Goal: Task Accomplishment & Management: Manage account settings

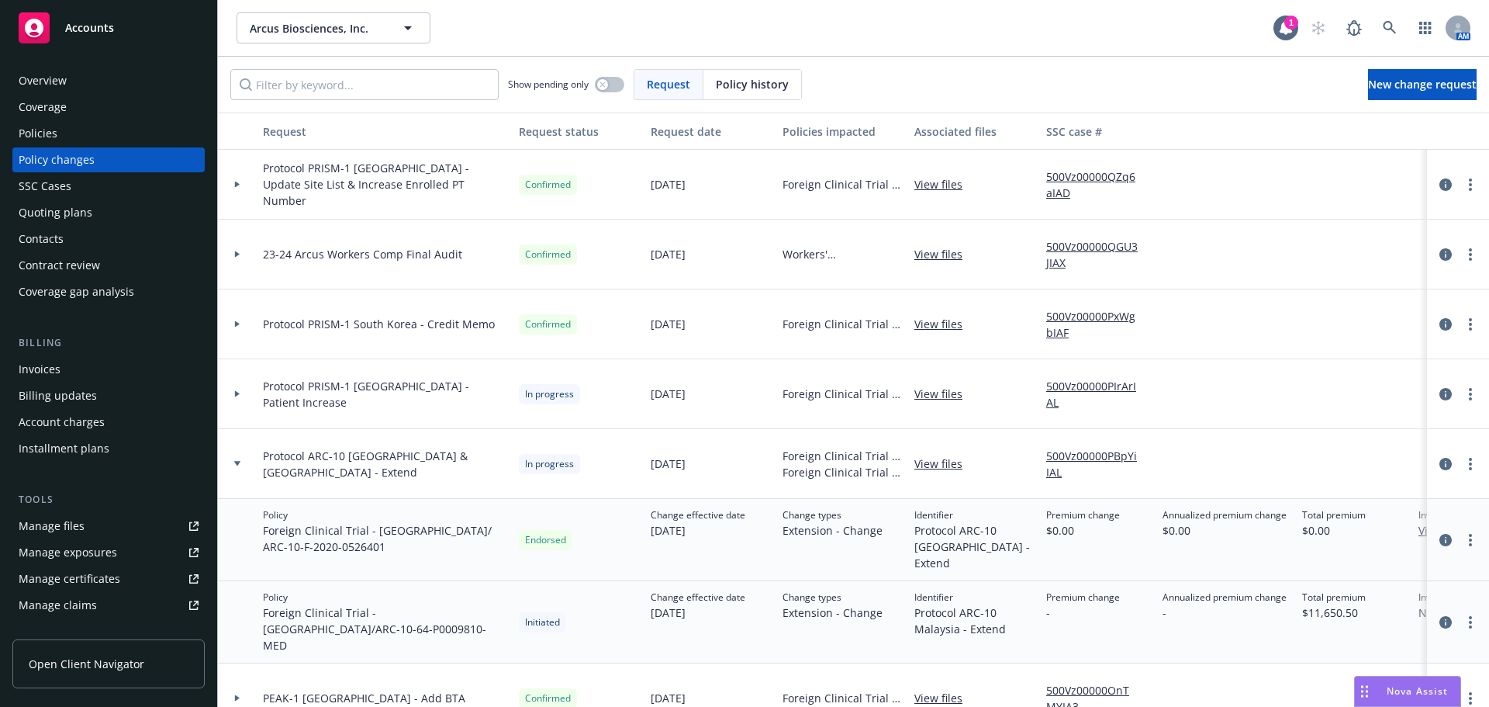
scroll to position [78, 0]
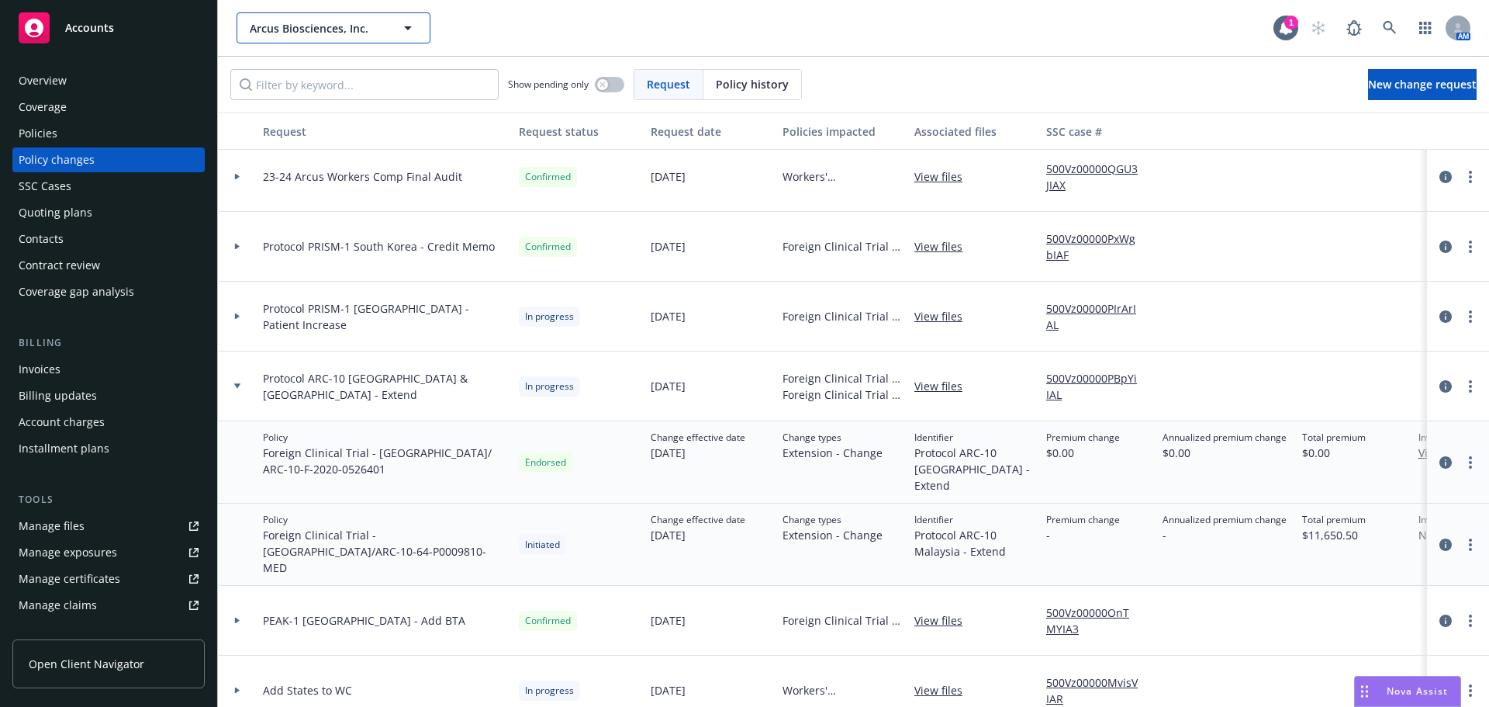
click at [367, 23] on span "Arcus Biosciences, Inc." at bounding box center [317, 28] width 134 height 16
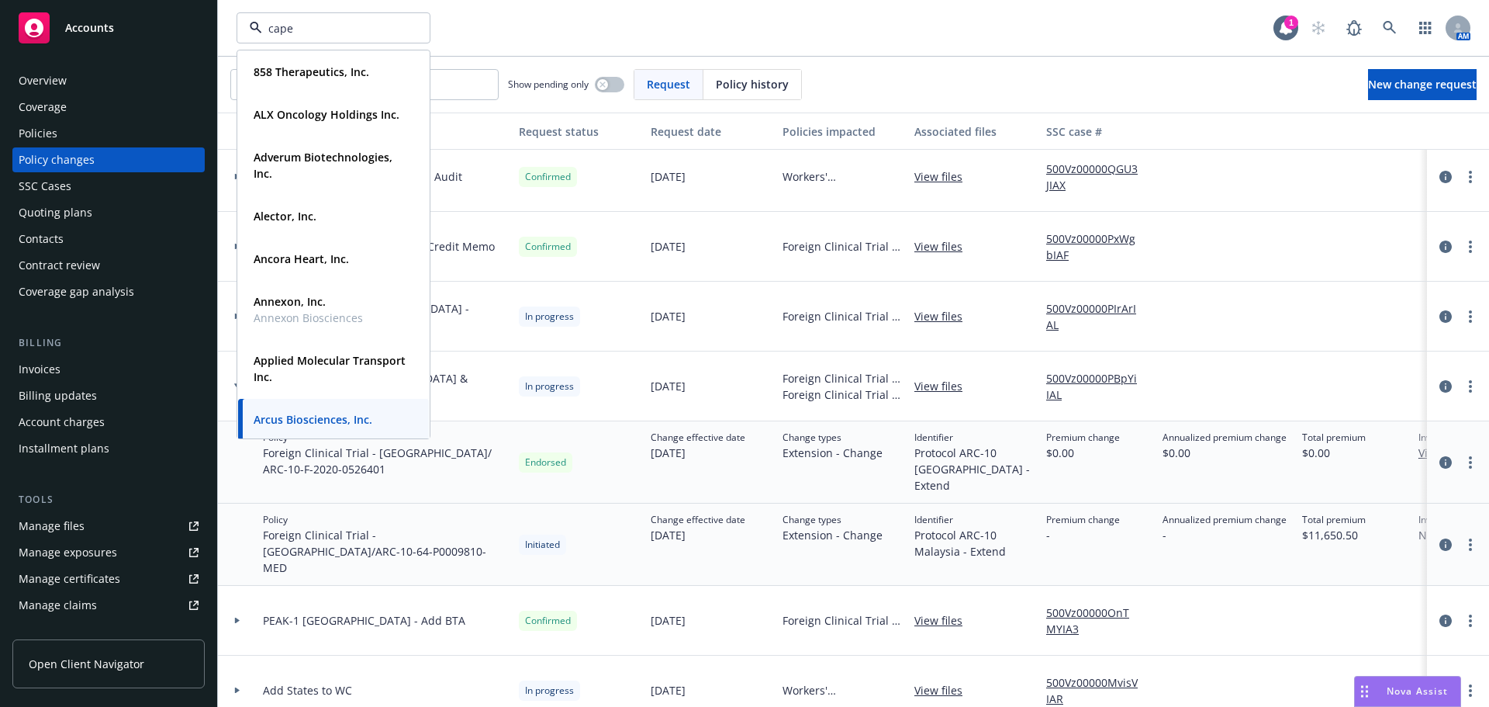
type input "caper"
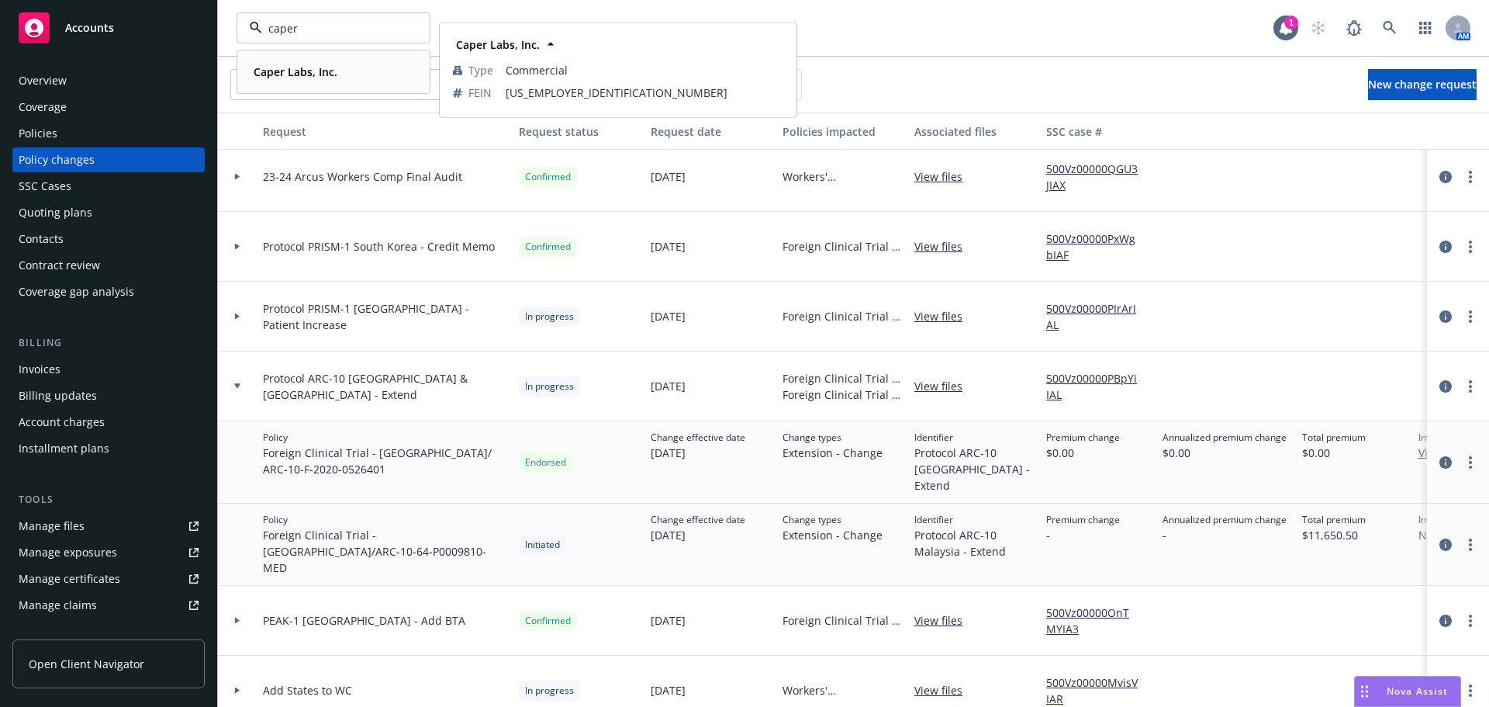
click at [281, 76] on strong "Caper Labs, Inc." at bounding box center [296, 71] width 84 height 15
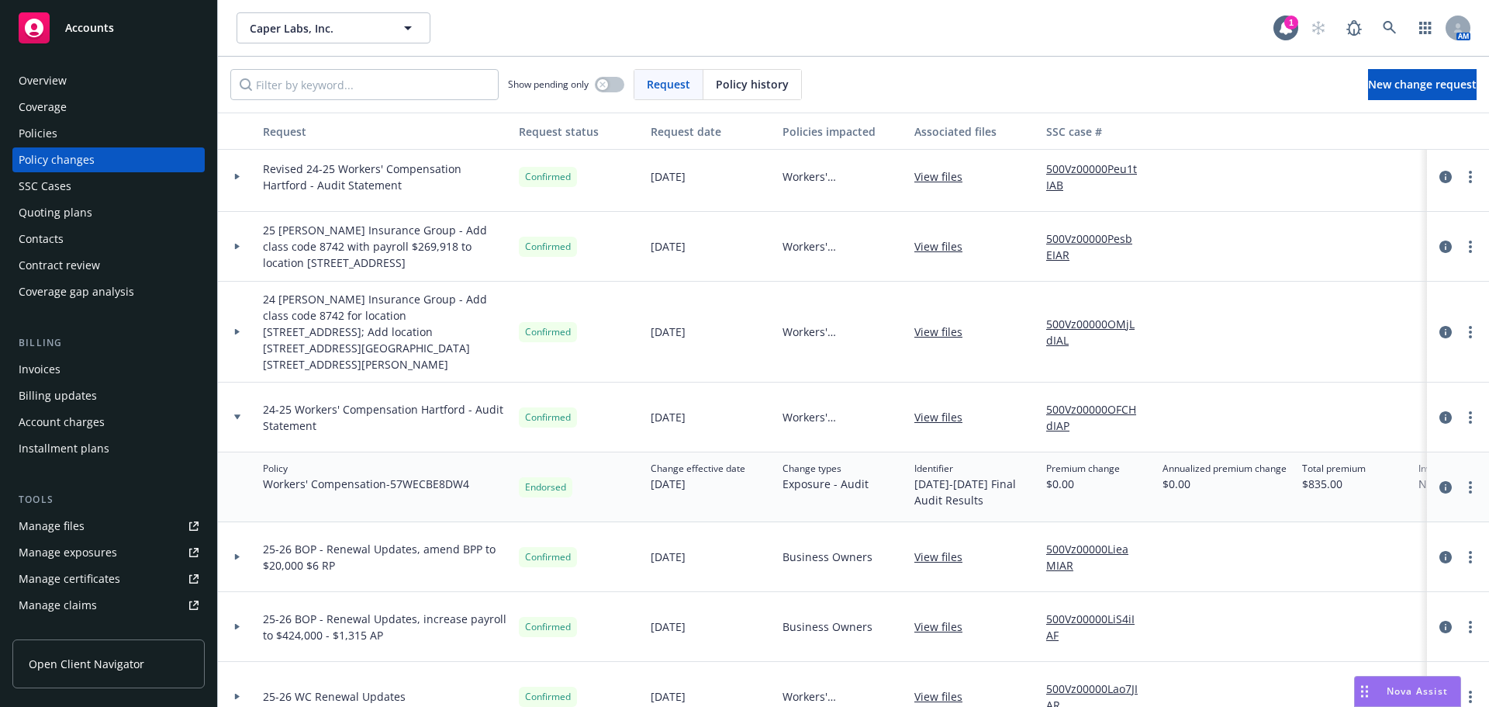
click at [85, 213] on div "Quoting plans" at bounding box center [56, 212] width 74 height 25
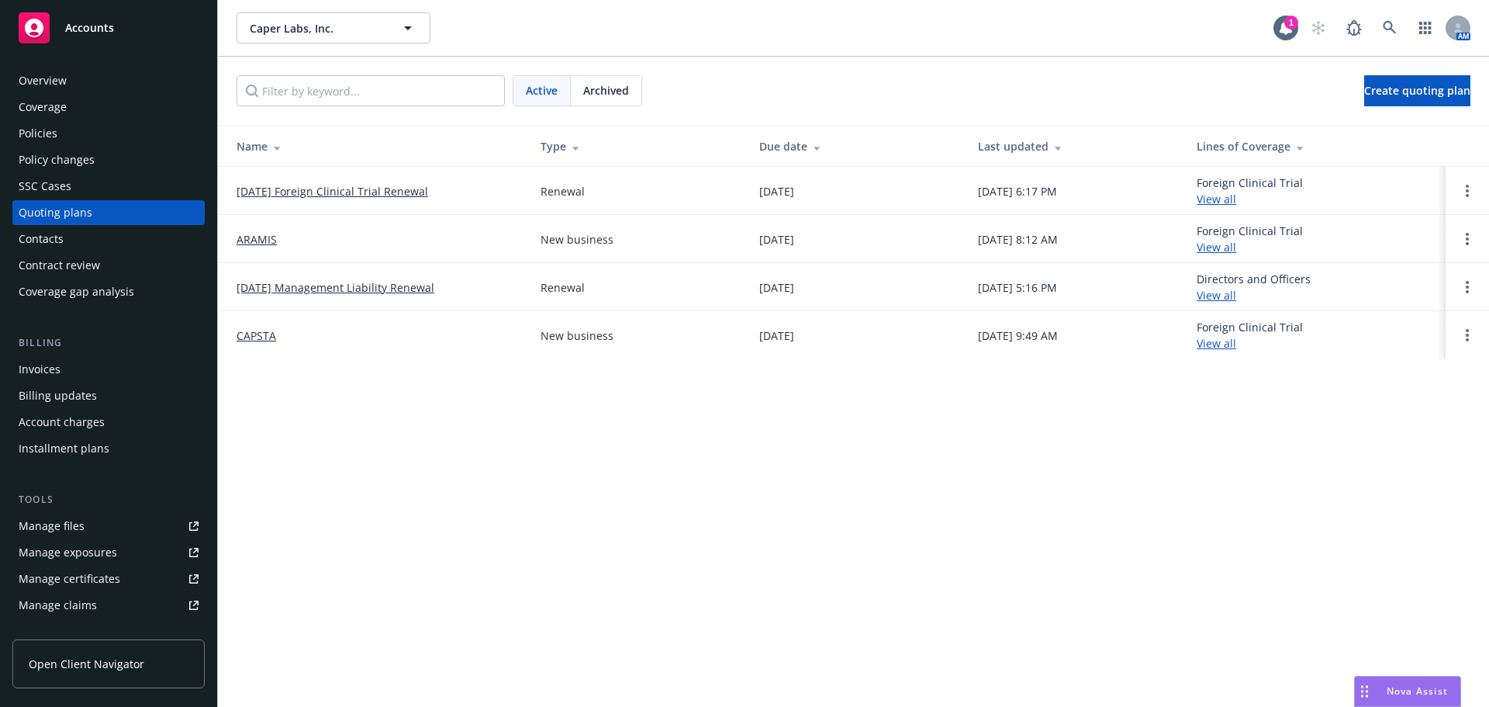
click at [270, 237] on link "ARAMIS" at bounding box center [257, 239] width 40 height 16
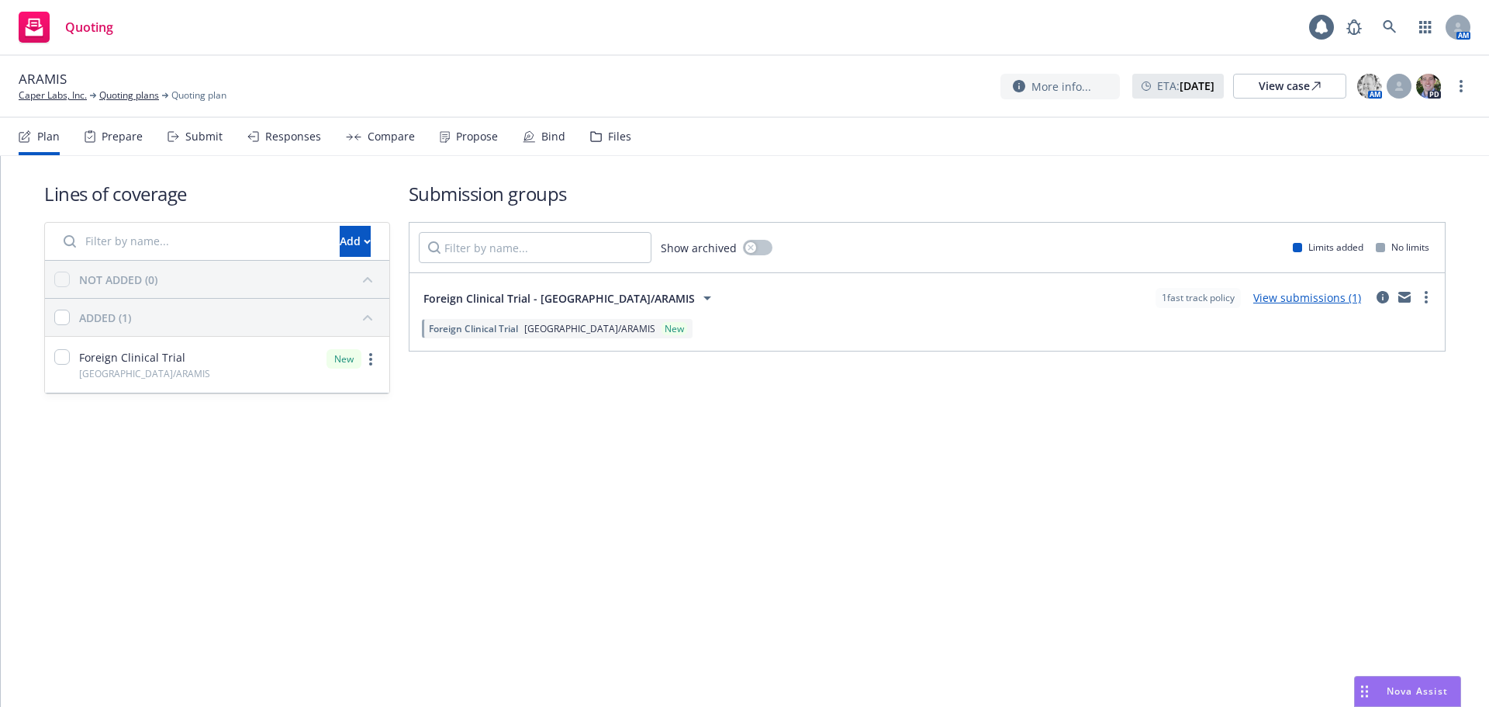
click at [603, 147] on div "Files" at bounding box center [610, 136] width 41 height 37
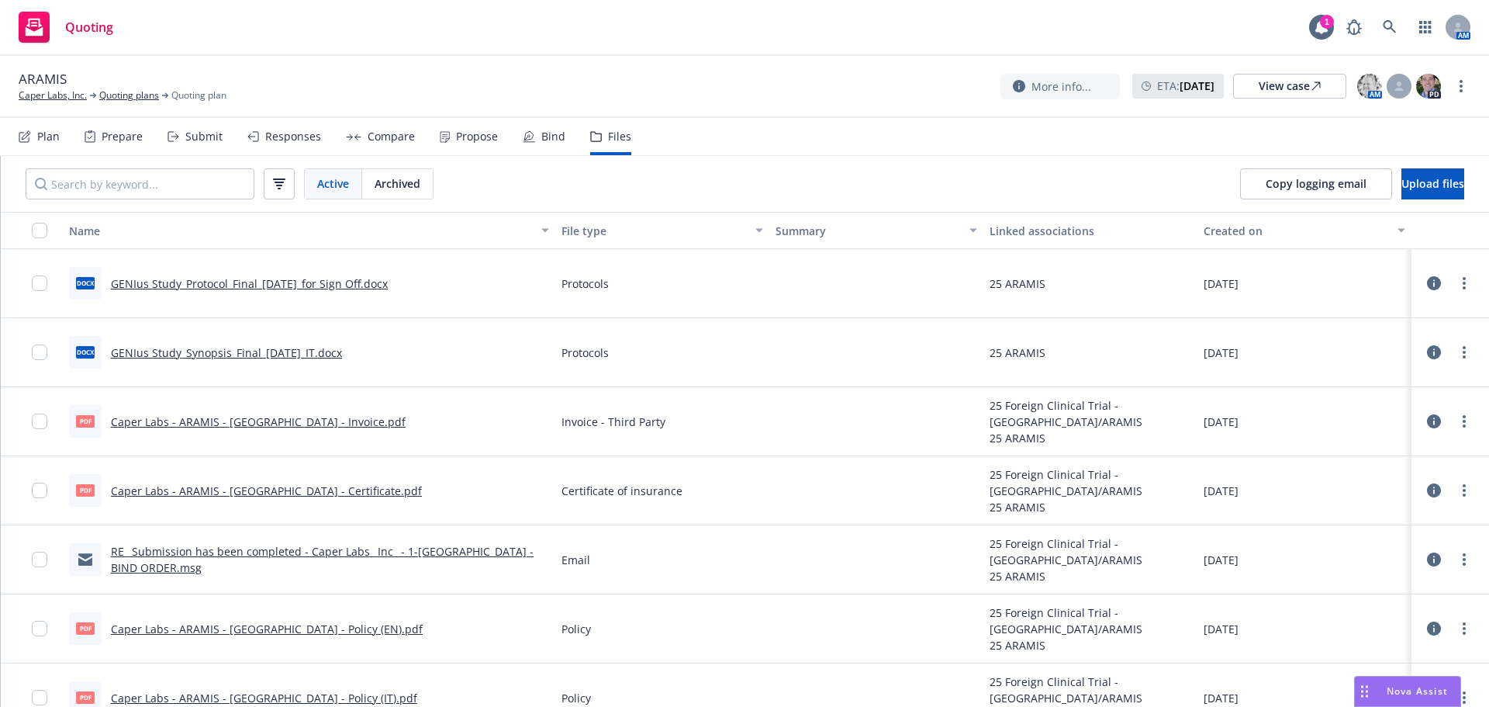
click at [255, 354] on link "GENIus Study_Synopsis_Final_21AUG2025_IT.docx" at bounding box center [226, 352] width 231 height 15
click at [378, 280] on link "GENIus Study_Protocol_Final_21AUG2025_for Sign Off.docx" at bounding box center [249, 283] width 277 height 15
click at [40, 101] on link "Caper Labs, Inc." at bounding box center [53, 95] width 68 height 14
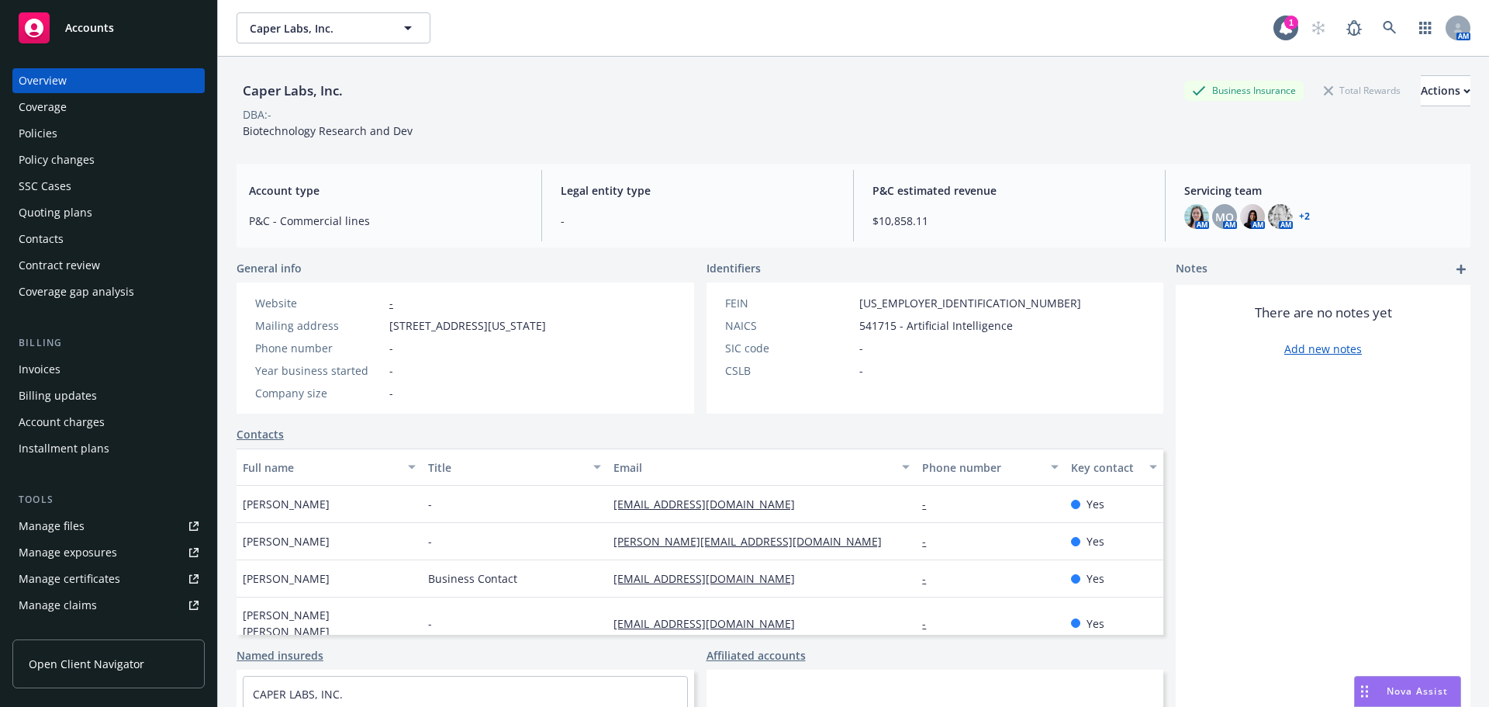
click at [50, 125] on div "Policies" at bounding box center [38, 133] width 39 height 25
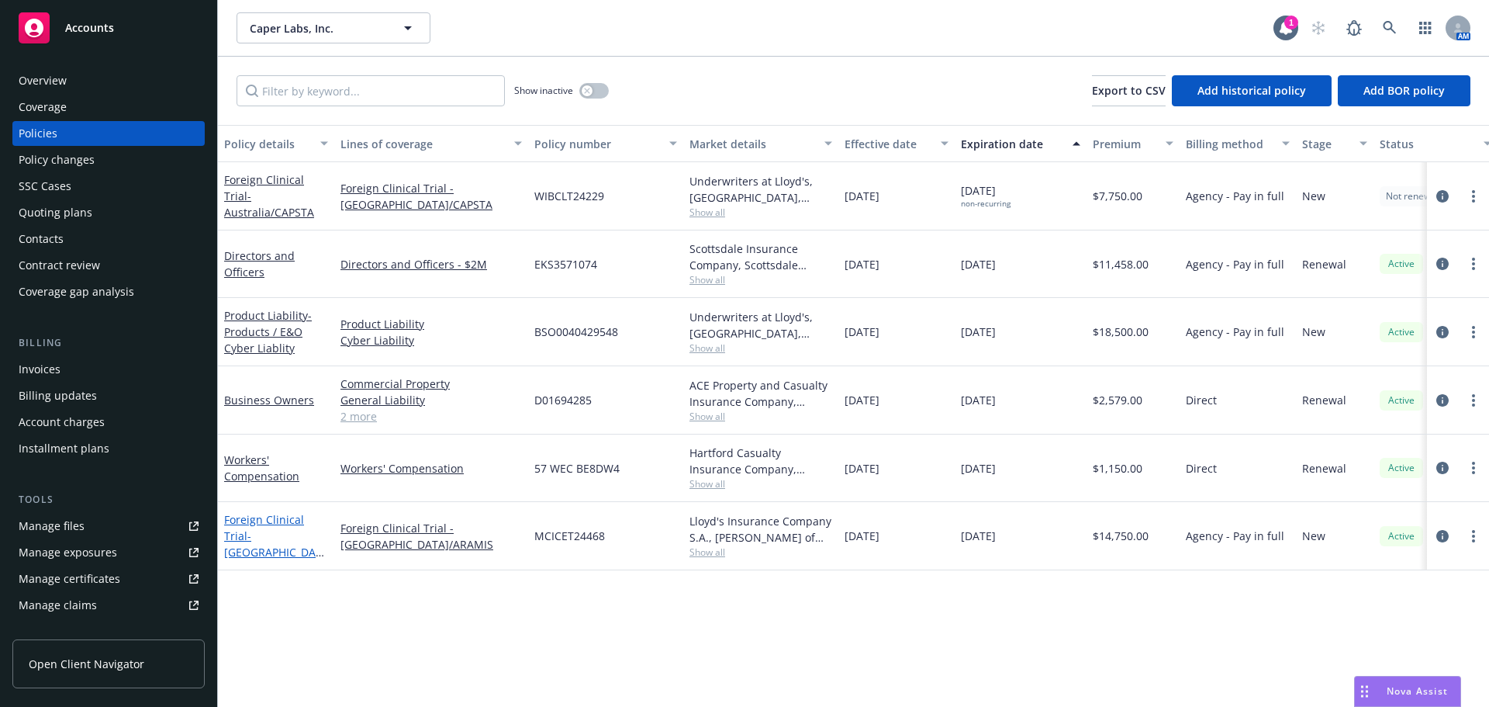
click at [257, 544] on span "- Italy/ARAMIS" at bounding box center [274, 551] width 100 height 47
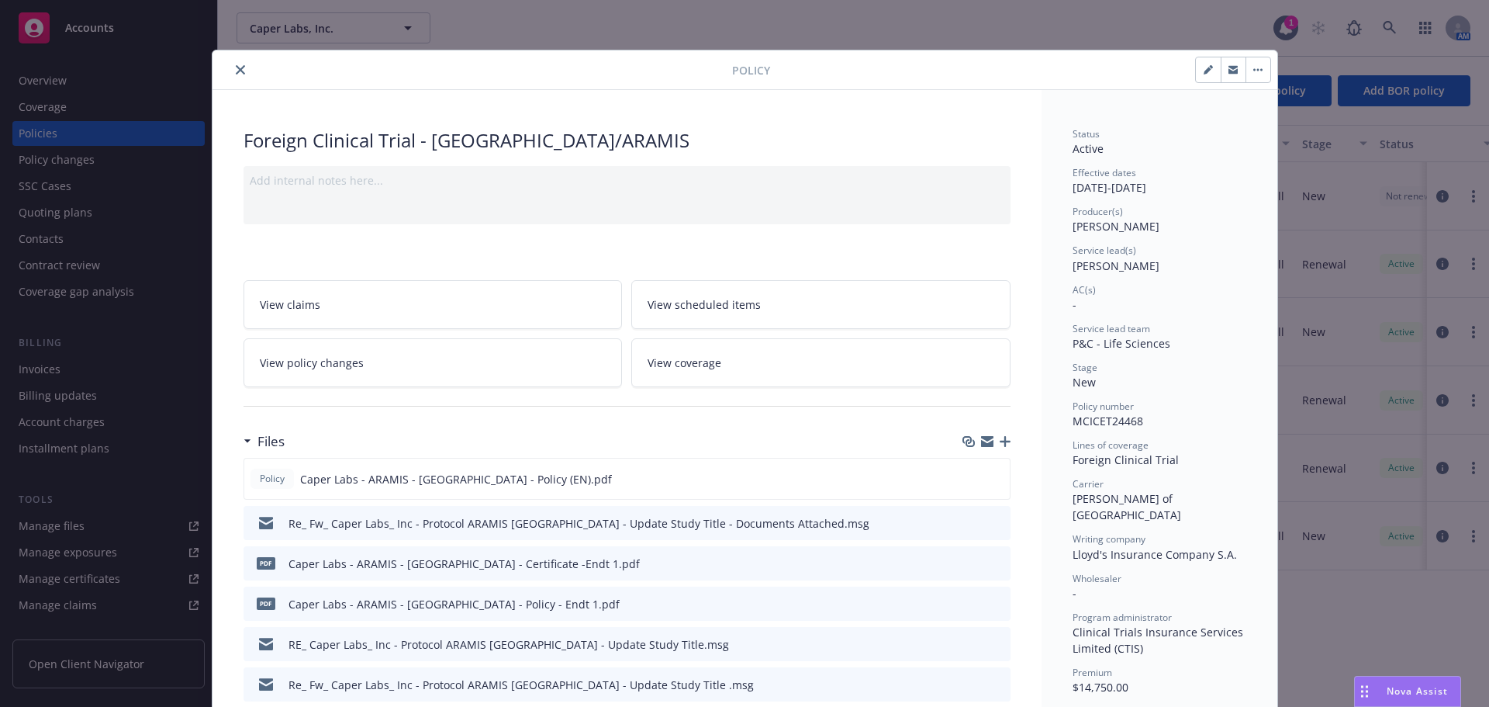
click at [1000, 444] on icon "button" at bounding box center [1005, 441] width 11 height 11
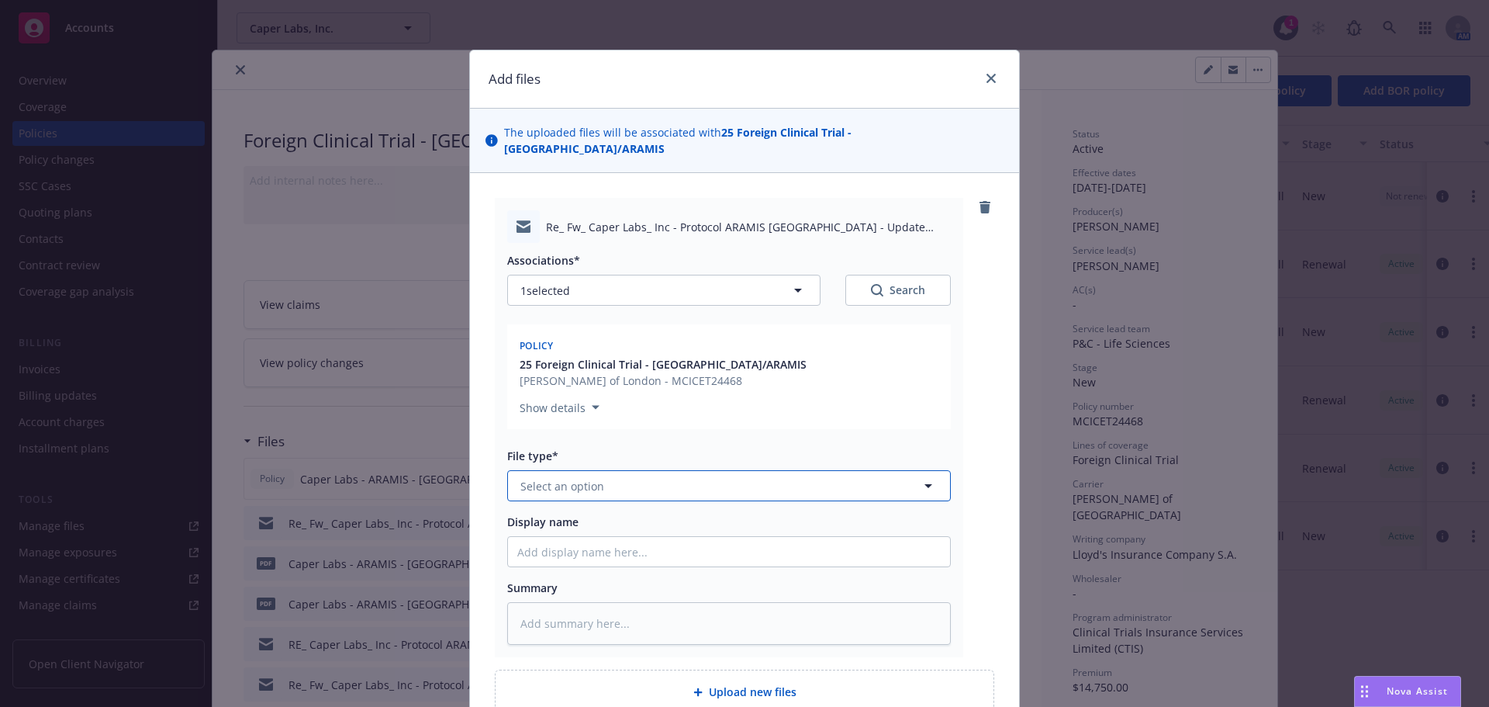
click at [612, 470] on button "Select an option" at bounding box center [729, 485] width 444 height 31
type input "em"
click at [625, 558] on div "Email" at bounding box center [728, 569] width 423 height 22
type textarea "x"
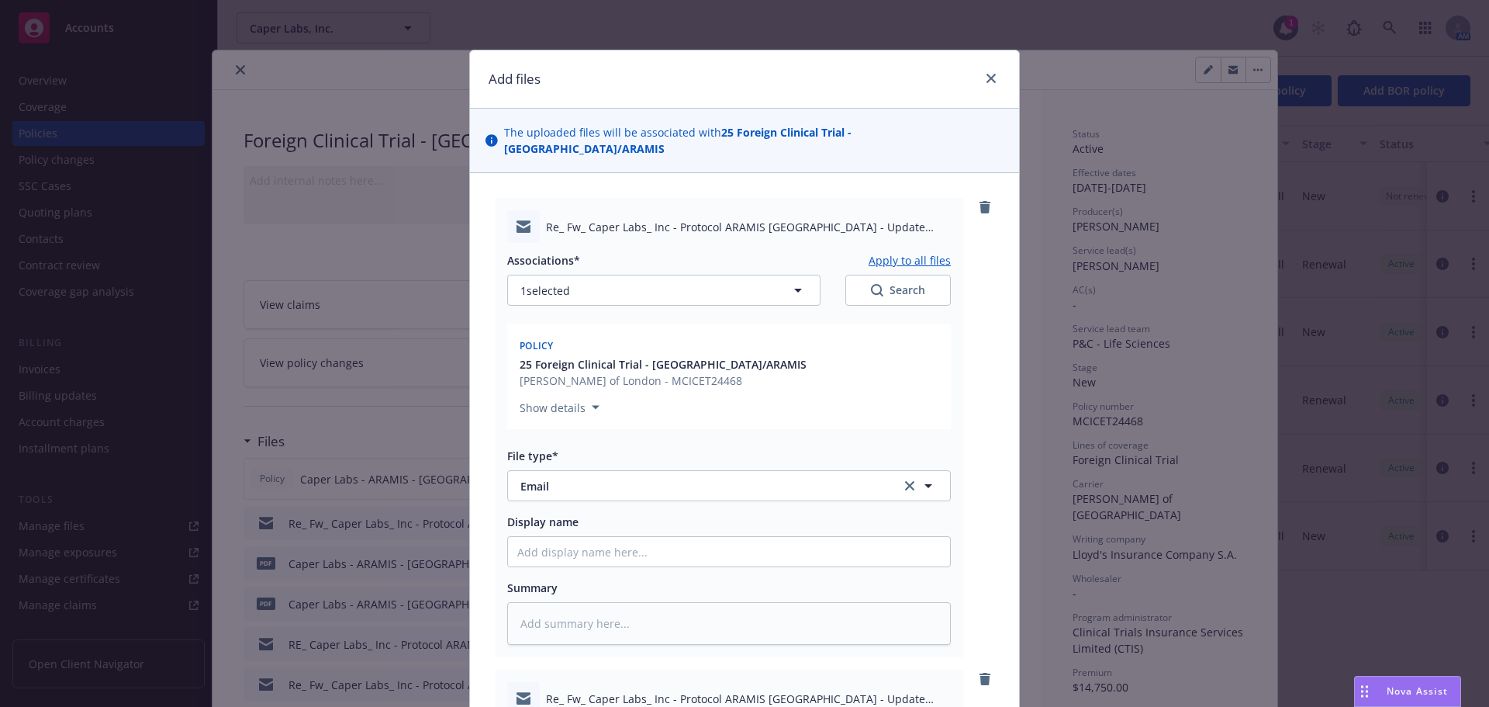
scroll to position [543, 0]
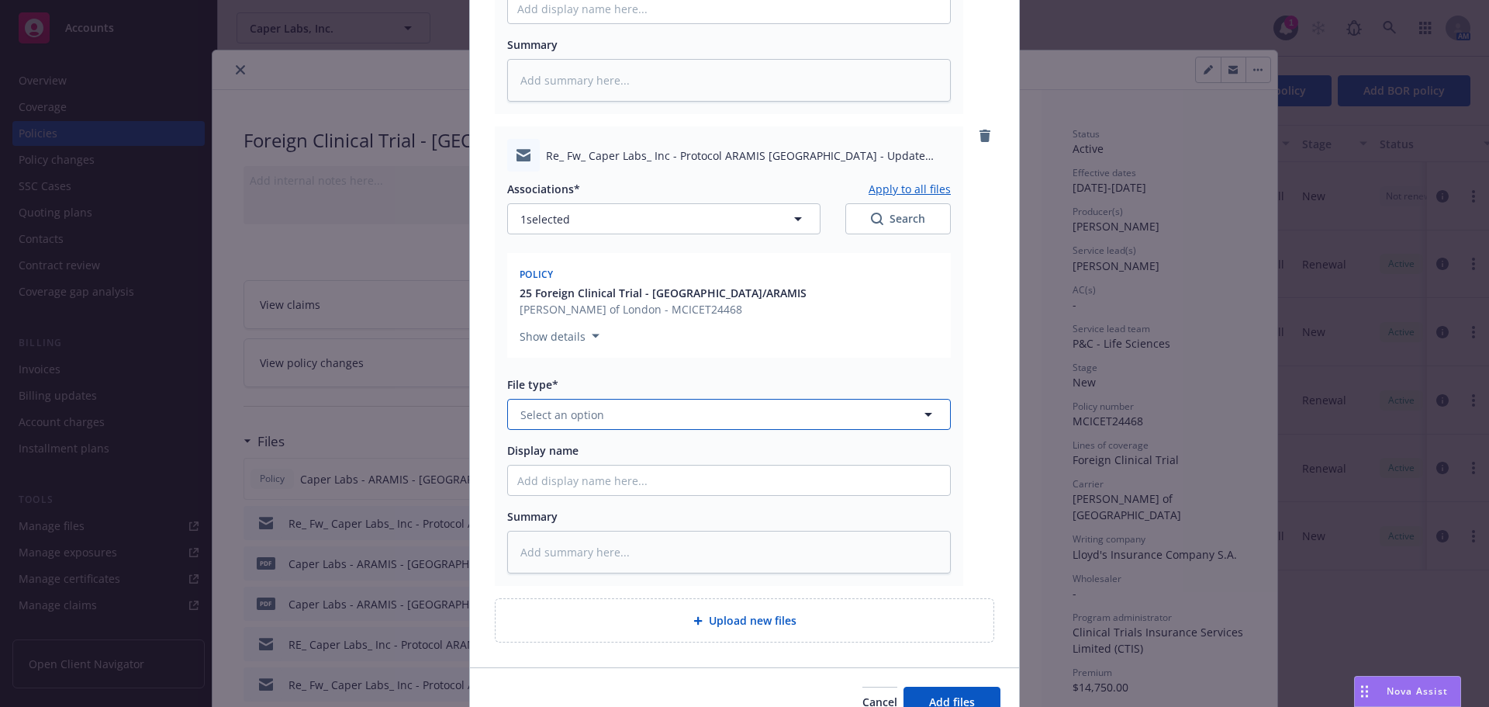
click at [620, 399] on button "Select an option" at bounding box center [729, 414] width 444 height 31
type input "em"
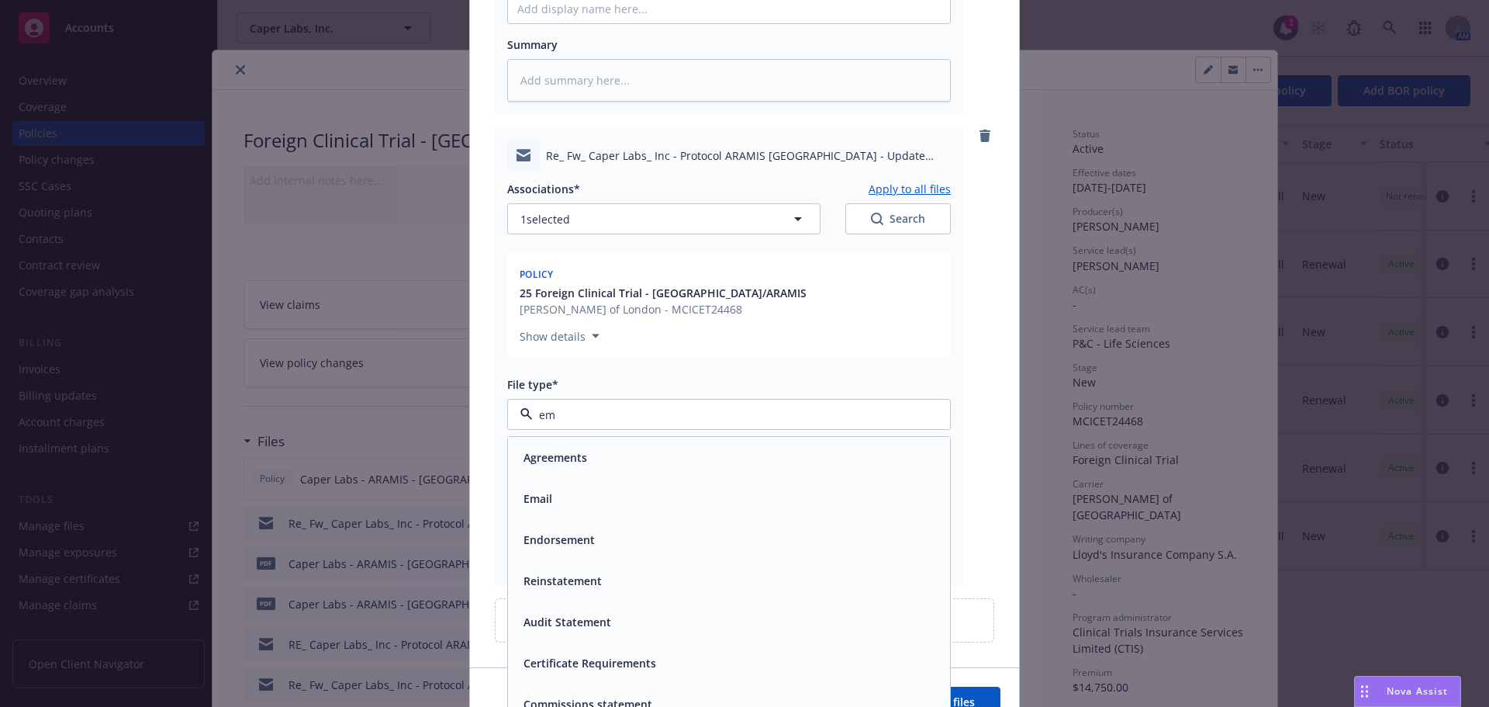
click at [639, 487] on div "Email" at bounding box center [728, 498] width 423 height 22
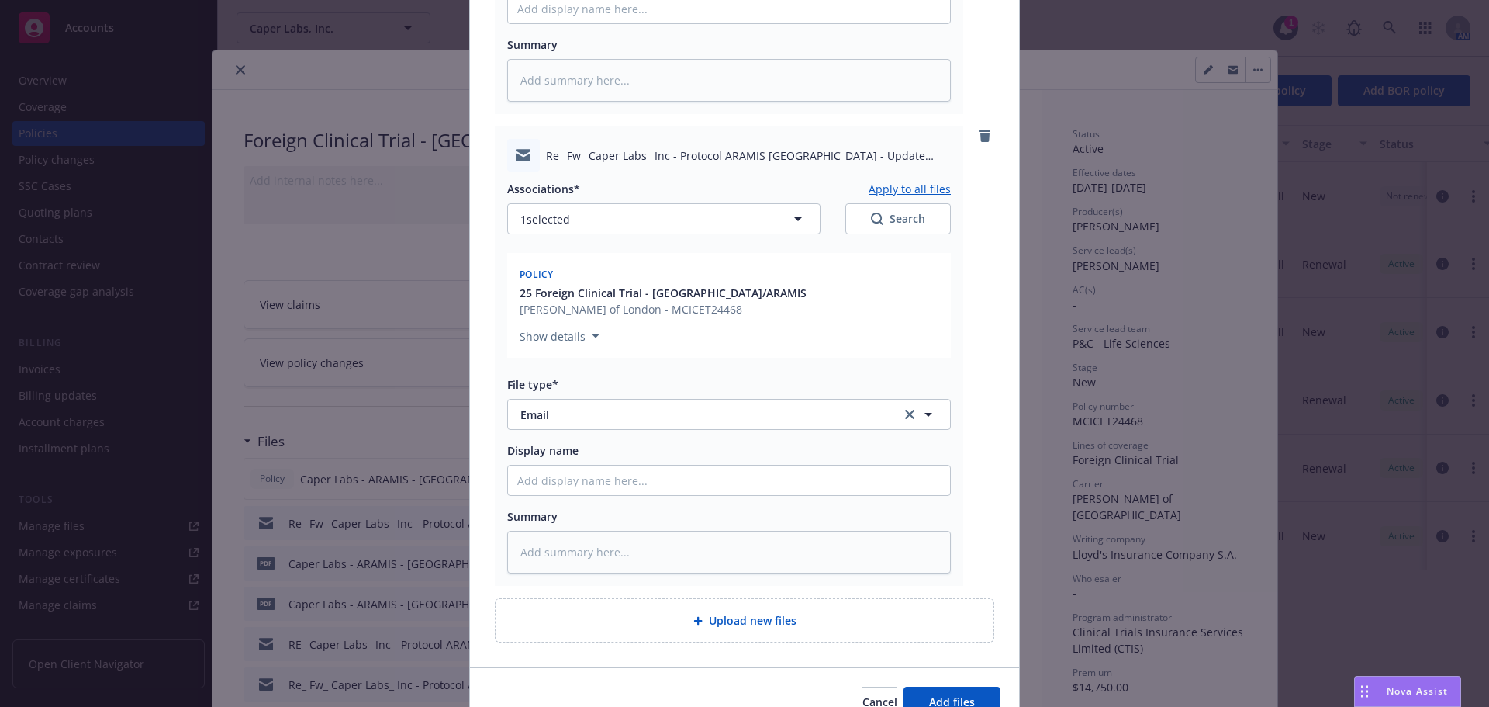
type textarea "x"
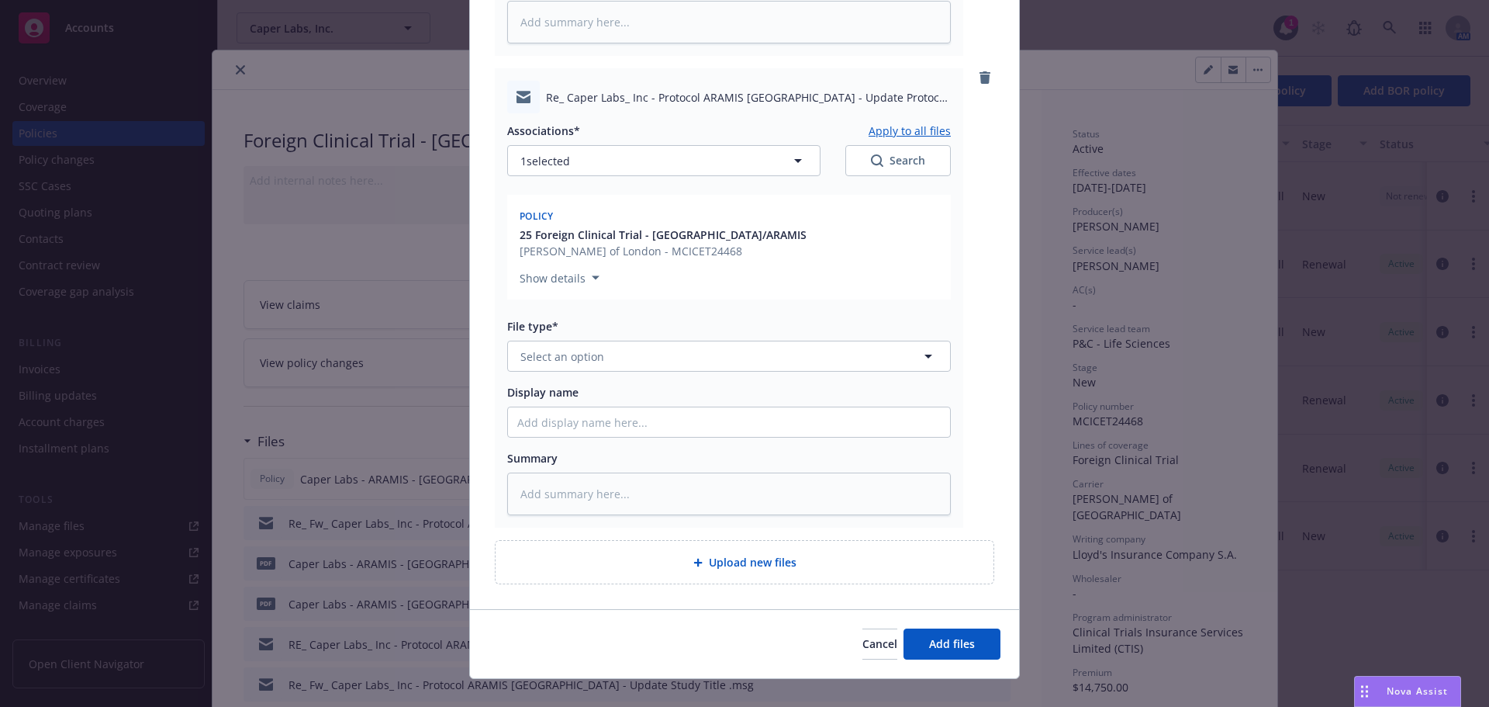
scroll to position [1078, 0]
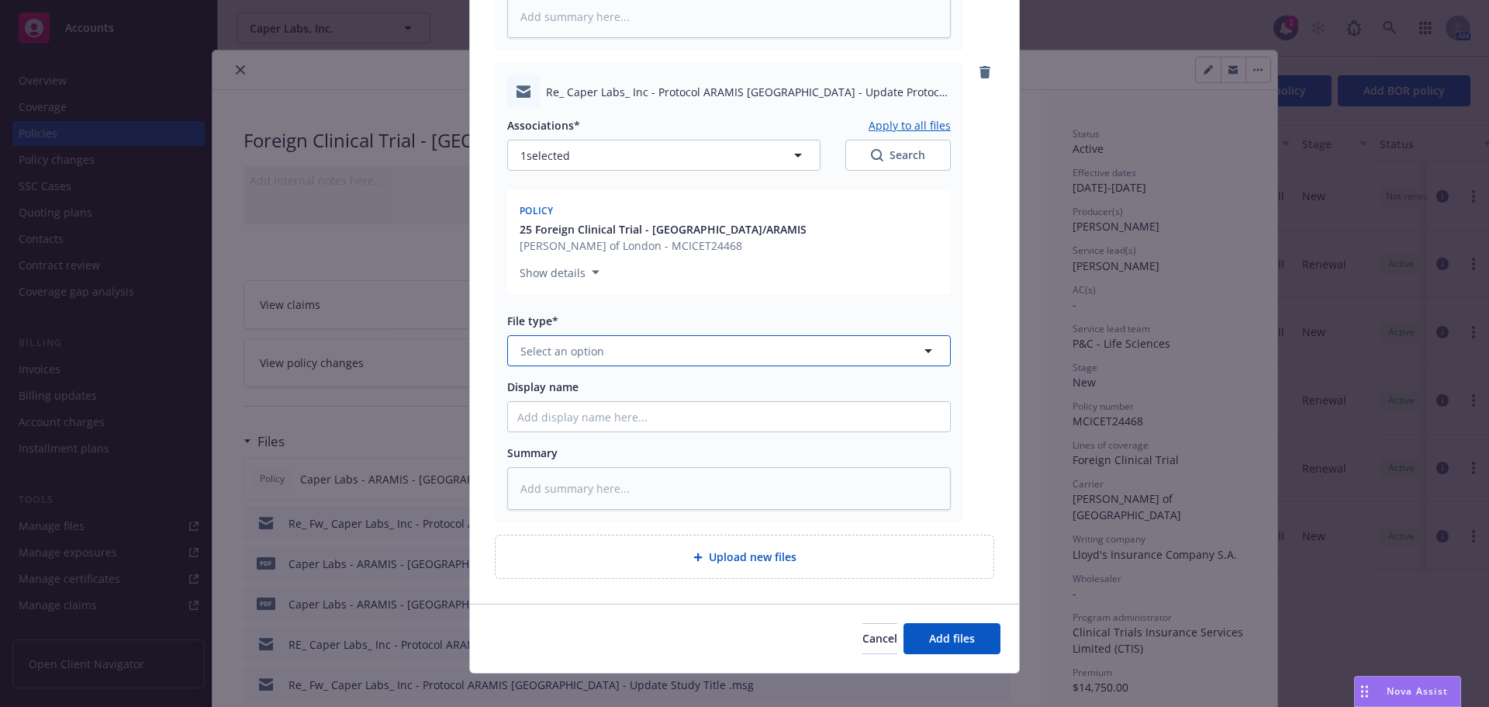
click at [600, 341] on button "Select an option" at bounding box center [729, 350] width 444 height 31
type input "em"
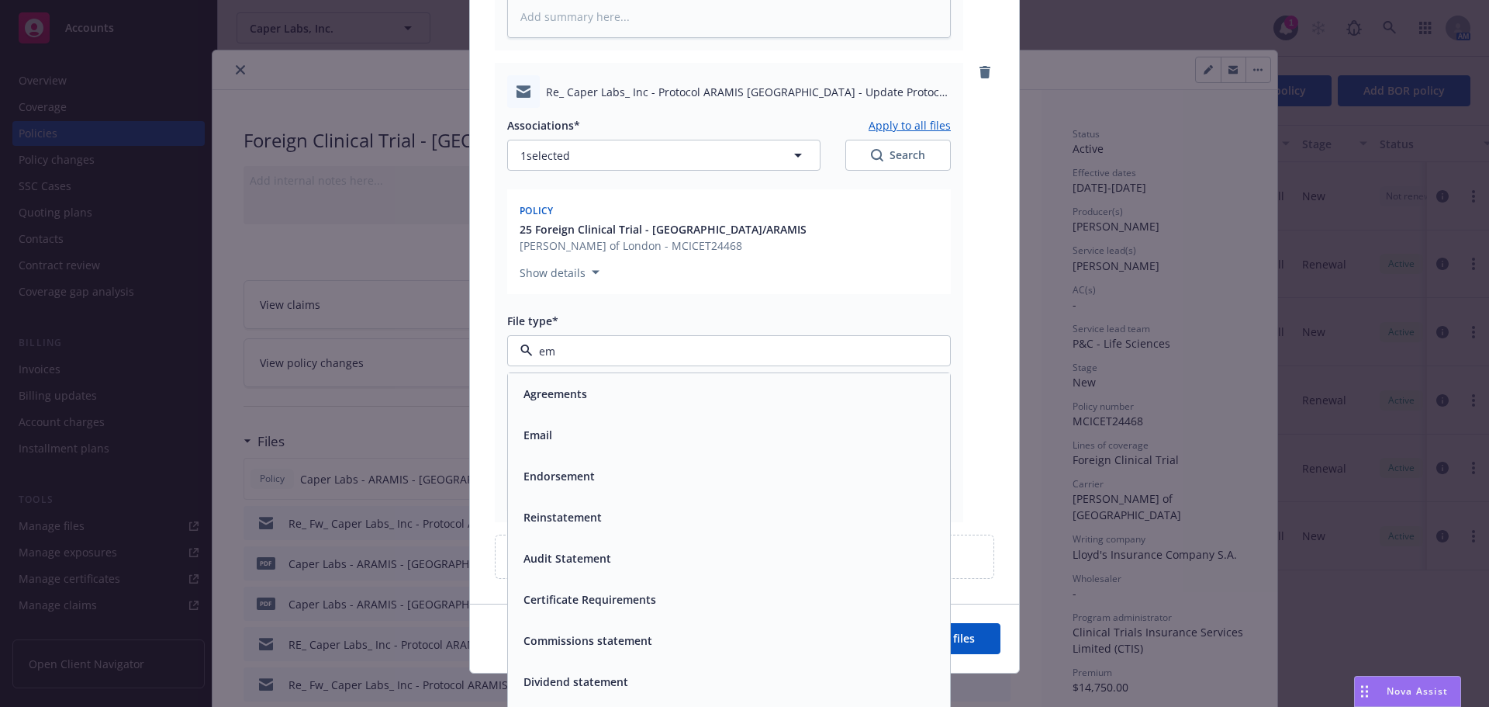
click at [660, 423] on div "Email" at bounding box center [728, 434] width 423 height 22
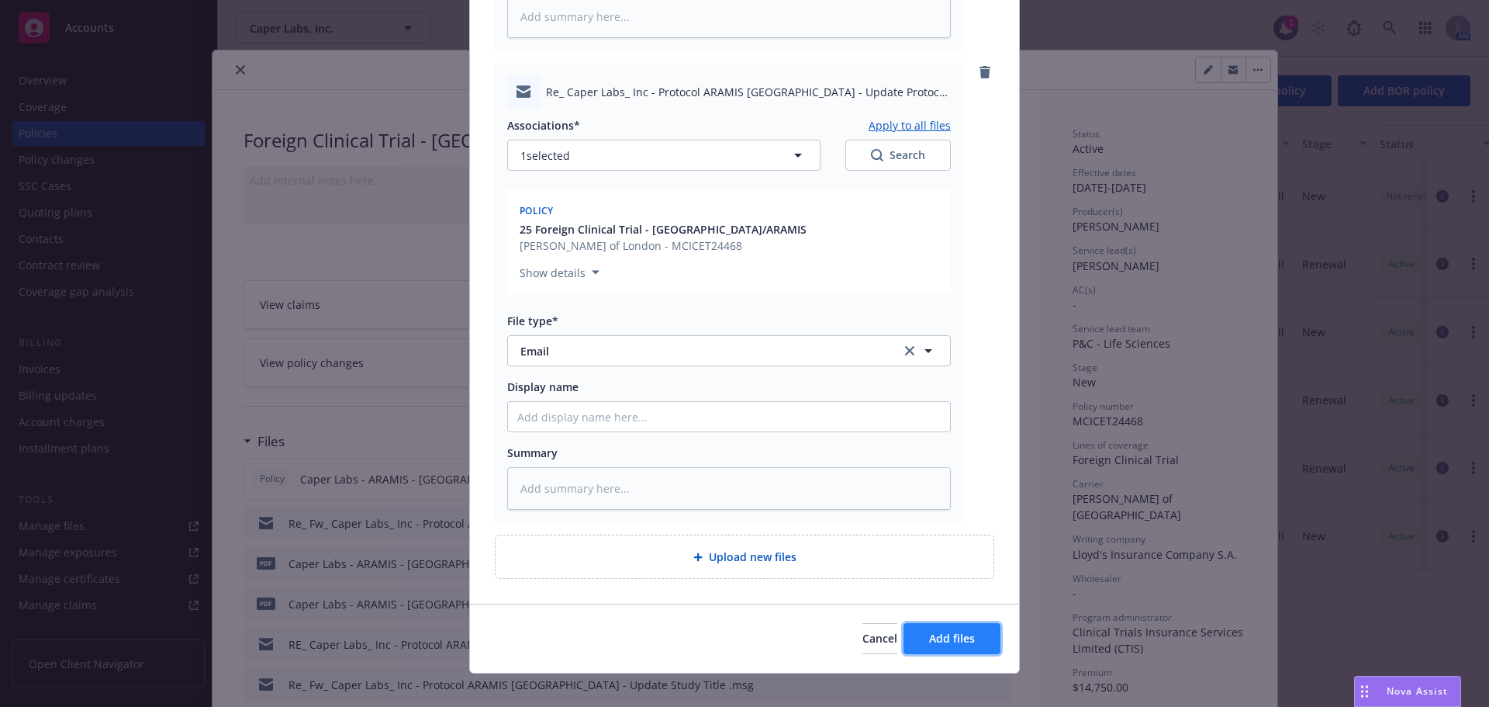
click at [976, 623] on button "Add files" at bounding box center [952, 638] width 97 height 31
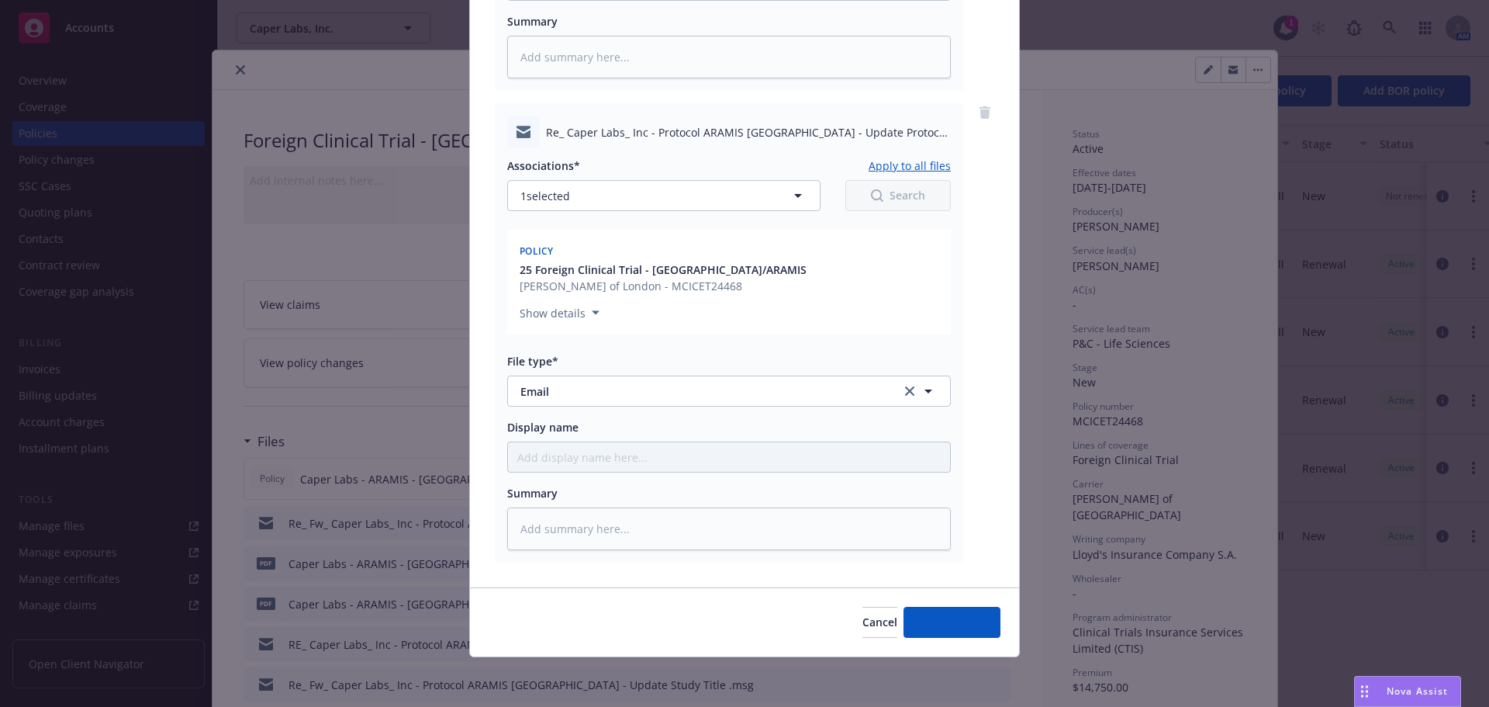
scroll to position [1021, 0]
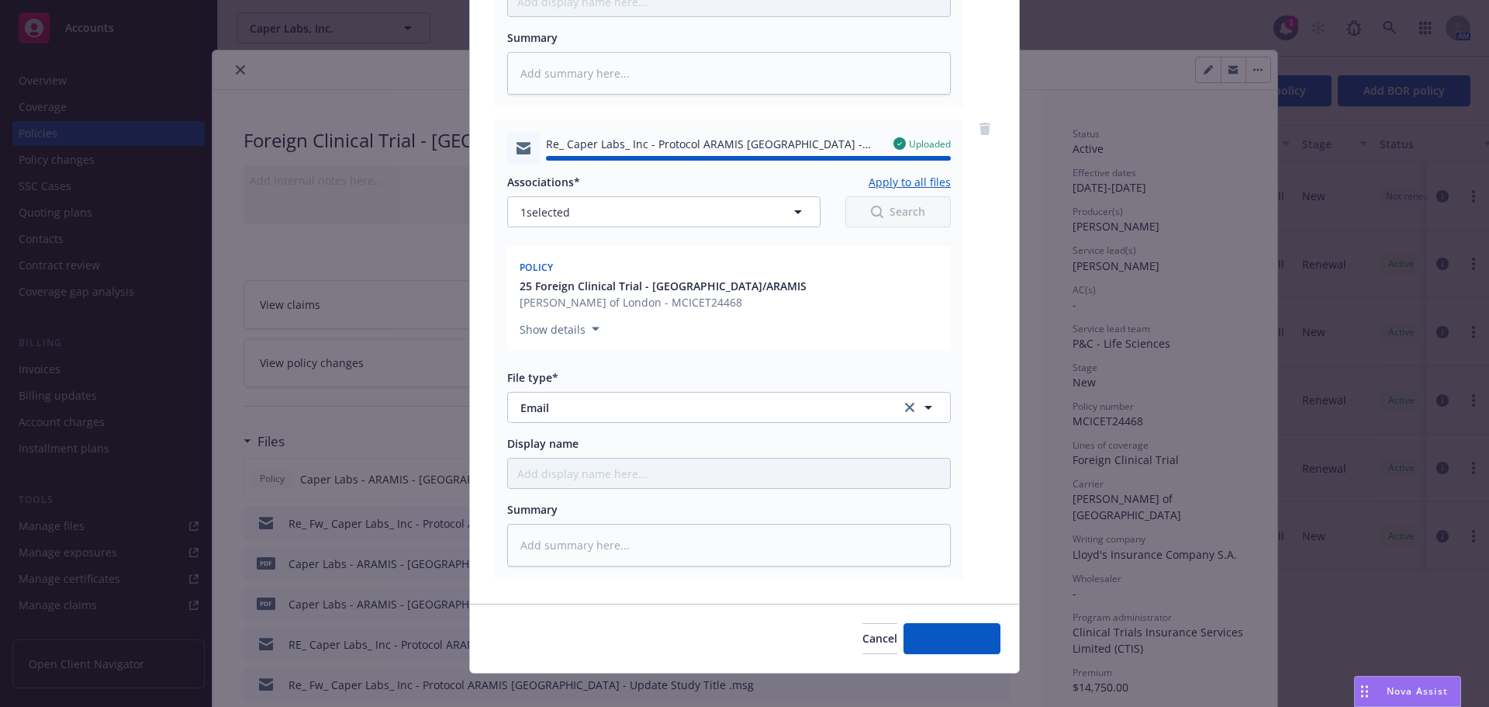
type textarea "x"
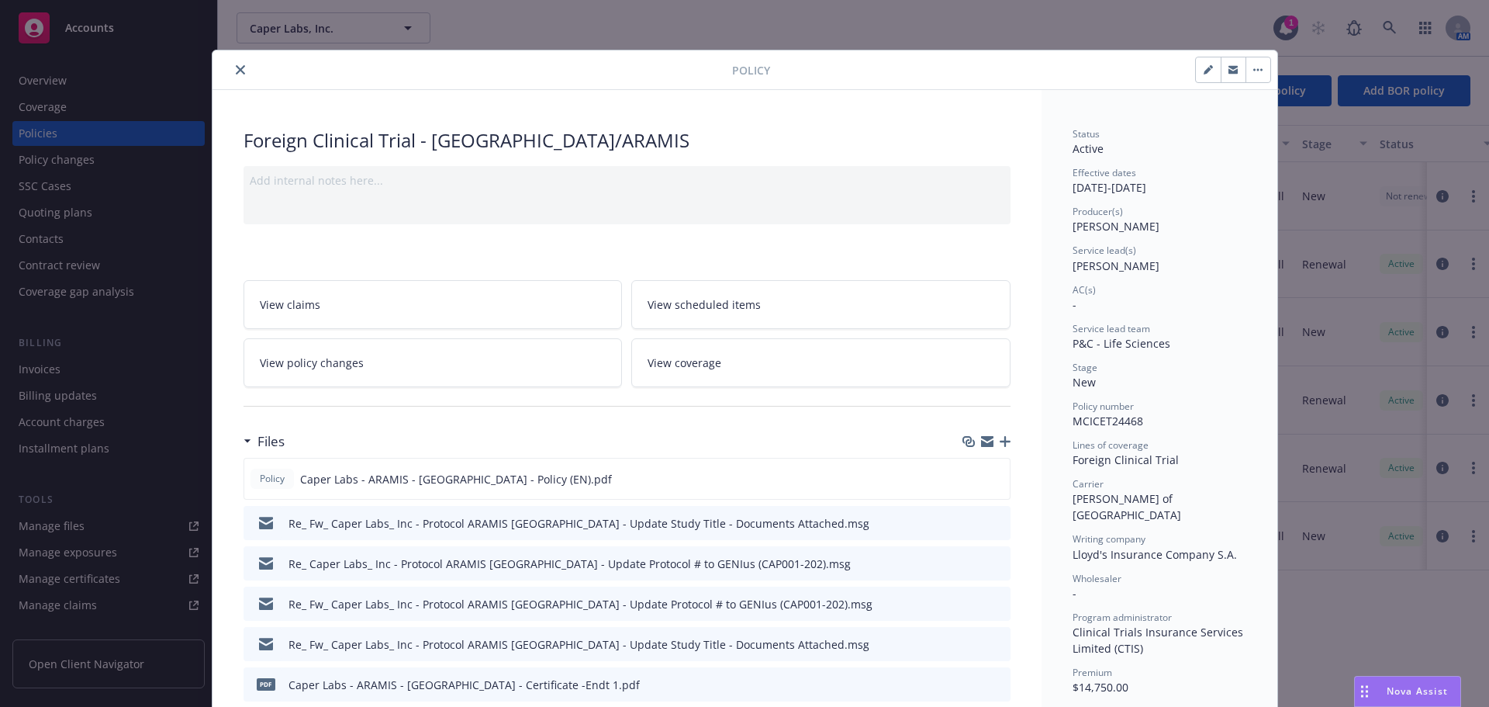
click at [236, 71] on icon "close" at bounding box center [240, 69] width 9 height 9
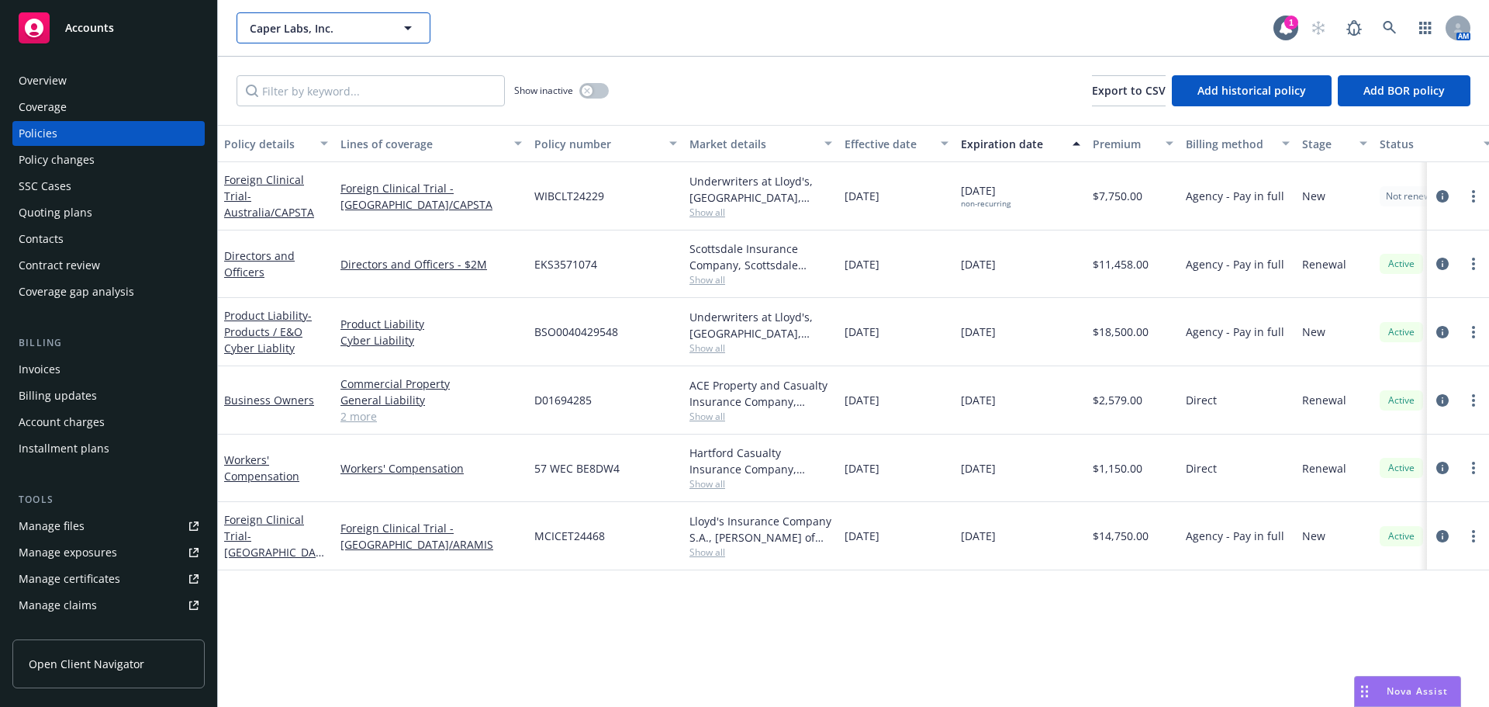
click at [330, 31] on span "Caper Labs, Inc." at bounding box center [317, 28] width 134 height 16
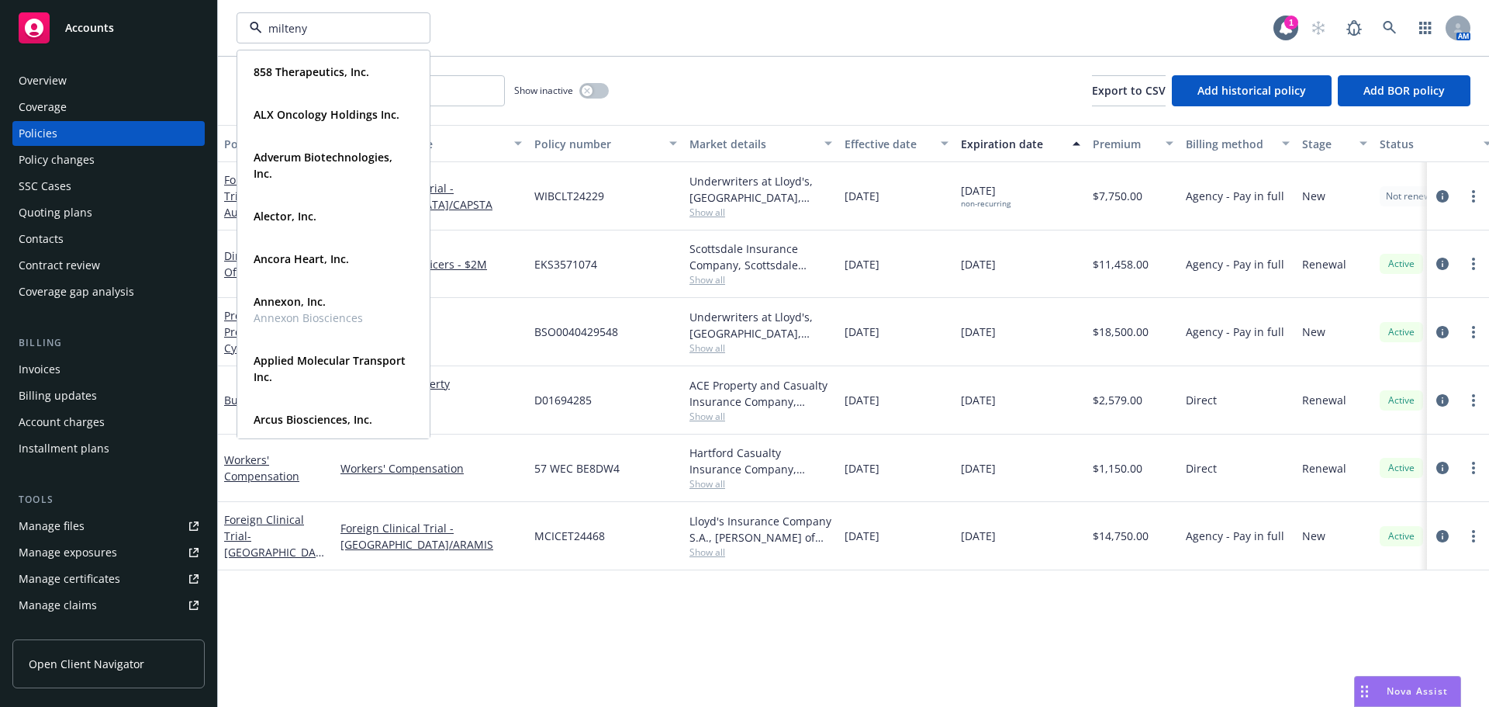
type input "miltenyi"
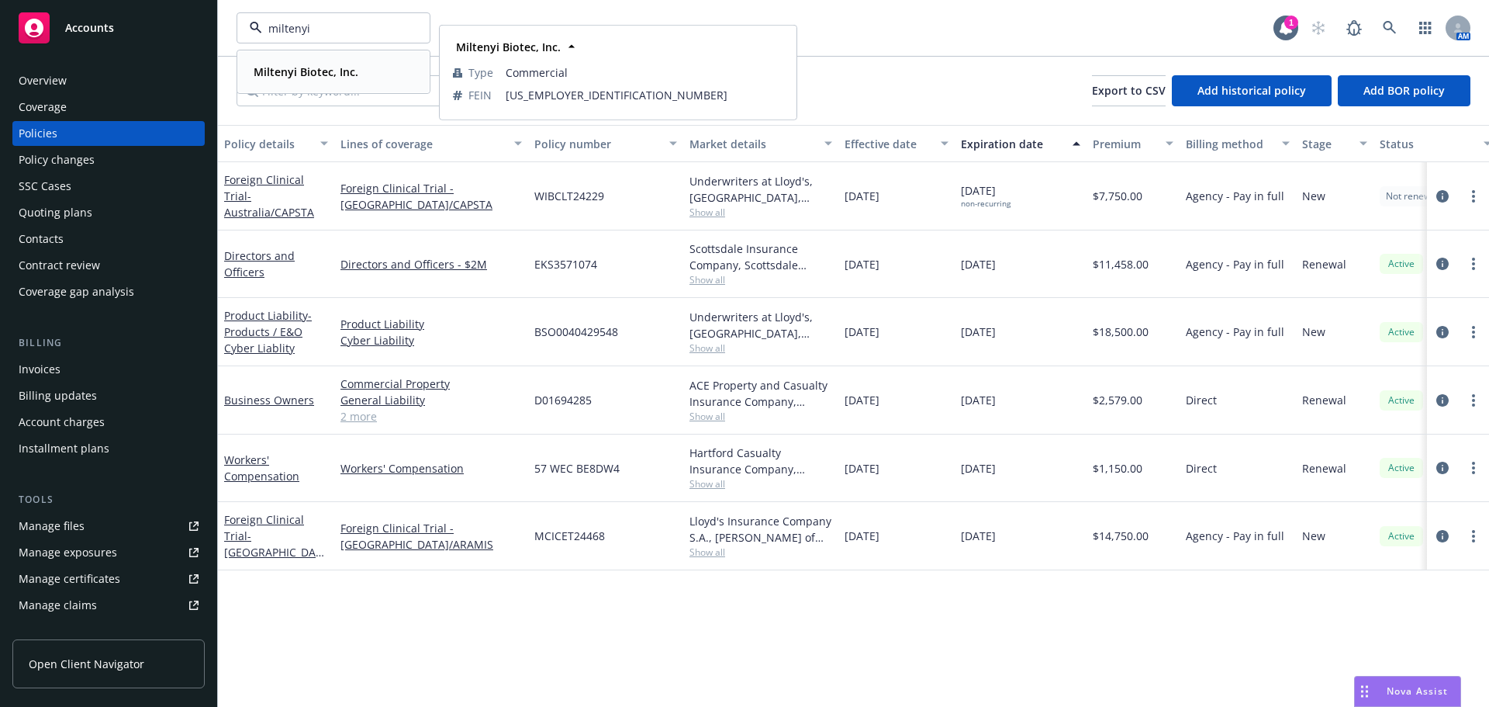
click at [301, 72] on strong "Miltenyi Biotec, Inc." at bounding box center [306, 71] width 105 height 15
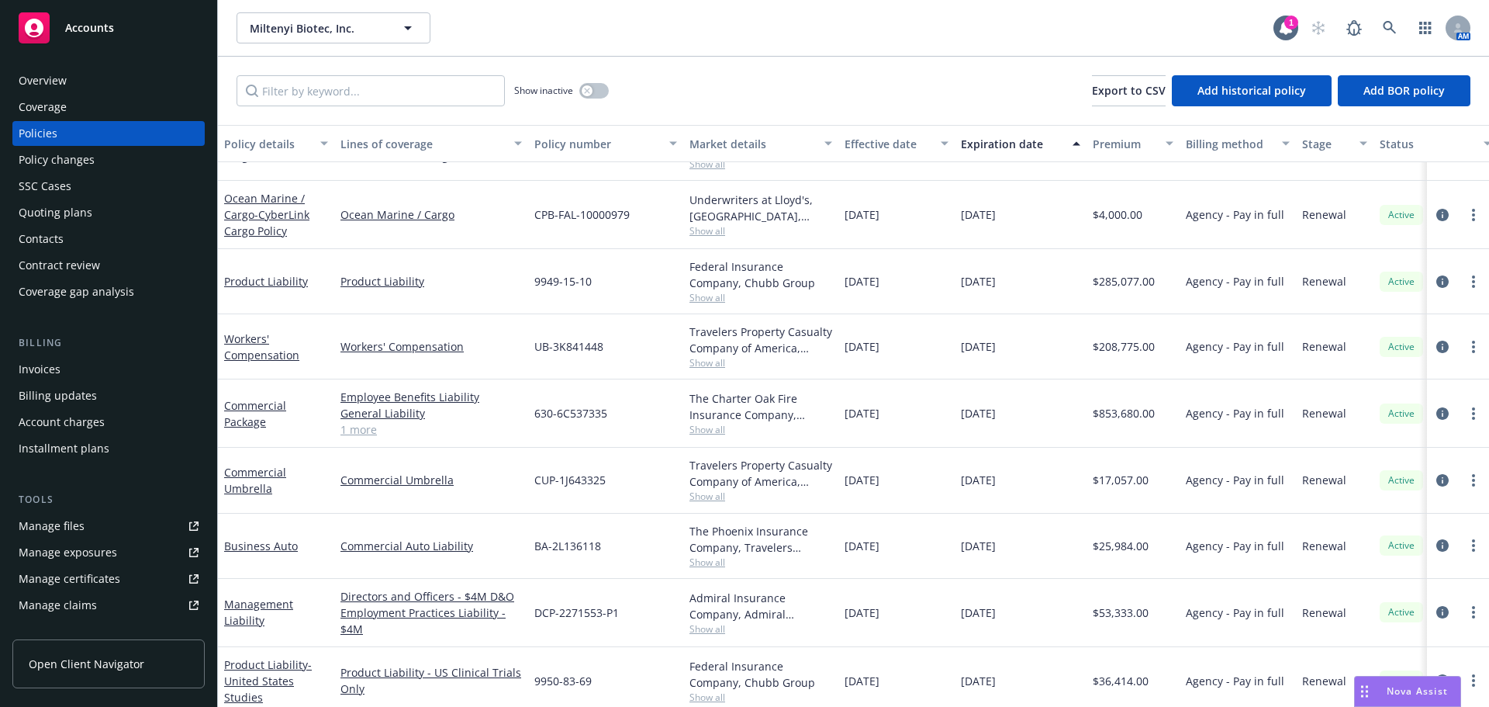
scroll to position [310, 0]
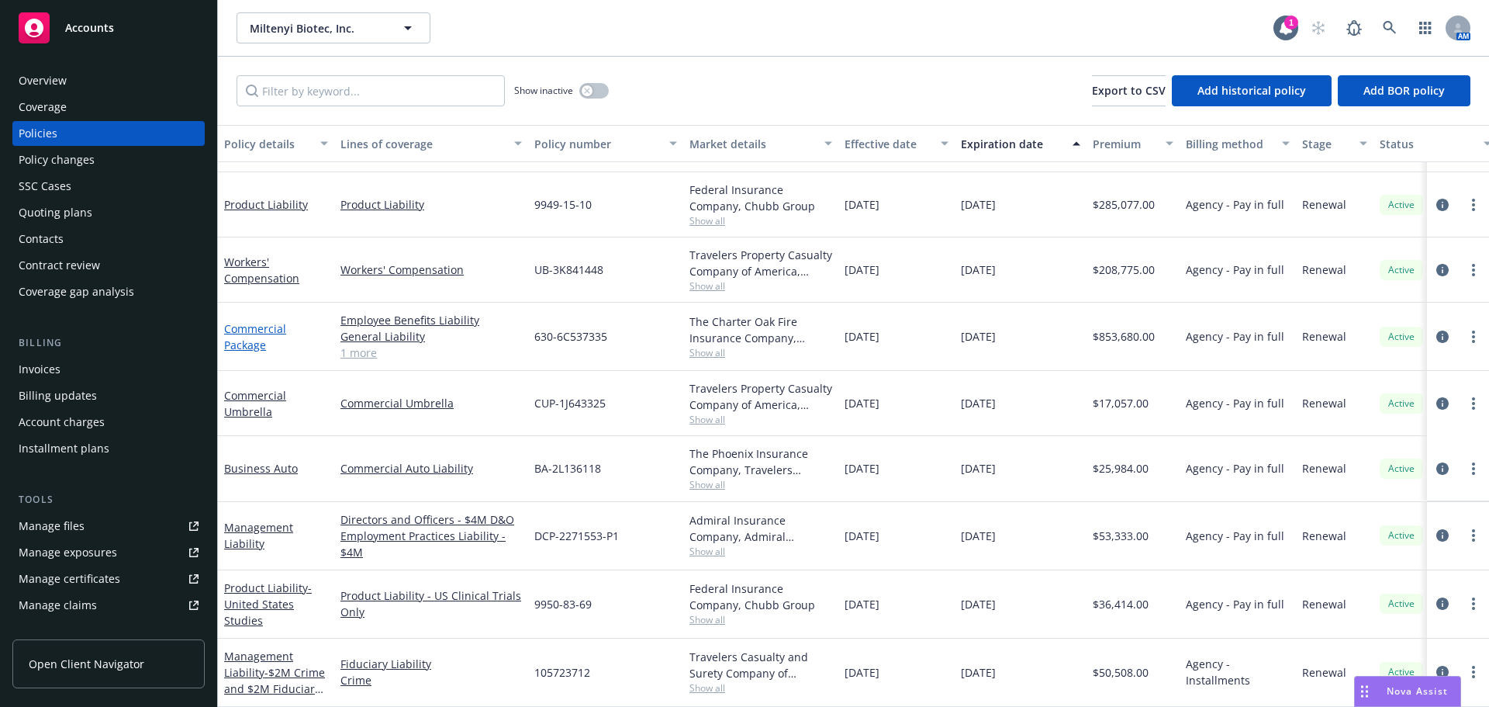
click at [250, 345] on link "Commercial Package" at bounding box center [255, 336] width 62 height 31
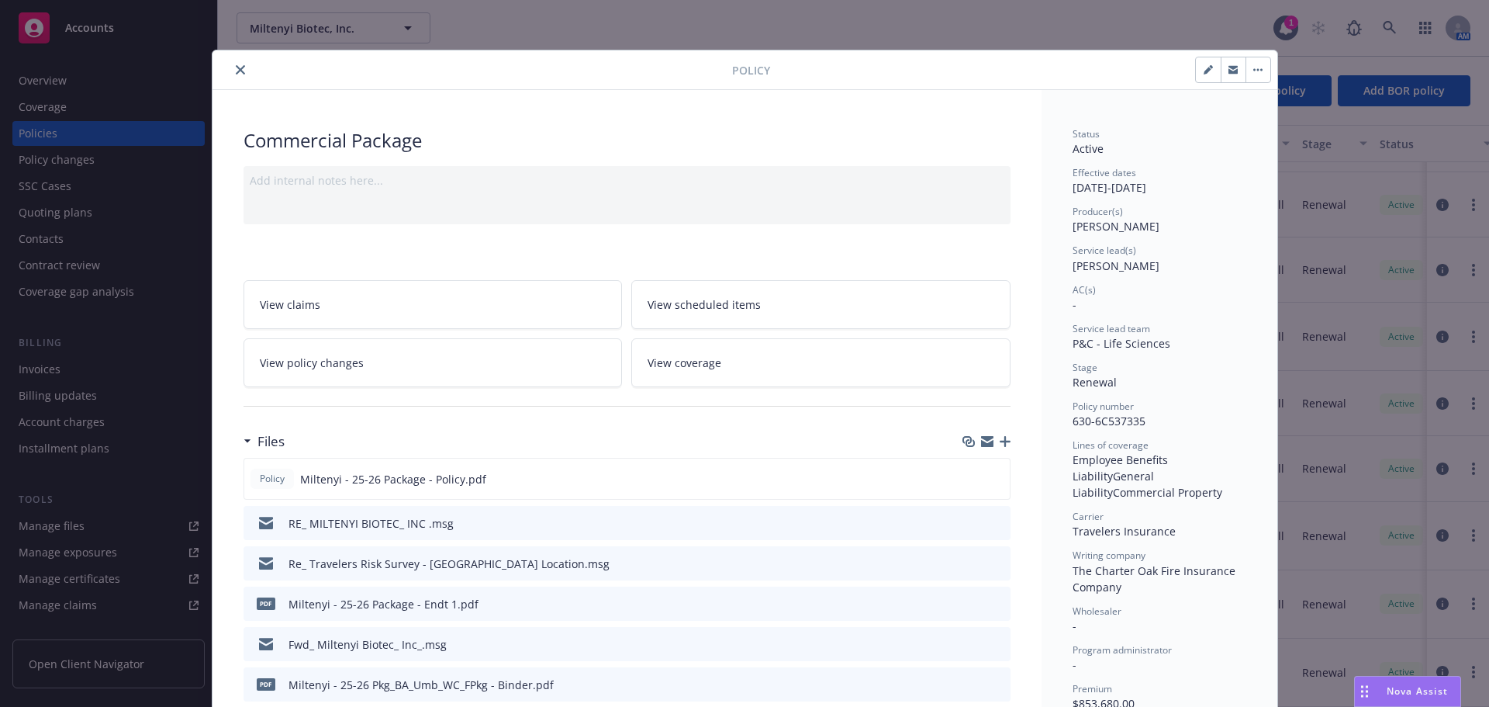
click at [236, 70] on icon "close" at bounding box center [240, 69] width 9 height 9
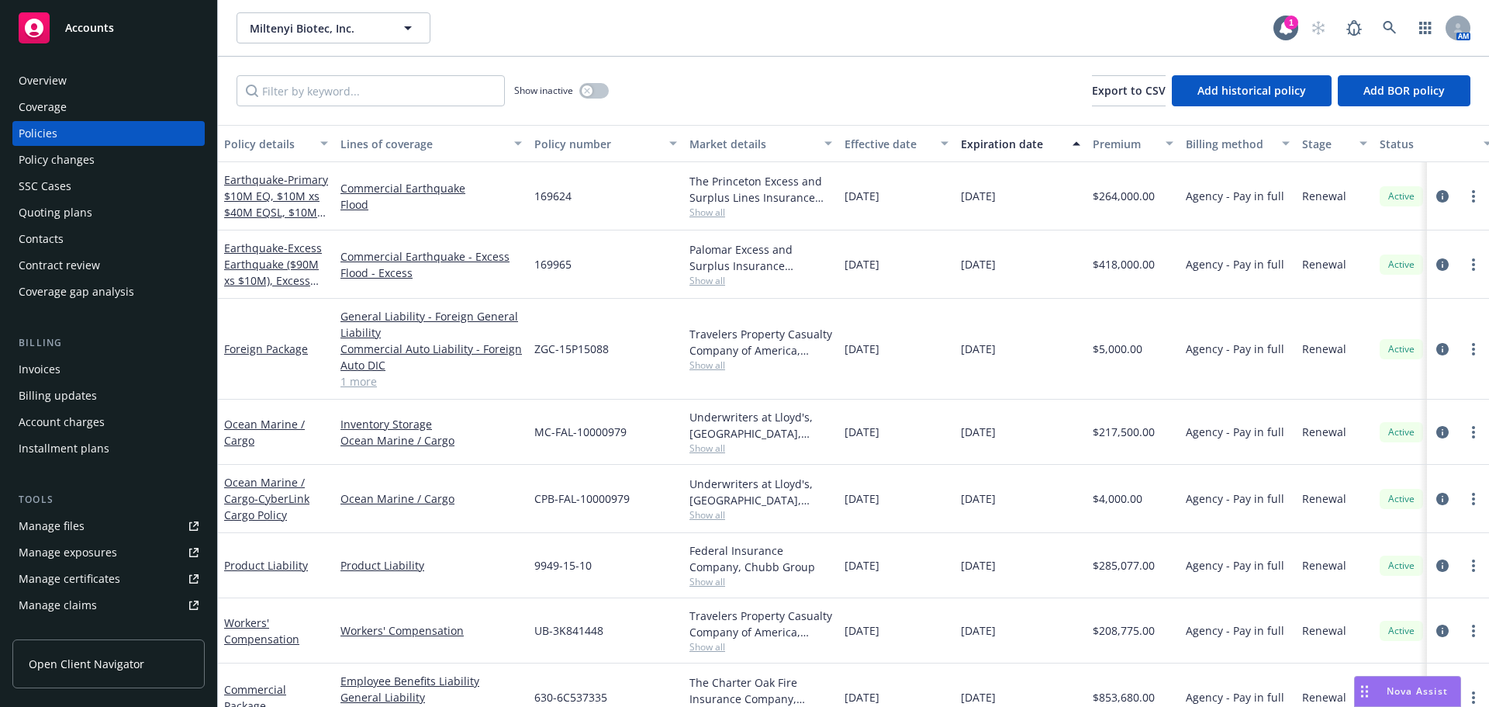
scroll to position [233, 0]
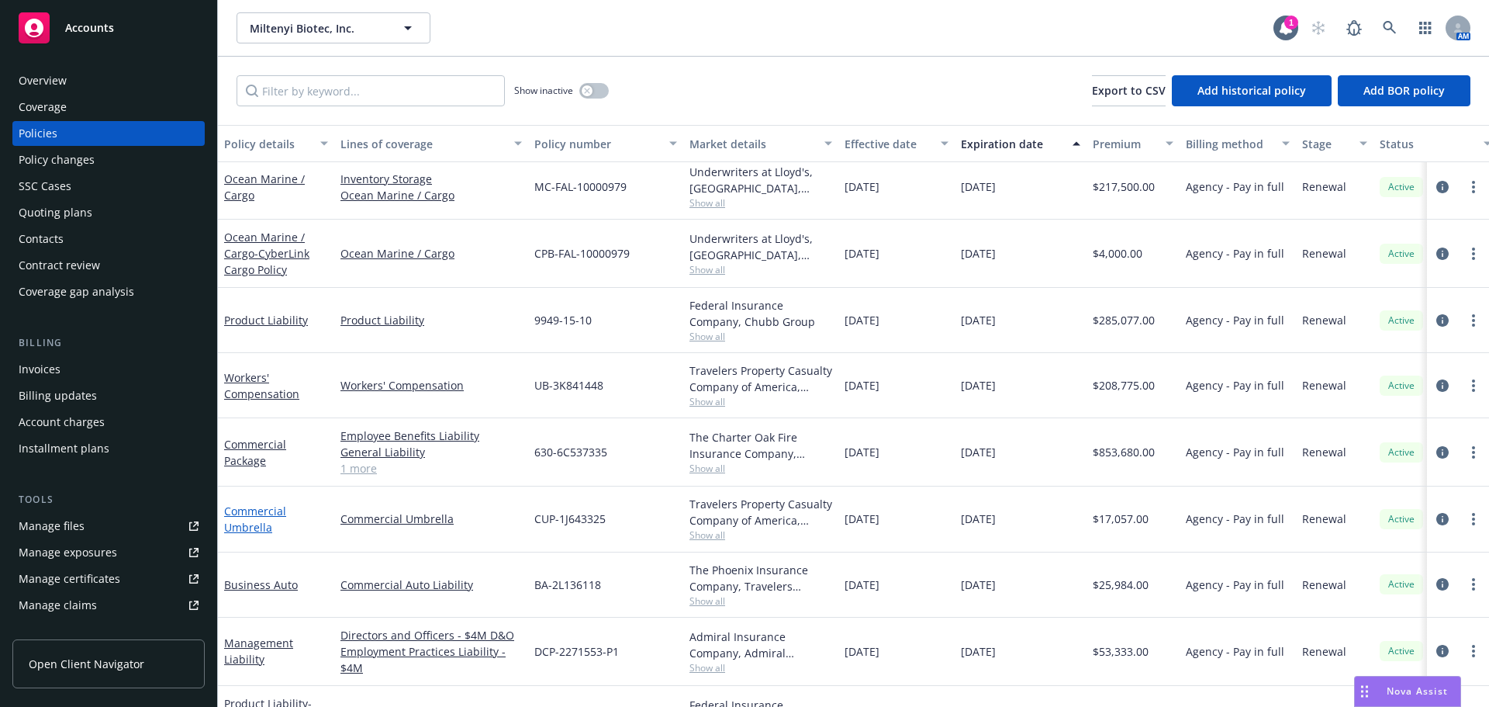
click at [261, 531] on link "Commercial Umbrella" at bounding box center [255, 518] width 62 height 31
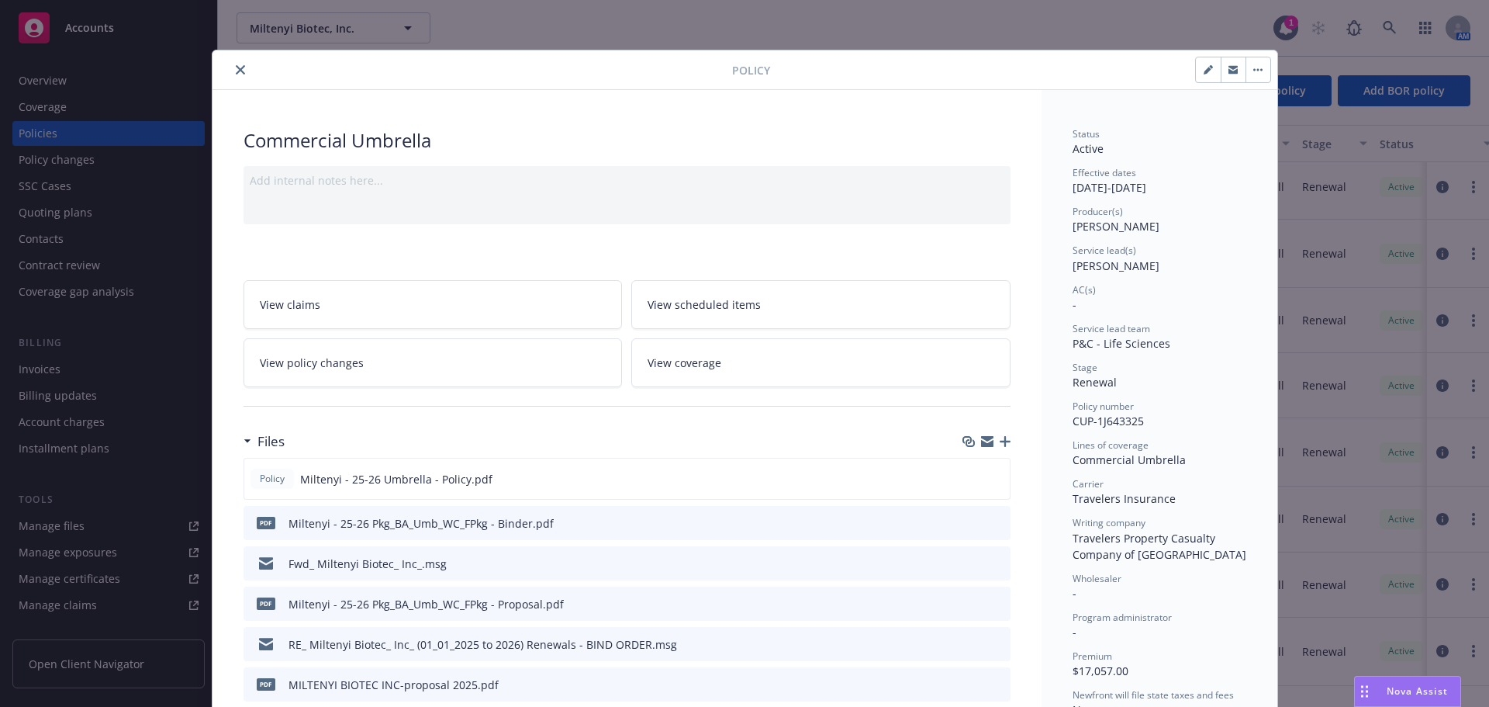
click at [237, 65] on icon "close" at bounding box center [240, 69] width 9 height 9
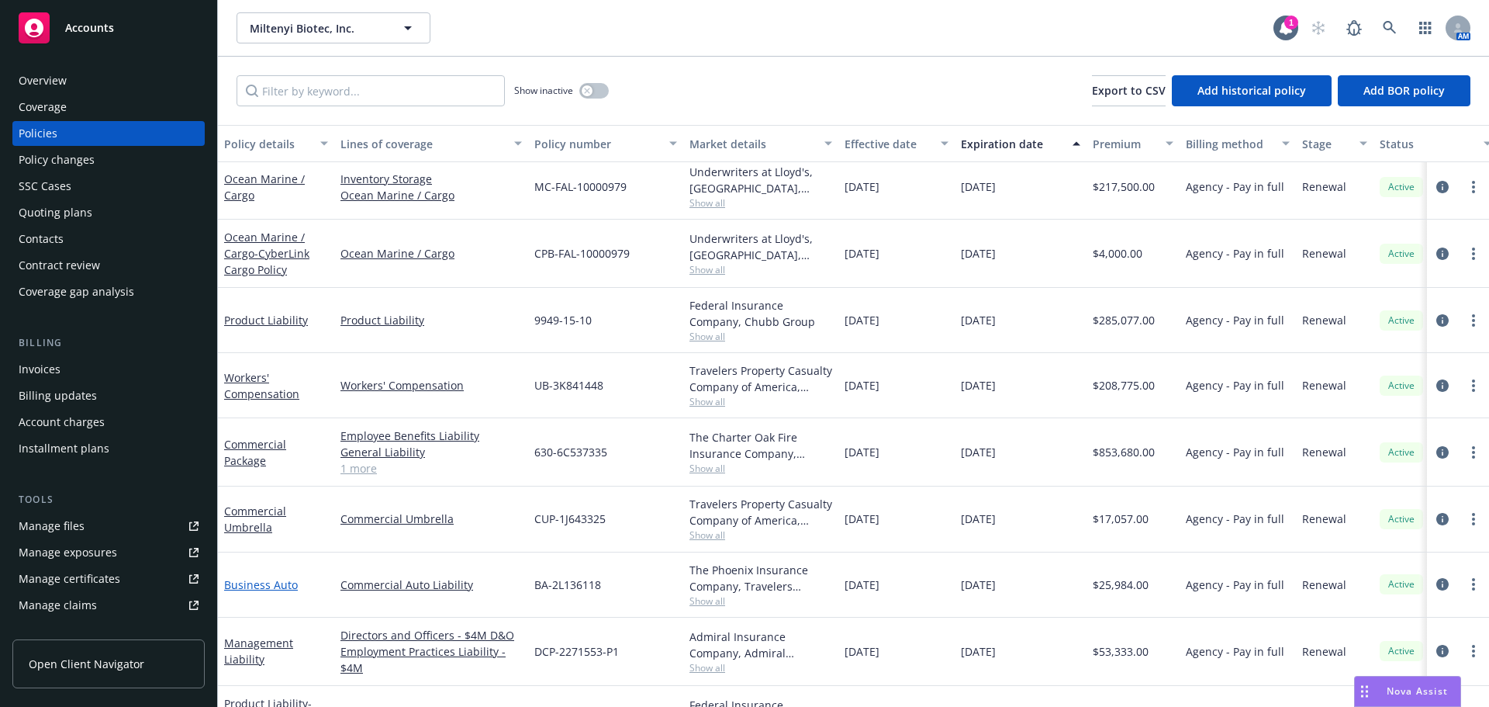
click at [260, 586] on link "Business Auto" at bounding box center [261, 584] width 74 height 15
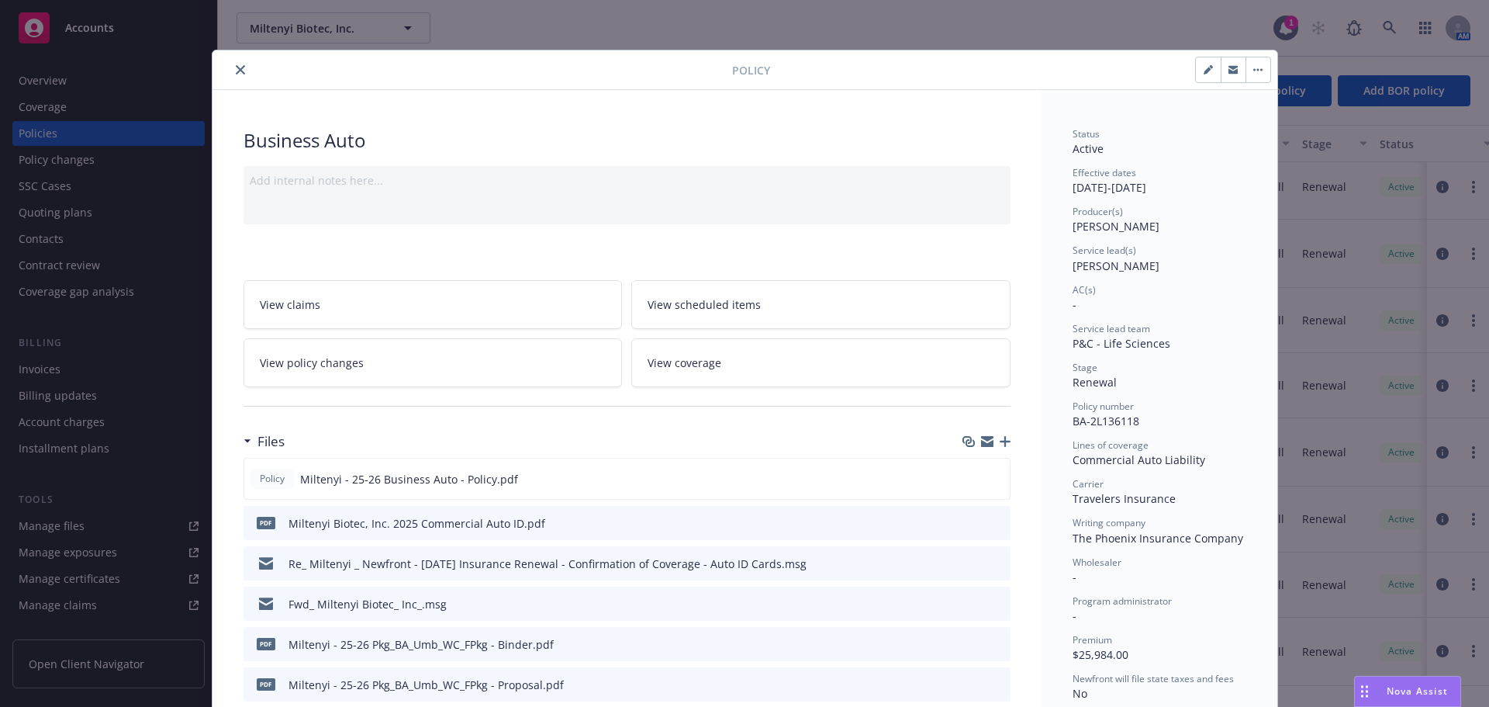
click at [236, 68] on icon "close" at bounding box center [240, 69] width 9 height 9
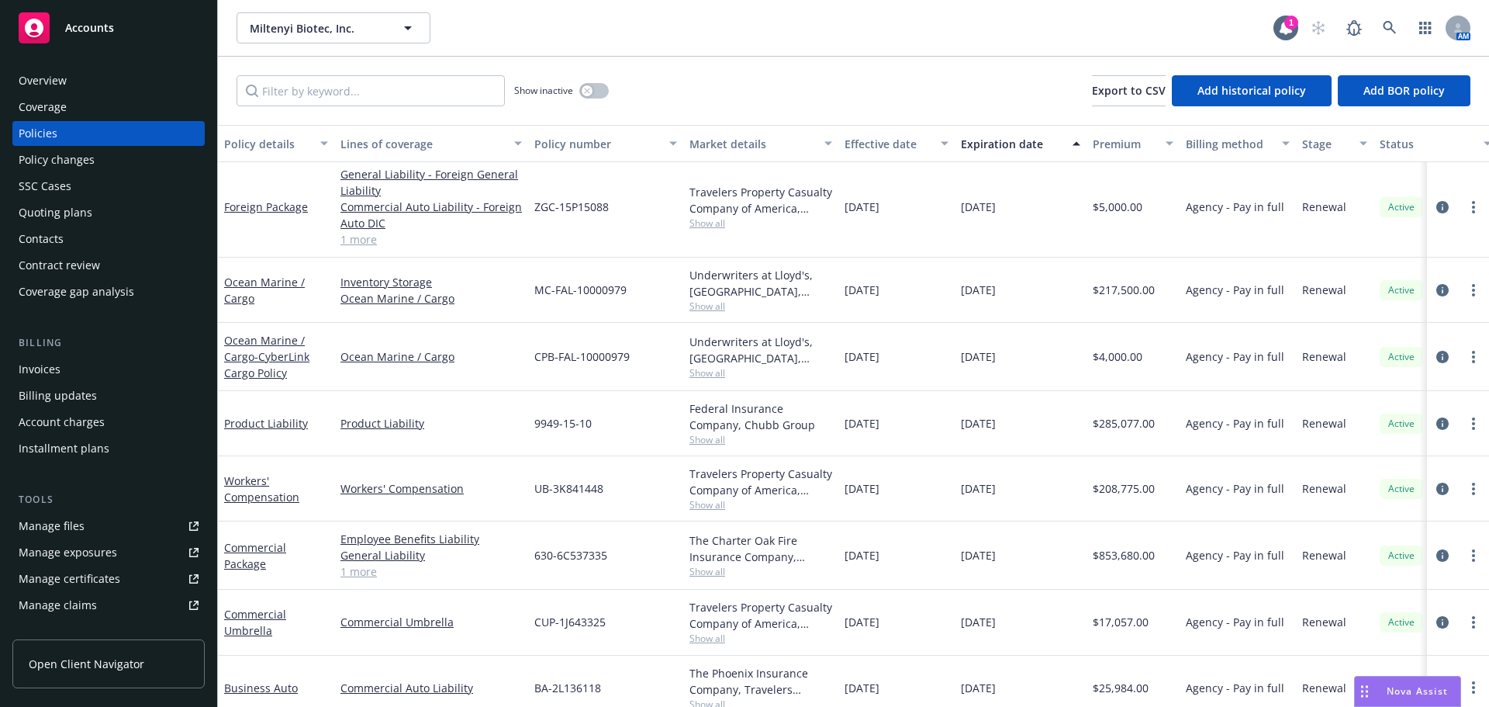
scroll to position [85, 0]
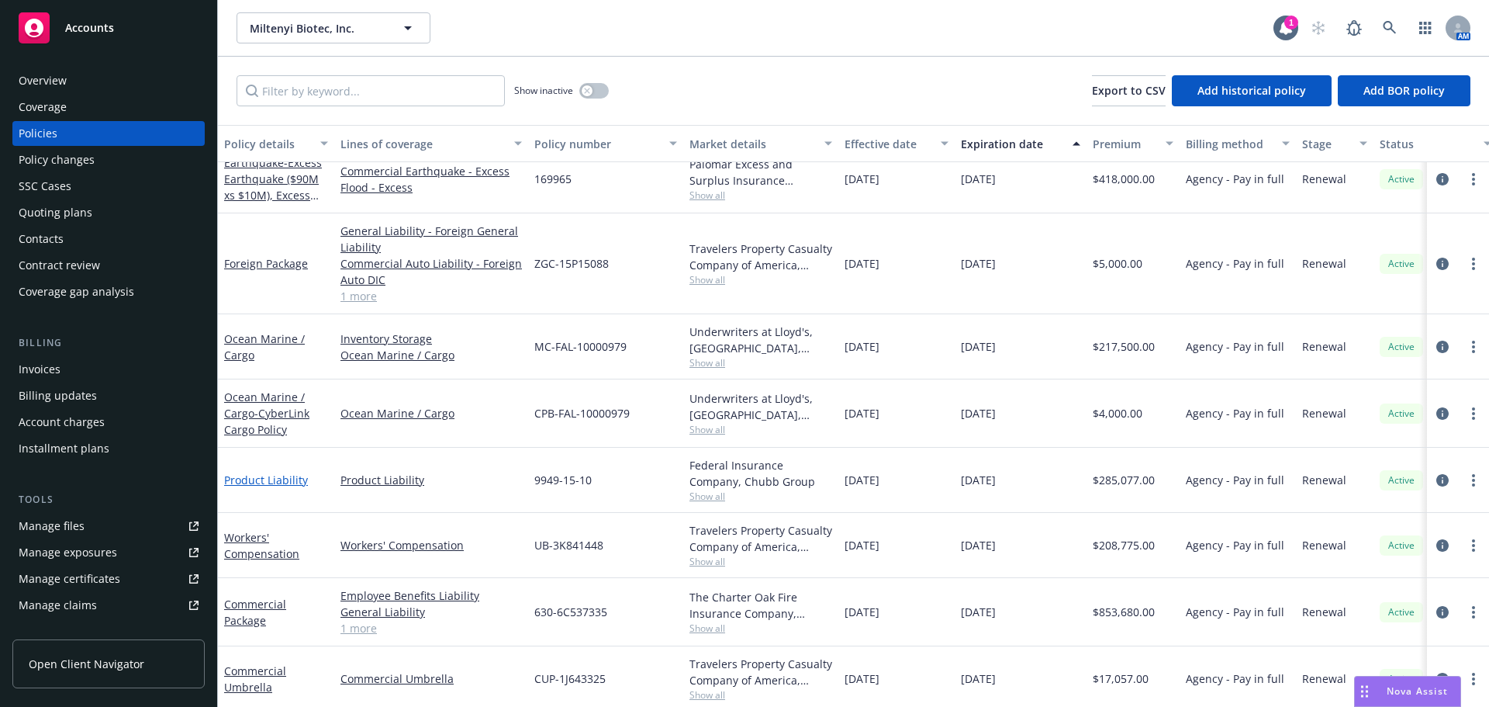
click at [289, 480] on link "Product Liability" at bounding box center [266, 479] width 84 height 15
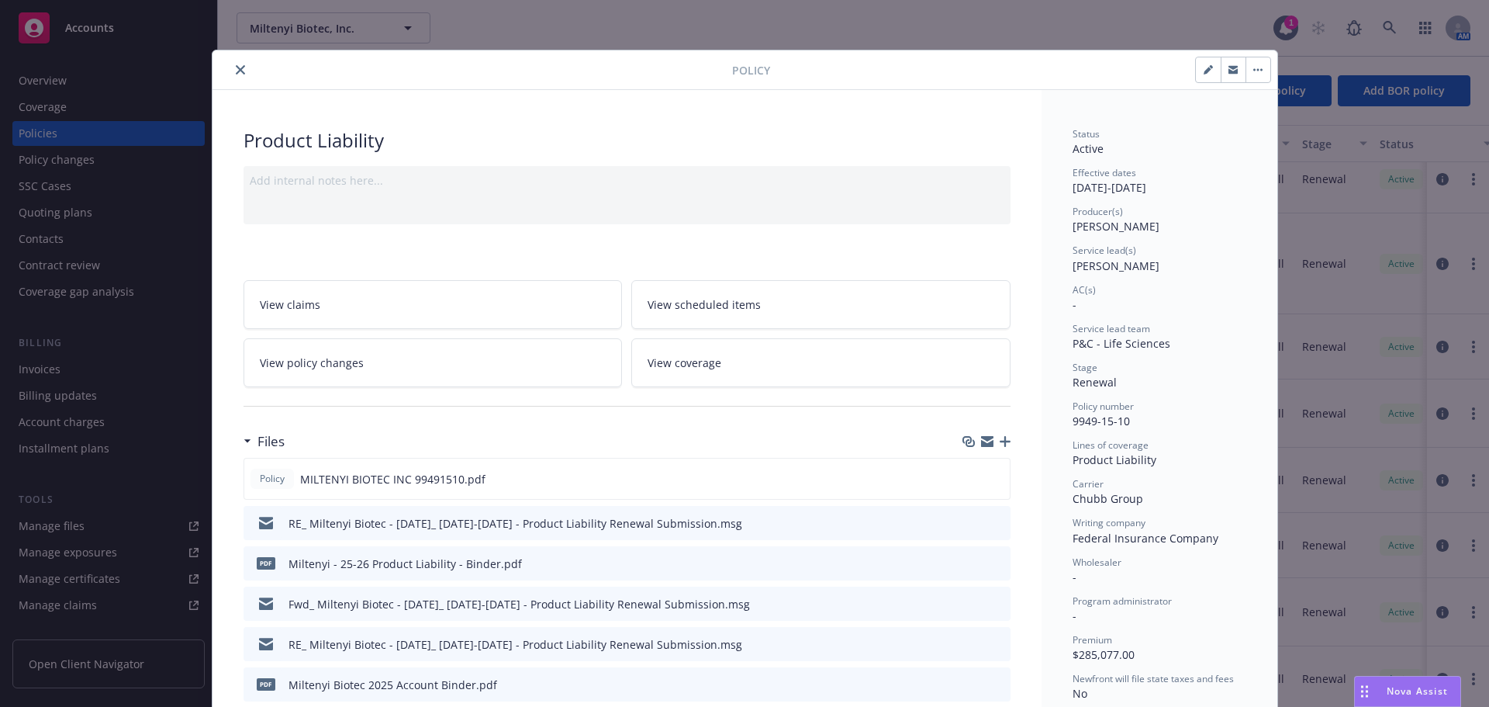
drag, startPoint x: 235, startPoint y: 65, endPoint x: 292, endPoint y: 105, distance: 69.7
click at [236, 65] on icon "close" at bounding box center [240, 69] width 9 height 9
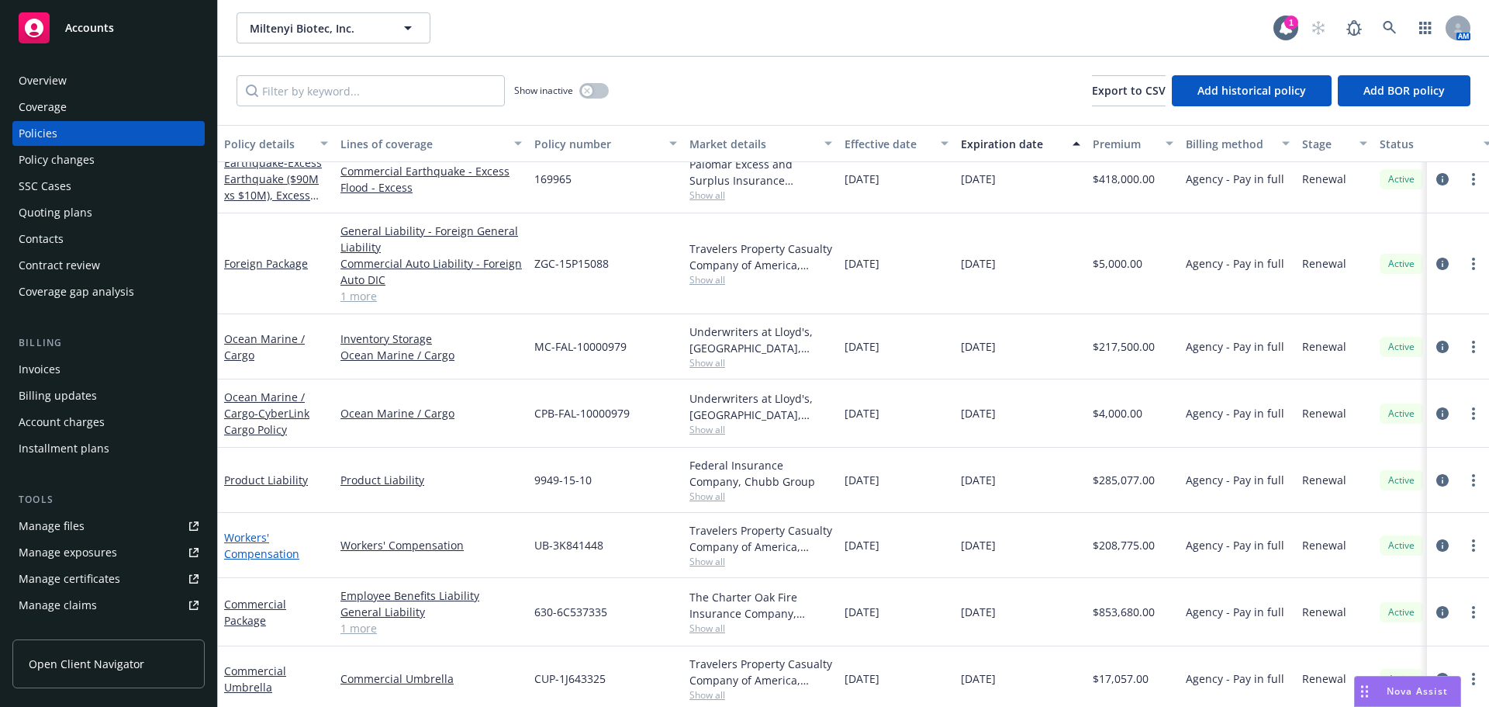
click at [251, 554] on link "Workers' Compensation" at bounding box center [261, 545] width 75 height 31
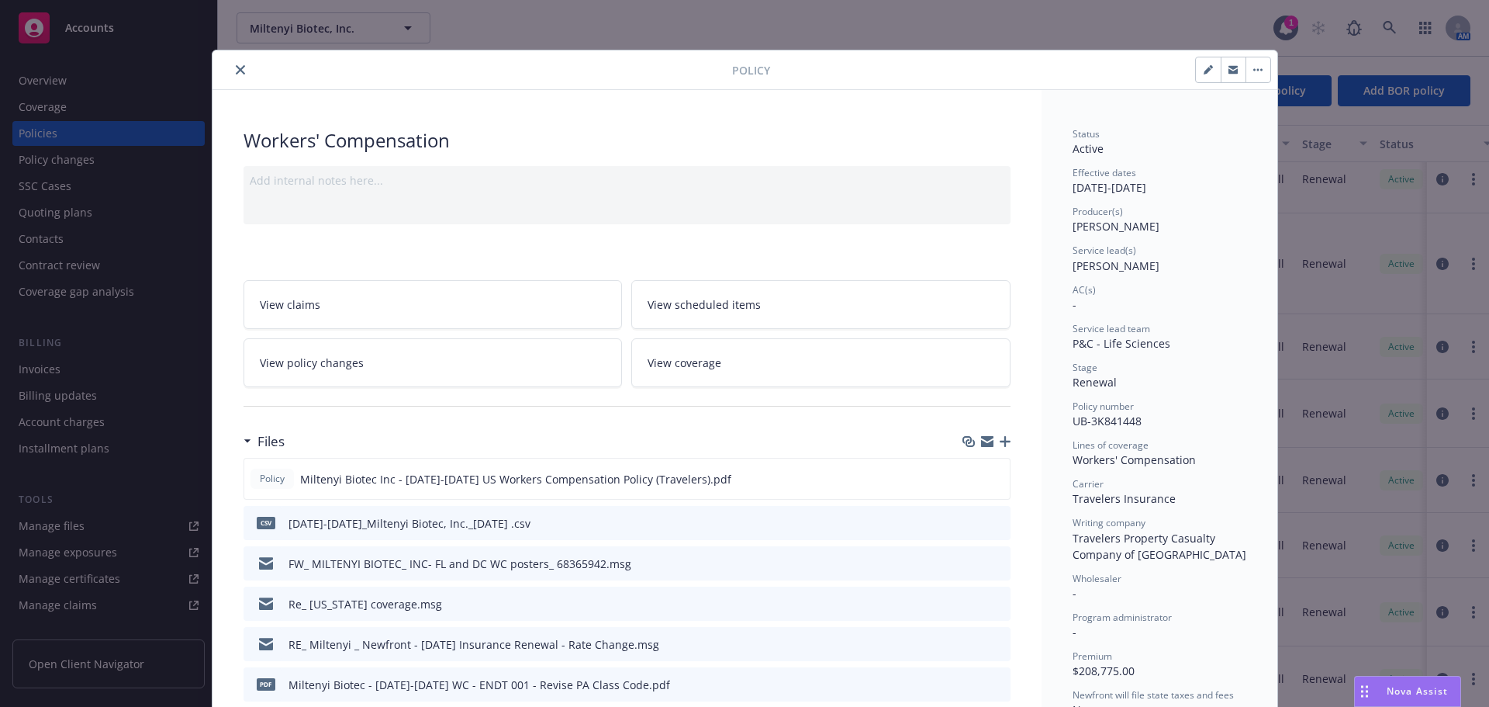
click at [238, 75] on button "close" at bounding box center [240, 69] width 19 height 19
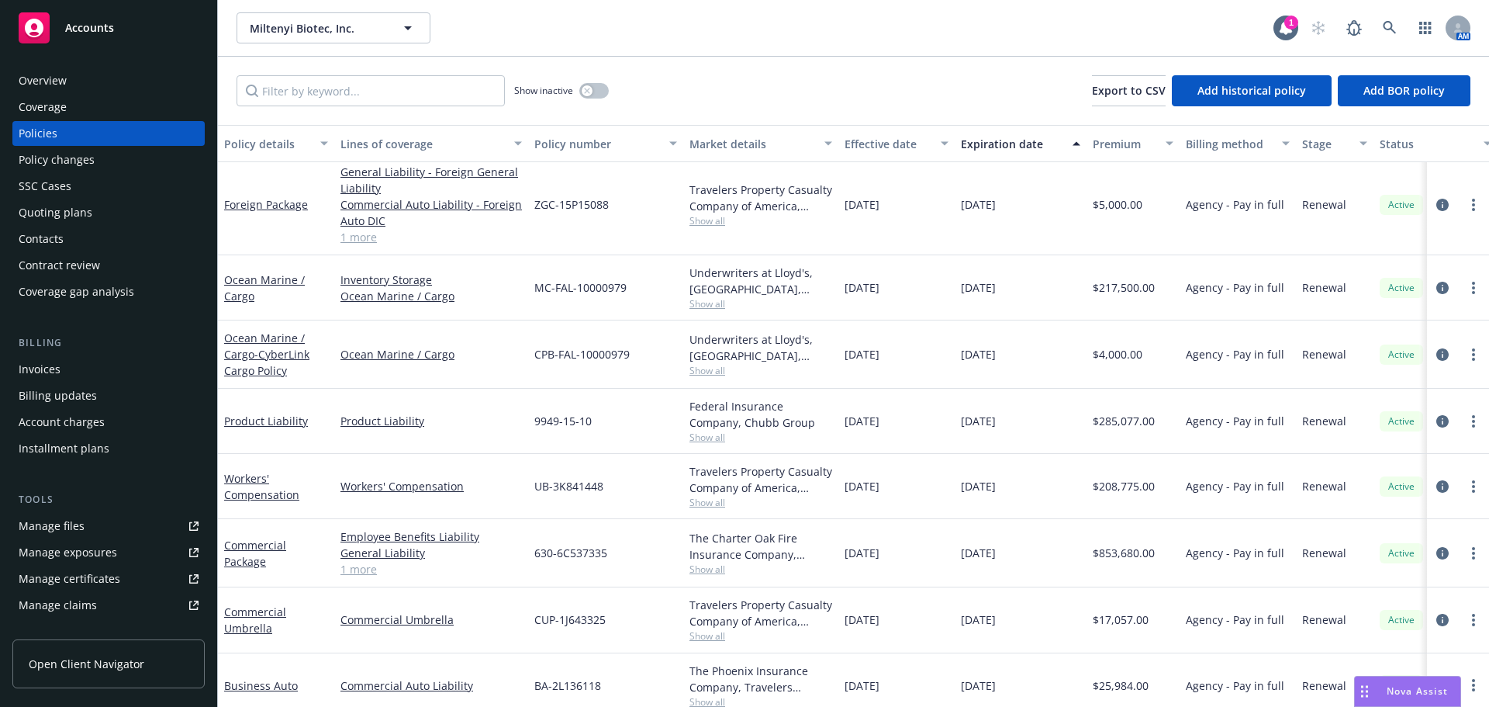
scroll to position [240, 0]
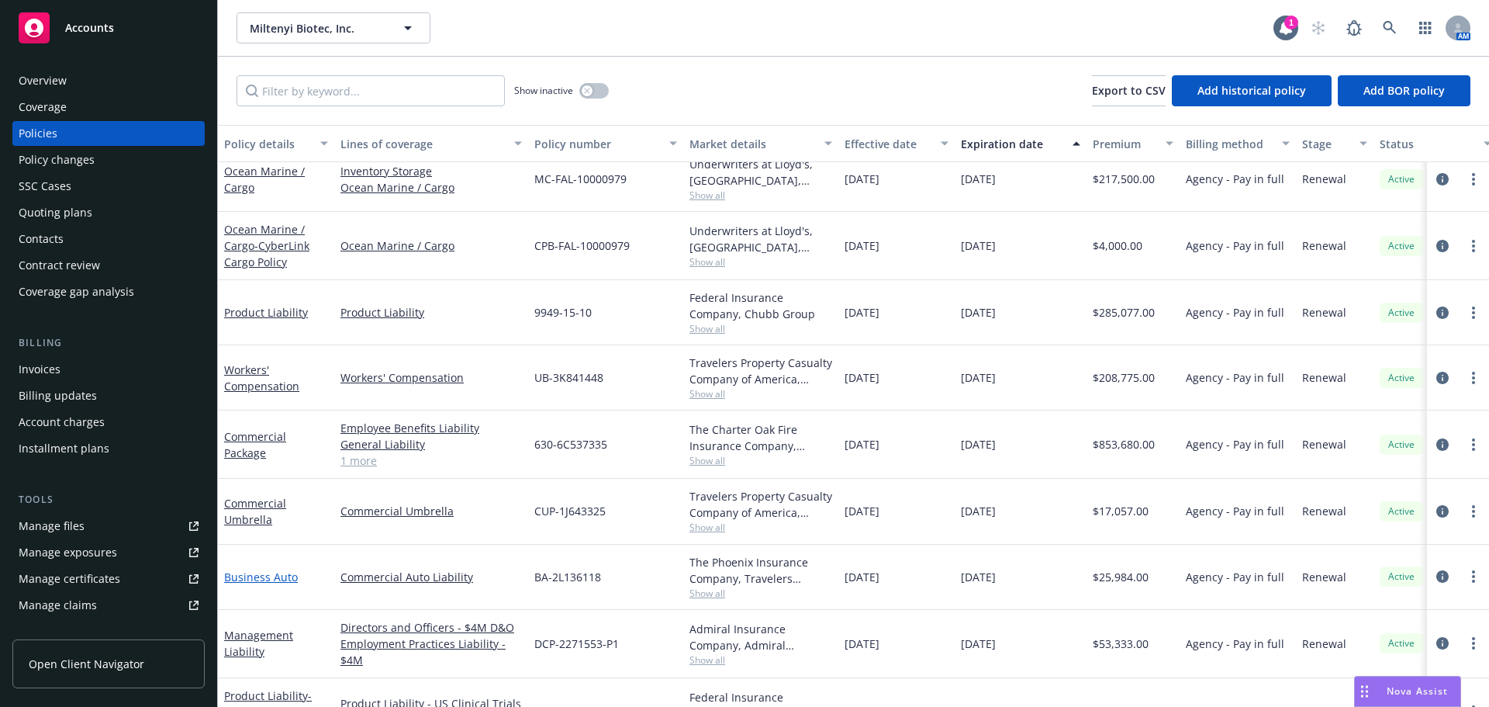
click at [271, 577] on link "Business Auto" at bounding box center [261, 576] width 74 height 15
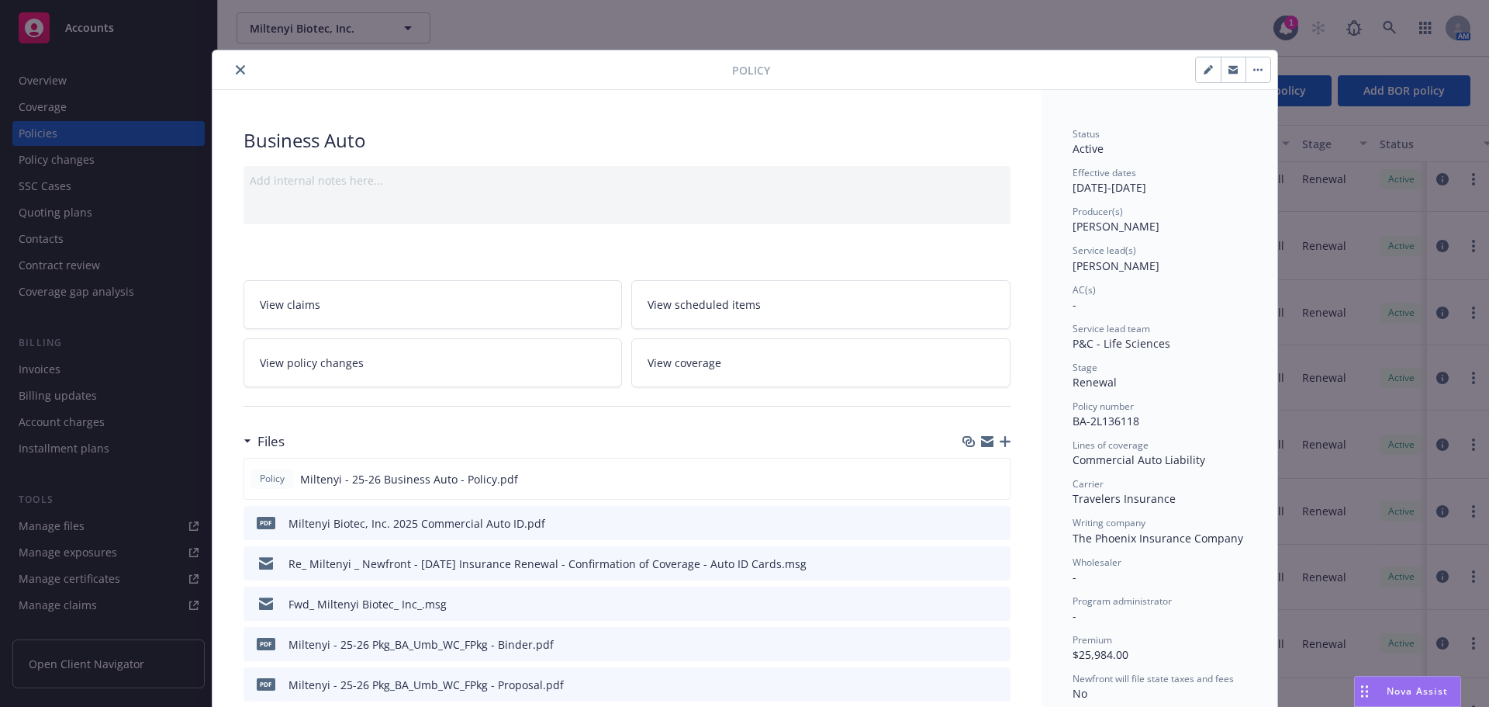
click at [233, 62] on button "close" at bounding box center [240, 69] width 19 height 19
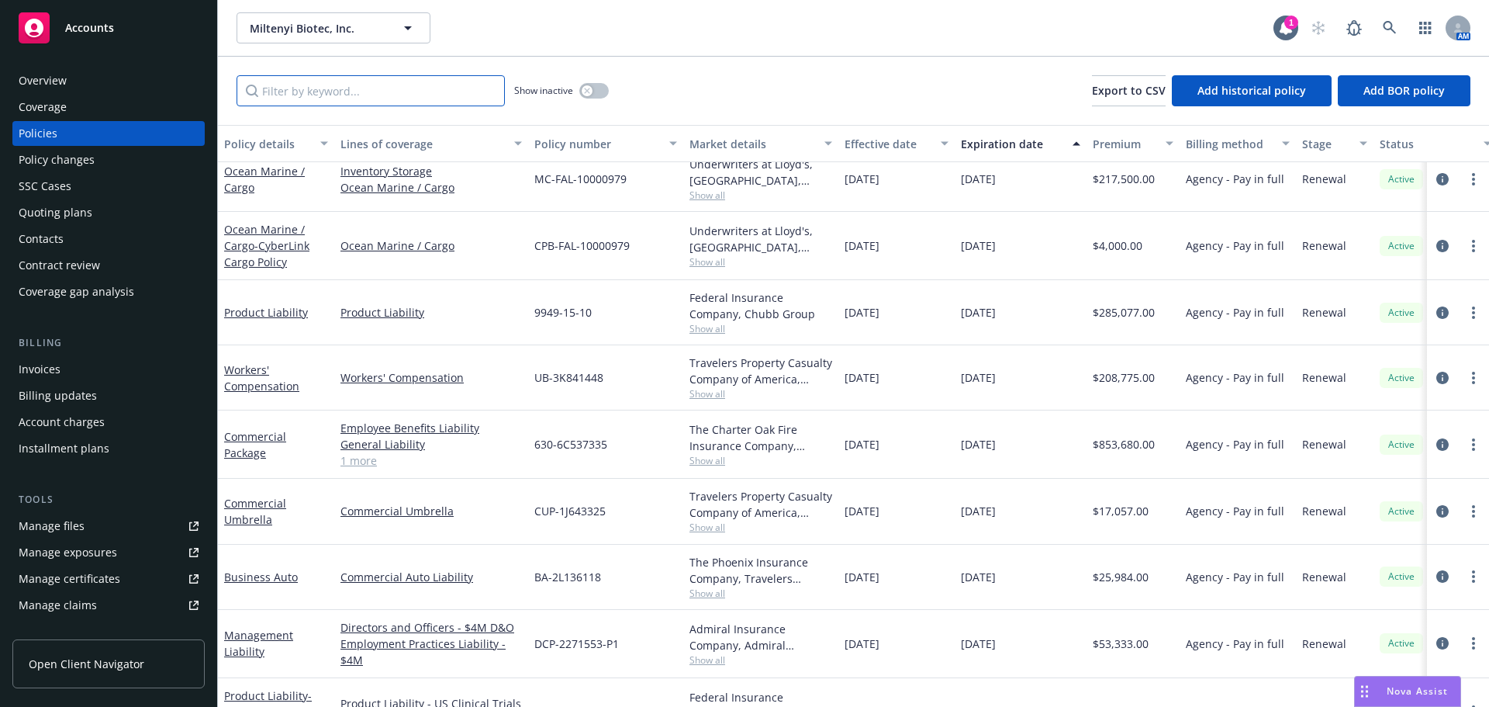
click at [315, 83] on input "Filter by keyword..." at bounding box center [371, 90] width 268 height 31
click at [281, 173] on link "Ocean Marine / Cargo" at bounding box center [264, 179] width 81 height 31
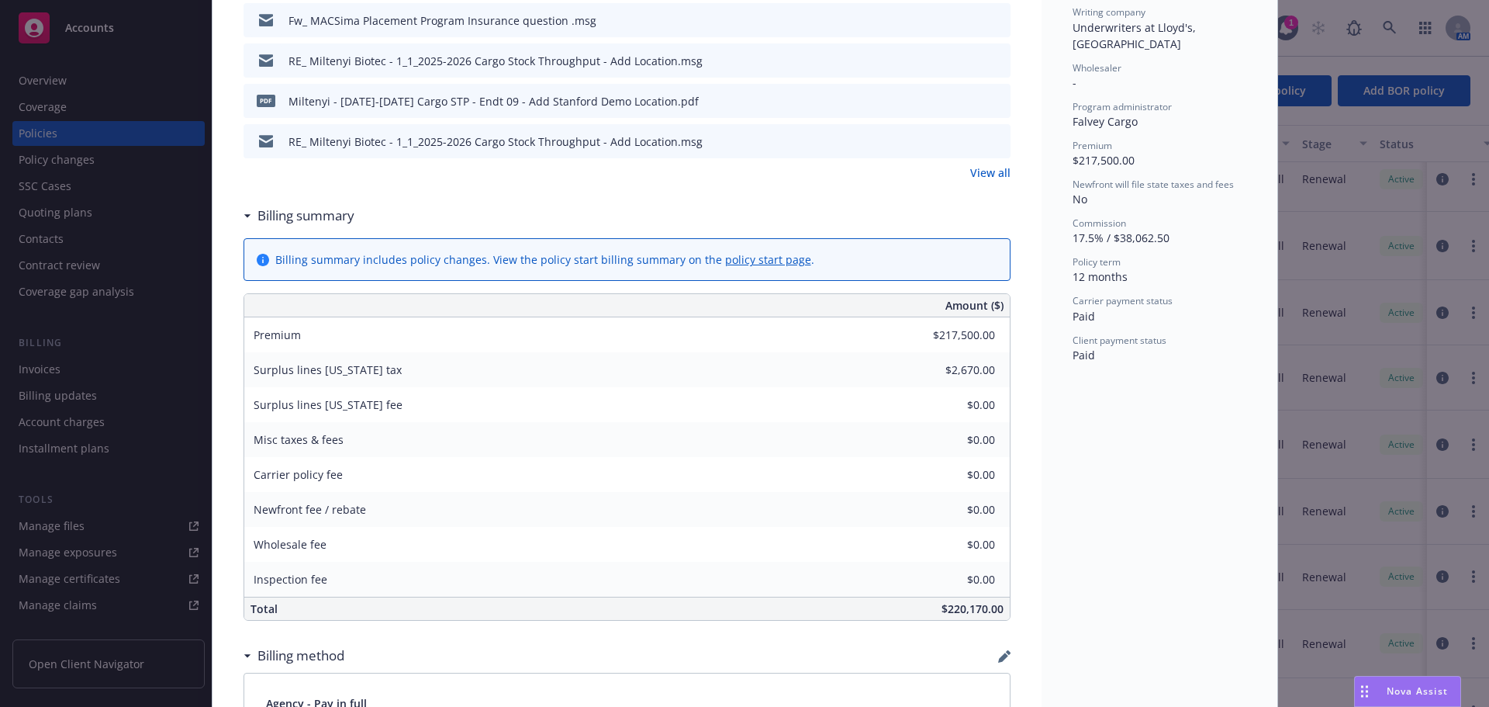
scroll to position [233, 0]
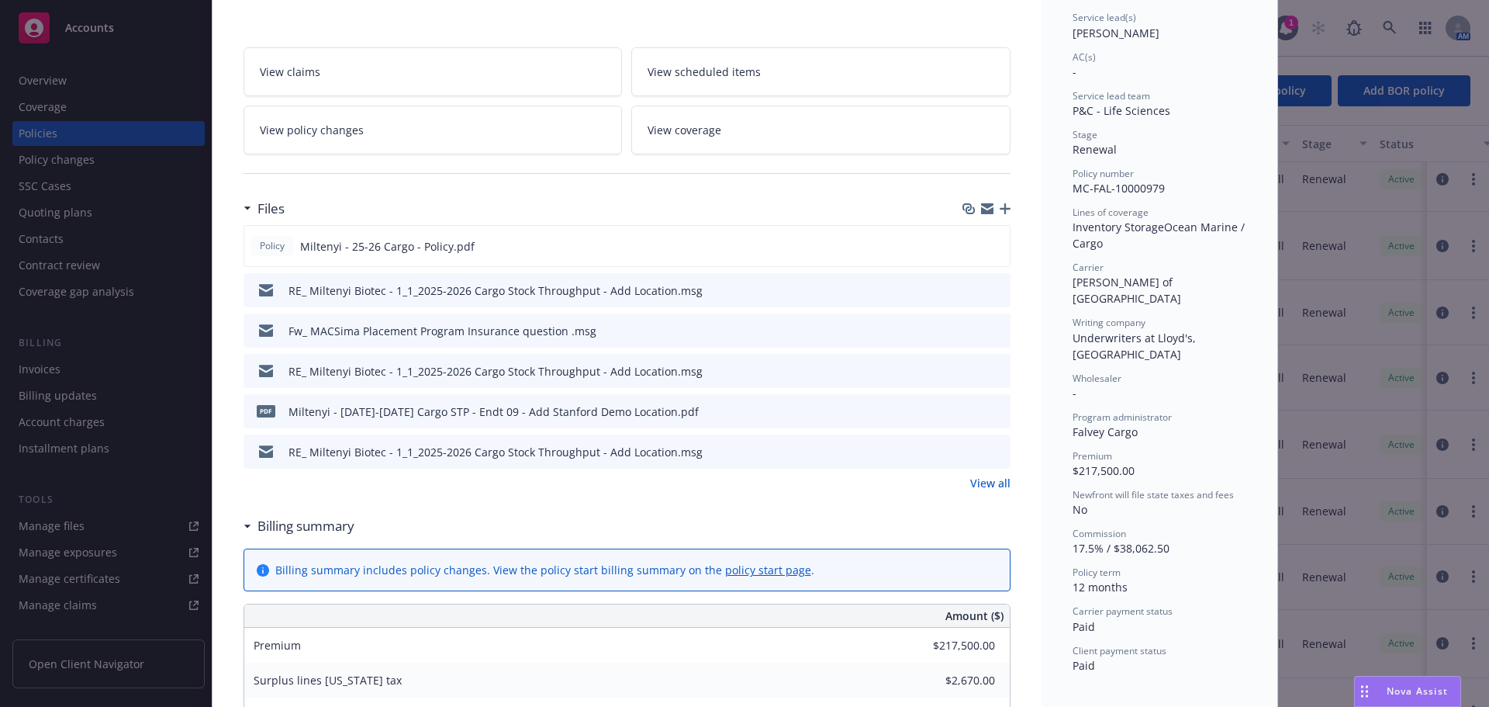
click at [326, 130] on span "View policy changes" at bounding box center [312, 130] width 104 height 16
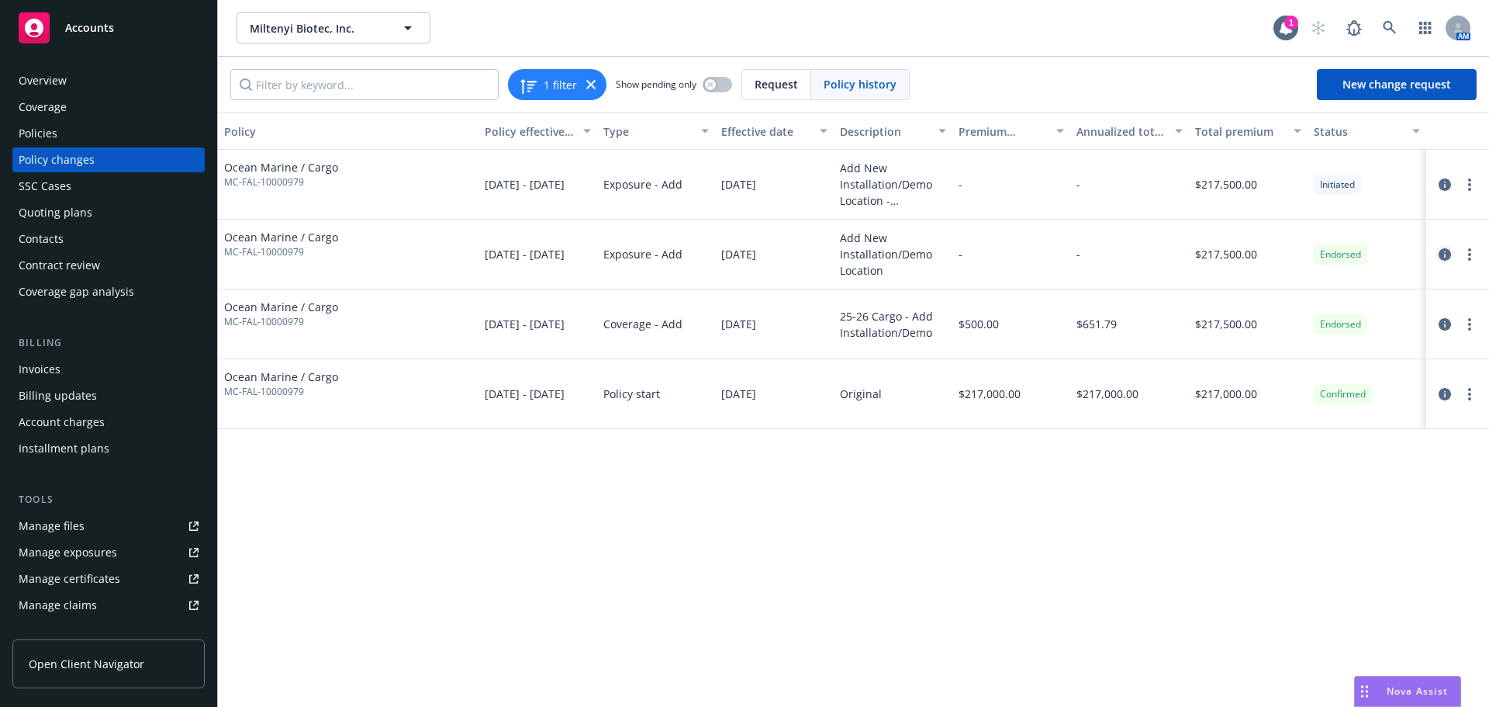
click at [1443, 252] on icon "circleInformation" at bounding box center [1445, 254] width 12 height 12
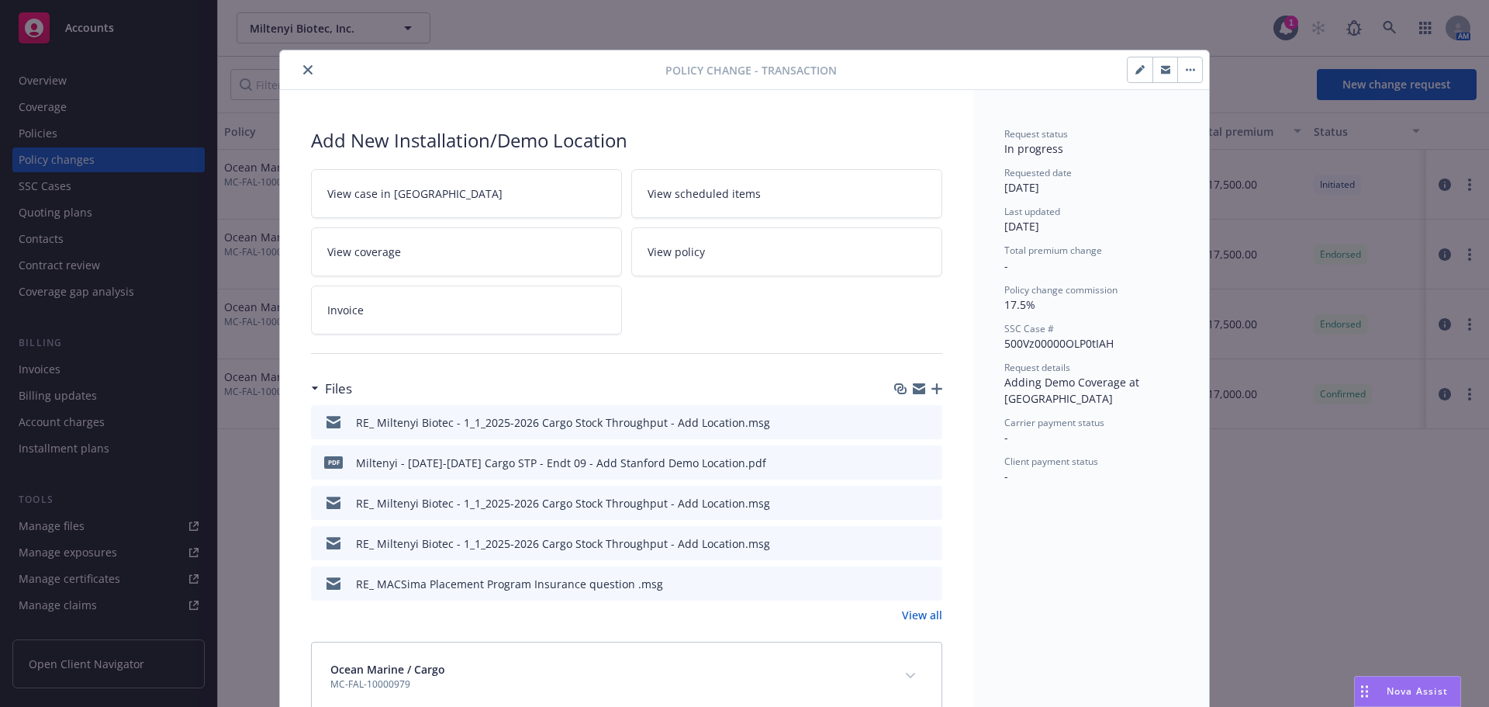
click at [308, 65] on button "close" at bounding box center [308, 69] width 19 height 19
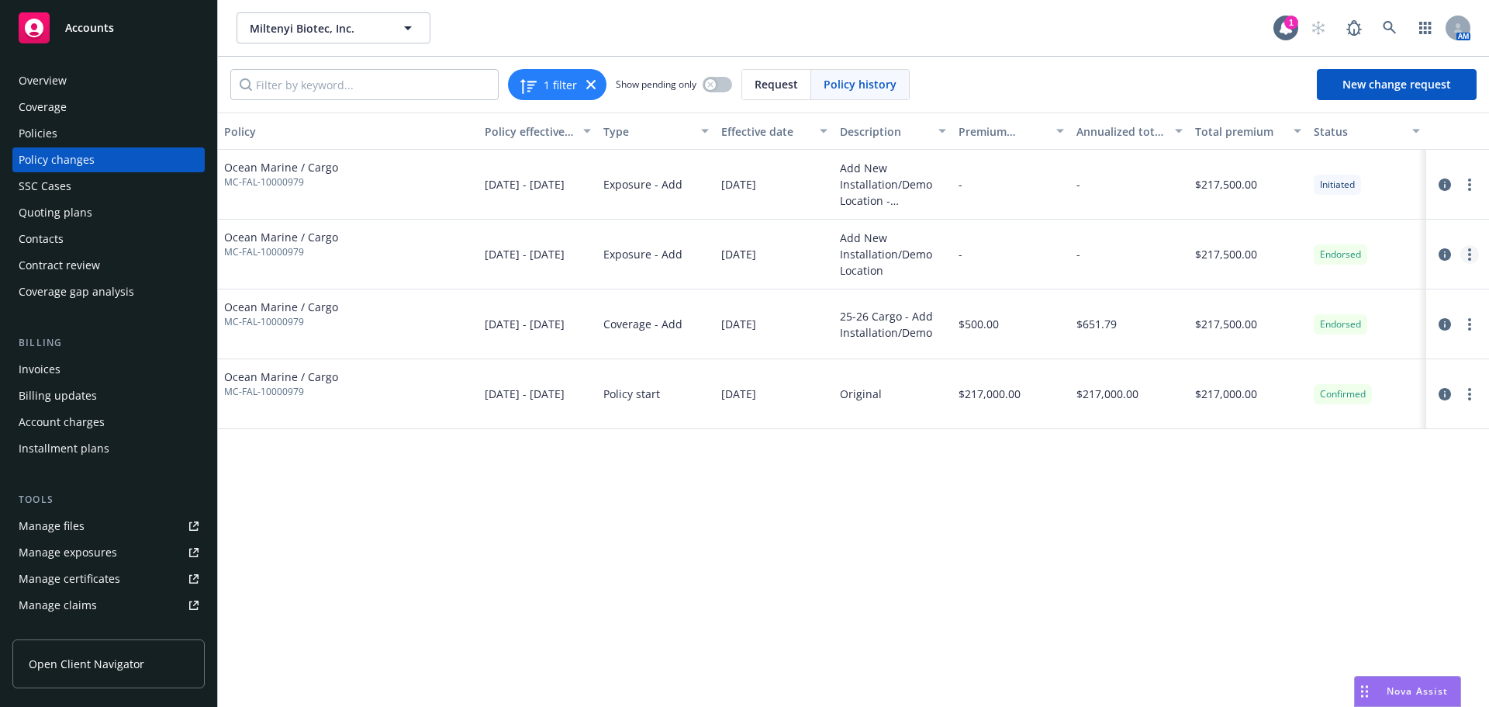
click at [1468, 257] on icon "more" at bounding box center [1469, 254] width 3 height 12
click at [1317, 378] on link "Edit billing info" at bounding box center [1345, 379] width 266 height 31
select select "MD"
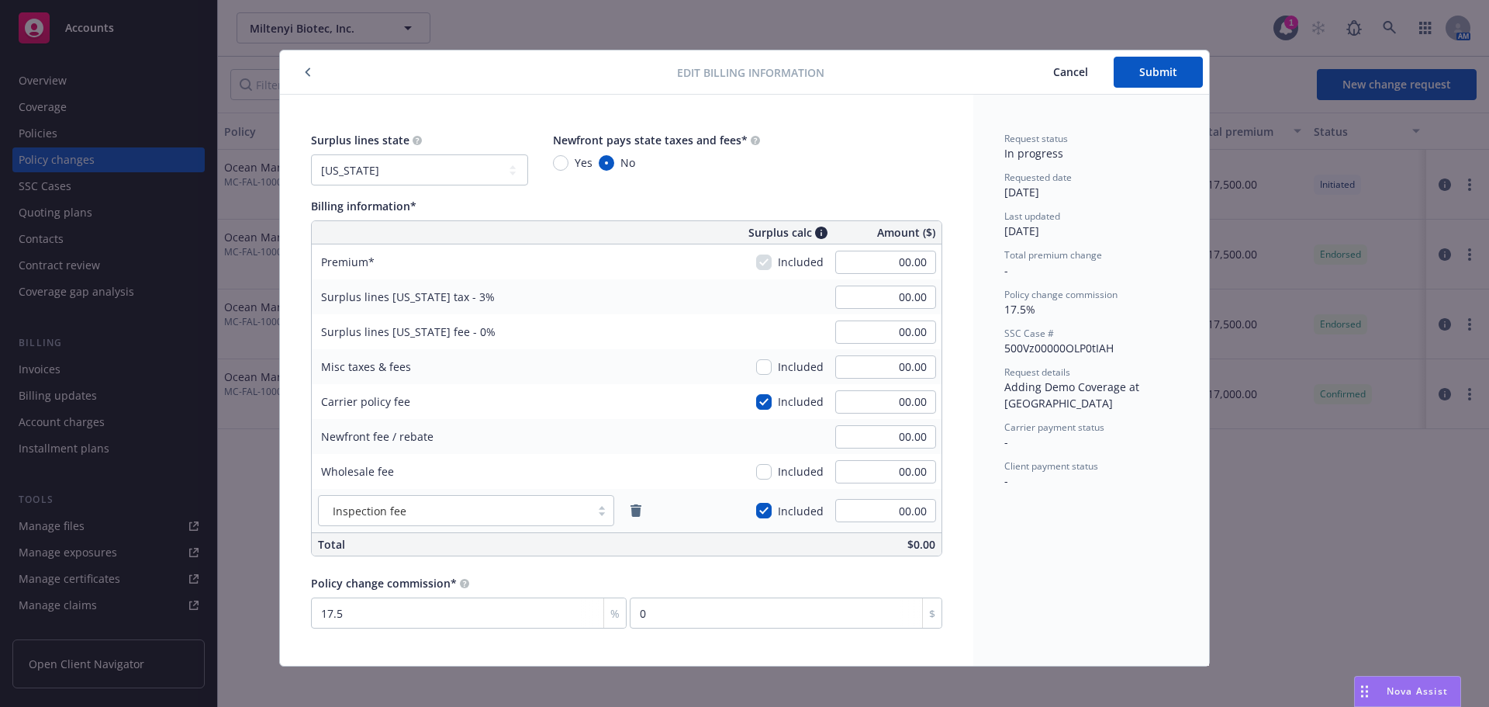
click at [306, 71] on icon "button" at bounding box center [308, 72] width 5 height 9
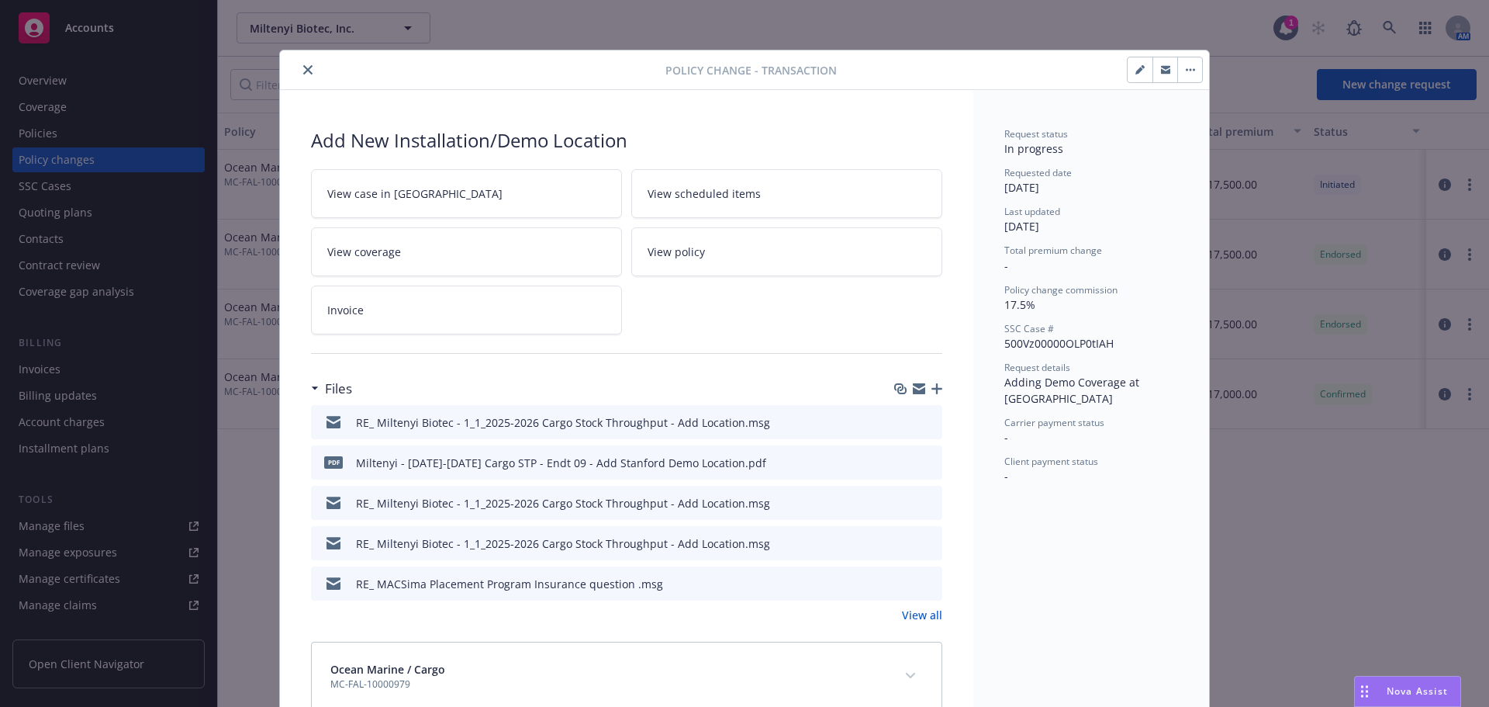
click at [303, 67] on icon "close" at bounding box center [307, 69] width 9 height 9
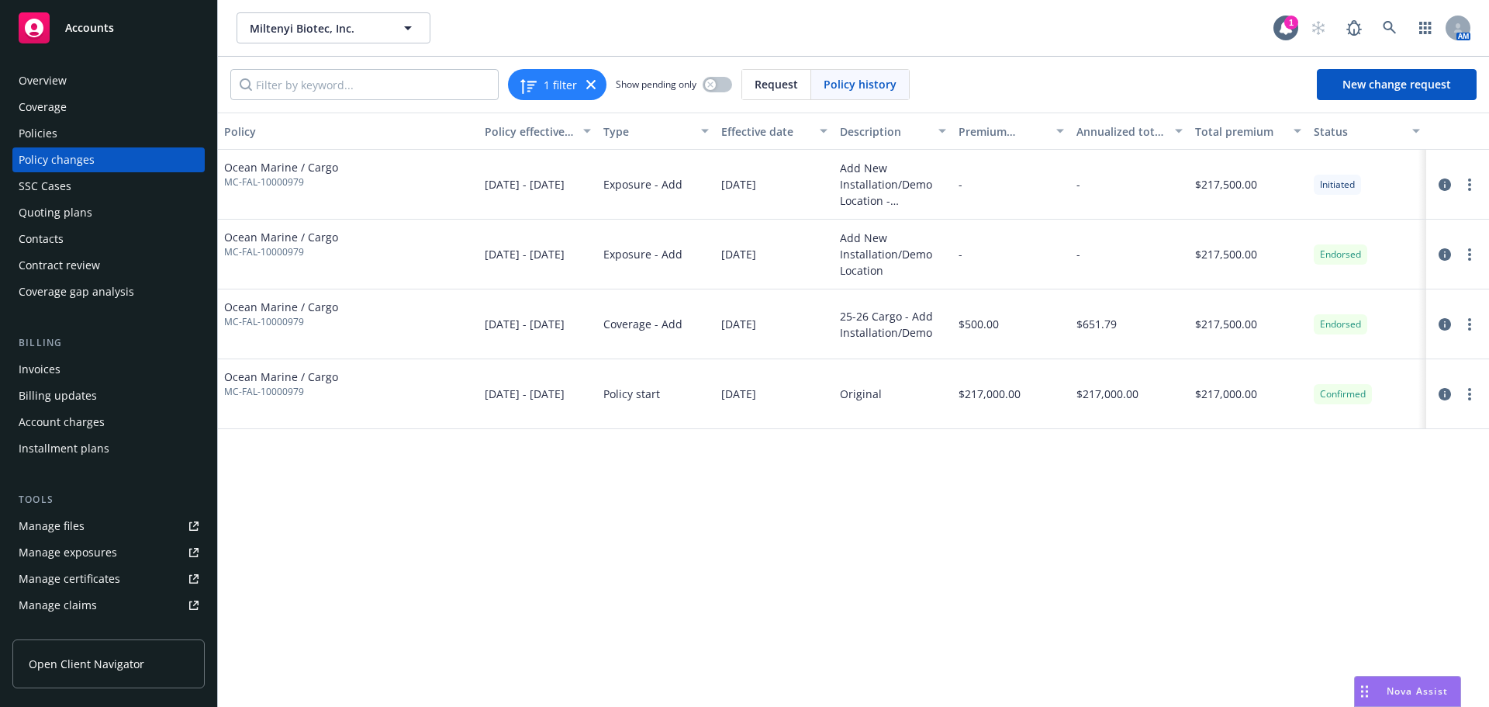
click at [1474, 333] on div at bounding box center [1457, 324] width 50 height 19
click at [1472, 322] on link "more" at bounding box center [1469, 324] width 19 height 19
click at [1338, 449] on link "Edit billing info" at bounding box center [1345, 449] width 266 height 31
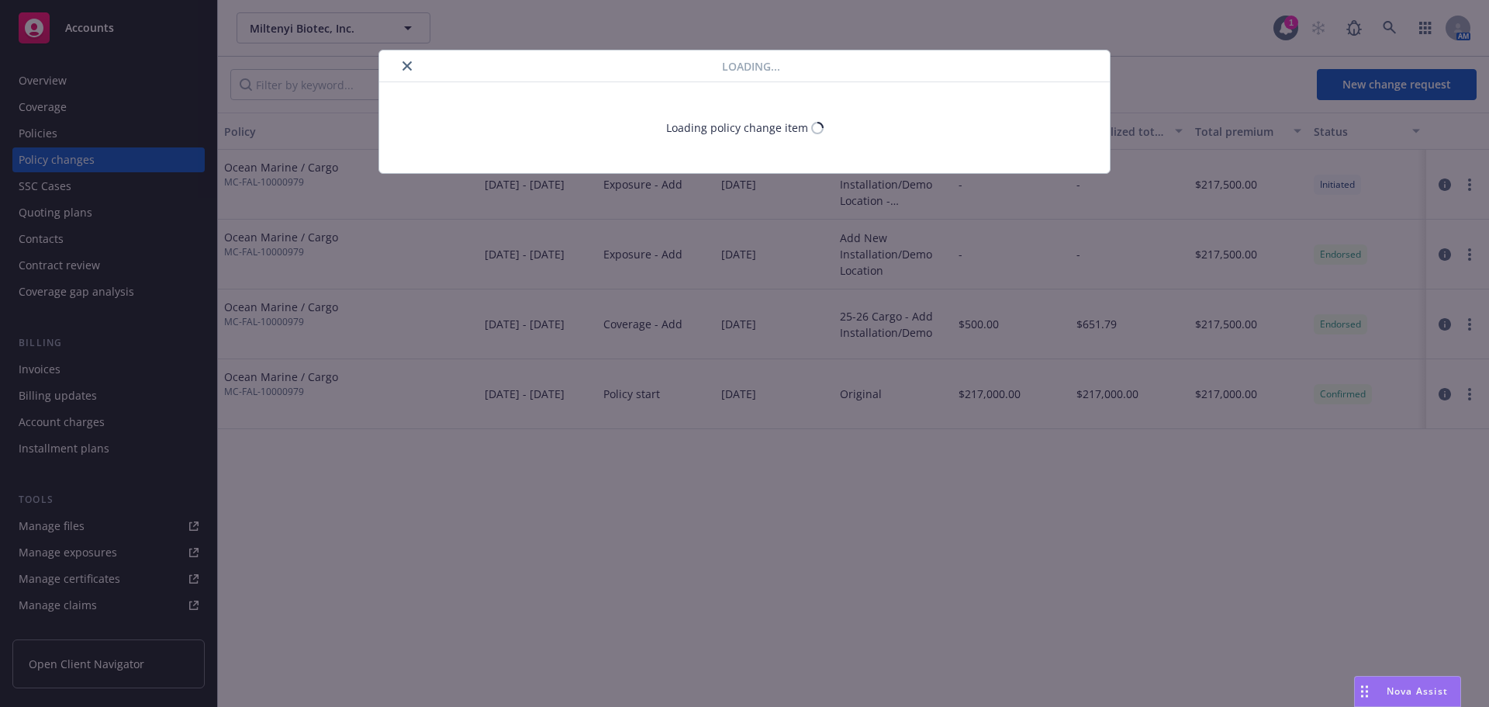
select select "MD"
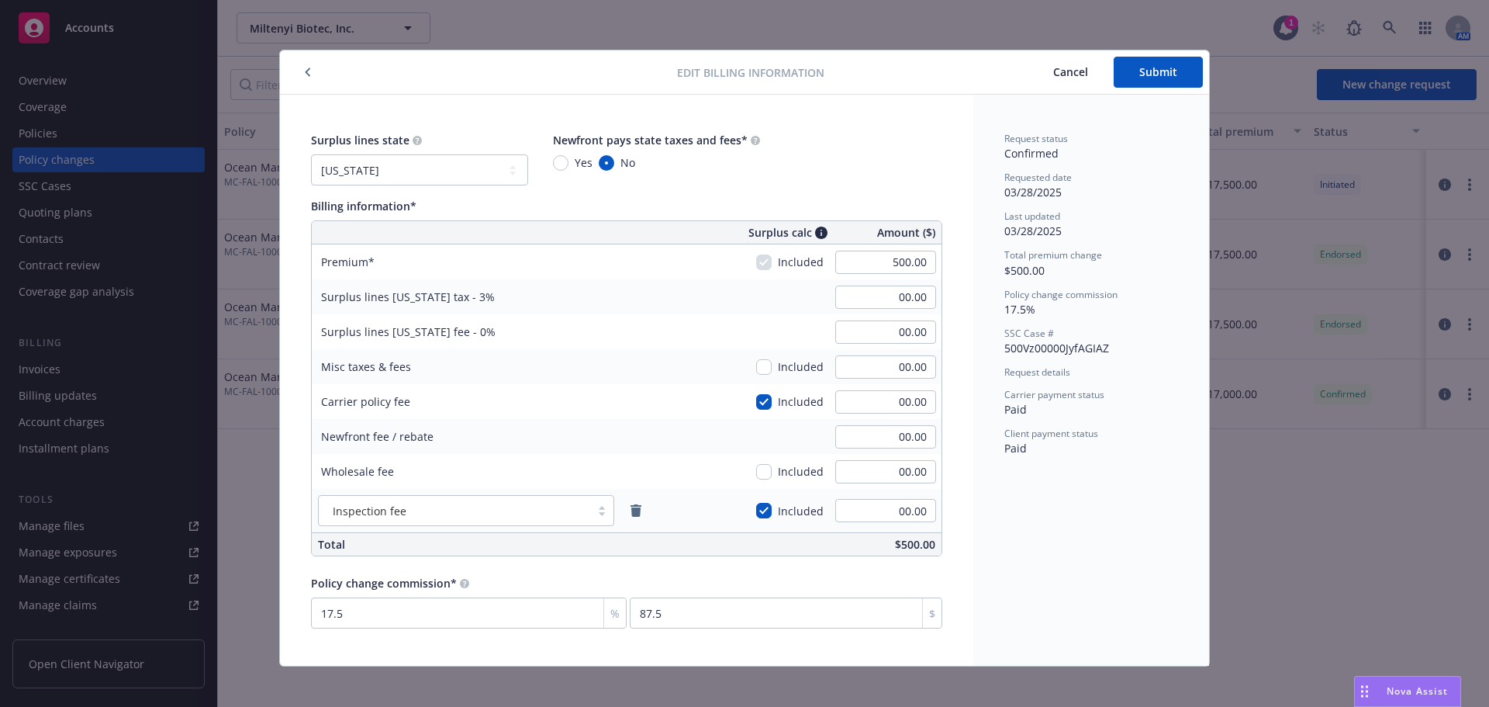
click at [299, 71] on button "button" at bounding box center [308, 72] width 19 height 19
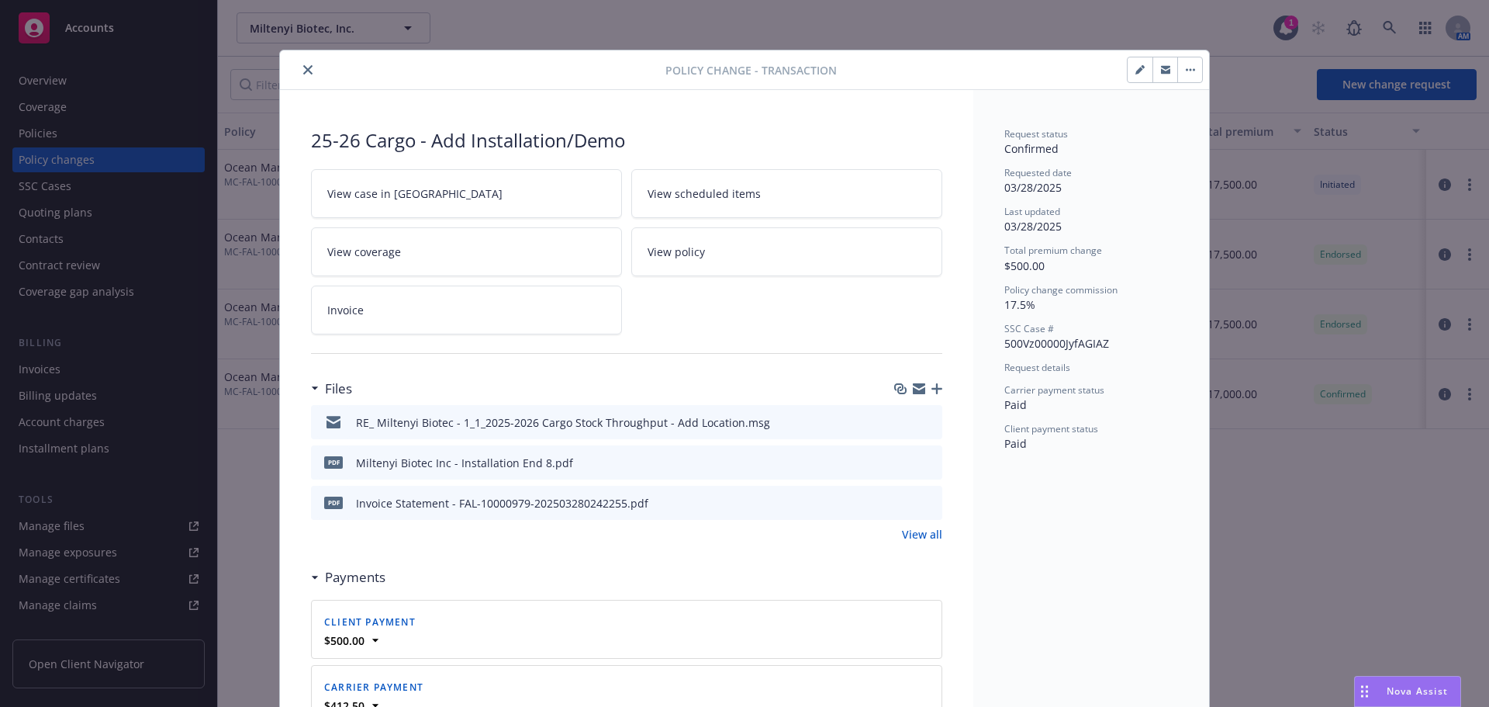
click at [299, 71] on button "close" at bounding box center [308, 69] width 19 height 19
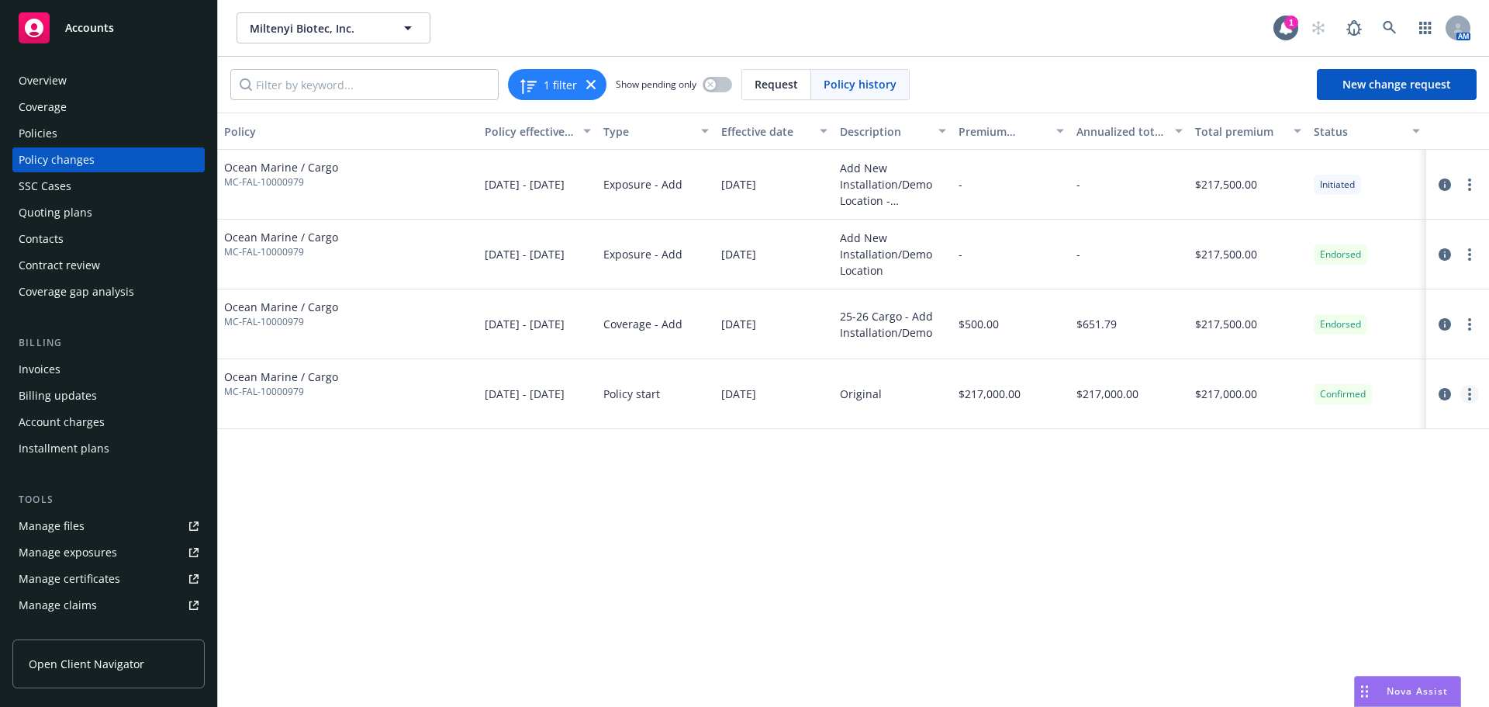
click at [1471, 396] on icon "more" at bounding box center [1469, 394] width 3 height 12
click at [1340, 511] on link "Edit billing info" at bounding box center [1345, 518] width 266 height 31
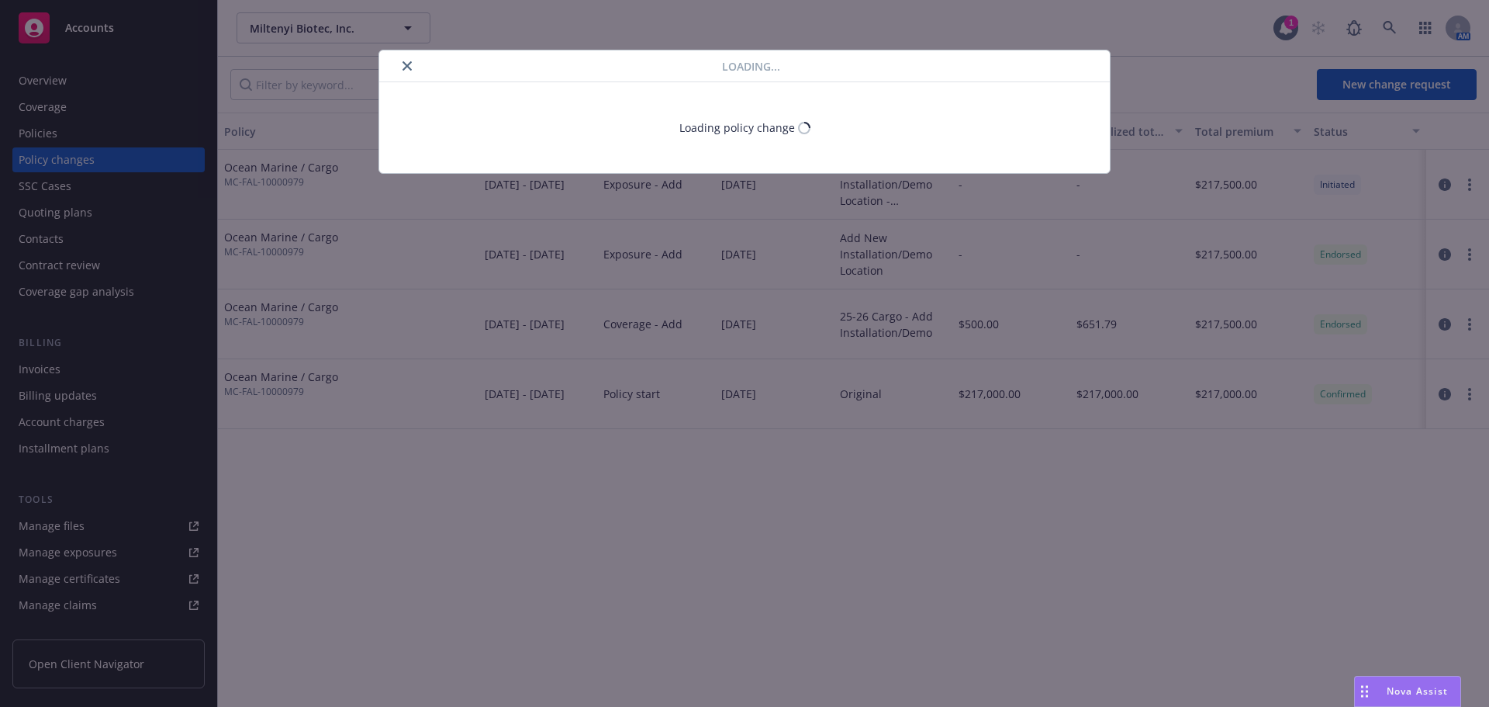
select select "MD"
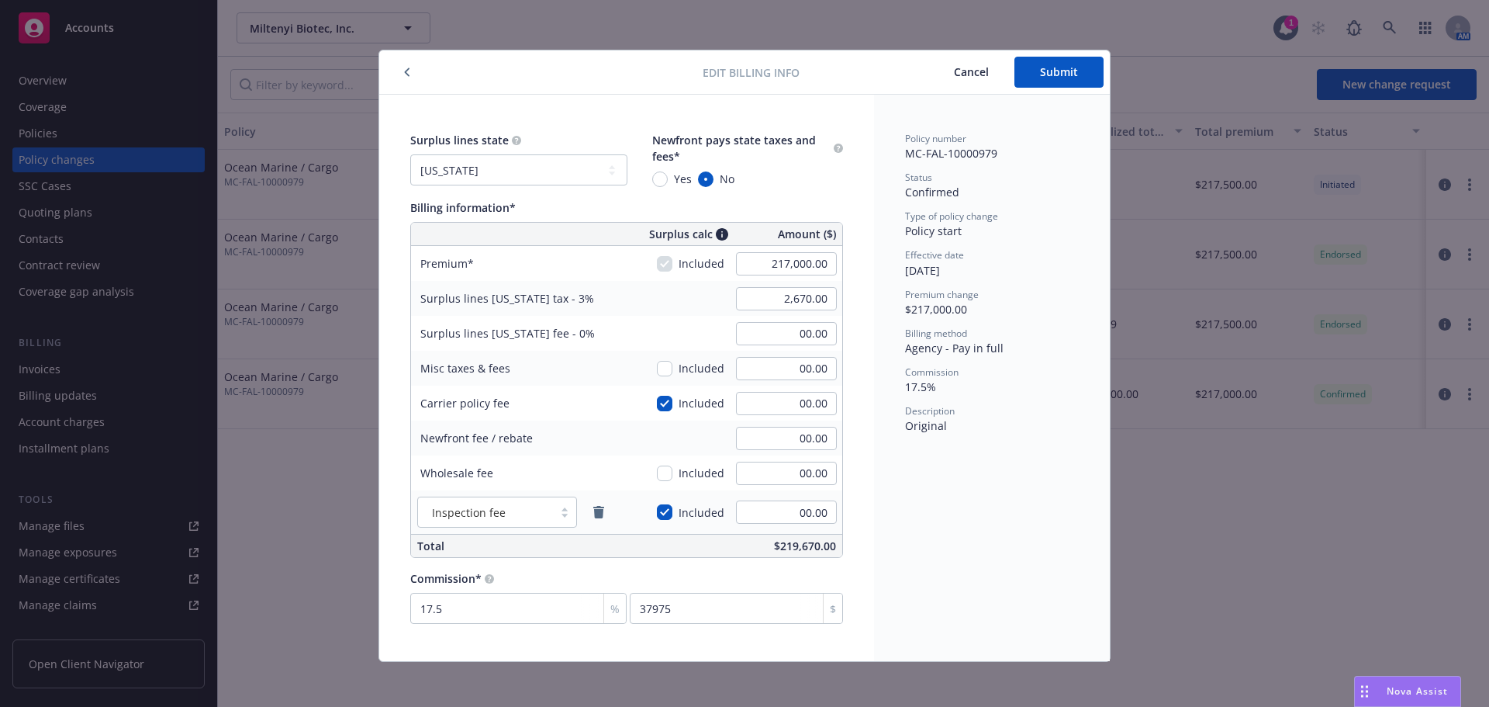
click at [406, 67] on button "button" at bounding box center [407, 72] width 19 height 19
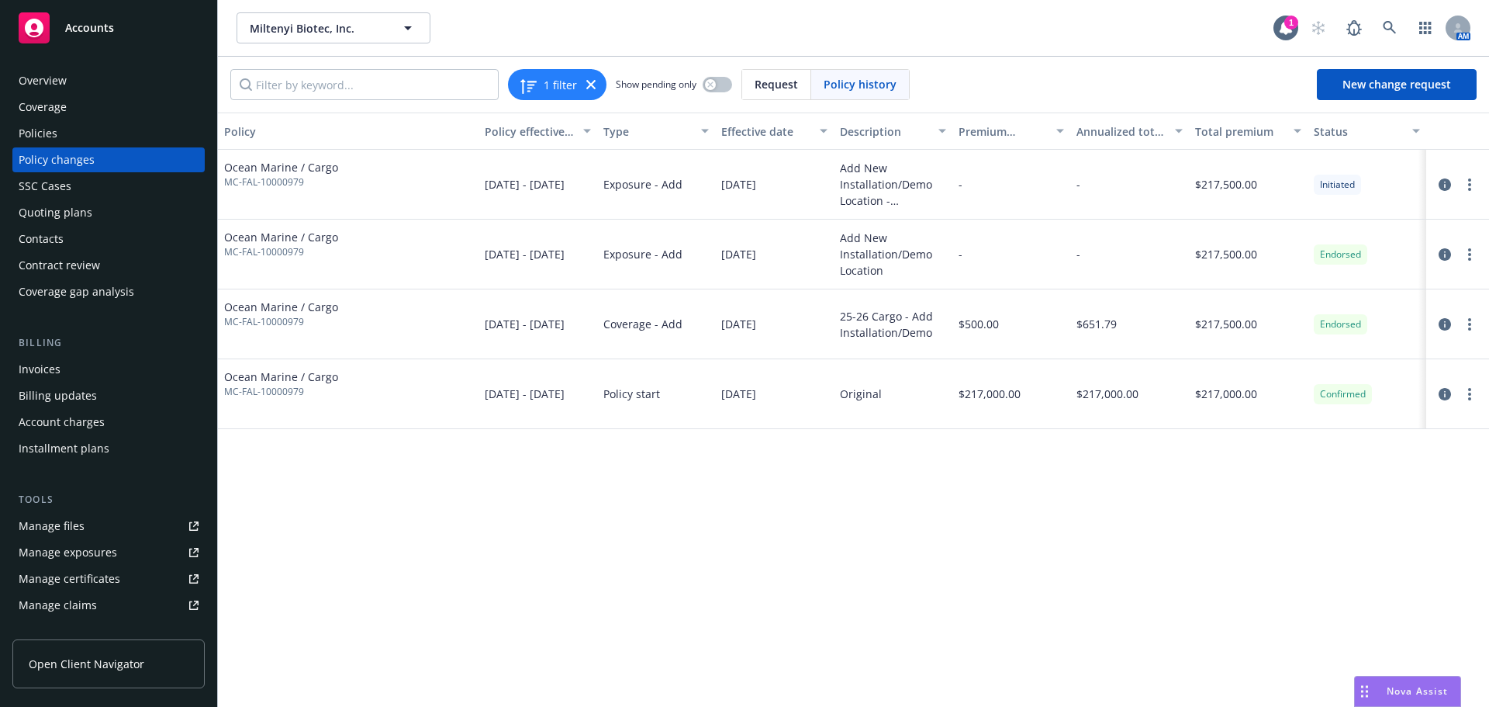
click at [64, 140] on div "Policies" at bounding box center [109, 133] width 180 height 25
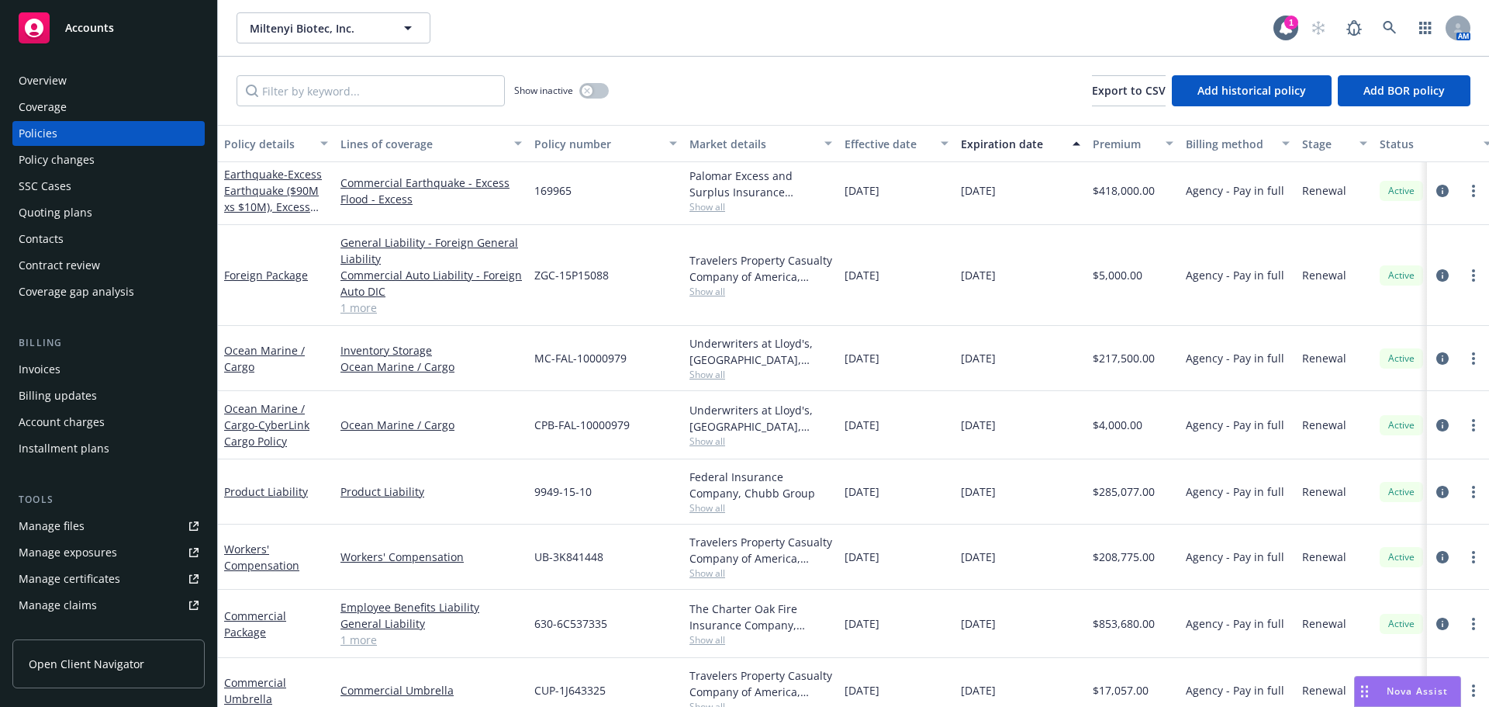
scroll to position [78, 0]
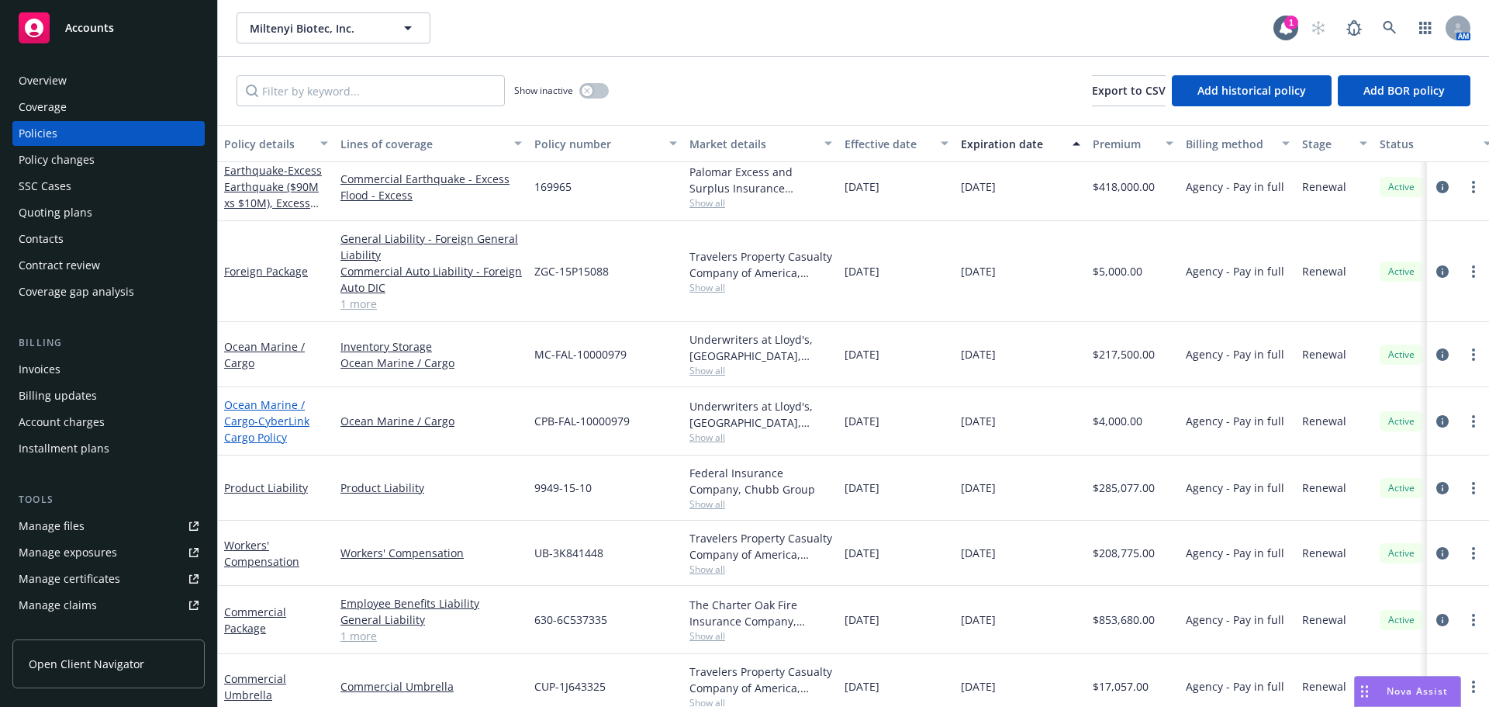
click at [289, 425] on span "- CyberLink Cargo Policy" at bounding box center [266, 428] width 85 height 31
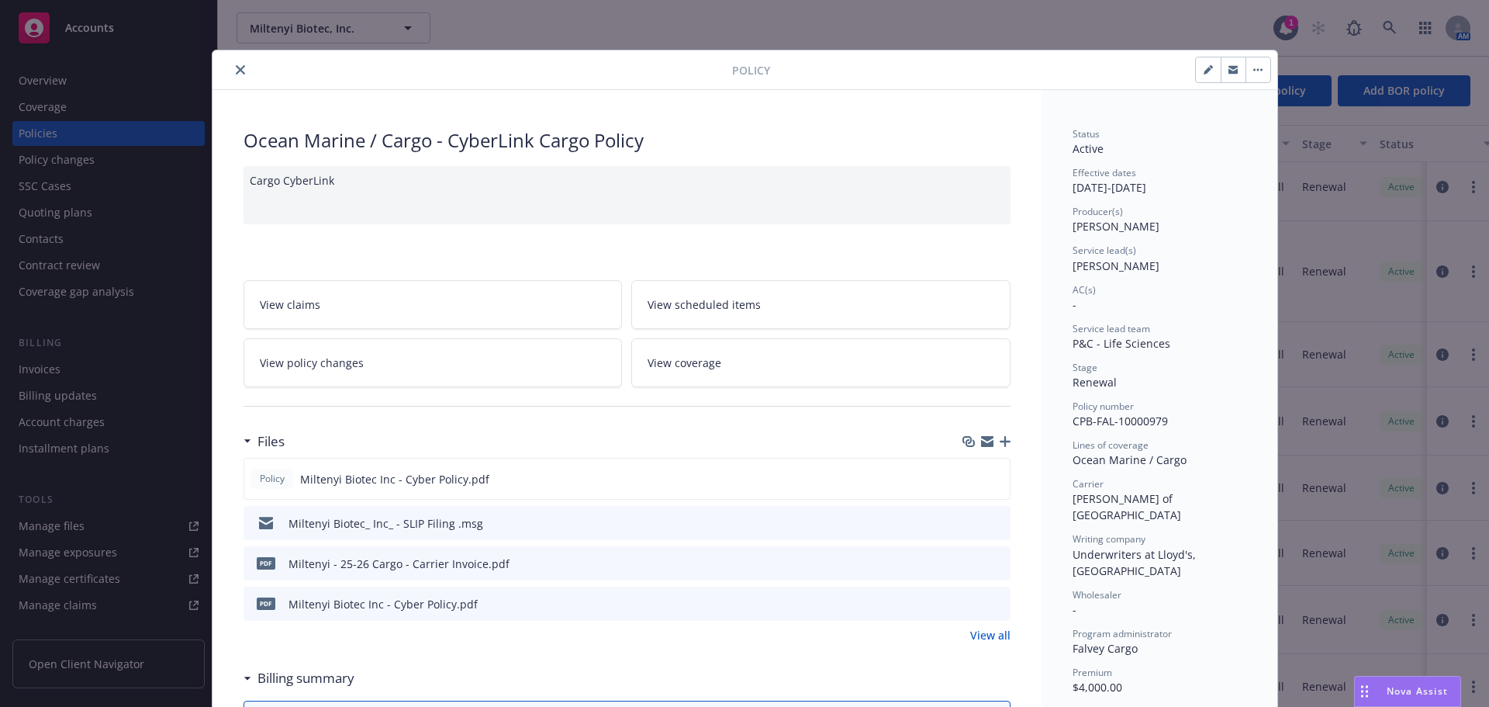
click at [236, 67] on icon "close" at bounding box center [240, 69] width 9 height 9
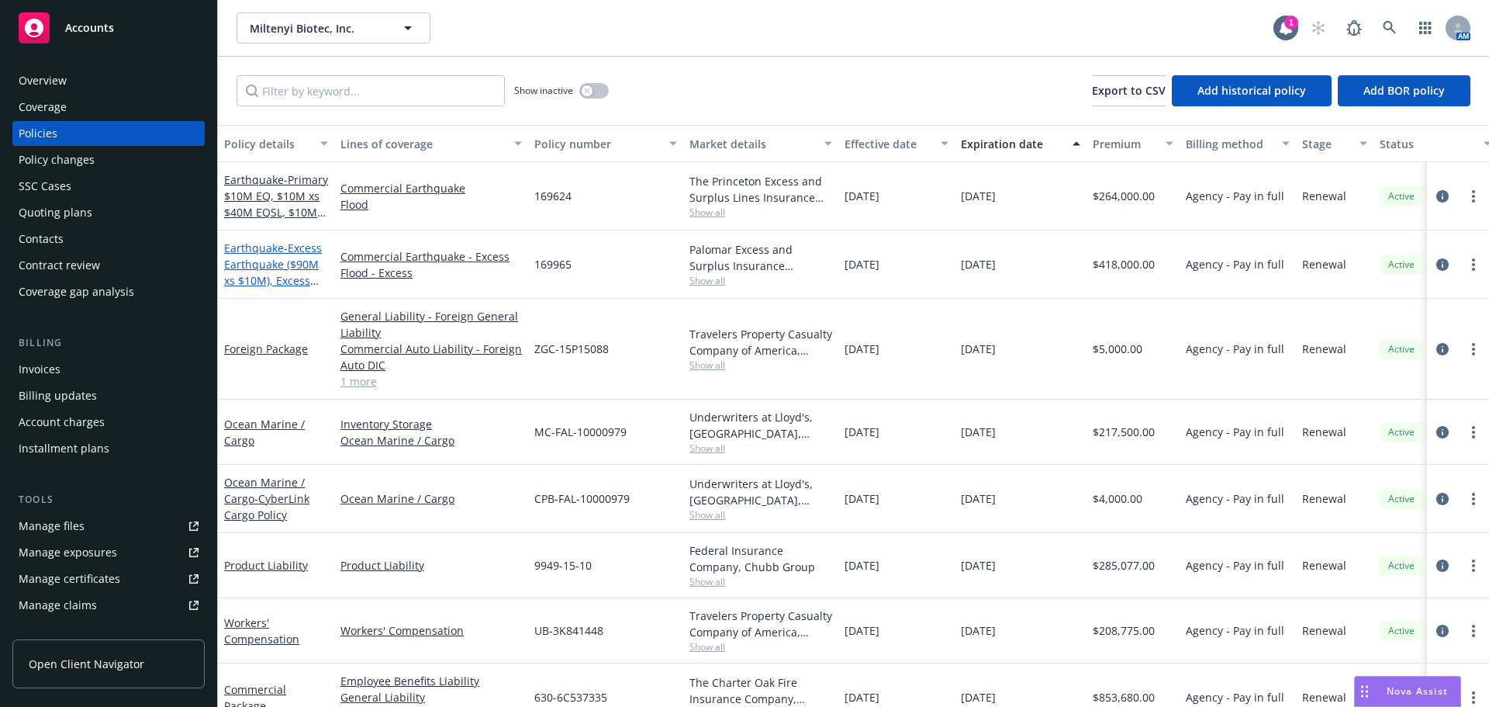
click at [264, 278] on span "- Excess Earthquake ($90M xs $10M), Excess EQSL ($90M xs $50M), Excess Flood ($…" at bounding box center [275, 288] width 103 height 96
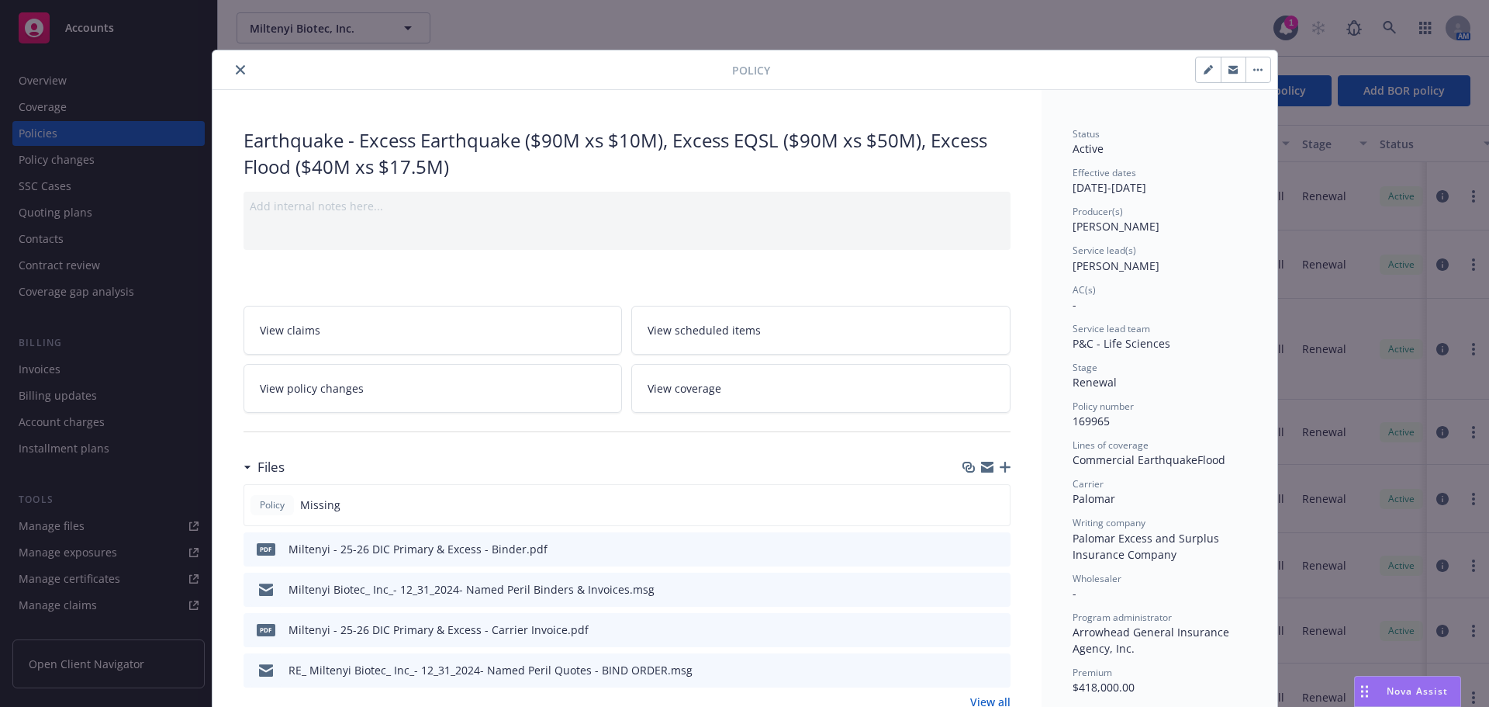
drag, startPoint x: 233, startPoint y: 68, endPoint x: 240, endPoint y: 100, distance: 32.7
click at [236, 68] on icon "close" at bounding box center [240, 69] width 9 height 9
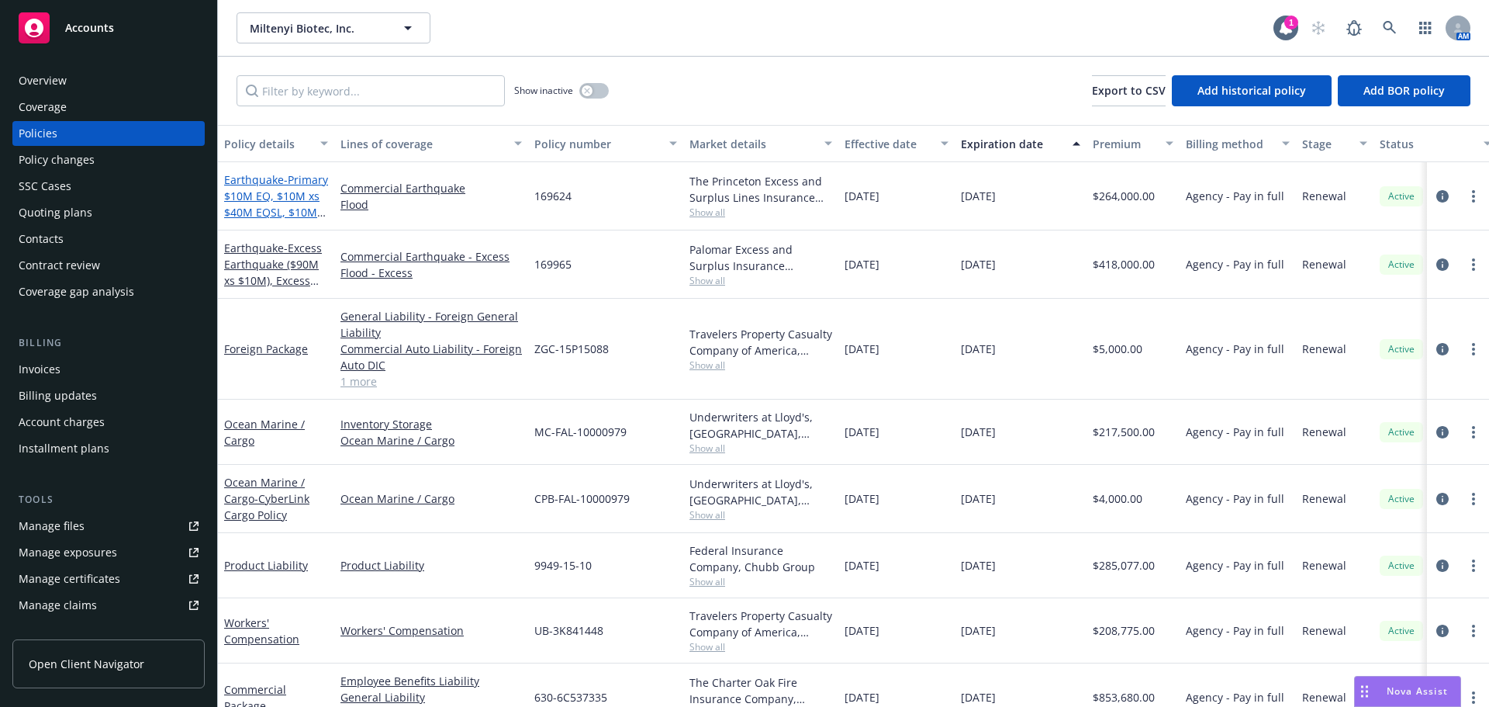
click at [247, 214] on span "- Primary $10M EQ, $10M xs $40M EQSL, $10M xs $7.5M Flood" at bounding box center [276, 204] width 104 height 64
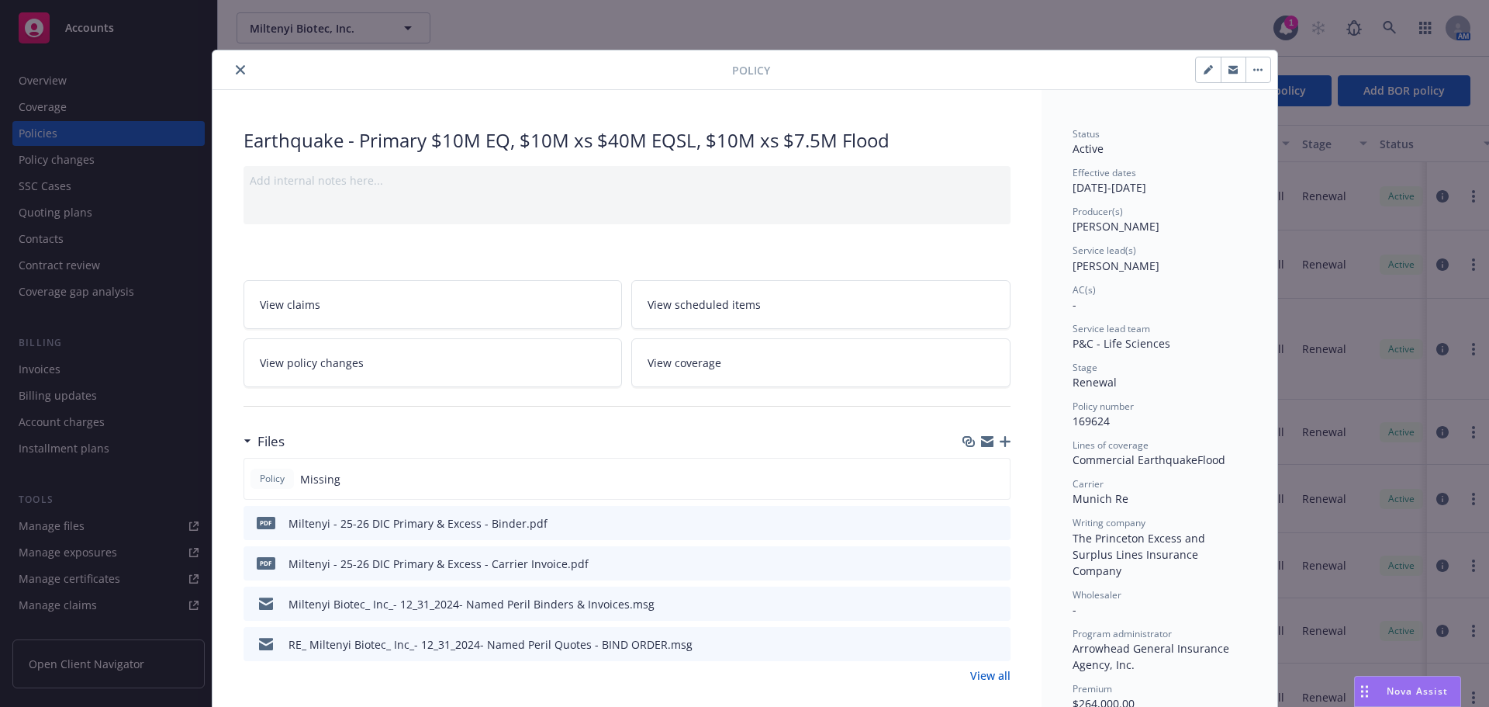
click at [236, 69] on icon "close" at bounding box center [240, 69] width 9 height 9
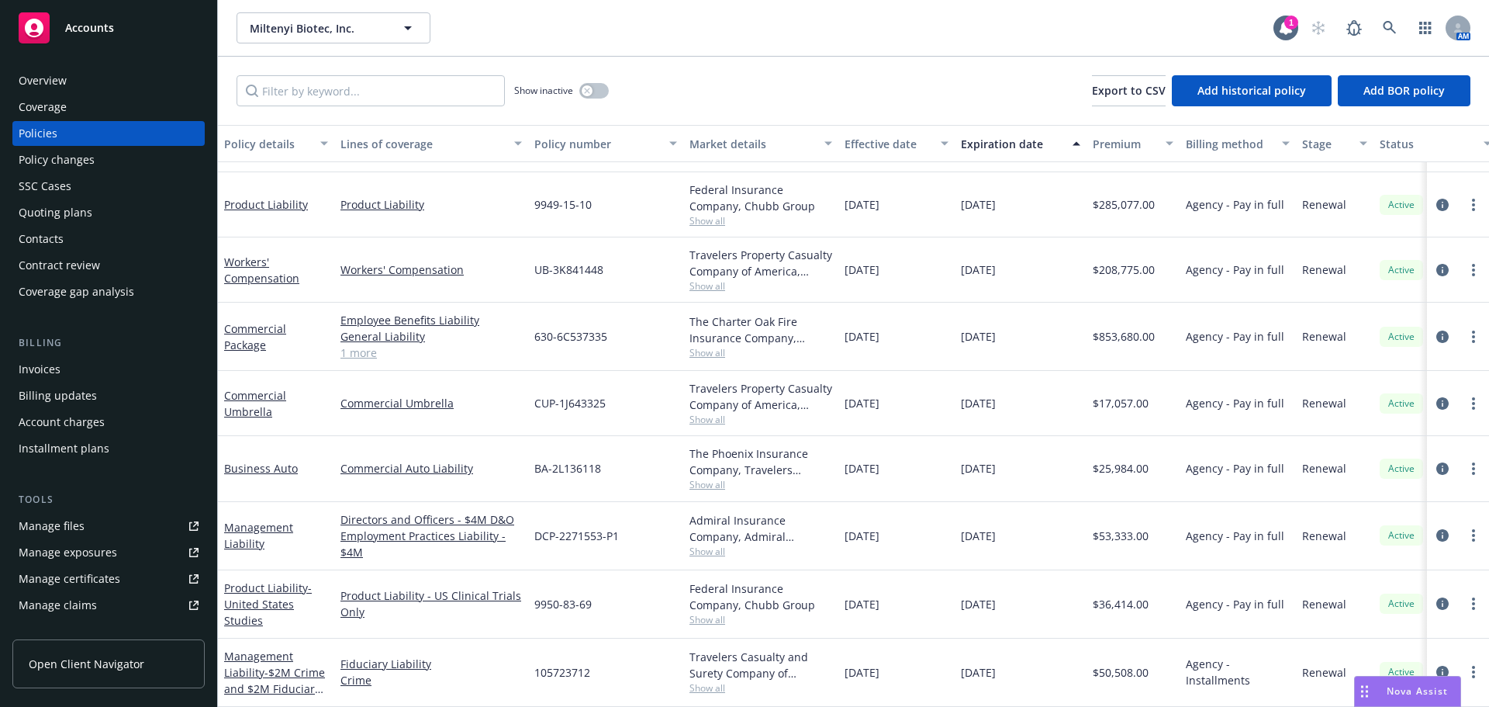
scroll to position [318, 0]
click at [257, 660] on link "Management Liability - $2M Crime and $2M Fiduciary Liability" at bounding box center [274, 680] width 101 height 64
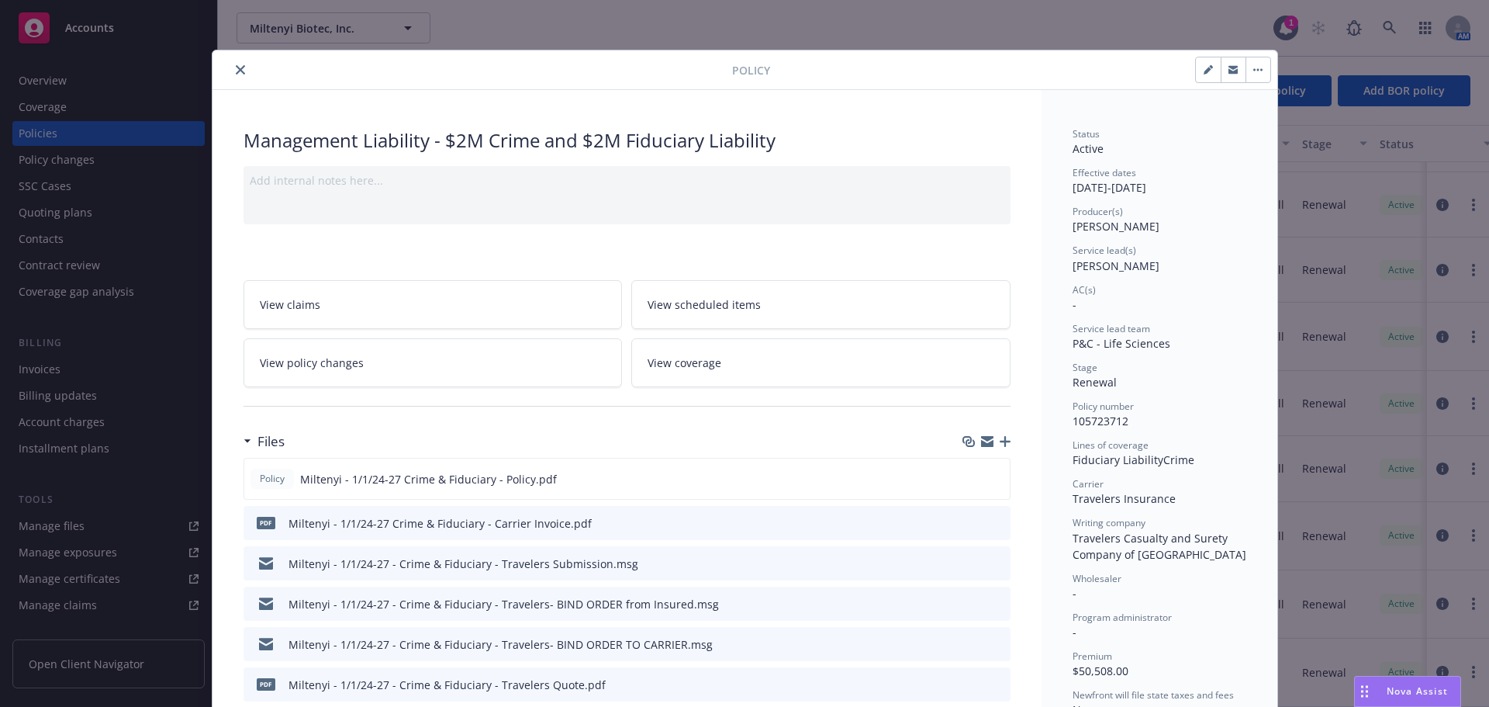
click at [236, 67] on icon "close" at bounding box center [240, 69] width 9 height 9
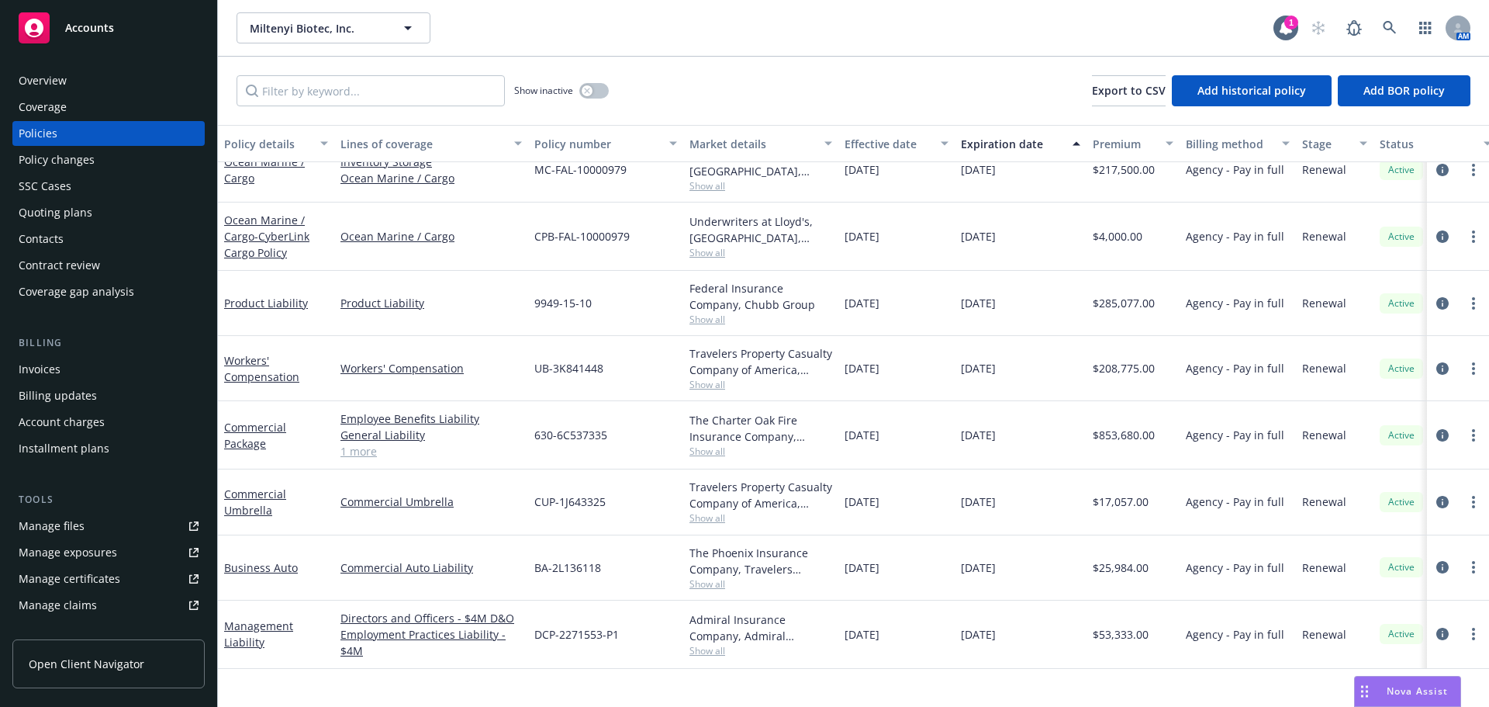
scroll to position [8, 0]
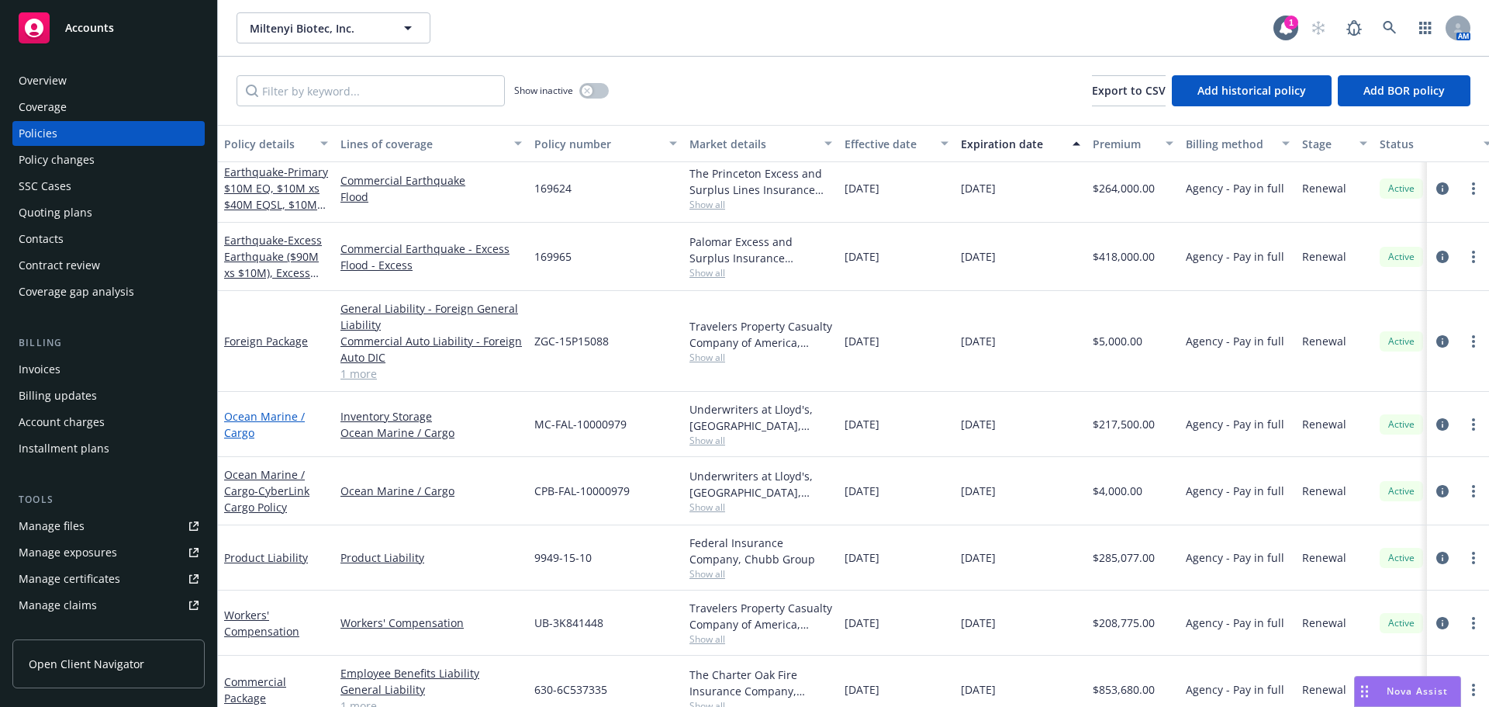
click at [264, 417] on link "Ocean Marine / Cargo" at bounding box center [264, 424] width 81 height 31
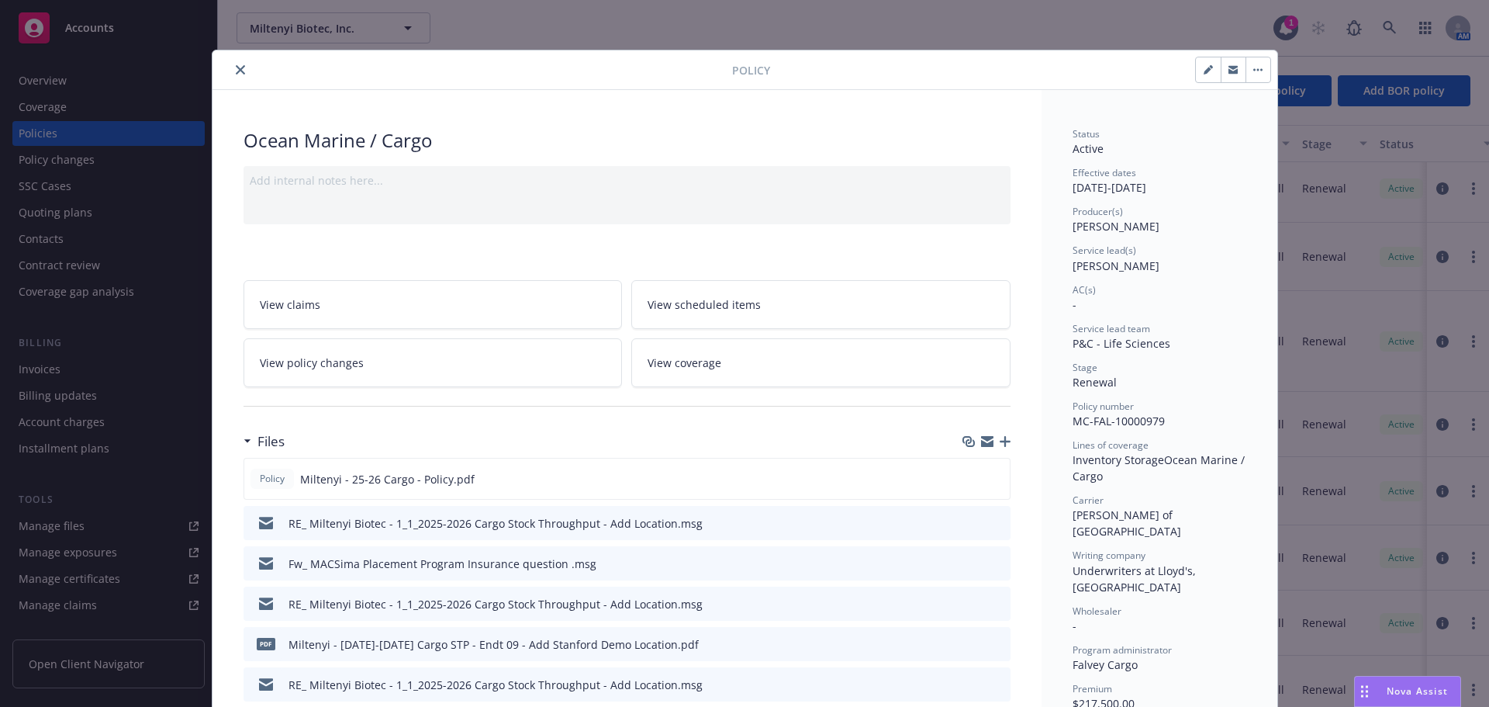
drag, startPoint x: 229, startPoint y: 65, endPoint x: 339, endPoint y: 105, distance: 117.3
click at [231, 65] on button "close" at bounding box center [240, 69] width 19 height 19
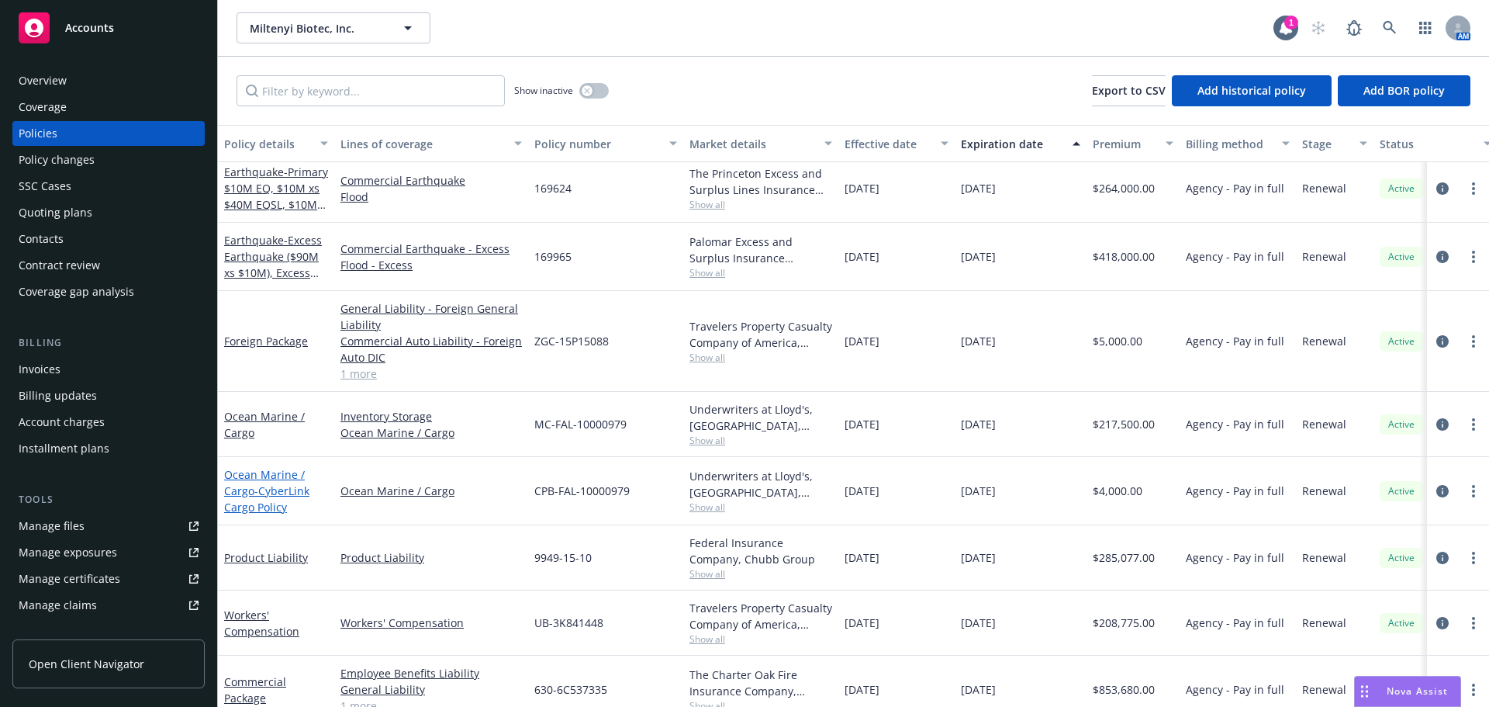
click at [259, 500] on span "- CyberLink Cargo Policy" at bounding box center [266, 498] width 85 height 31
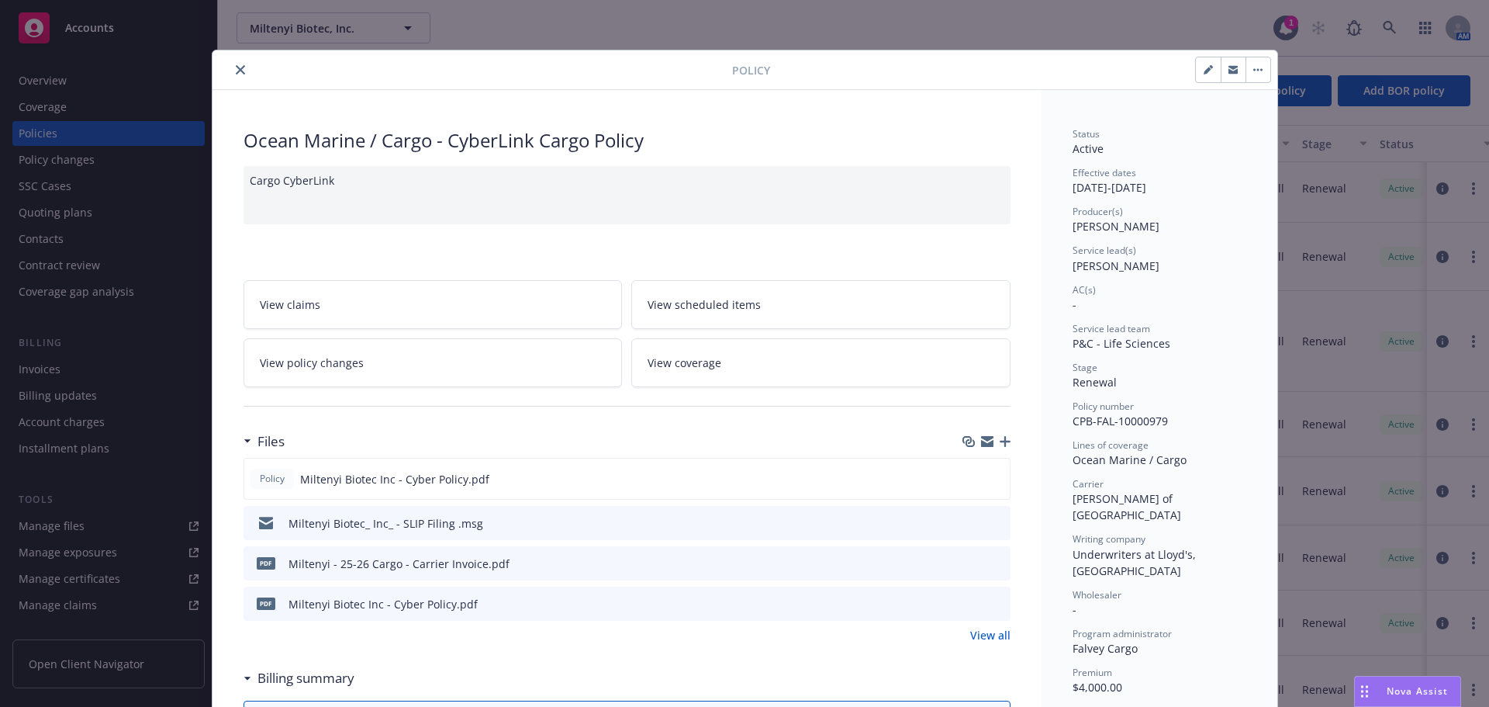
click at [237, 71] on icon "close" at bounding box center [240, 69] width 9 height 9
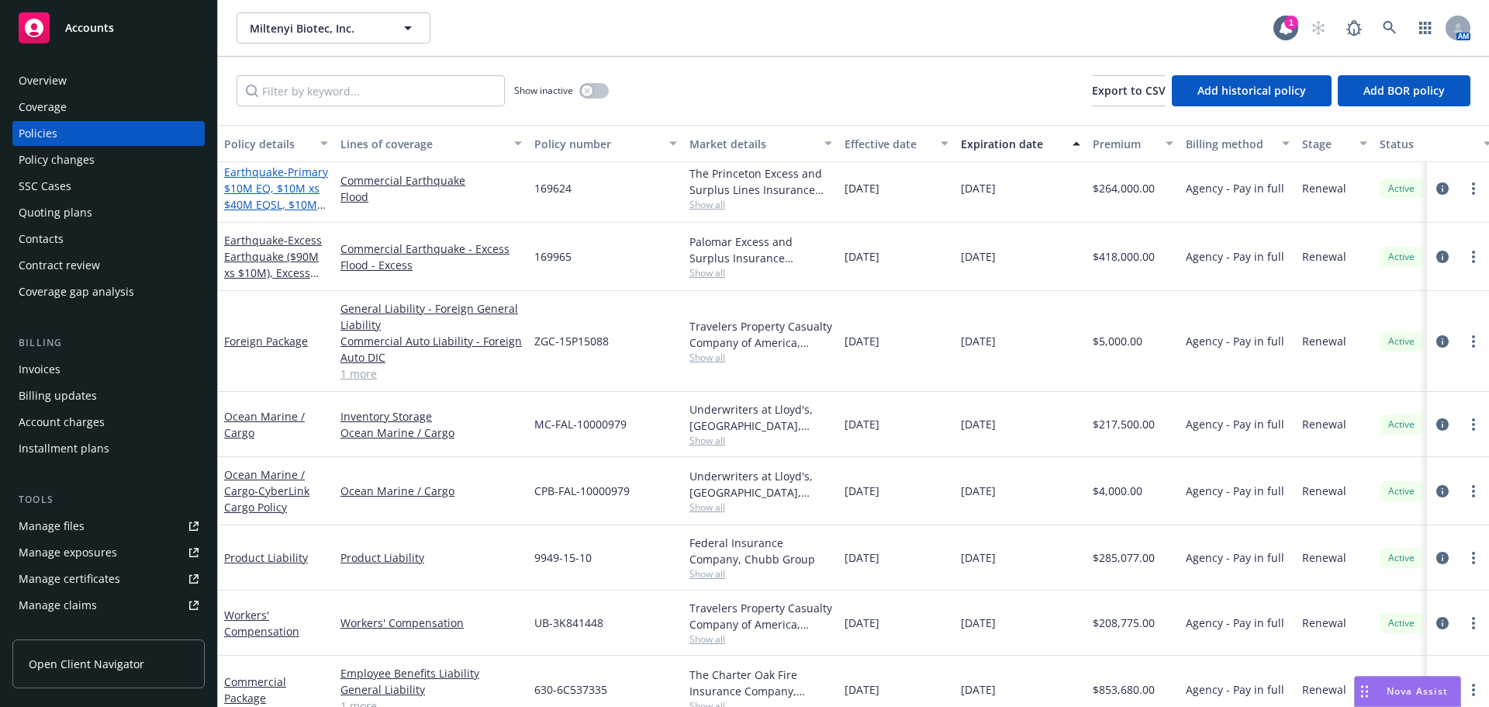
click at [261, 188] on span "- Primary $10M EQ, $10M xs $40M EQSL, $10M xs $7.5M Flood" at bounding box center [276, 196] width 104 height 64
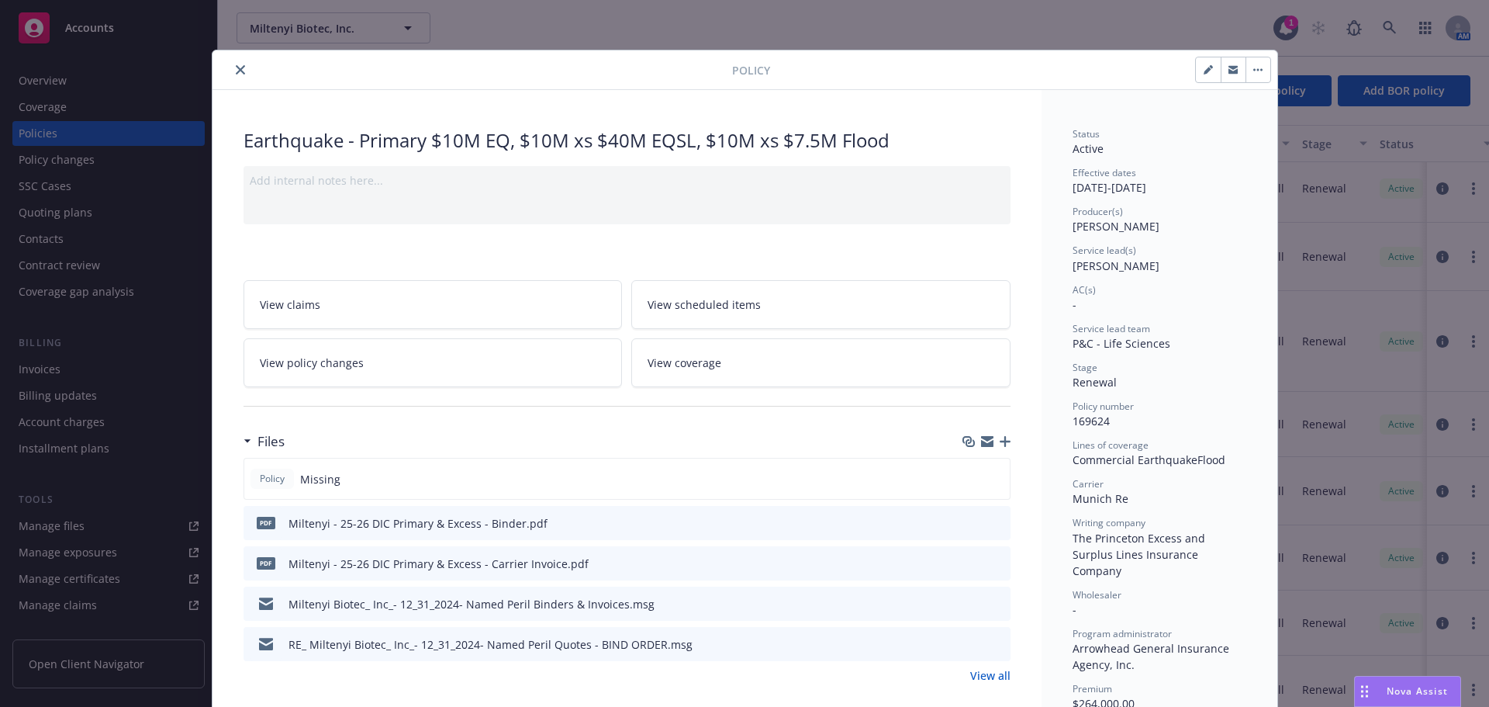
drag, startPoint x: 235, startPoint y: 72, endPoint x: 322, endPoint y: 133, distance: 105.9
click at [236, 72] on icon "close" at bounding box center [240, 69] width 9 height 9
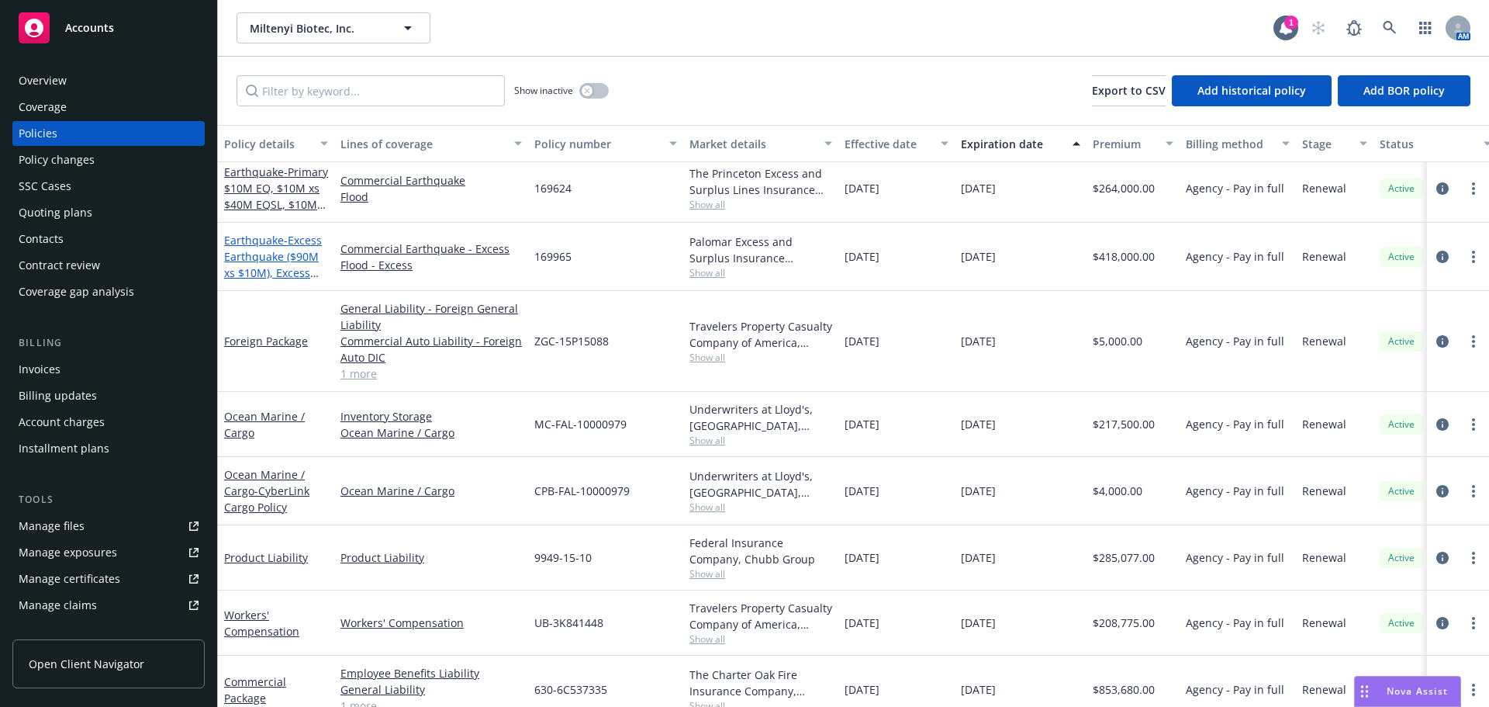
click at [276, 261] on span "- Excess Earthquake ($90M xs $10M), Excess EQSL ($90M xs $50M), Excess Flood ($…" at bounding box center [275, 281] width 103 height 96
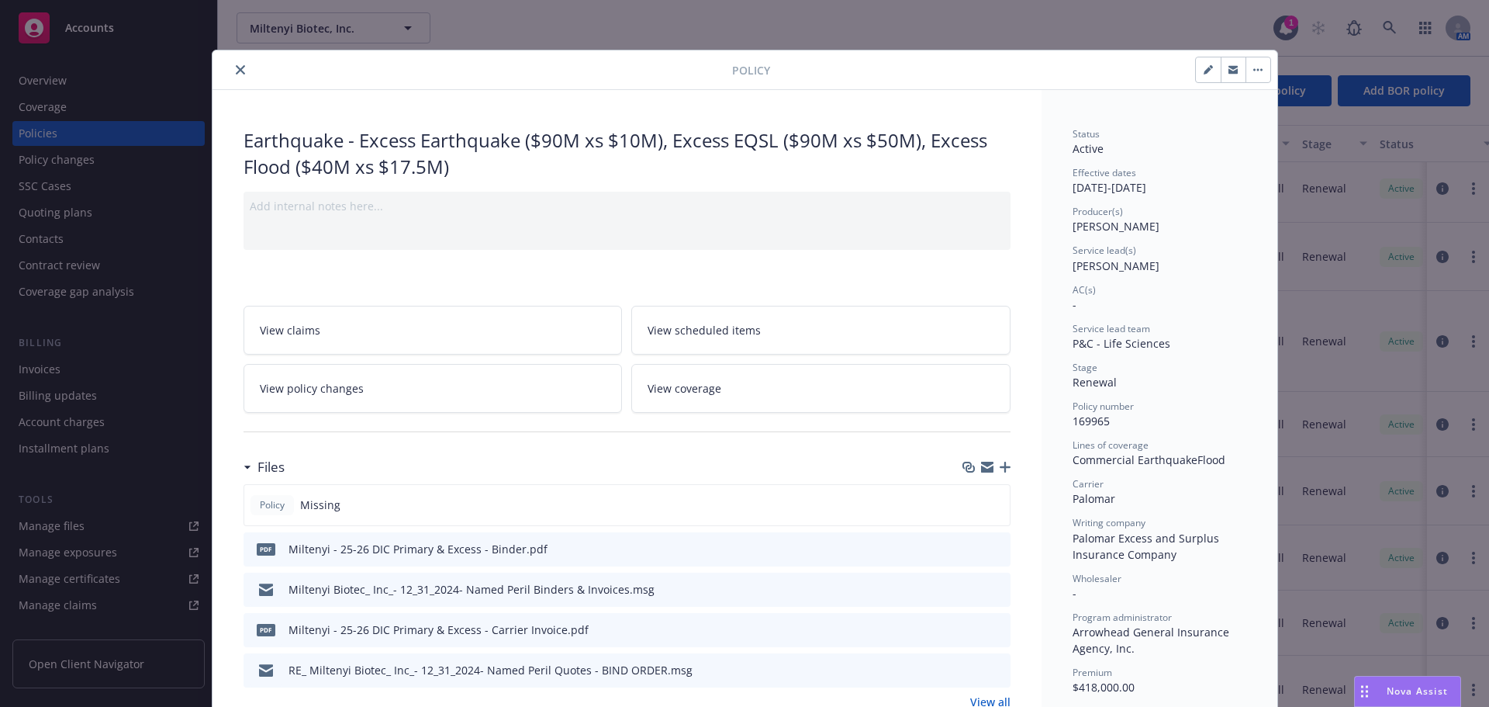
drag, startPoint x: 238, startPoint y: 74, endPoint x: 242, endPoint y: 85, distance: 12.3
click at [238, 74] on icon "close" at bounding box center [240, 69] width 9 height 9
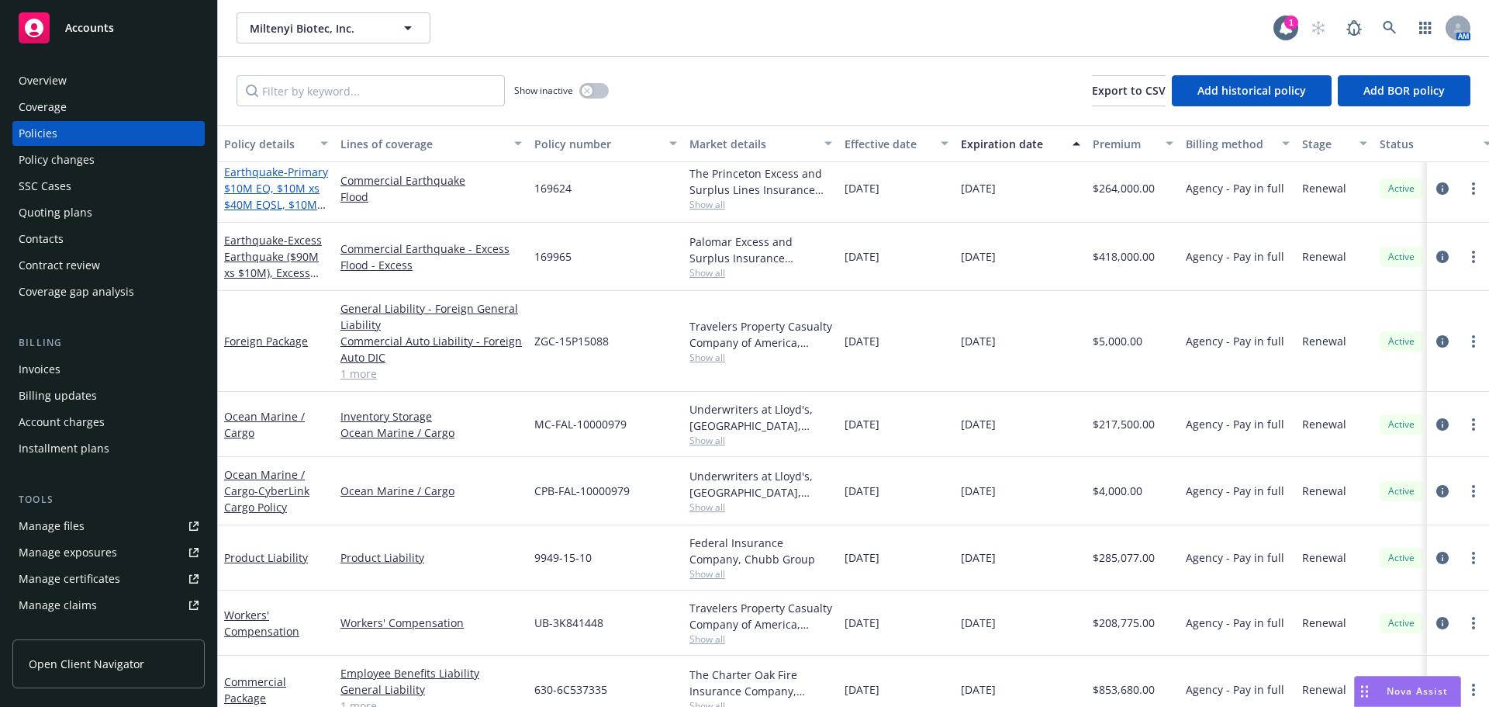
click at [271, 188] on span "- Primary $10M EQ, $10M xs $40M EQSL, $10M xs $7.5M Flood" at bounding box center [276, 196] width 104 height 64
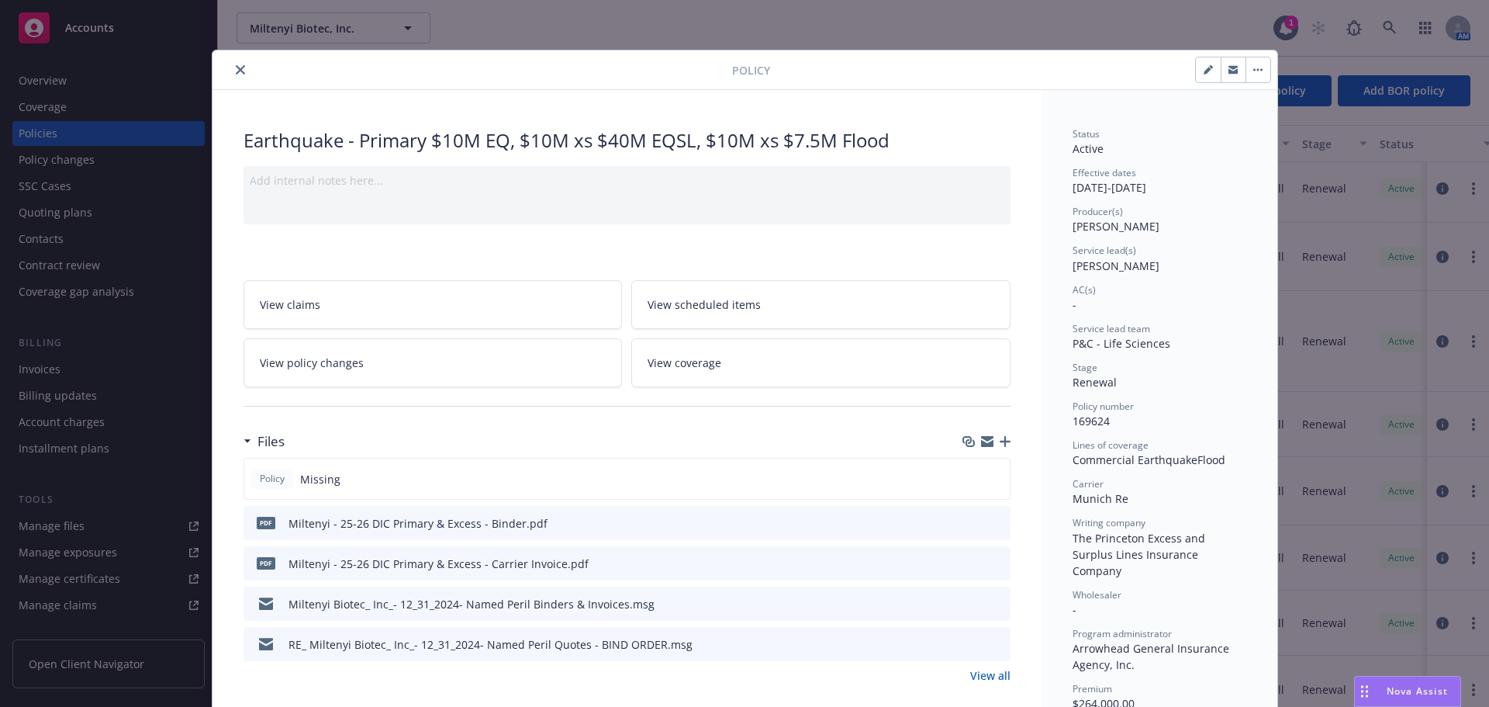
click at [231, 67] on button "close" at bounding box center [240, 69] width 19 height 19
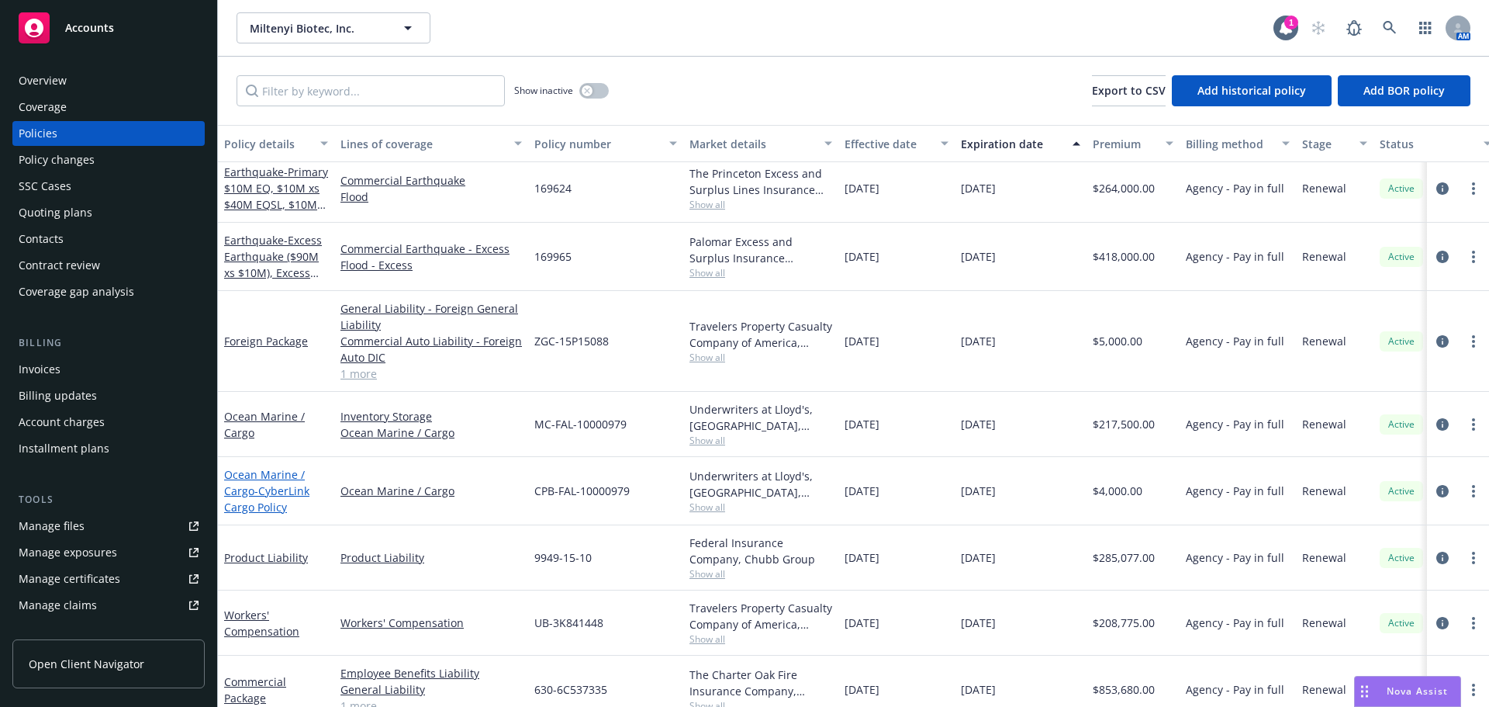
click at [259, 489] on span "- CyberLink Cargo Policy" at bounding box center [266, 498] width 85 height 31
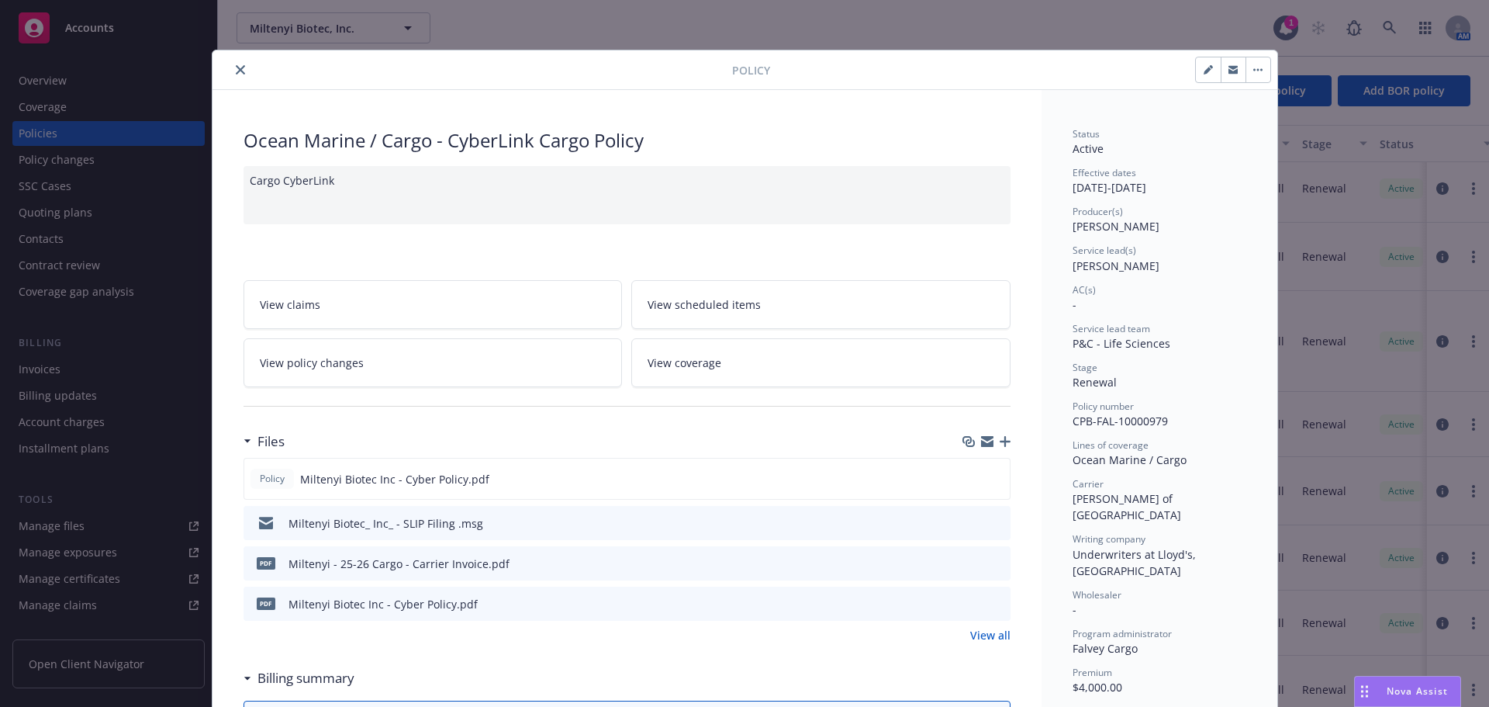
click at [237, 71] on icon "close" at bounding box center [240, 69] width 9 height 9
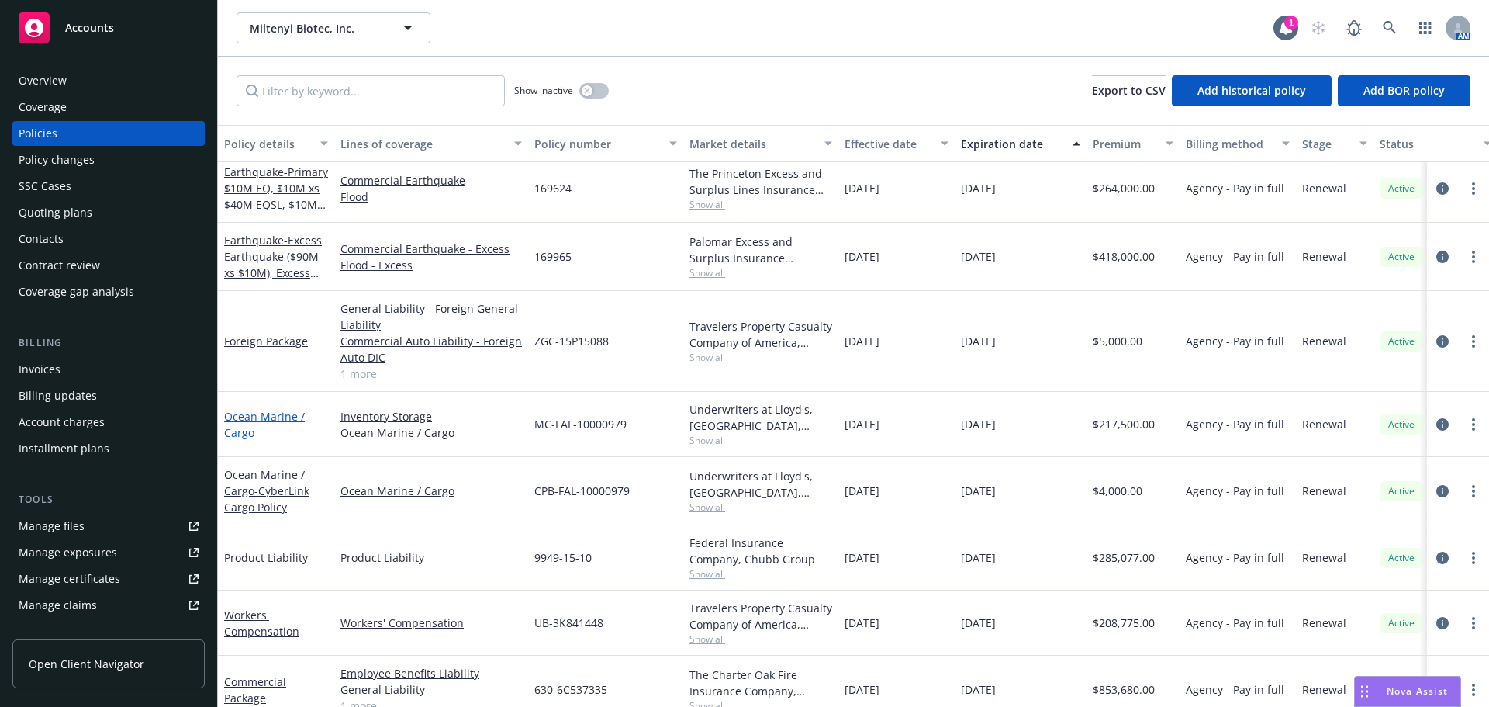
click at [251, 412] on link "Ocean Marine / Cargo" at bounding box center [264, 424] width 81 height 31
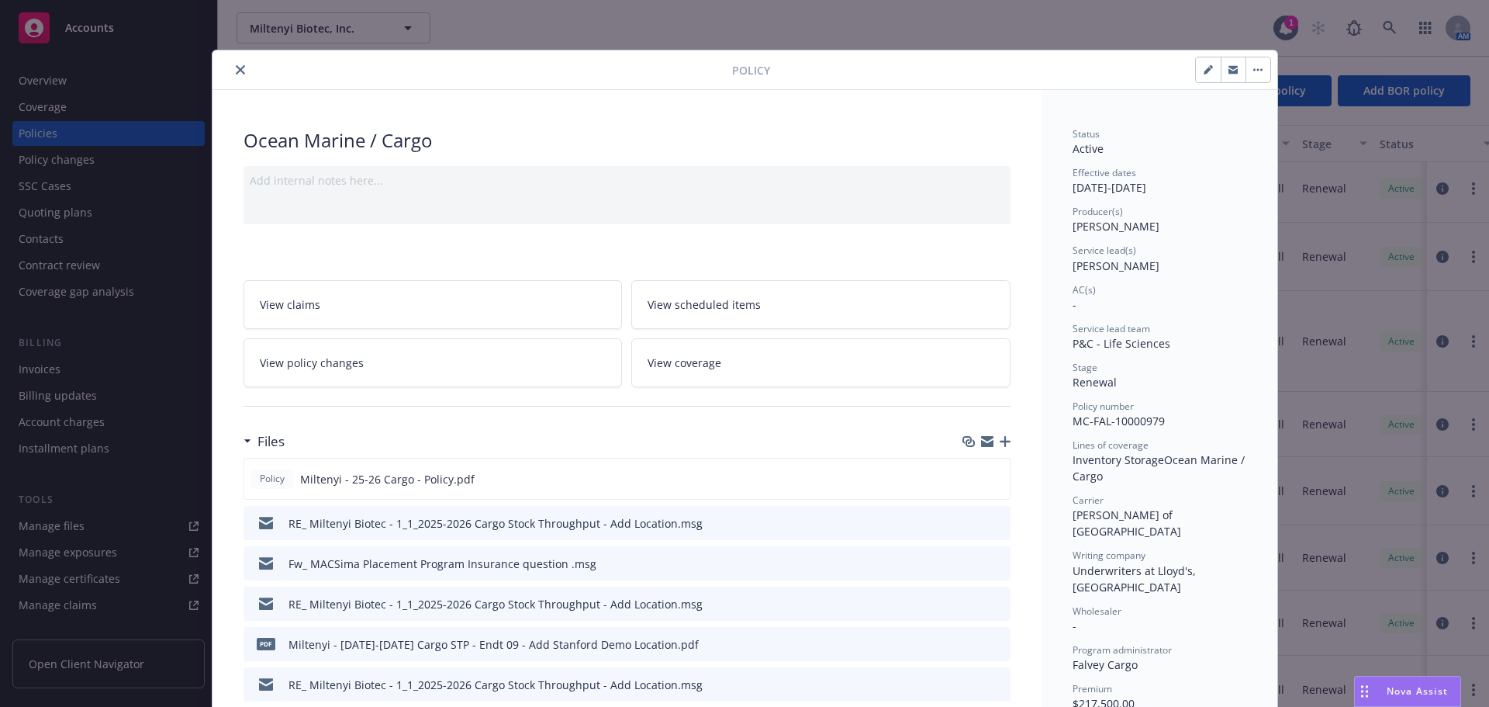
click at [236, 71] on icon "close" at bounding box center [240, 69] width 9 height 9
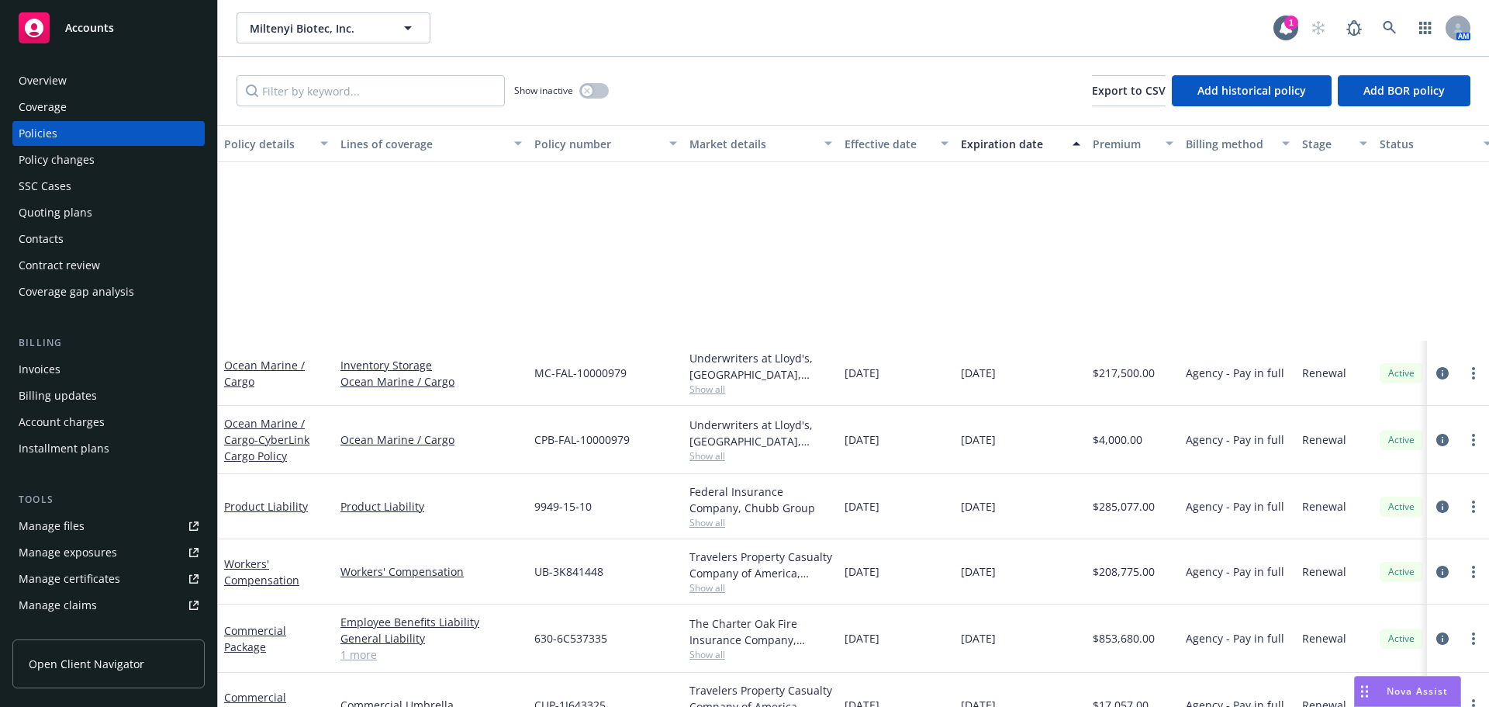
scroll to position [274, 0]
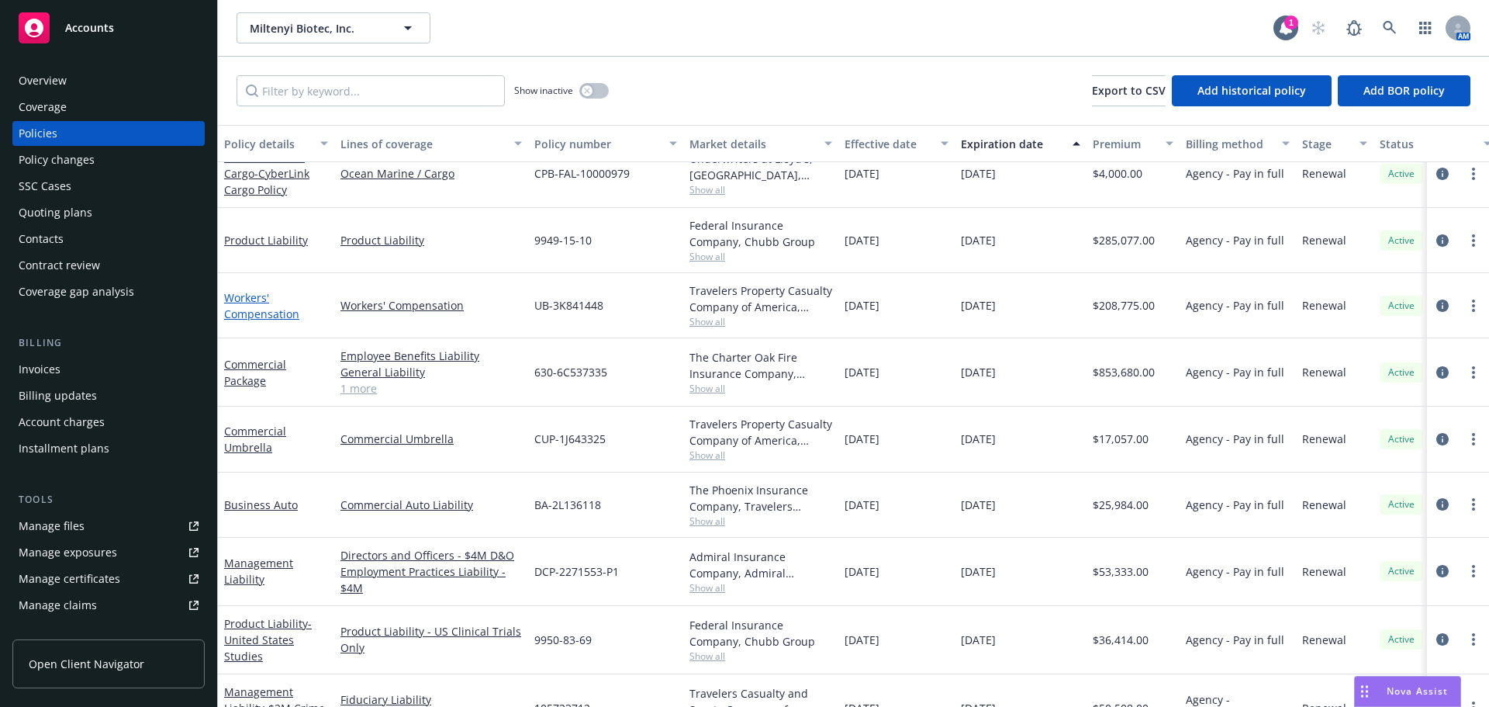
click at [261, 316] on link "Workers' Compensation" at bounding box center [261, 305] width 75 height 31
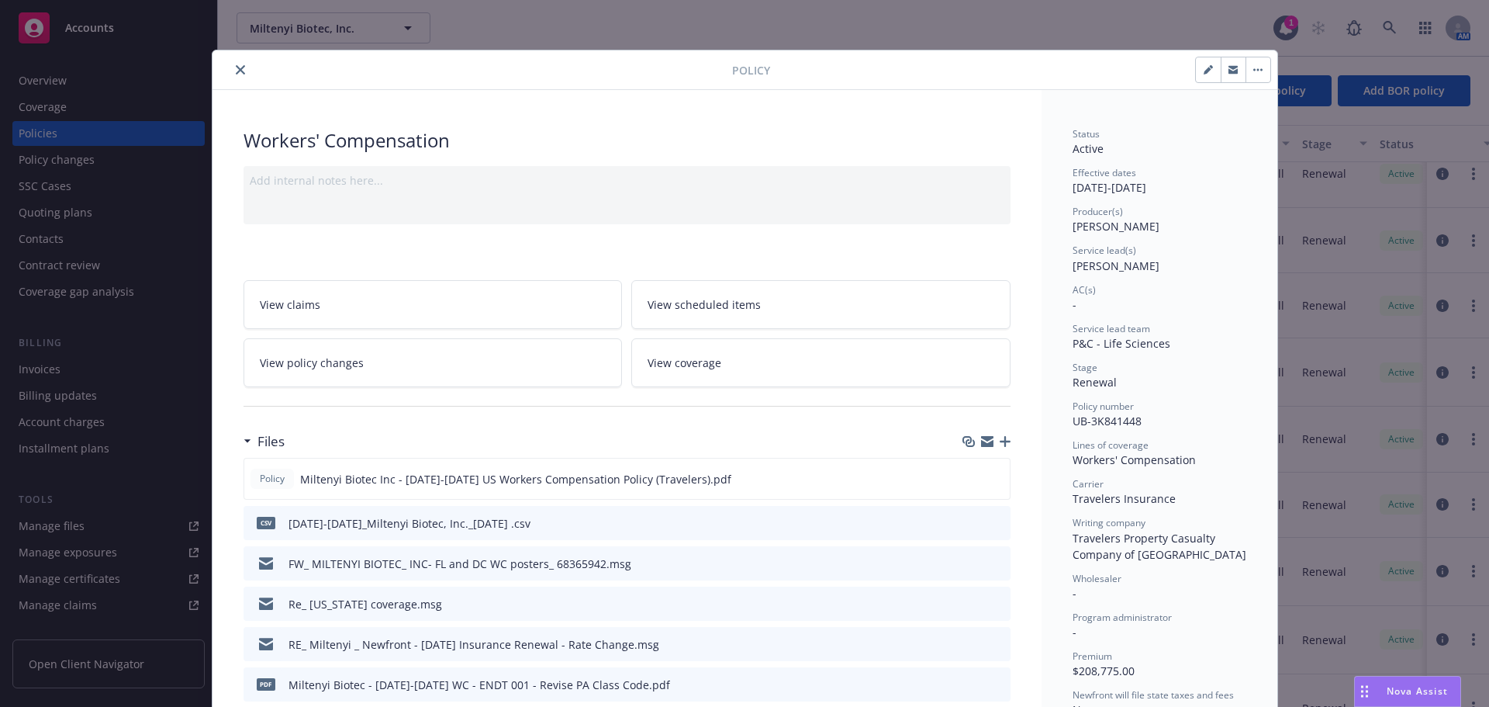
click at [236, 66] on icon "close" at bounding box center [240, 69] width 9 height 9
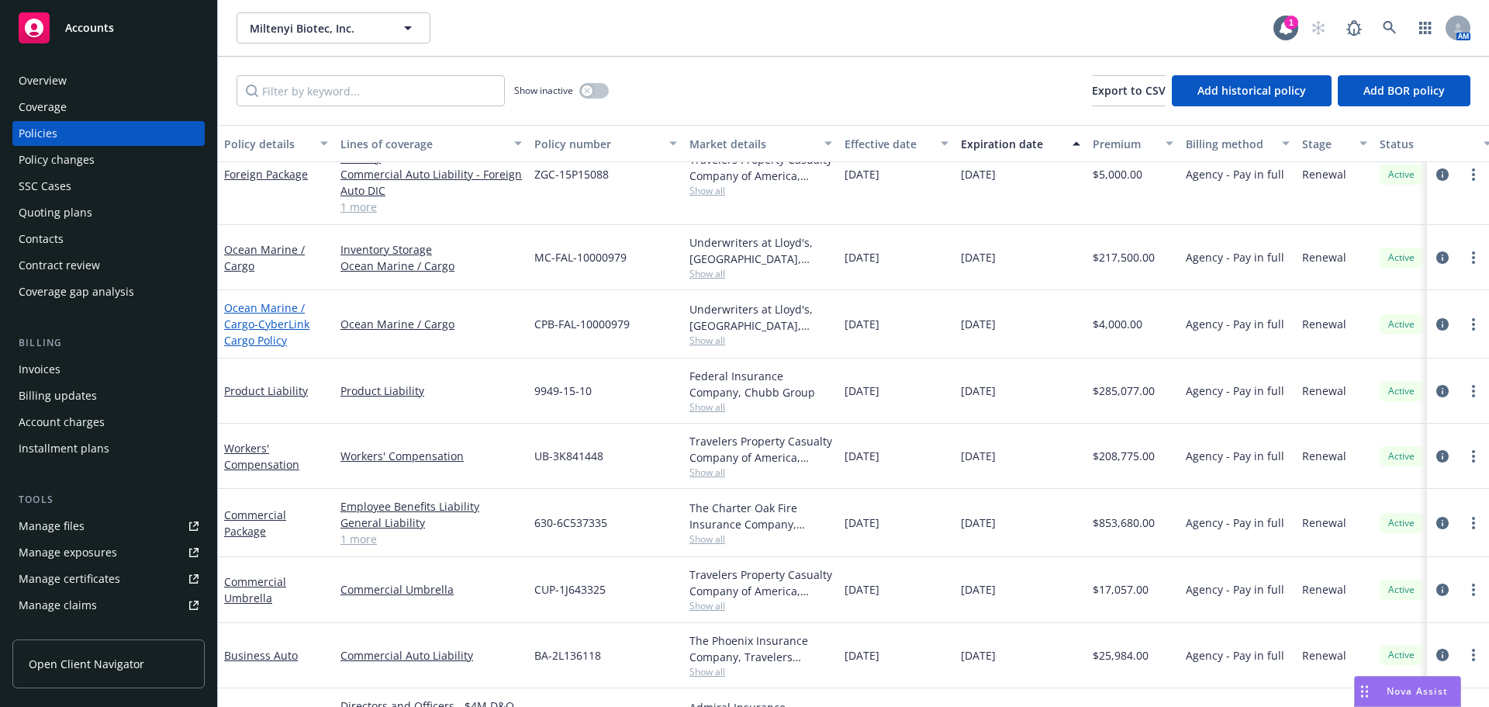
scroll to position [163, 0]
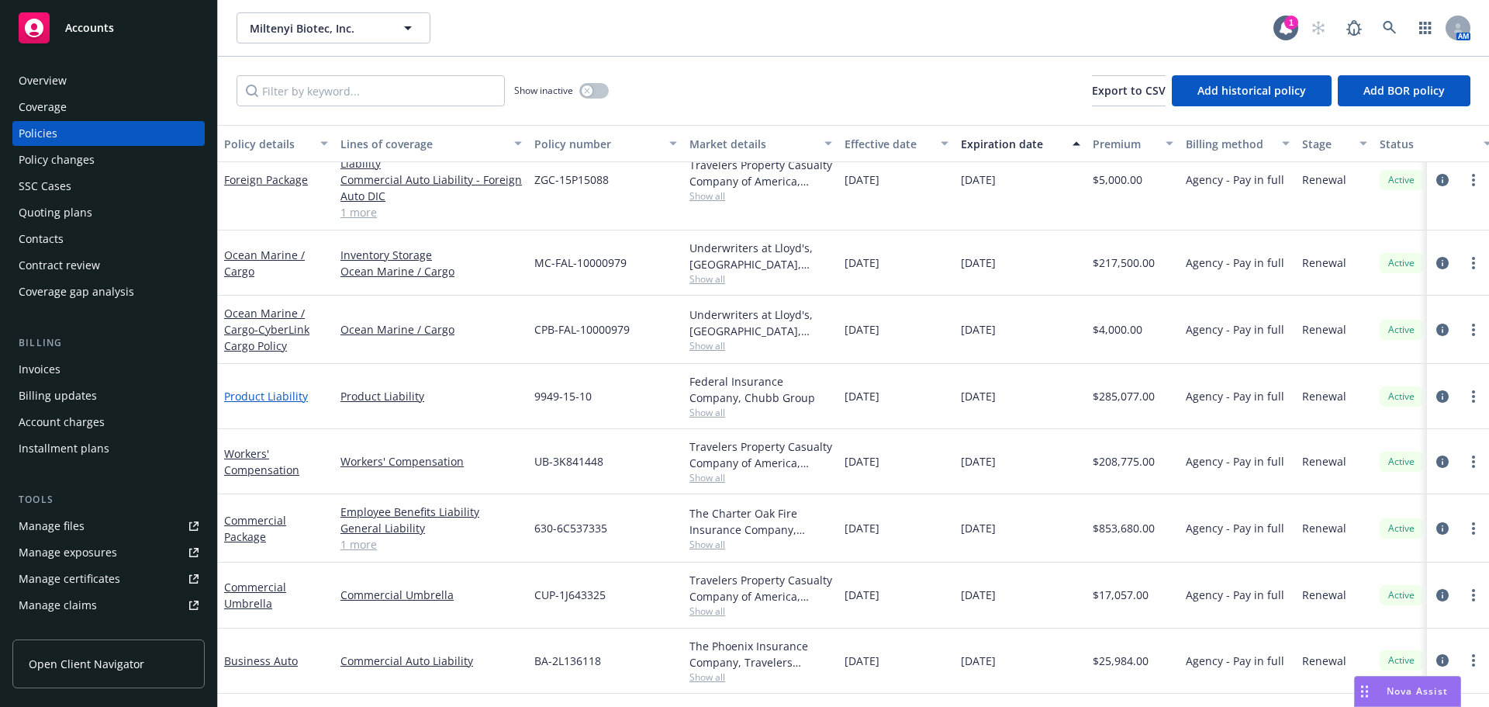
click at [278, 392] on link "Product Liability" at bounding box center [266, 396] width 84 height 15
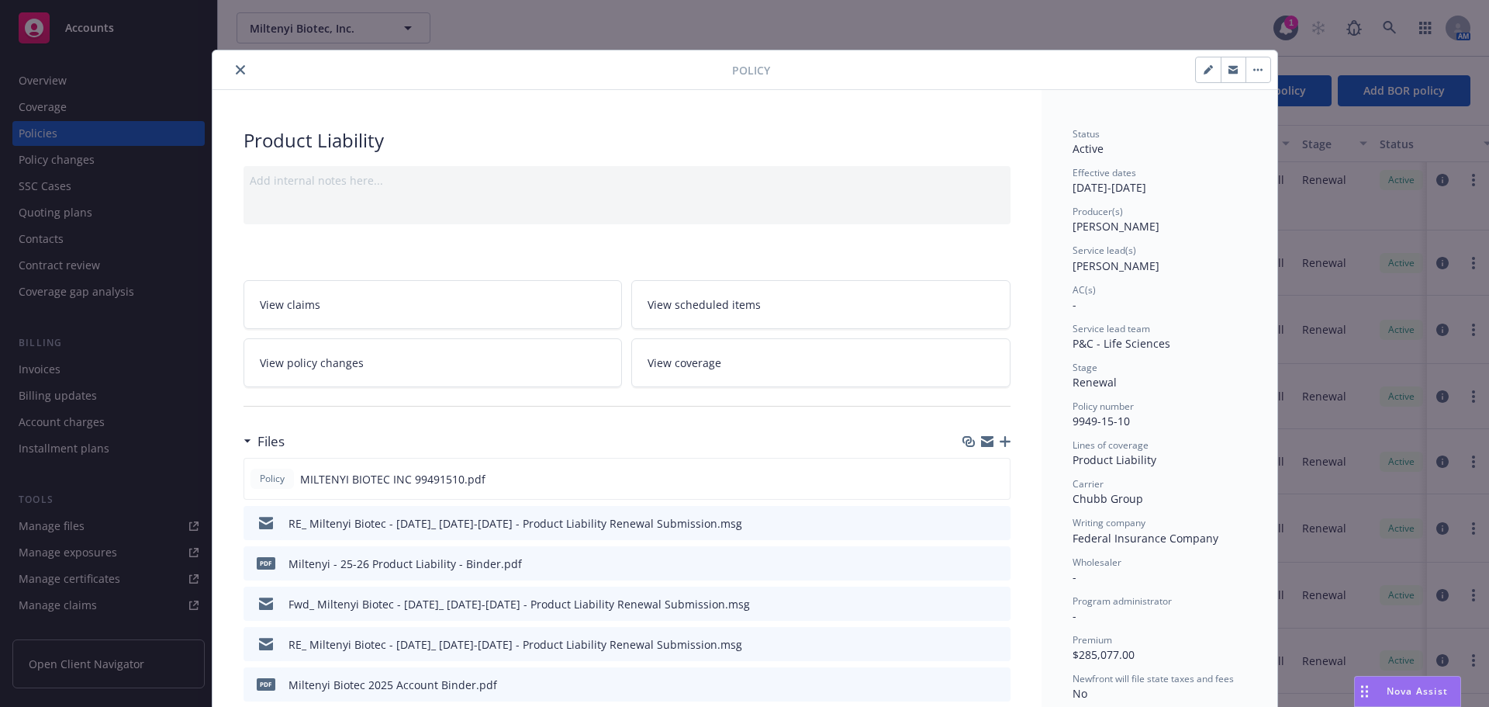
click at [237, 74] on icon "close" at bounding box center [240, 69] width 9 height 9
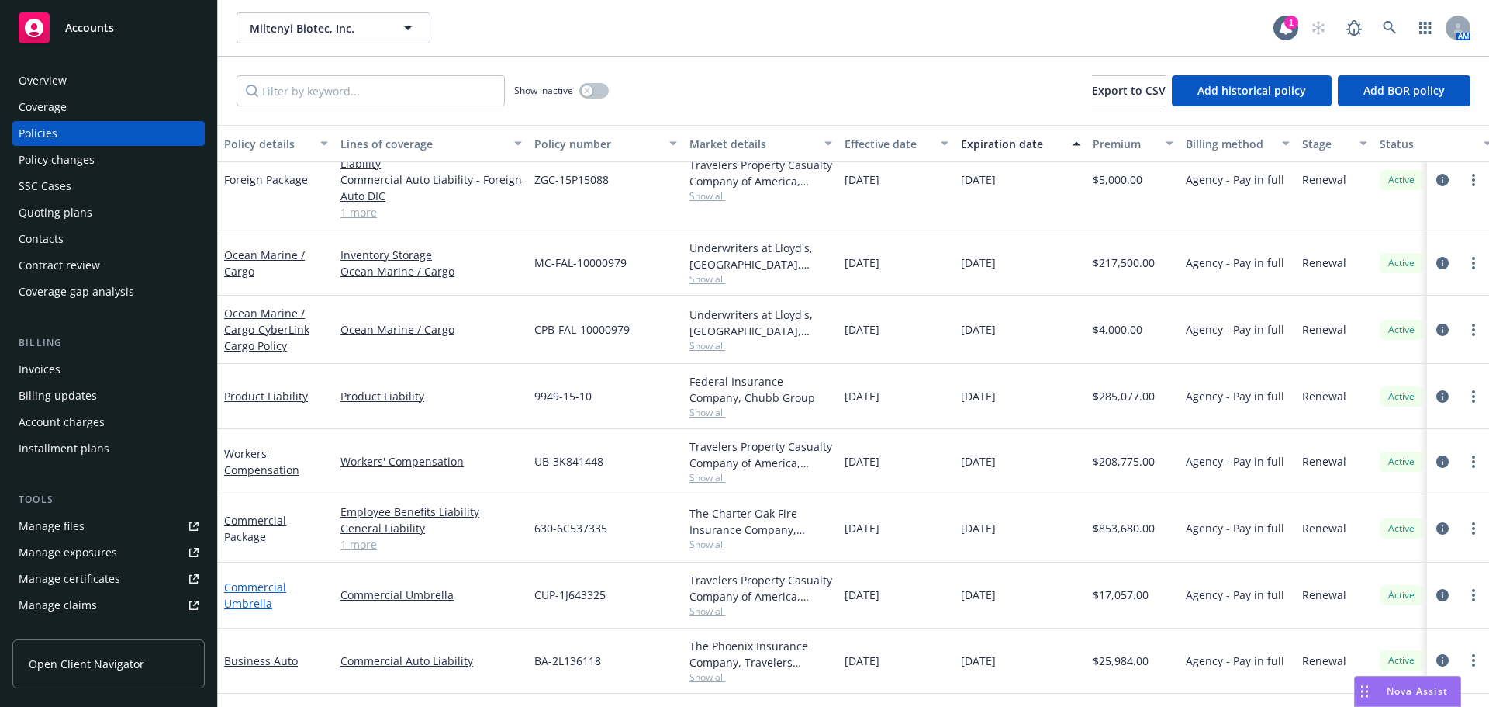
click at [244, 586] on link "Commercial Umbrella" at bounding box center [255, 594] width 62 height 31
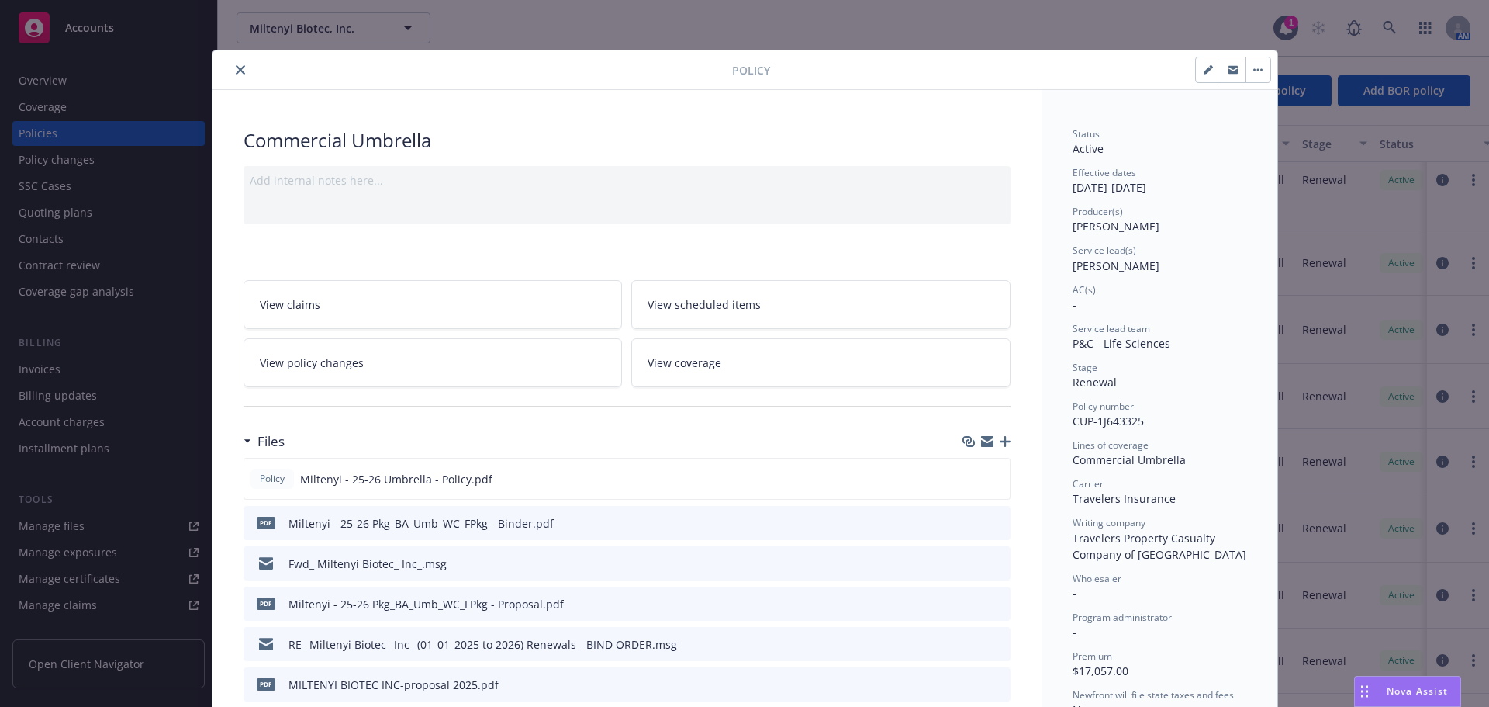
click at [240, 76] on button "close" at bounding box center [240, 69] width 19 height 19
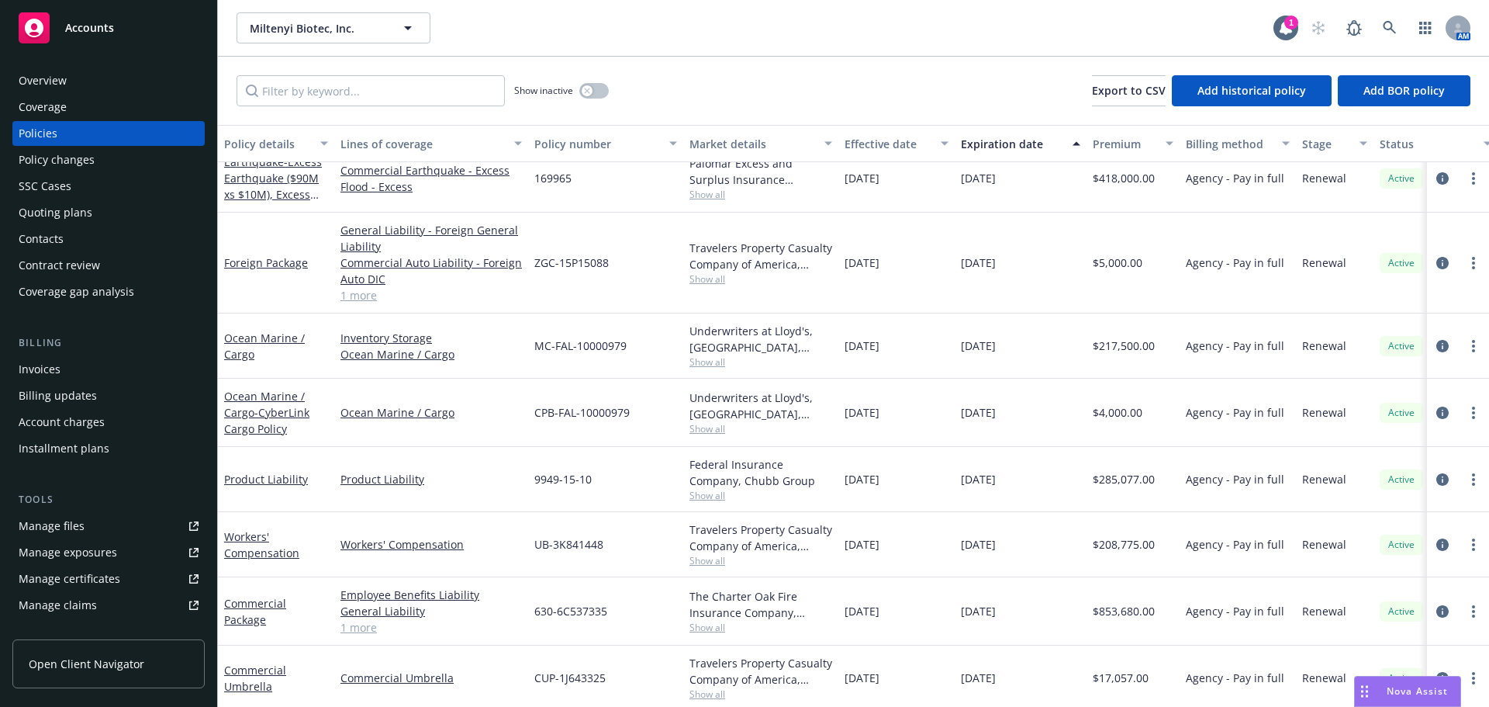
scroll to position [85, 0]
click at [272, 263] on link "Foreign Package" at bounding box center [266, 263] width 84 height 15
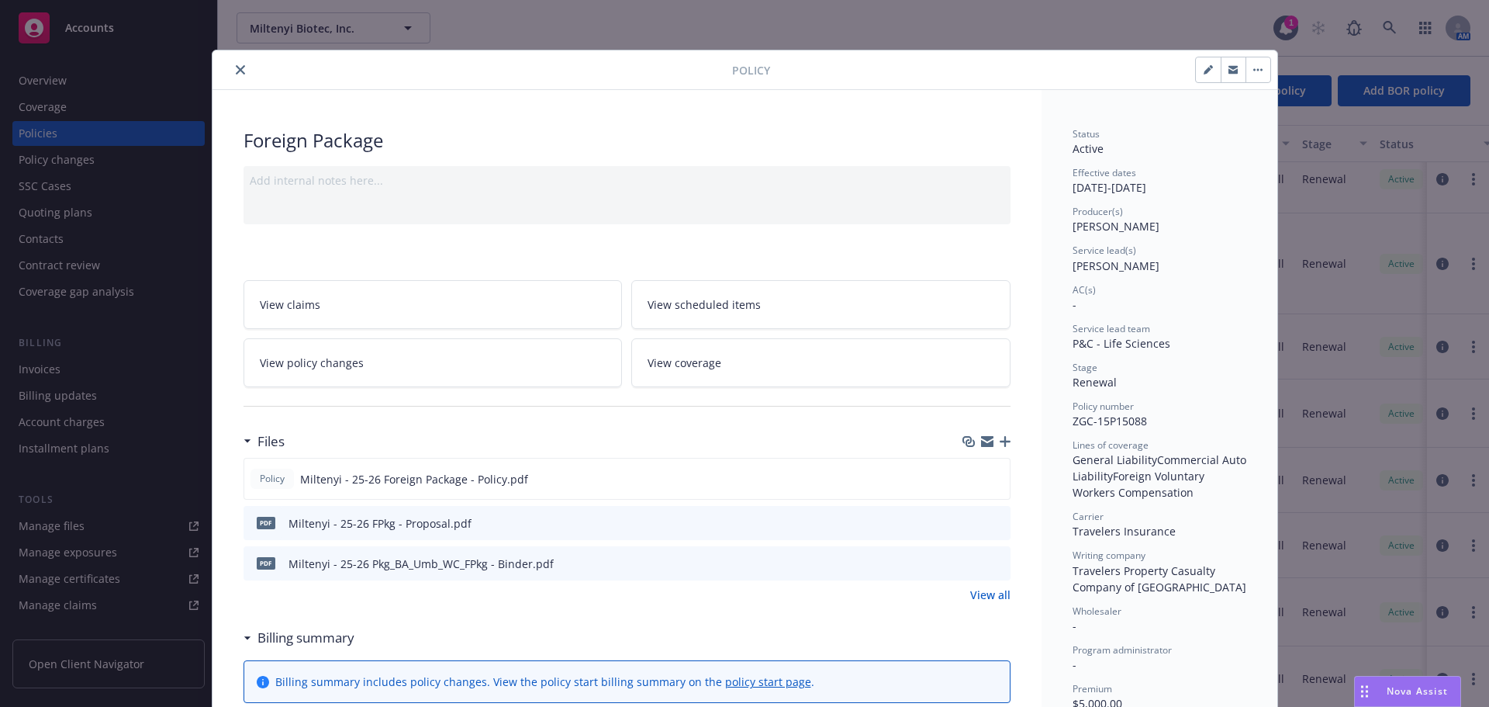
click at [236, 70] on icon "close" at bounding box center [240, 69] width 9 height 9
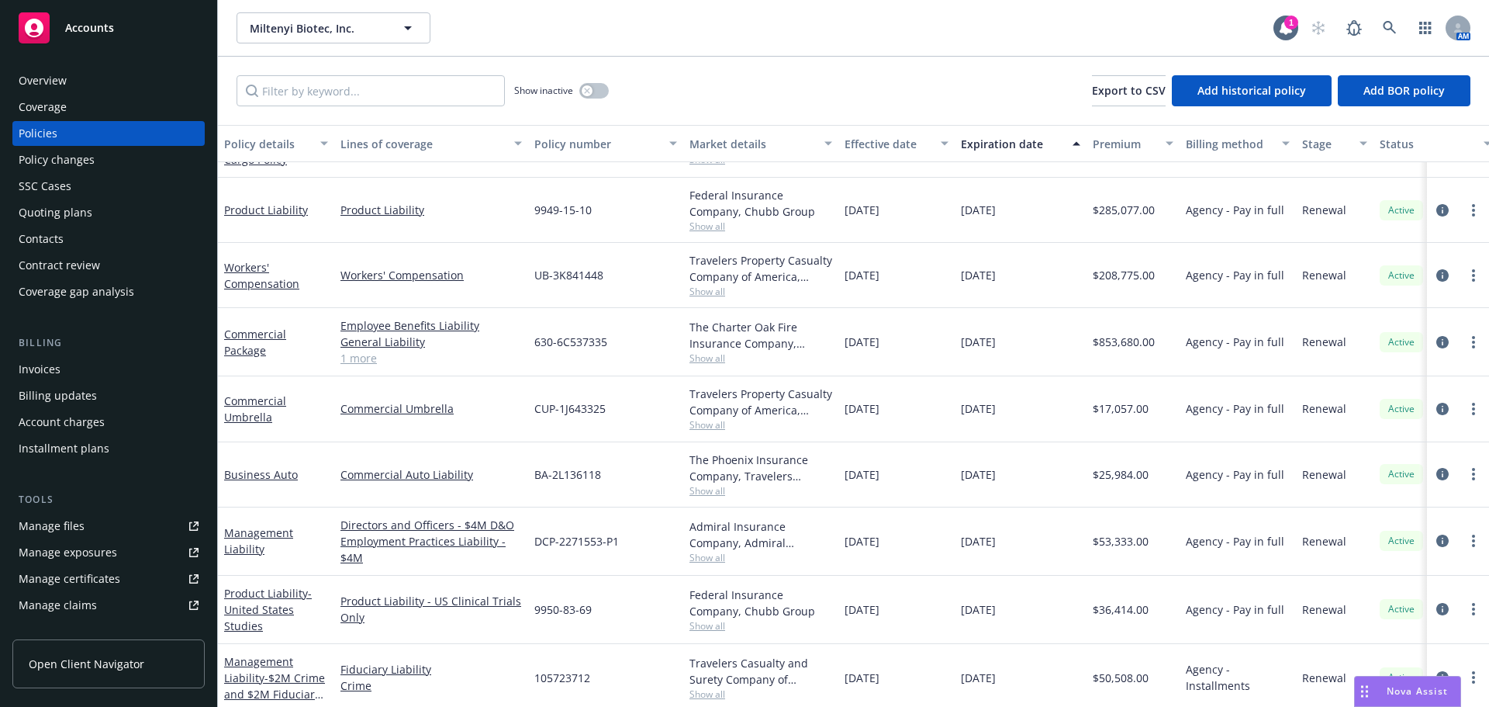
scroll to position [318, 0]
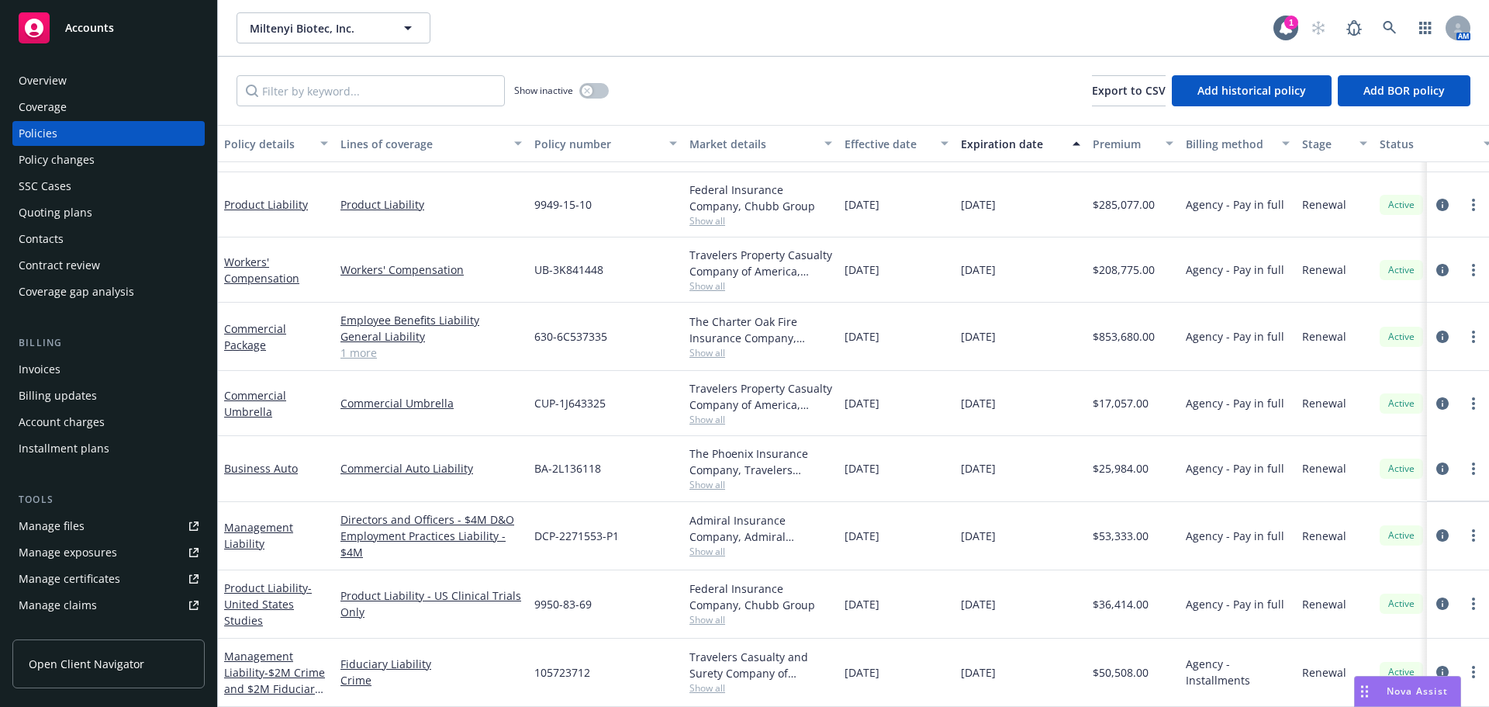
click at [275, 465] on div "Business Auto" at bounding box center [276, 468] width 116 height 65
click at [268, 461] on link "Business Auto" at bounding box center [261, 468] width 74 height 15
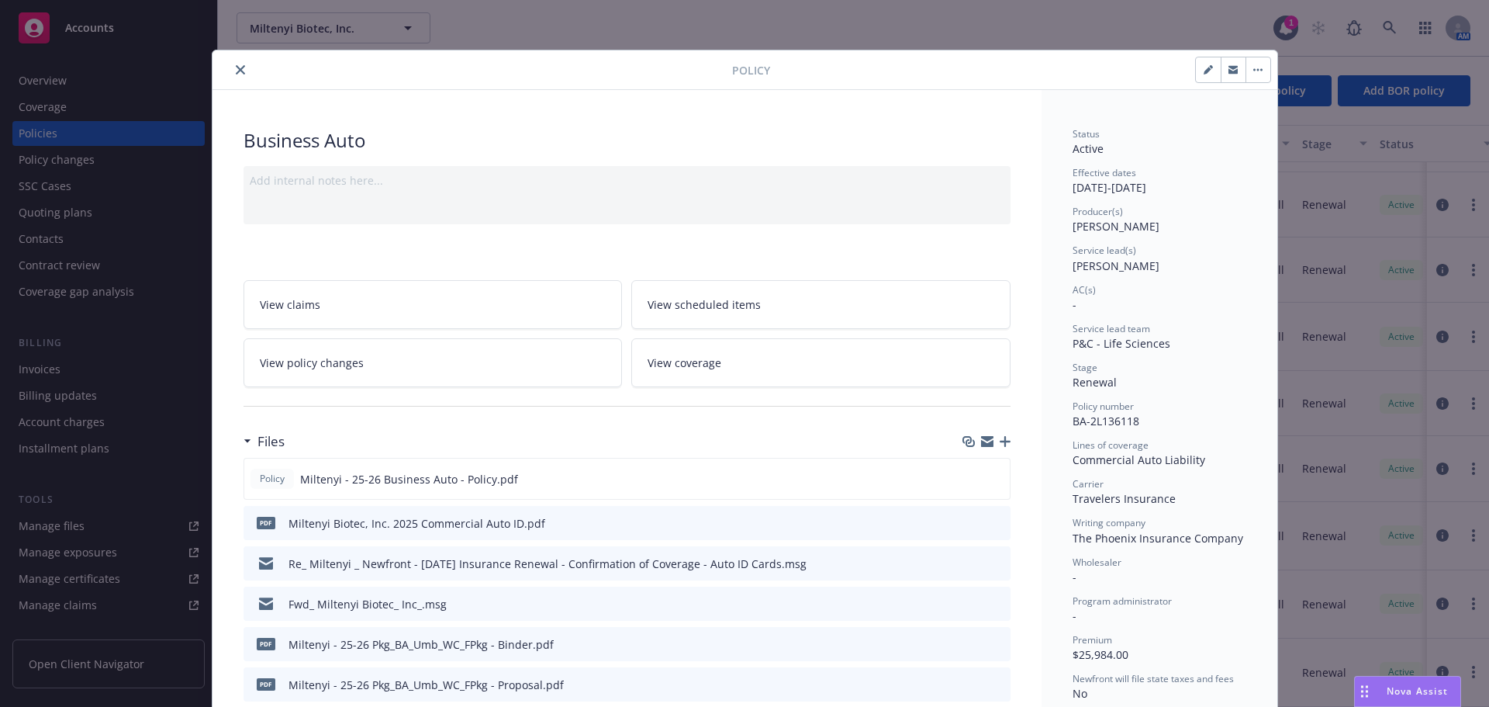
click at [236, 71] on icon "close" at bounding box center [240, 69] width 9 height 9
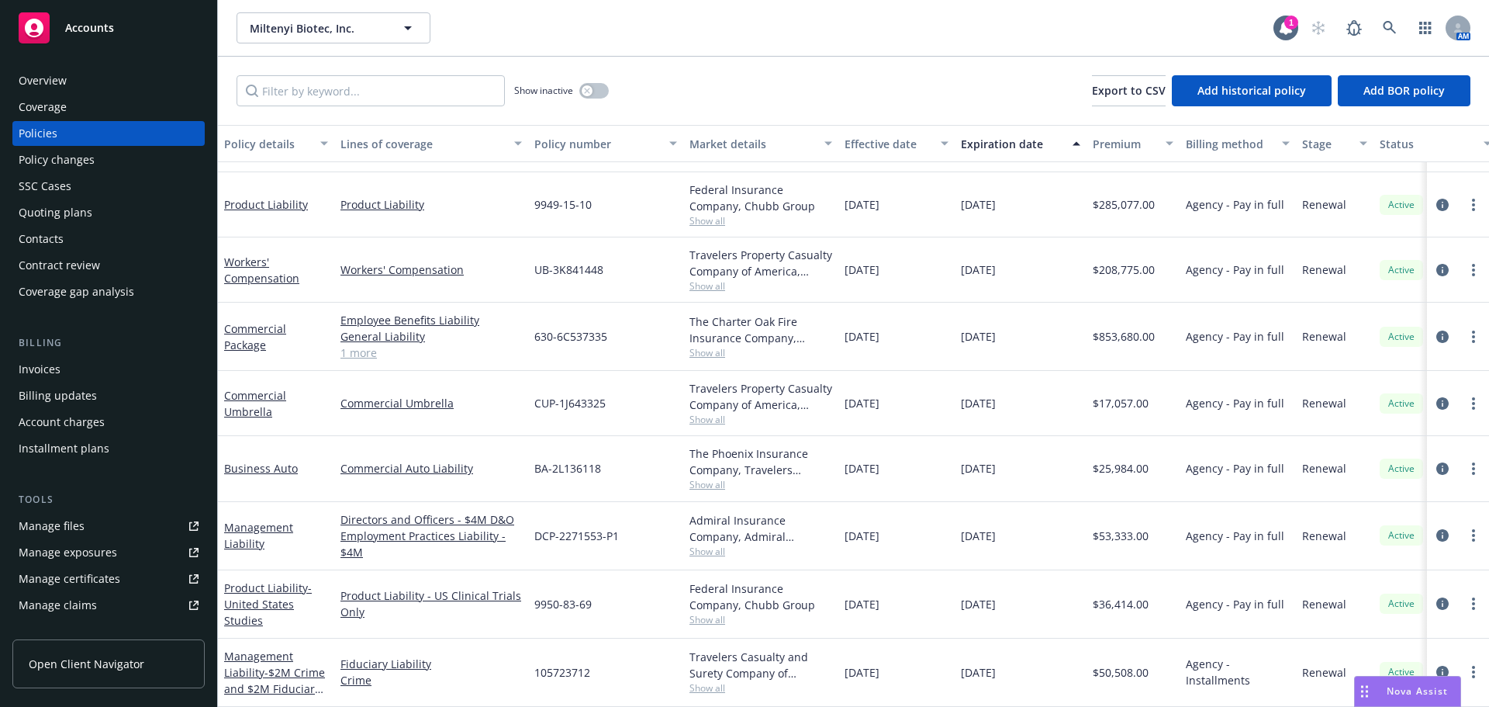
scroll to position [318, 0]
click at [260, 321] on link "Commercial Package" at bounding box center [255, 336] width 62 height 31
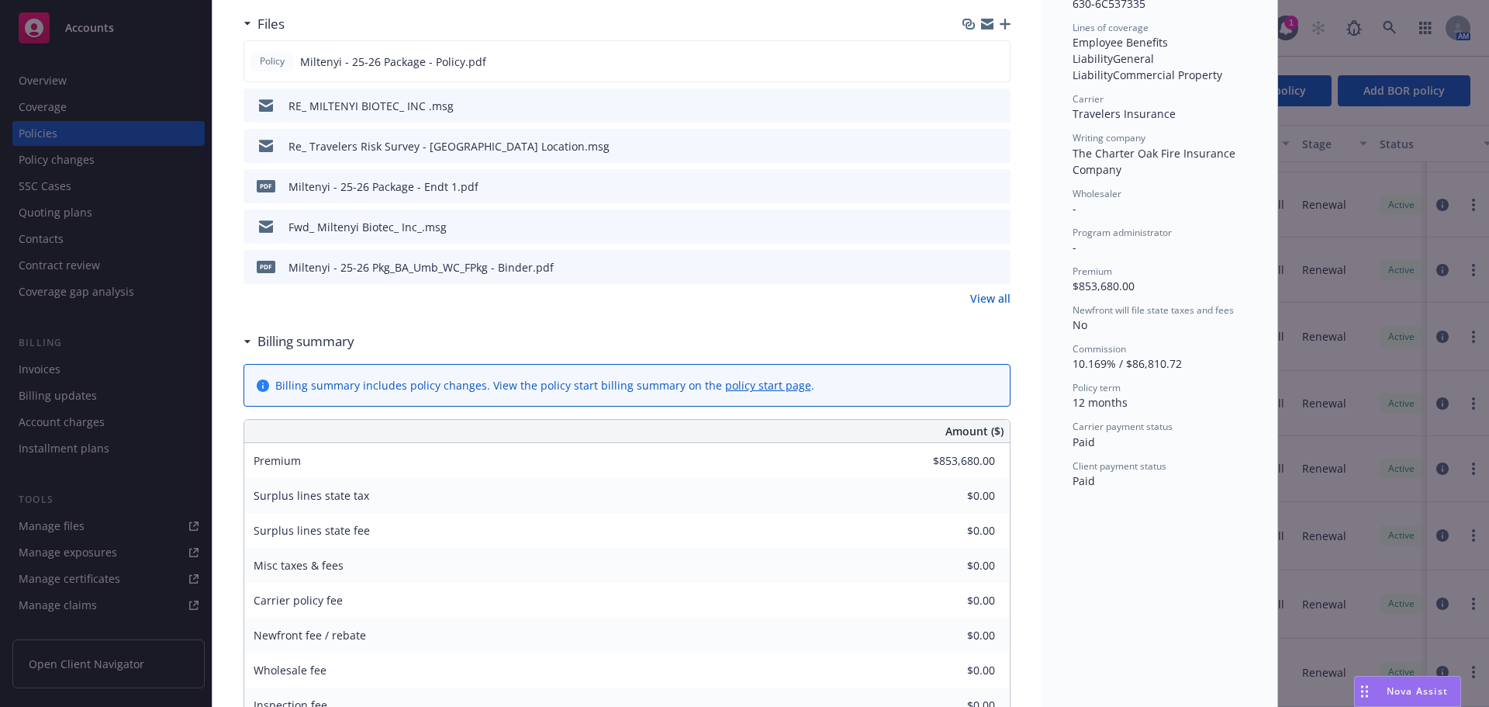
scroll to position [233, 0]
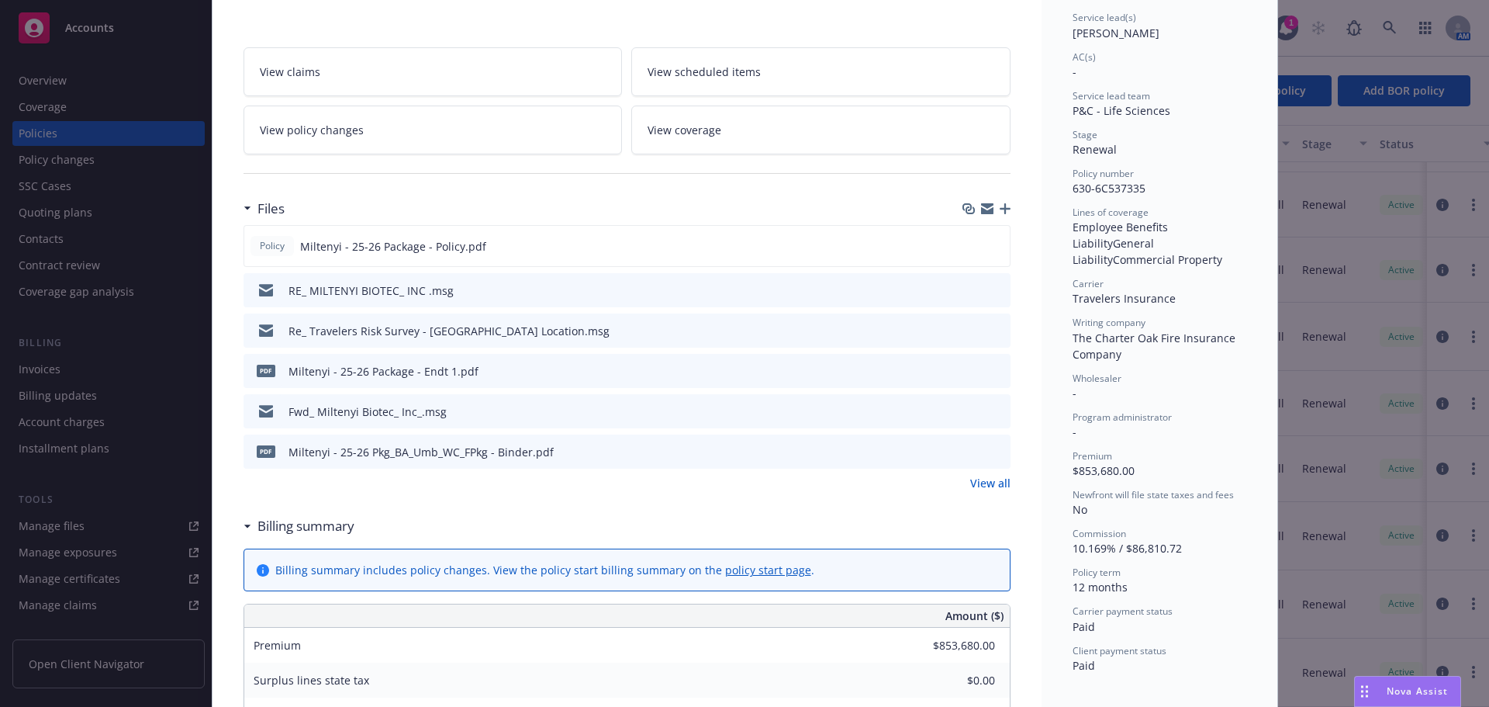
click at [989, 453] on icon "preview file" at bounding box center [996, 450] width 14 height 11
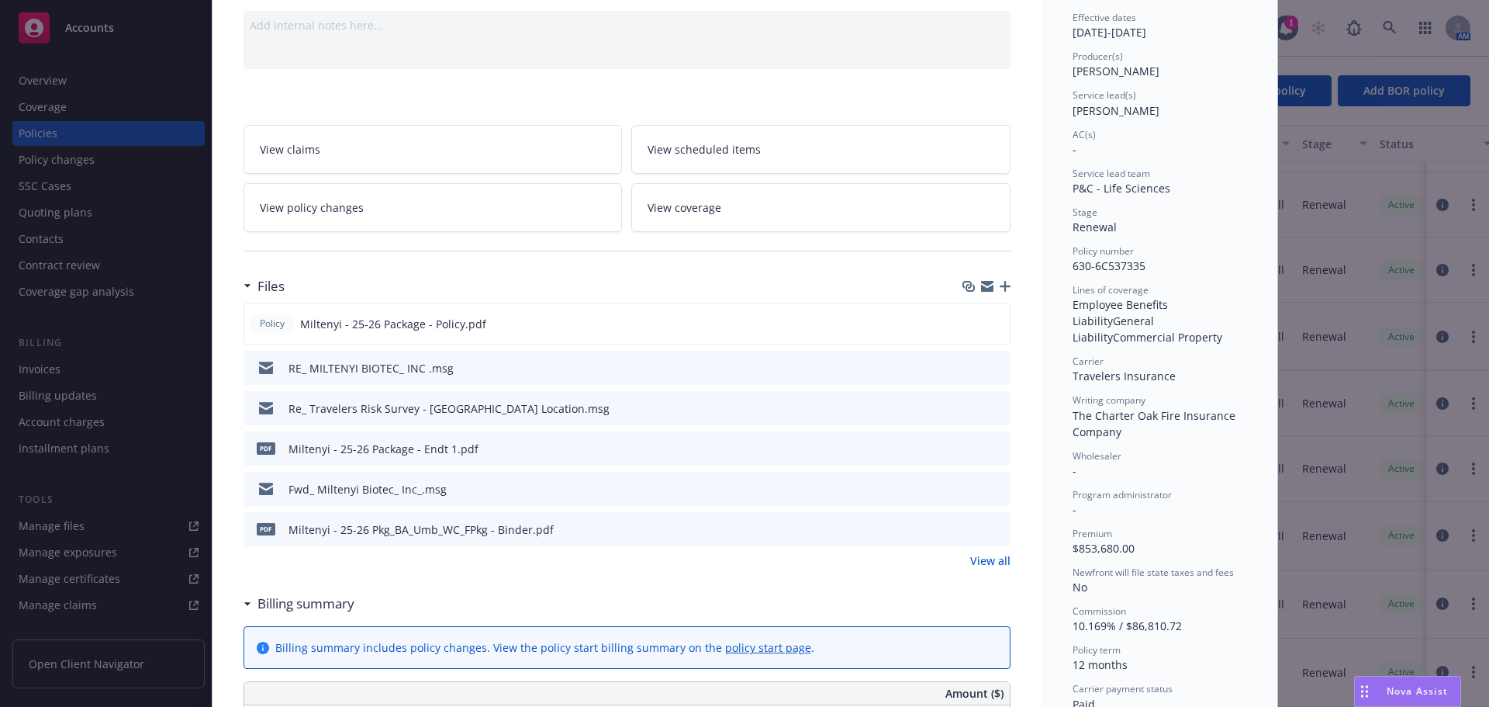
scroll to position [0, 0]
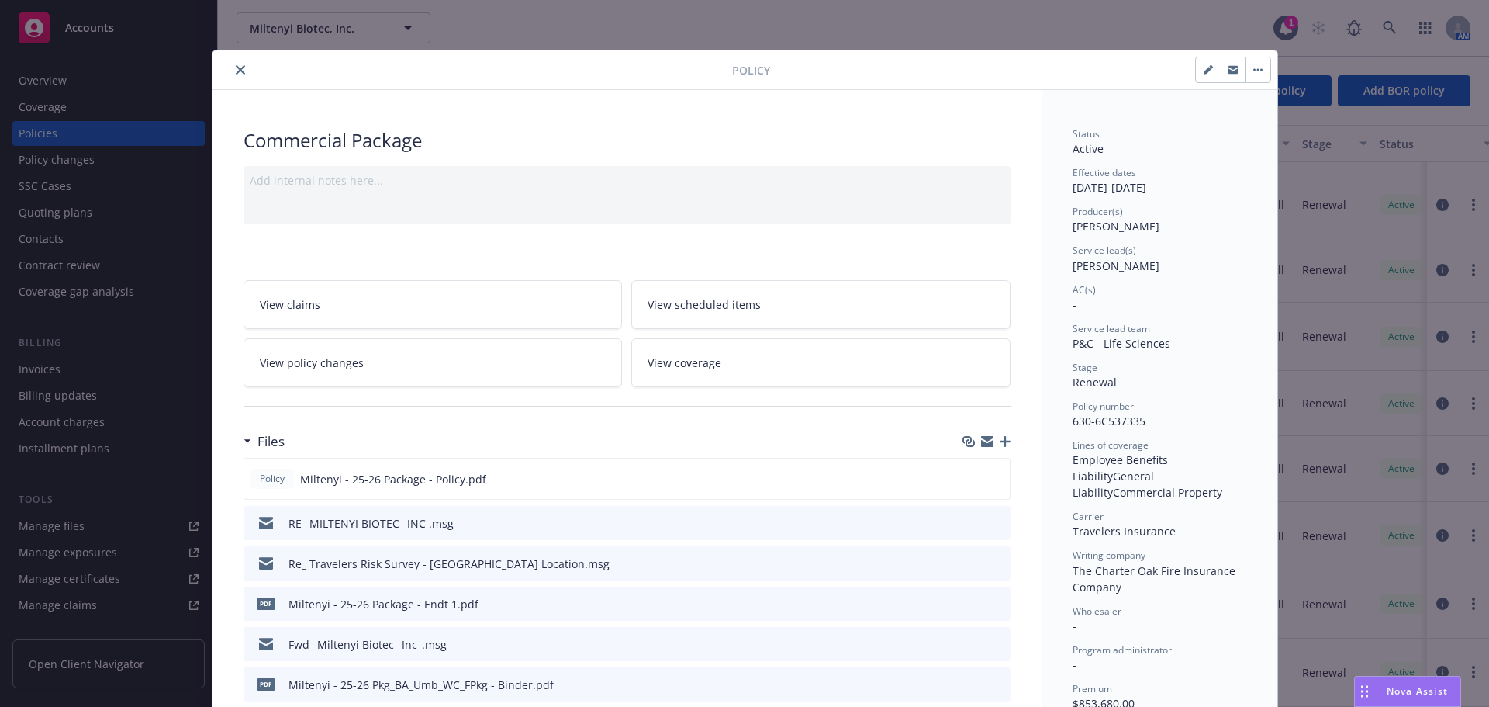
click at [231, 69] on button "close" at bounding box center [240, 69] width 19 height 19
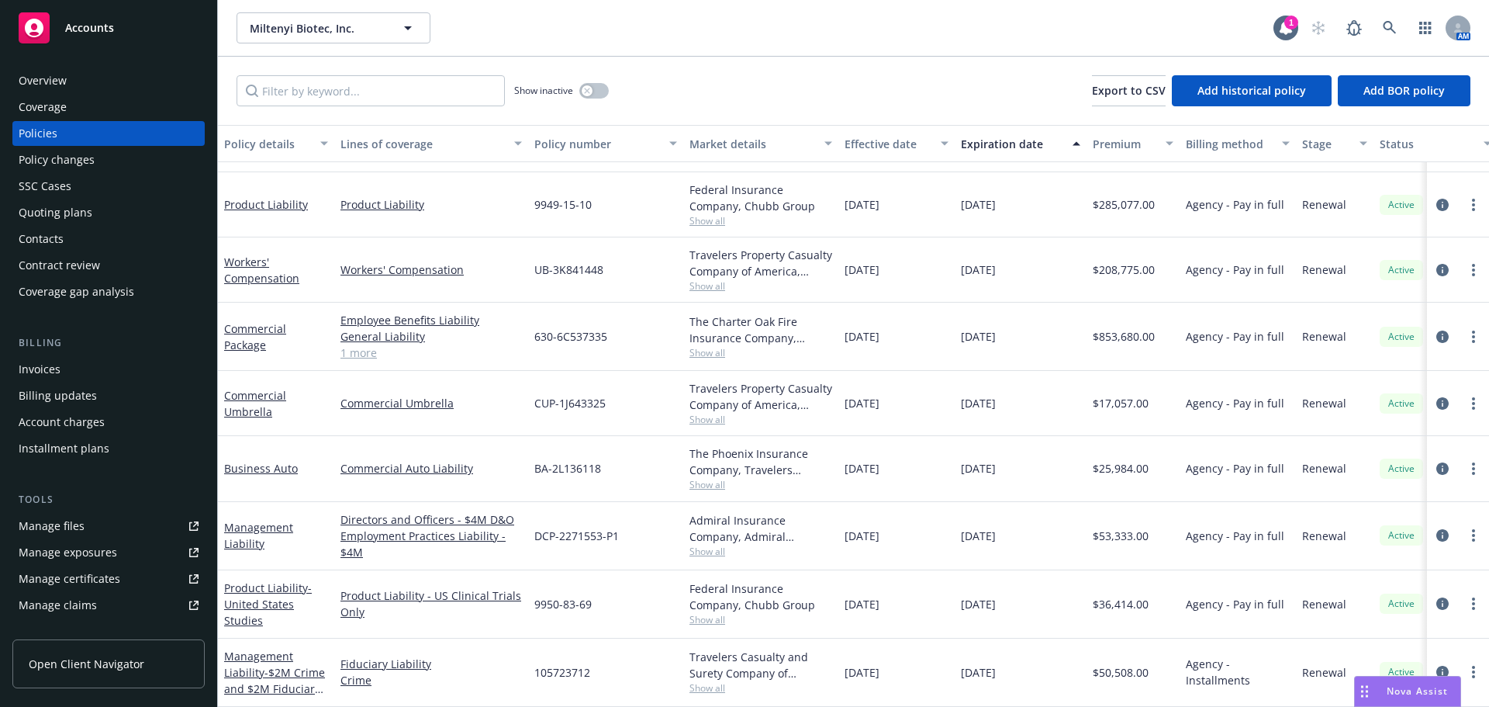
click at [121, 222] on div "Quoting plans" at bounding box center [109, 212] width 180 height 25
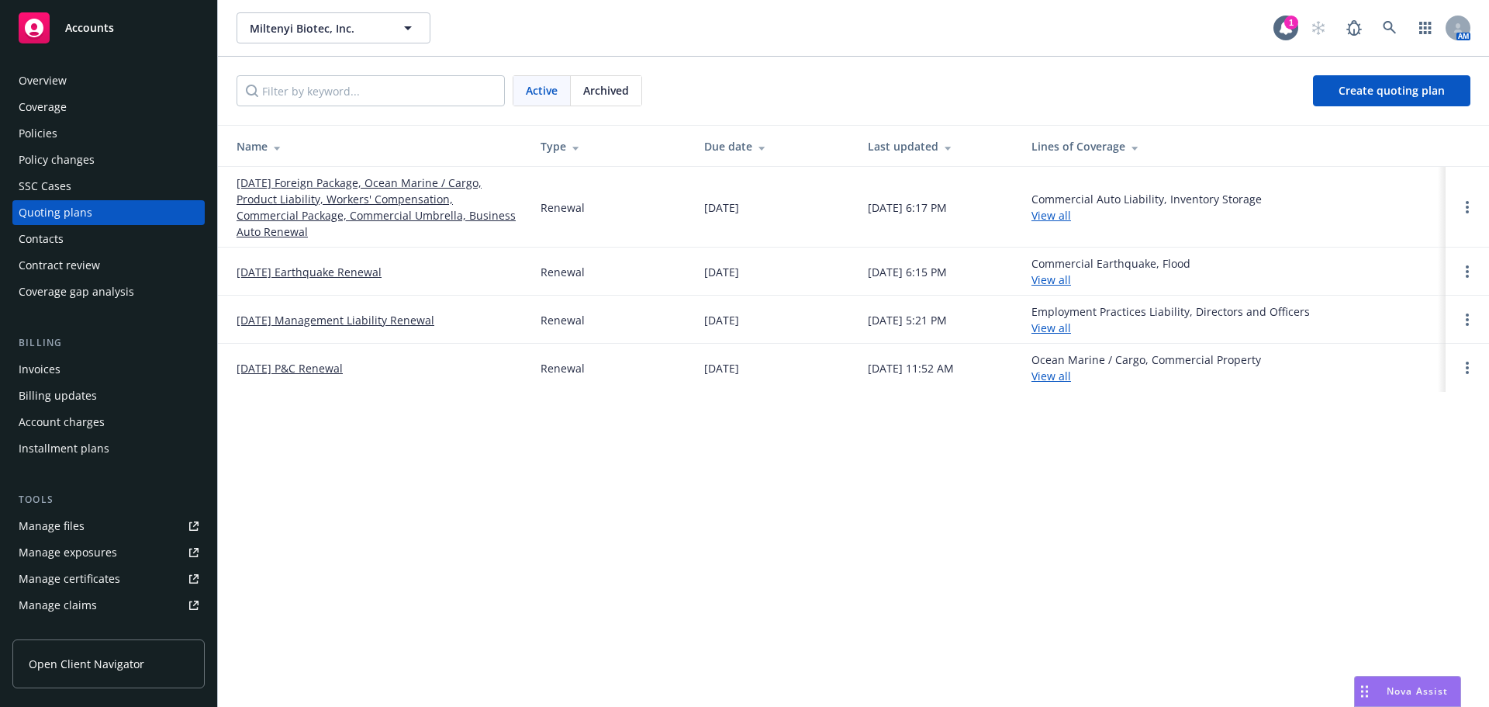
click at [611, 98] on span "Archived" at bounding box center [606, 90] width 46 height 16
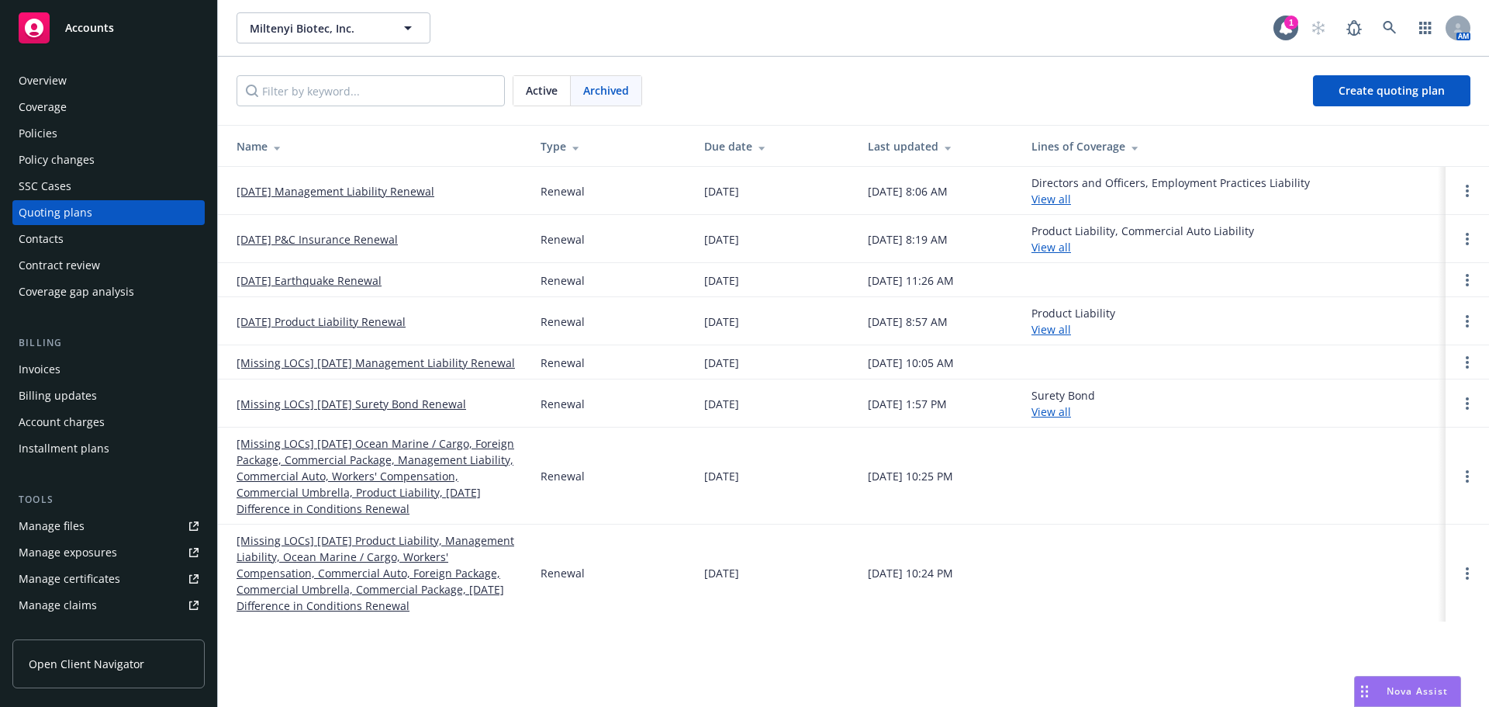
click at [340, 240] on link "[DATE] P&C Insurance Renewal" at bounding box center [317, 239] width 161 height 16
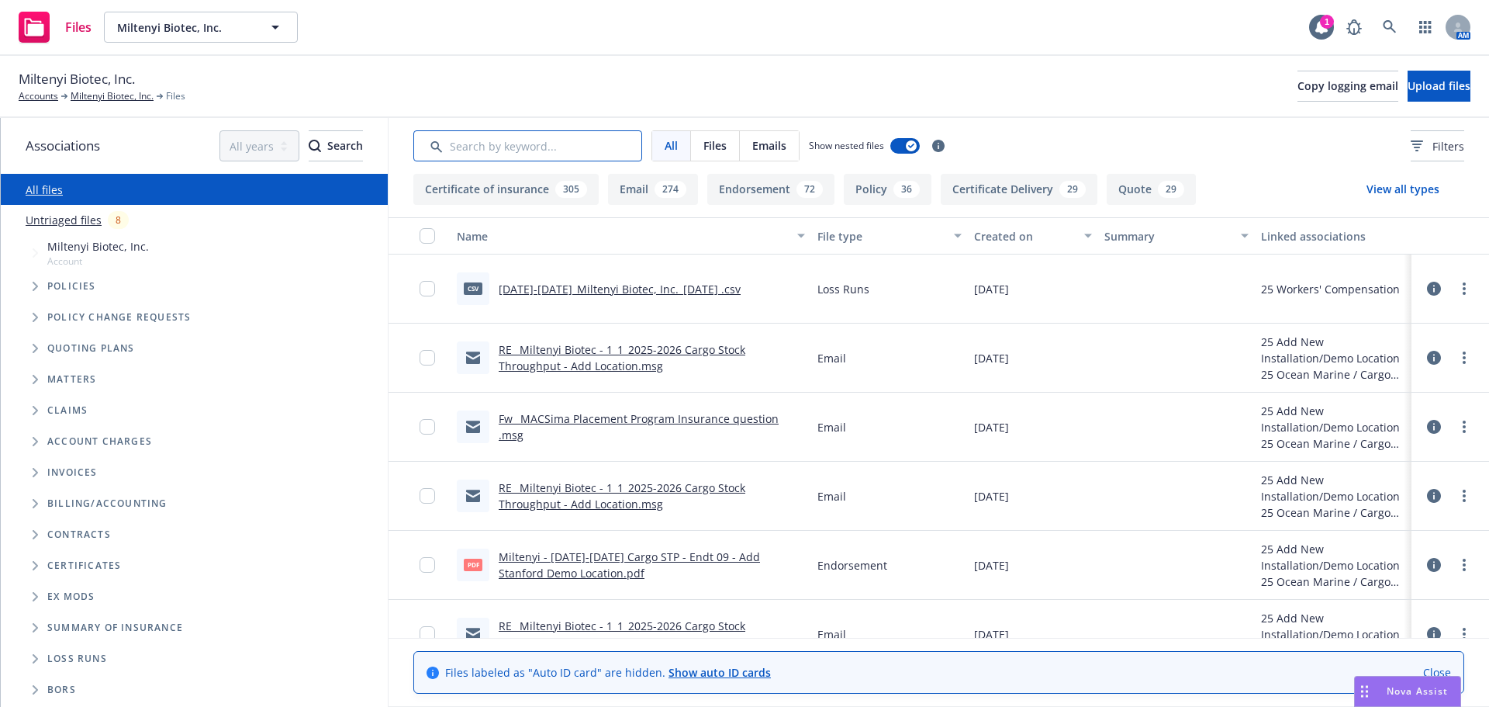
click at [540, 151] on input "Search by keyword..." at bounding box center [527, 145] width 229 height 31
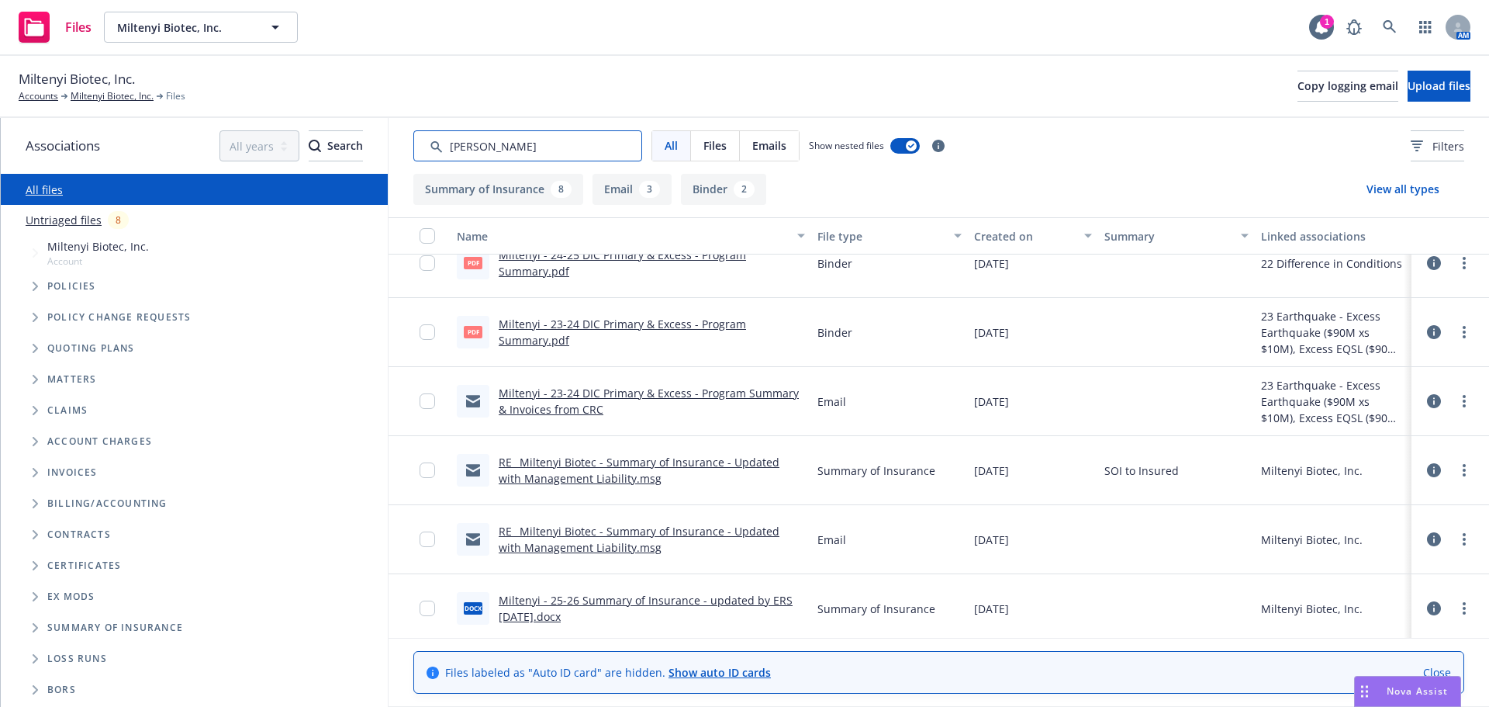
scroll to position [510, 0]
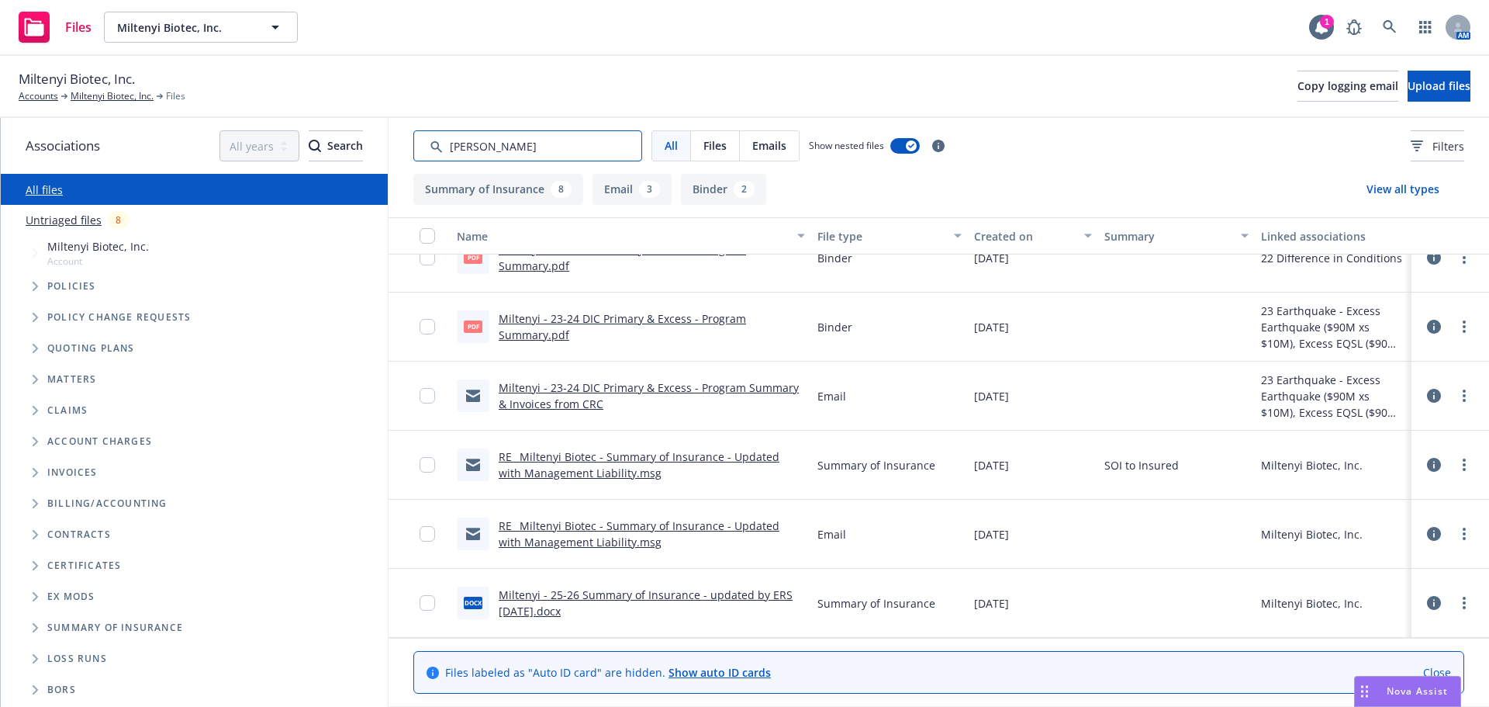
type input "[PERSON_NAME]"
click at [595, 596] on link "Miltenyi - 25-26 Summary of Insurance - updated by ERS [DATE].docx" at bounding box center [646, 602] width 294 height 31
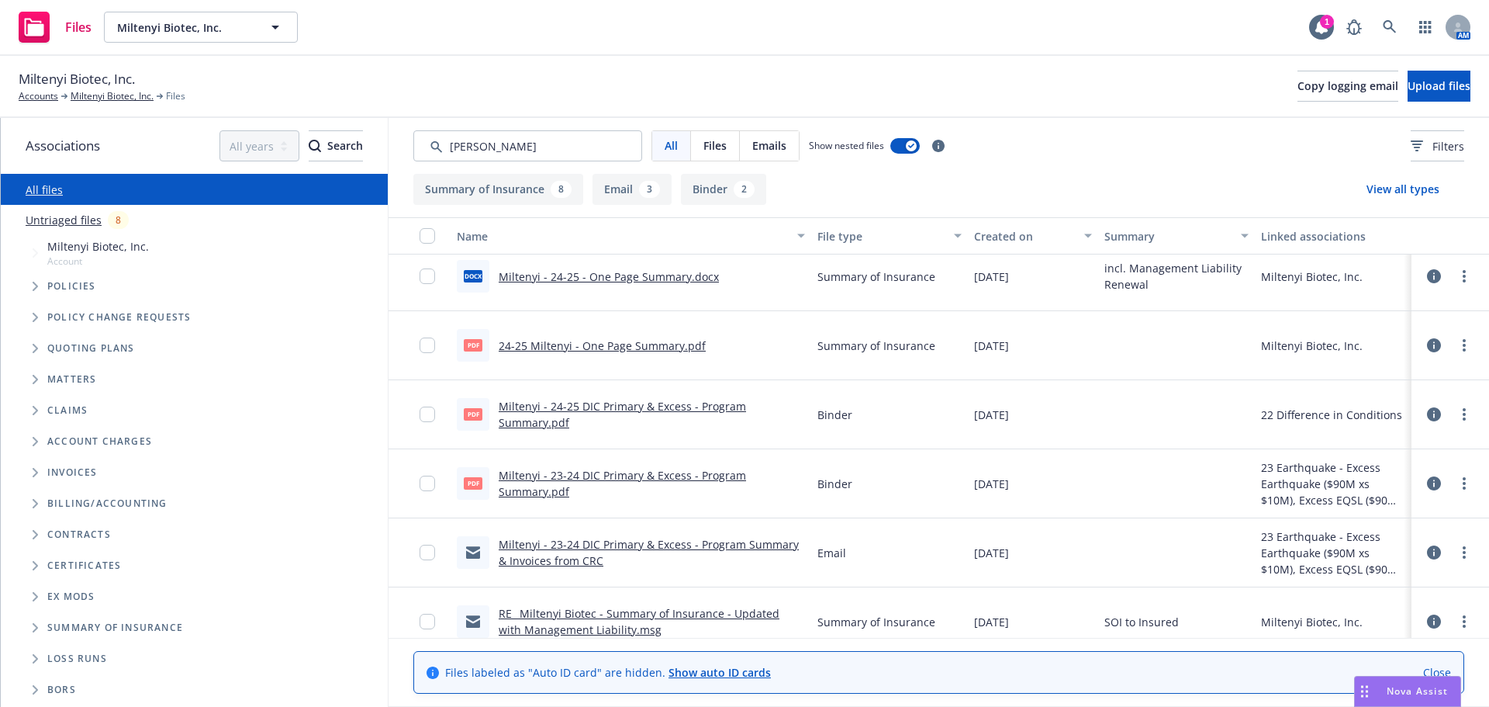
scroll to position [0, 0]
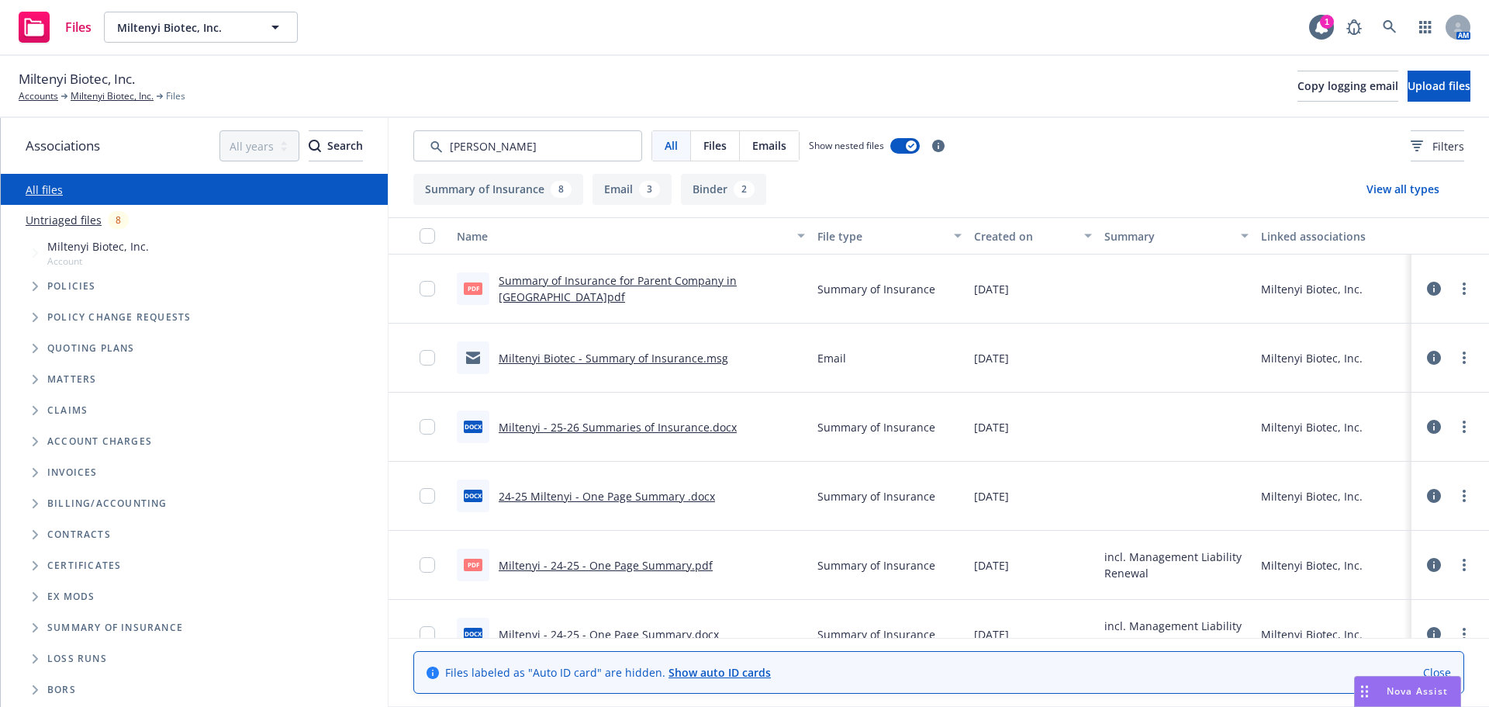
drag, startPoint x: 1133, startPoint y: 235, endPoint x: 1123, endPoint y: 235, distance: 10.1
click at [1128, 235] on div "Summary" at bounding box center [1167, 236] width 127 height 16
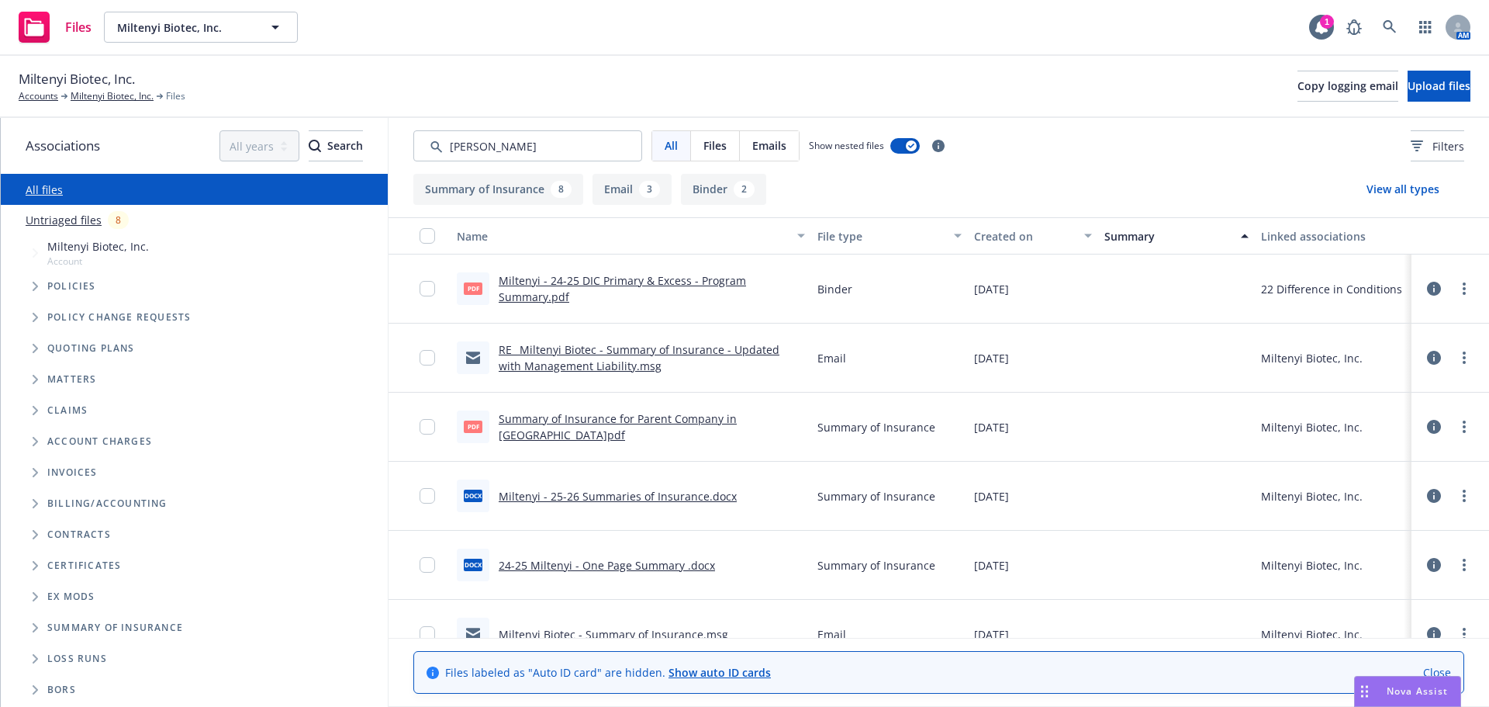
click at [1075, 243] on div "Created on" at bounding box center [1033, 236] width 118 height 16
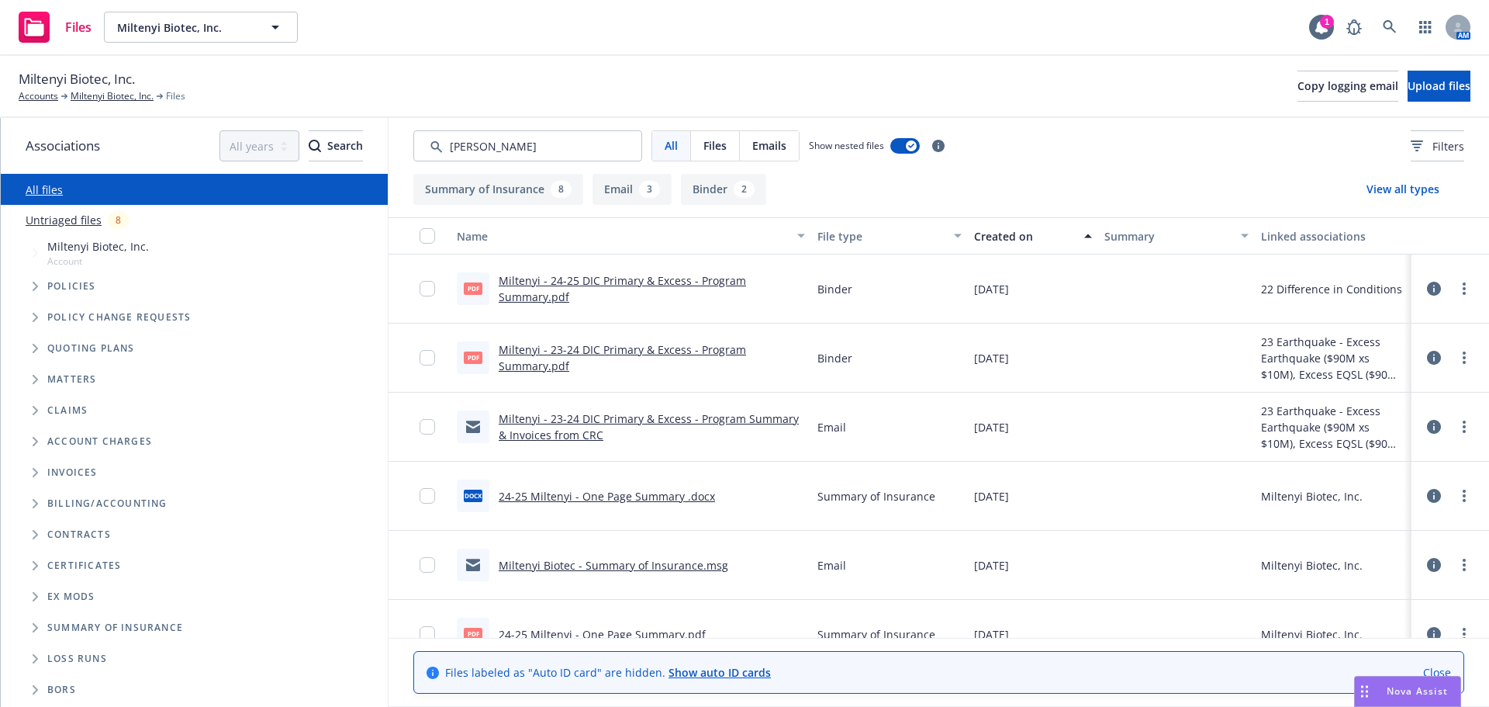
click at [1066, 239] on div "Created on" at bounding box center [1024, 236] width 101 height 16
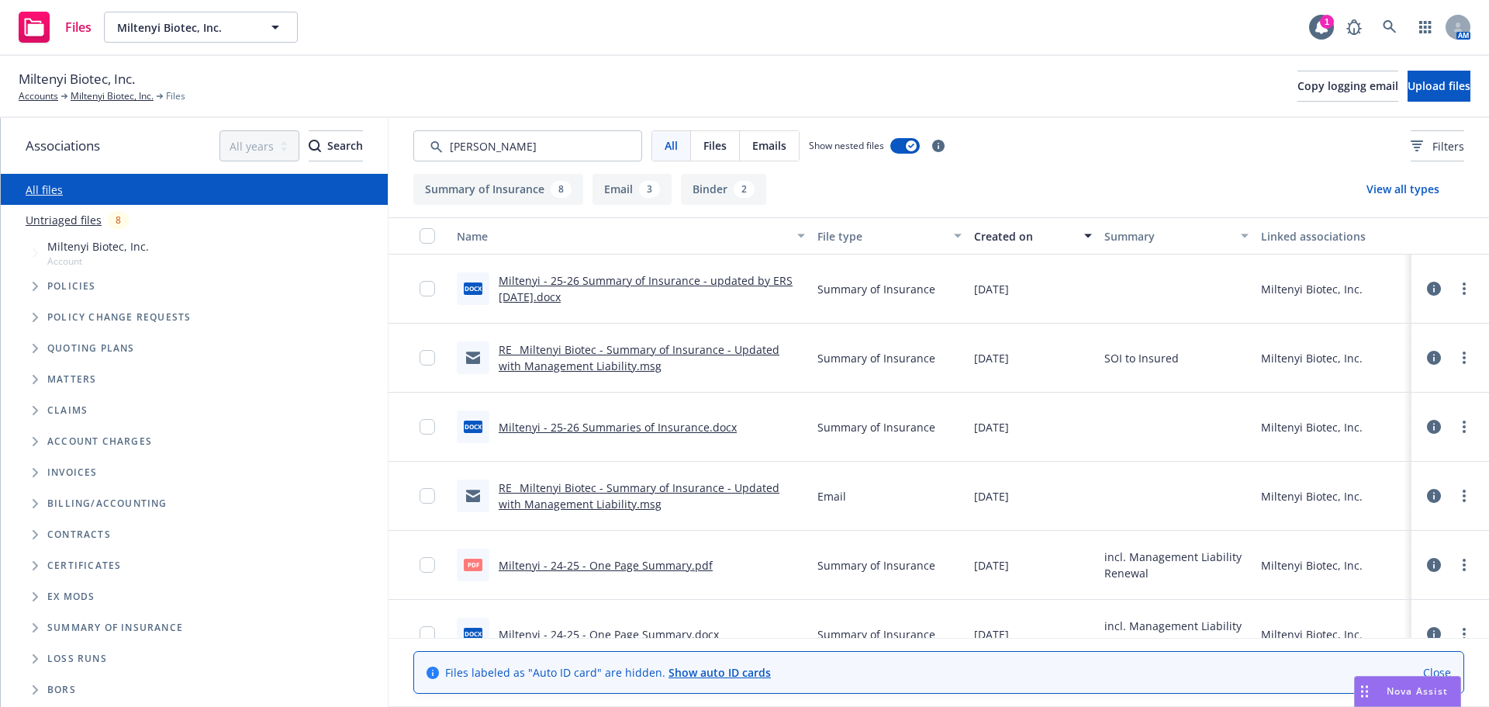
click at [550, 353] on link "RE_ Miltenyi Biotec - Summary of Insurance - Updated with Management Liability.…" at bounding box center [639, 357] width 281 height 31
click at [551, 347] on link "RE_ Miltenyi Biotec - Summary of Insurance - Updated with Management Liability.…" at bounding box center [639, 357] width 281 height 31
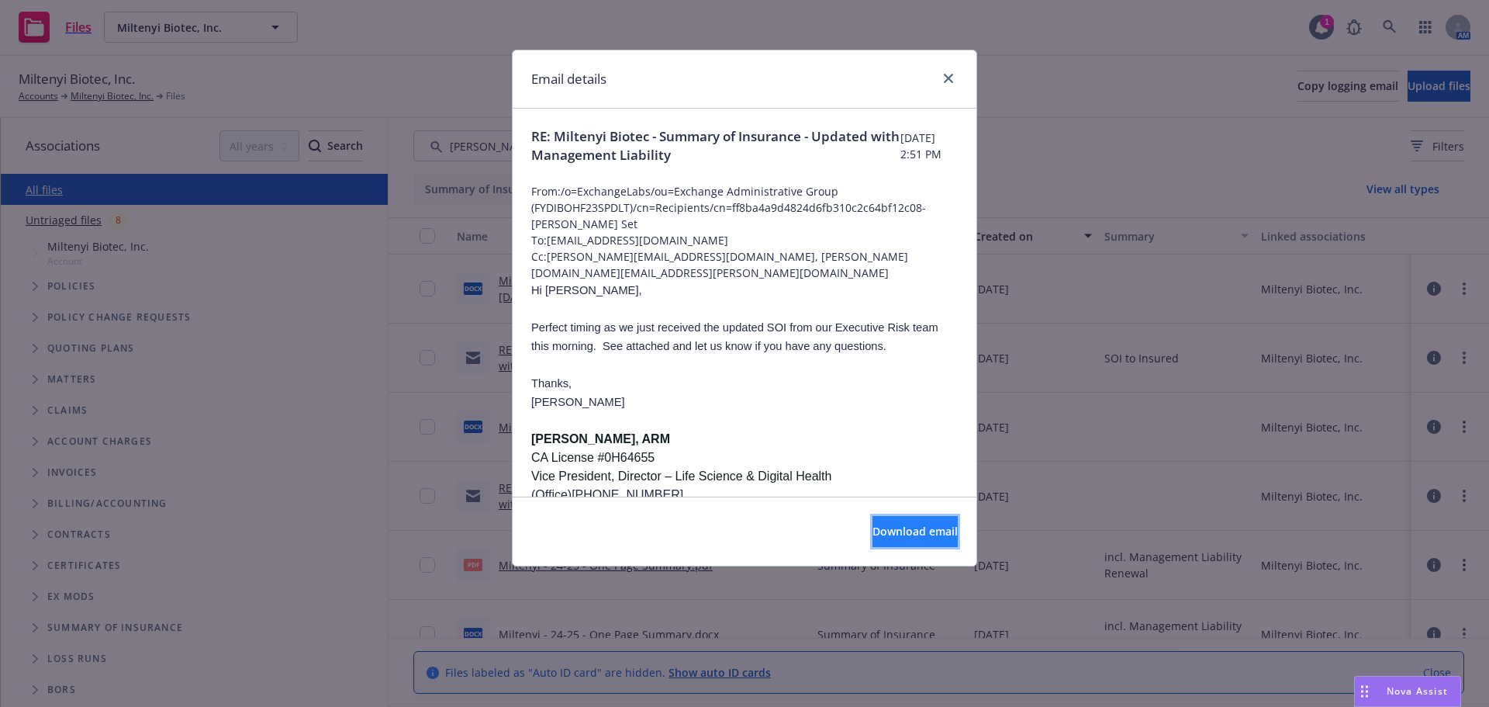
drag, startPoint x: 880, startPoint y: 531, endPoint x: 855, endPoint y: 528, distance: 25.0
click at [873, 528] on span "Download email" at bounding box center [915, 531] width 85 height 15
click at [944, 78] on icon "close" at bounding box center [948, 78] width 9 height 9
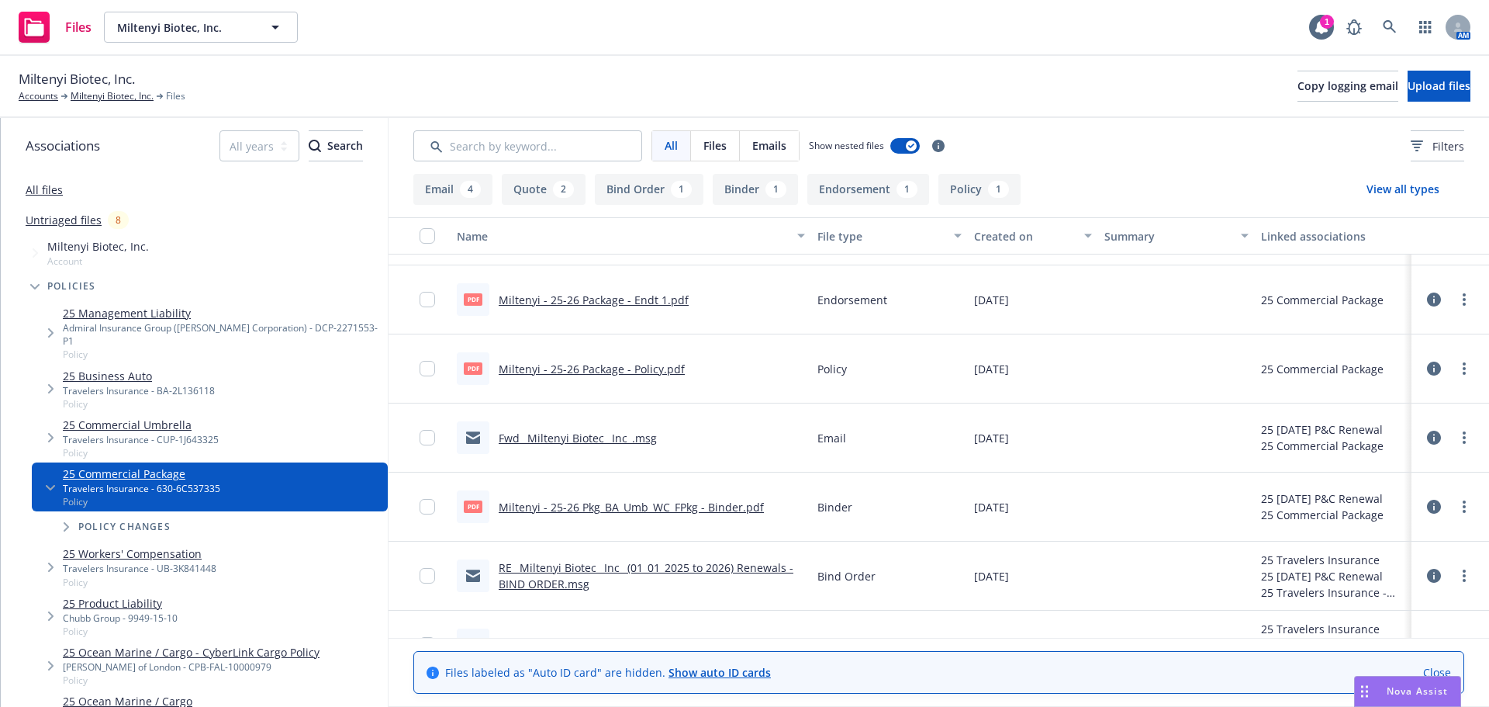
scroll to position [155, 0]
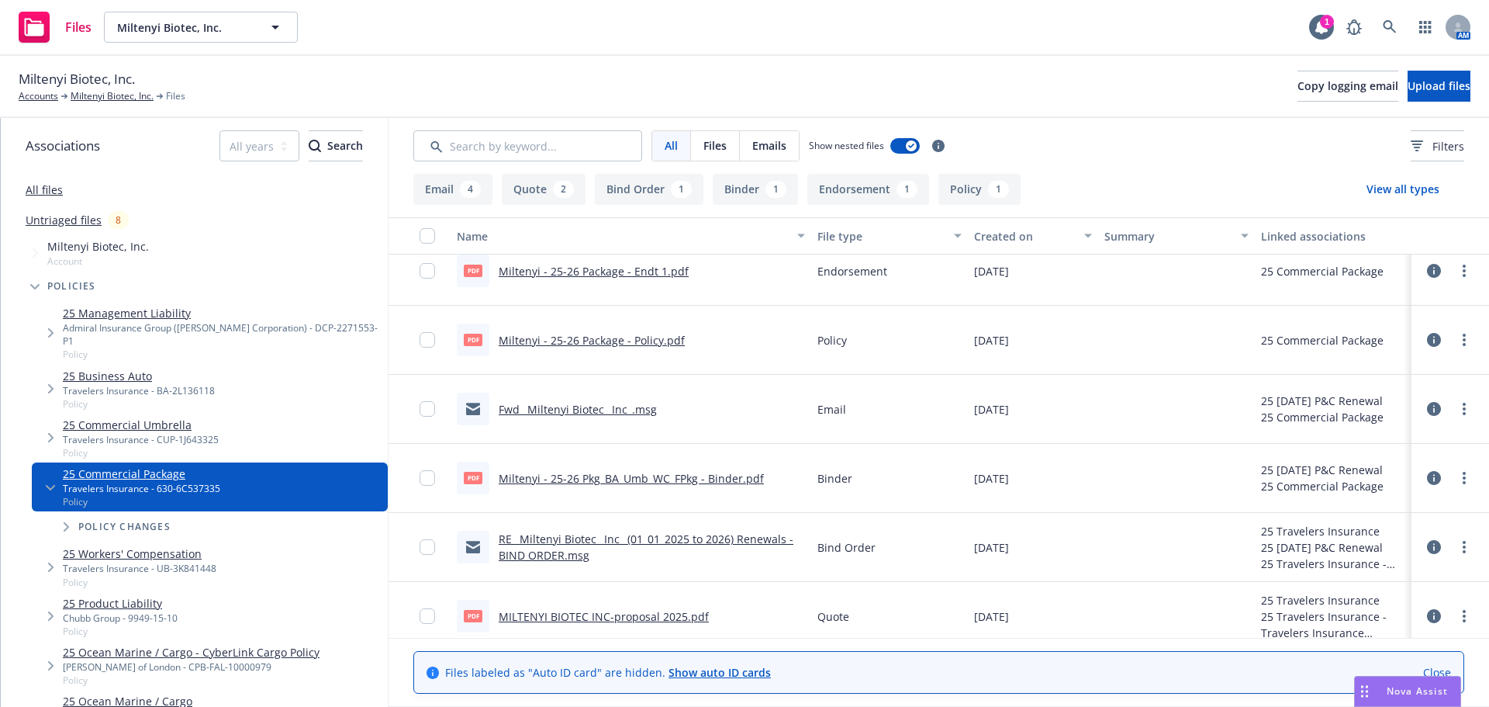
click at [626, 264] on link "Miltenyi - 25-26 Package - Endt 1.pdf" at bounding box center [594, 271] width 190 height 15
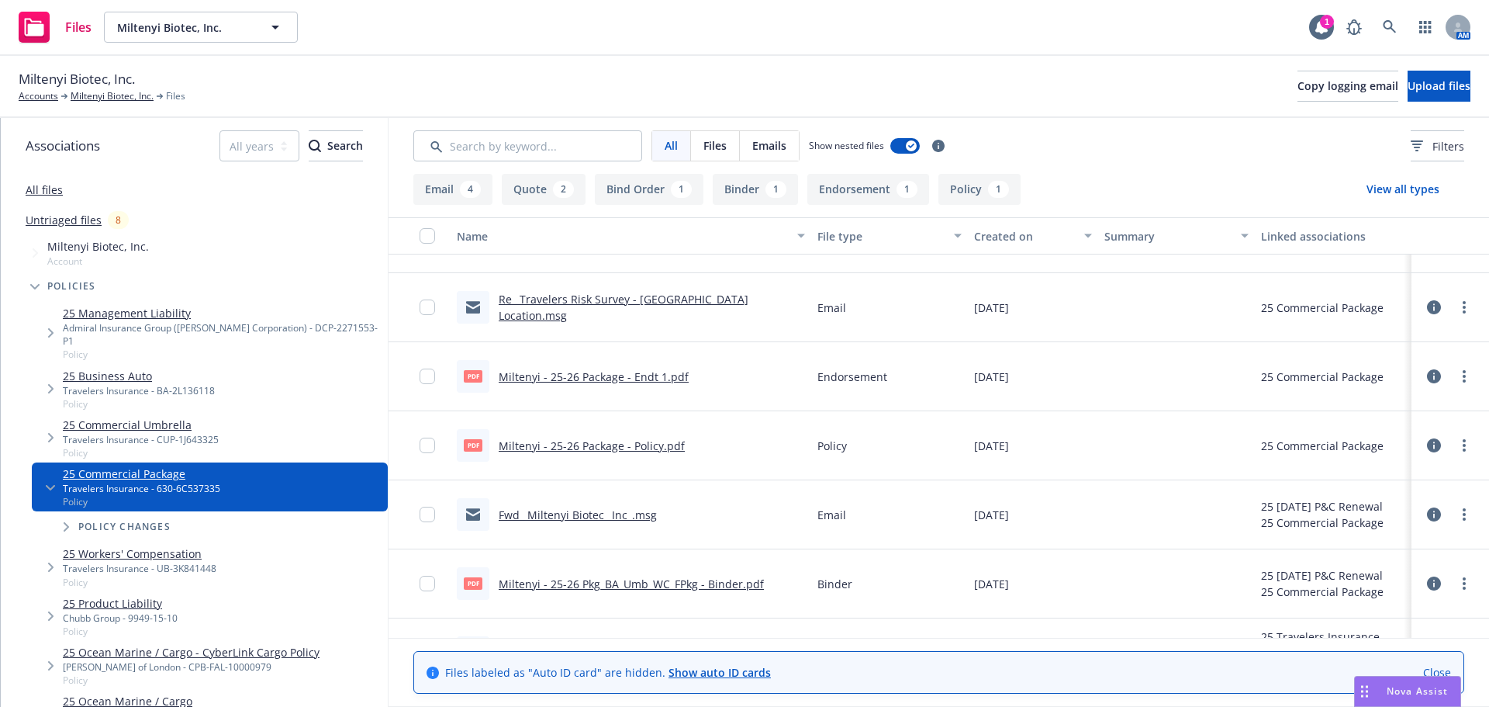
scroll to position [78, 0]
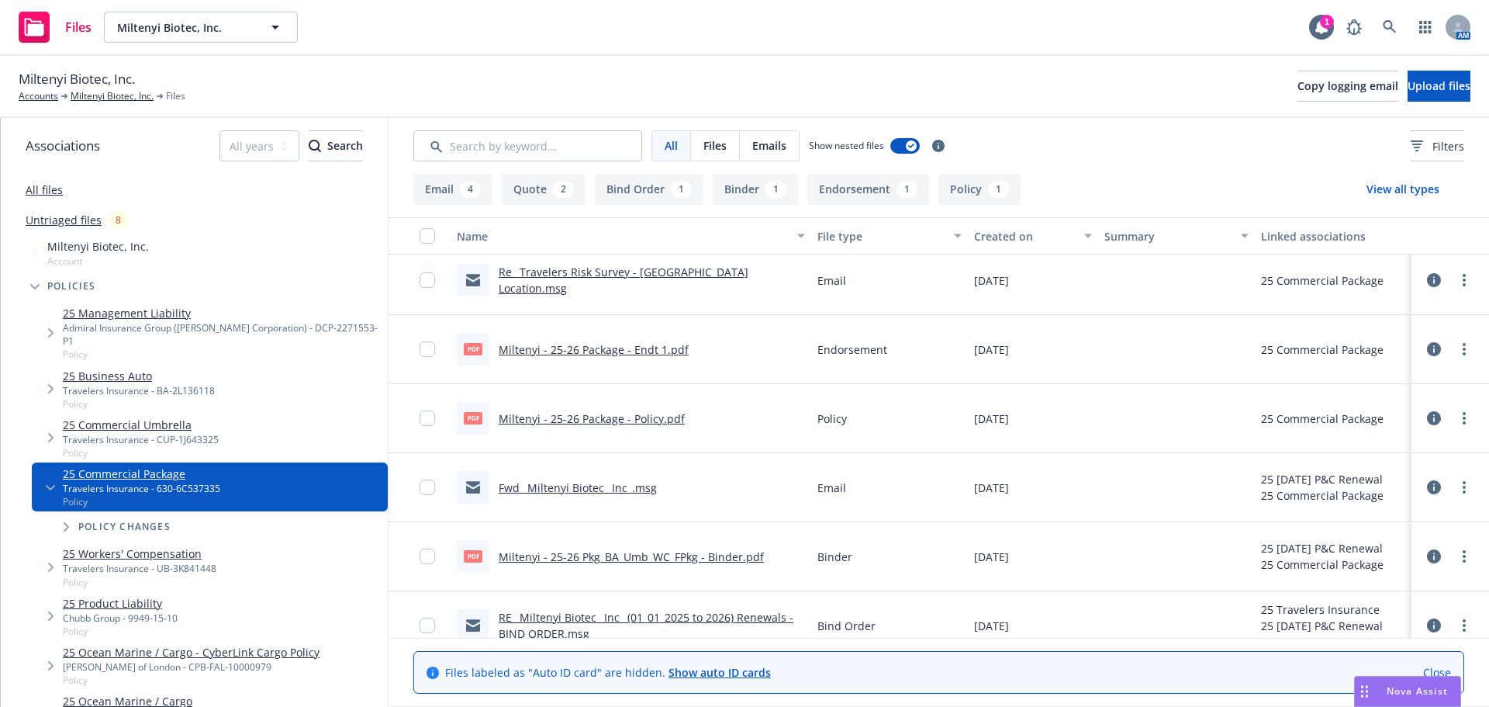
click at [641, 419] on link "Miltenyi - 25-26 Package - Policy.pdf" at bounding box center [592, 418] width 186 height 15
click at [666, 556] on link "Miltenyi - 25-26 Pkg_BA_Umb_WC_FPkg - Binder.pdf" at bounding box center [631, 556] width 265 height 15
click at [95, 226] on link "Untriaged files" at bounding box center [64, 220] width 76 height 16
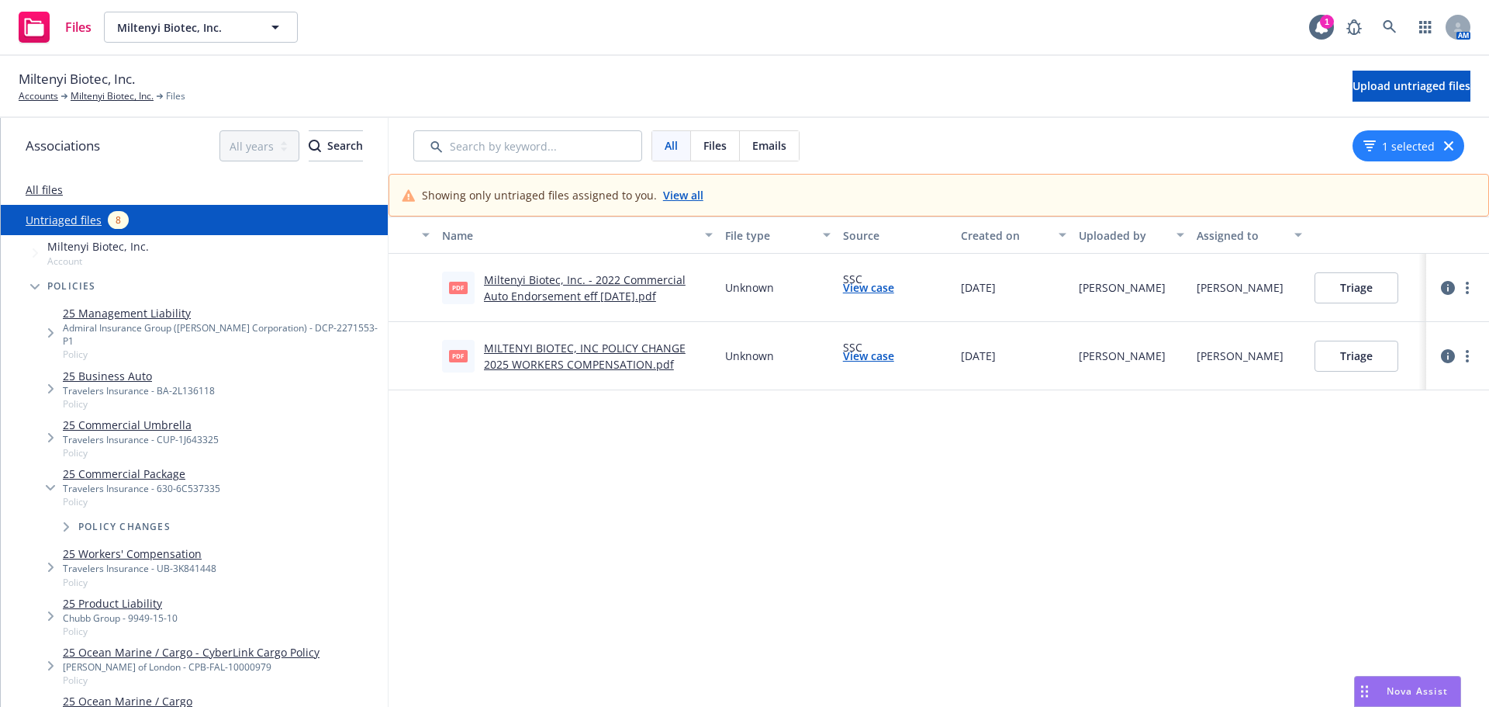
click at [678, 196] on link "View all" at bounding box center [683, 195] width 40 height 16
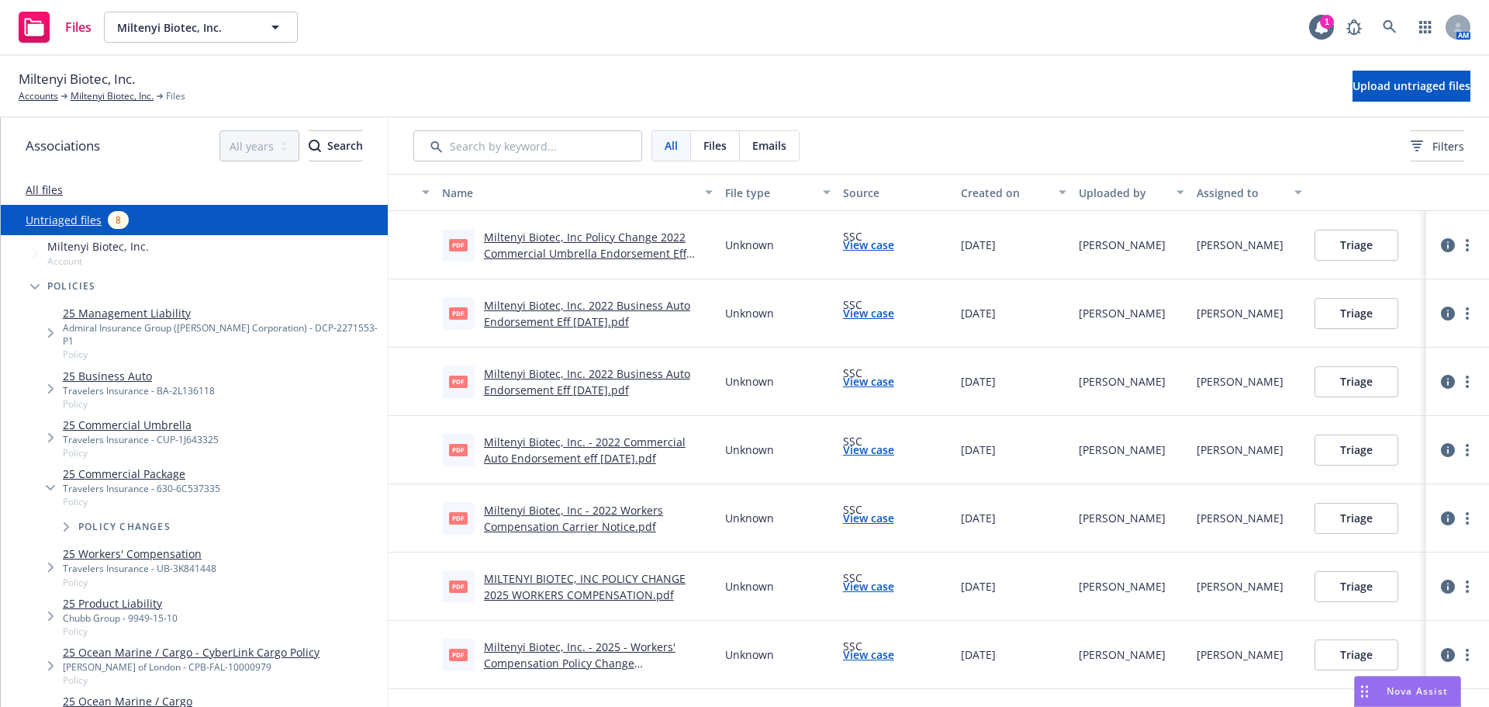
click at [641, 257] on link "Miltenyi Biotec, Inc Policy Change 2022 Commercial Umbrella Endorsement Eff 01-…" at bounding box center [585, 253] width 202 height 47
click at [575, 328] on div "pdf Miltenyi Biotec, Inc. 2022 Business Auto Endorsement Eff 02-04-2022.pdf" at bounding box center [577, 313] width 283 height 68
click at [575, 325] on link "Miltenyi Biotec, Inc. 2022 Business Auto Endorsement Eff 02-04-2022.pdf" at bounding box center [587, 313] width 206 height 31
click at [541, 387] on link "Miltenyi Biotec, Inc. 2022 Business Auto Endorsement Eff 02-16-2022.pdf" at bounding box center [587, 381] width 206 height 31
click at [610, 458] on link "Miltenyi Biotec, Inc. - 2022 Commercial Auto Endorsement eff 12-05-2022.pdf" at bounding box center [585, 449] width 202 height 31
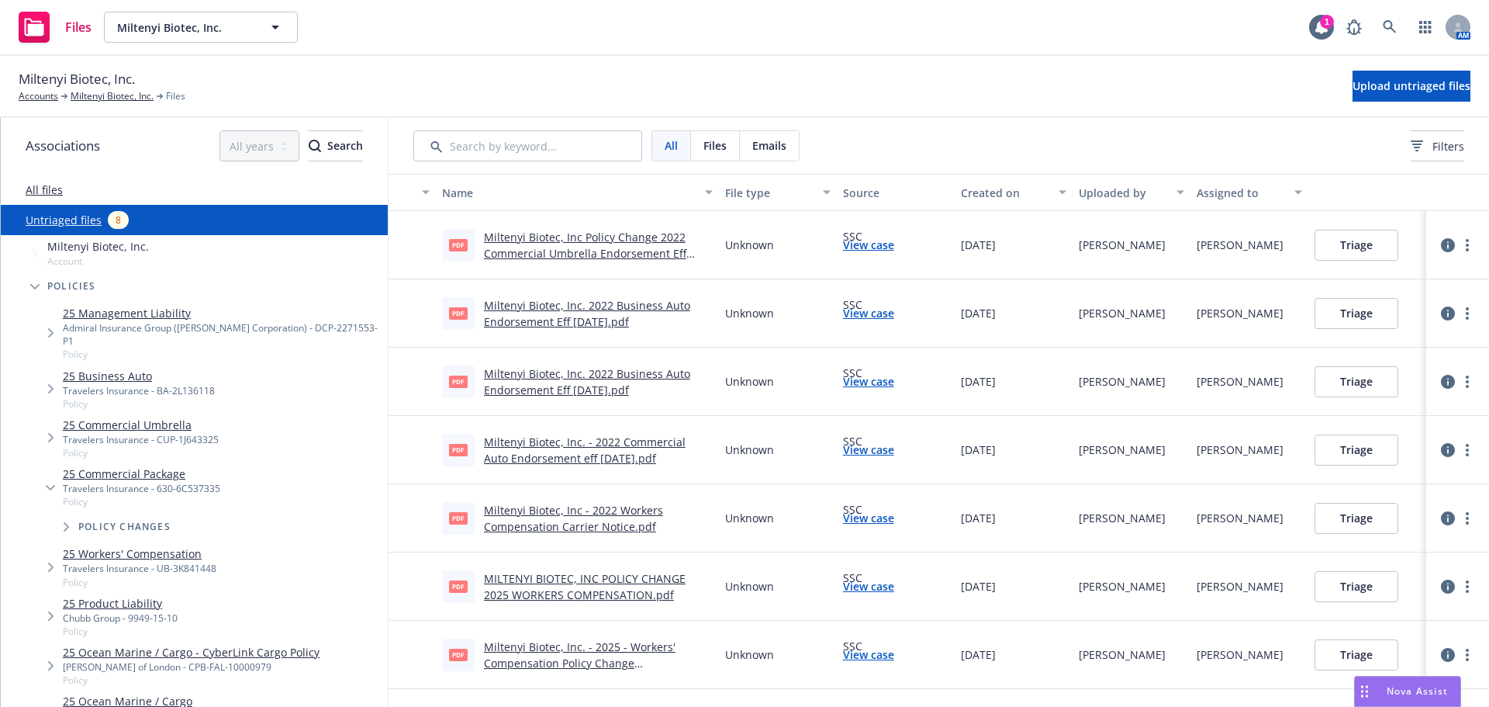
scroll to position [50, 0]
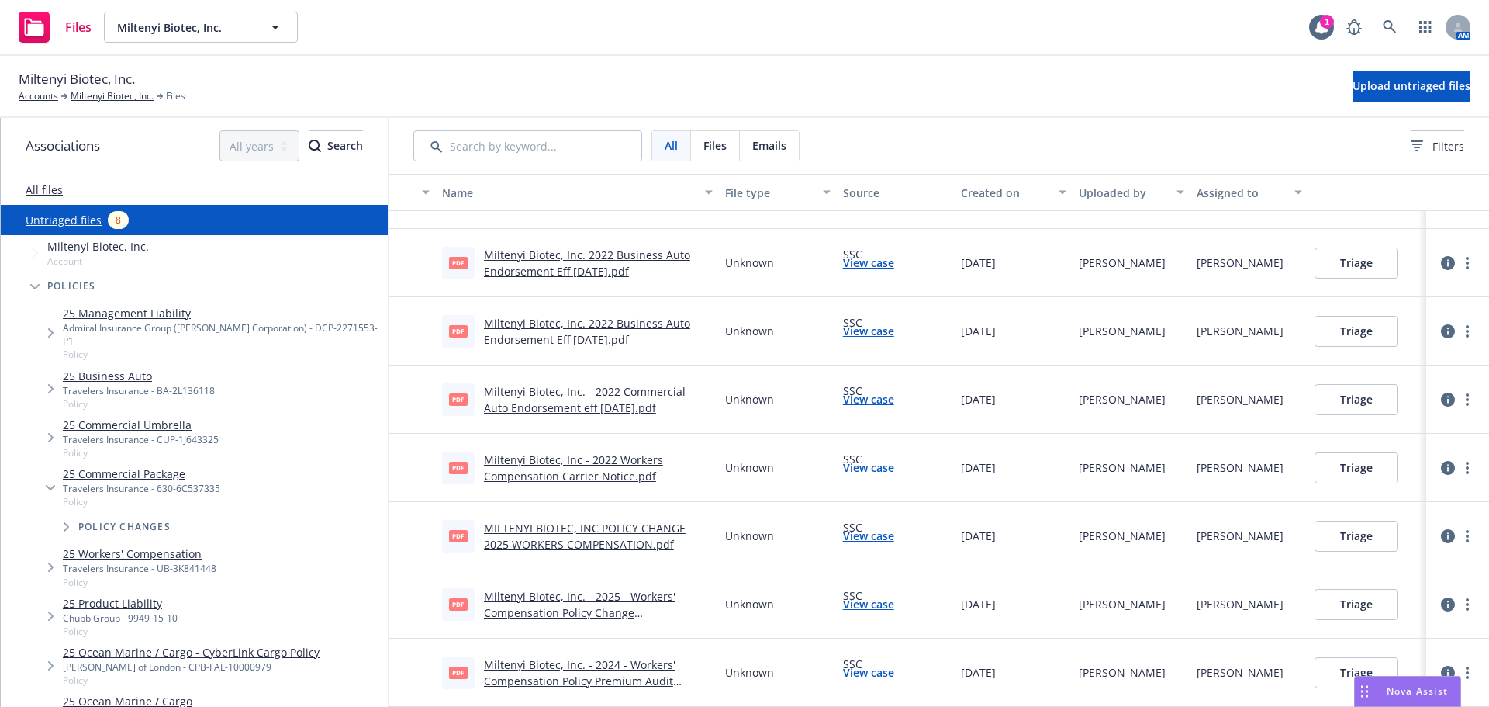
click at [579, 549] on link "MILTENYI BIOTEC, INC POLICY CHANGE 2025 WORKERS COMPENSATION.pdf" at bounding box center [585, 535] width 202 height 31
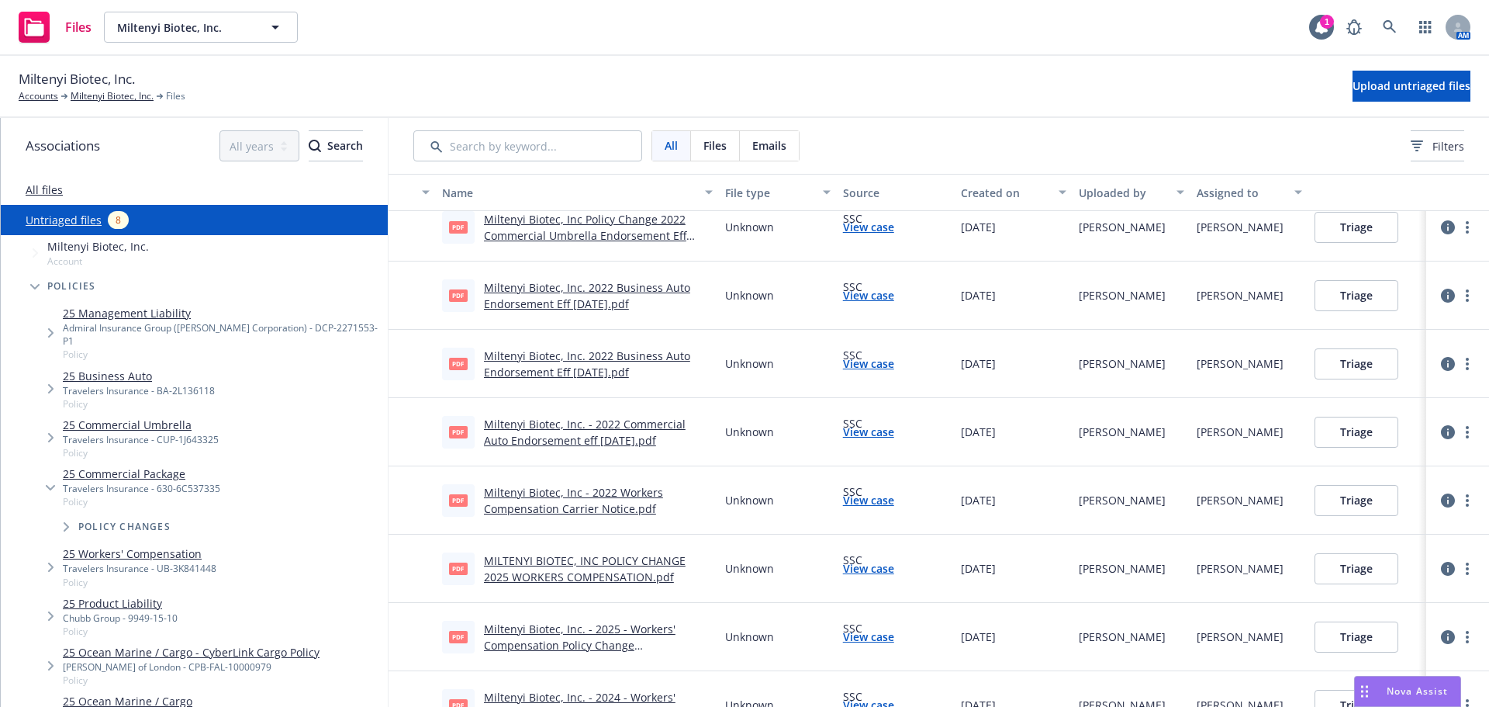
scroll to position [0, 0]
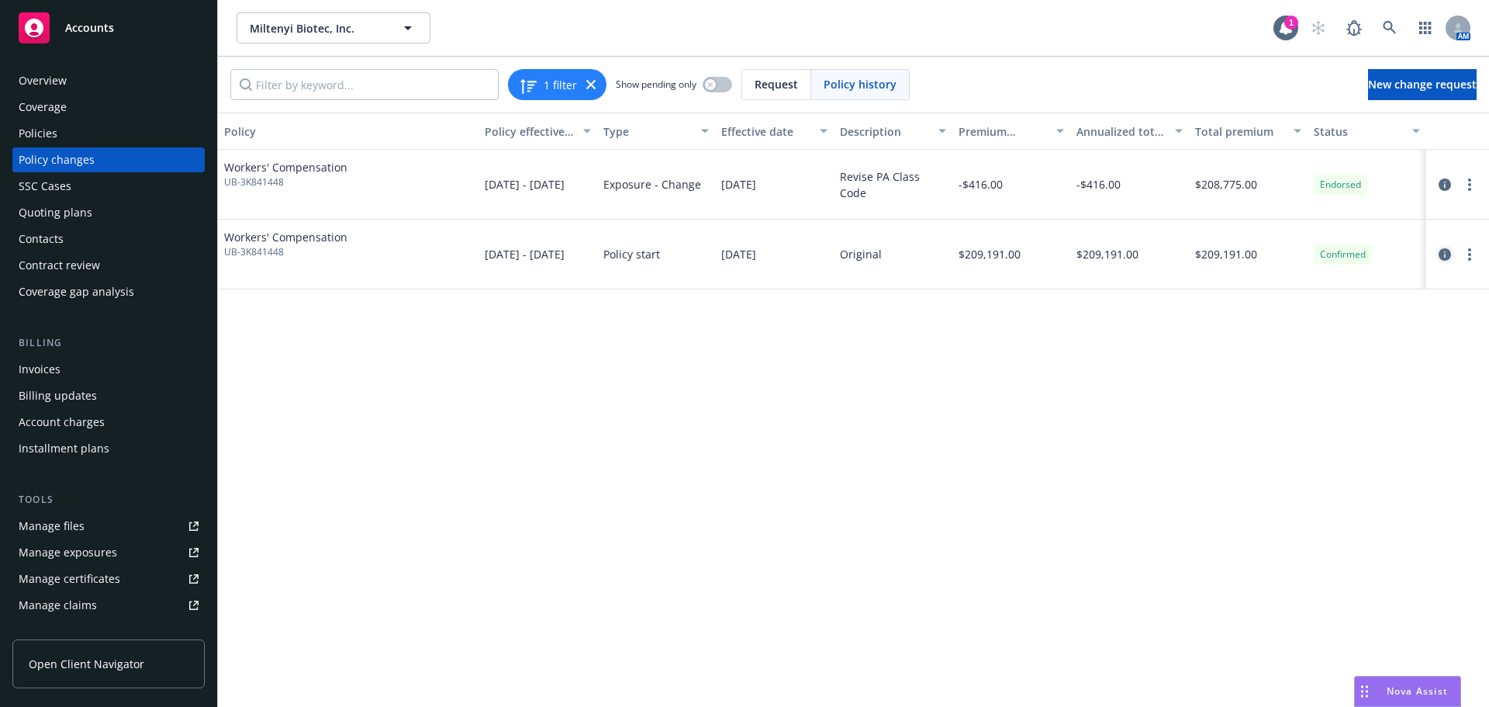
click at [1440, 253] on icon "circleInformation" at bounding box center [1445, 254] width 12 height 12
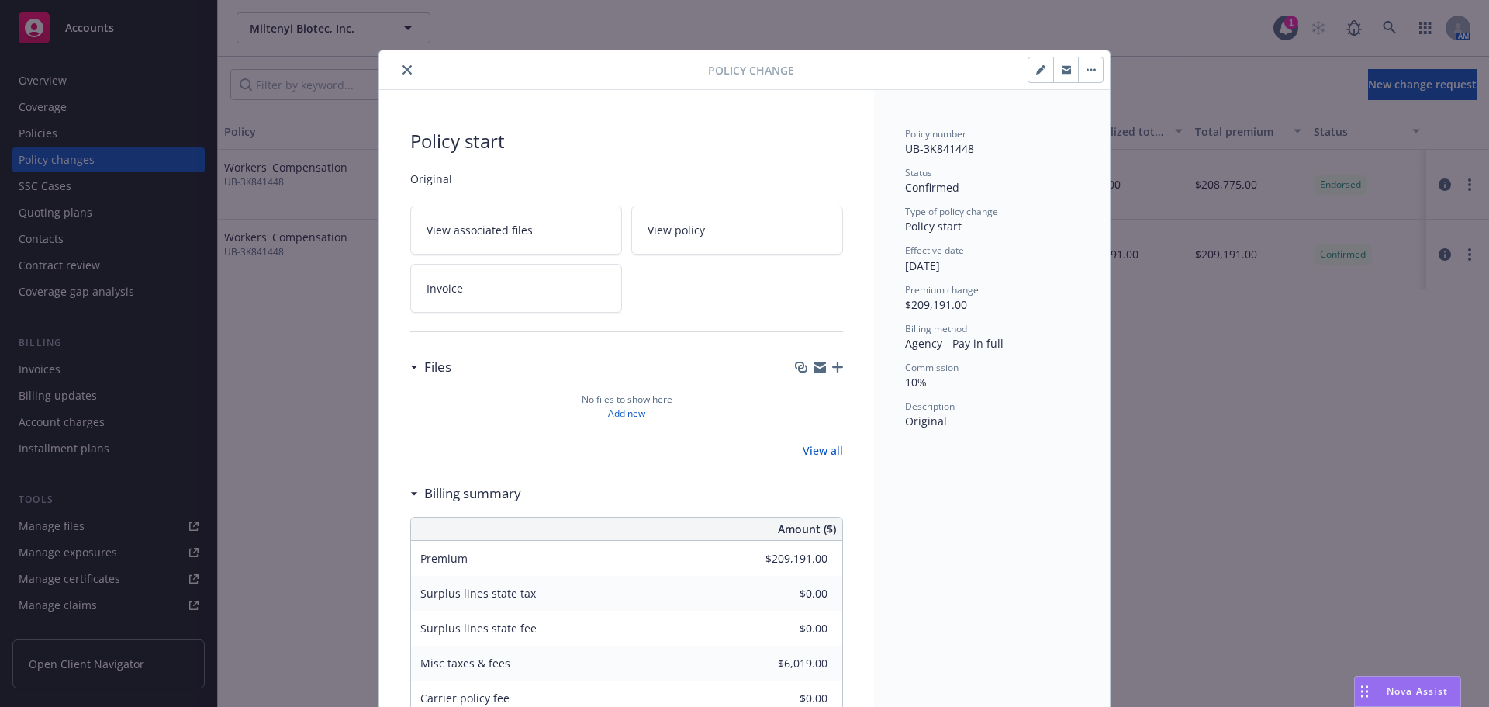
click at [404, 70] on icon "close" at bounding box center [407, 69] width 9 height 9
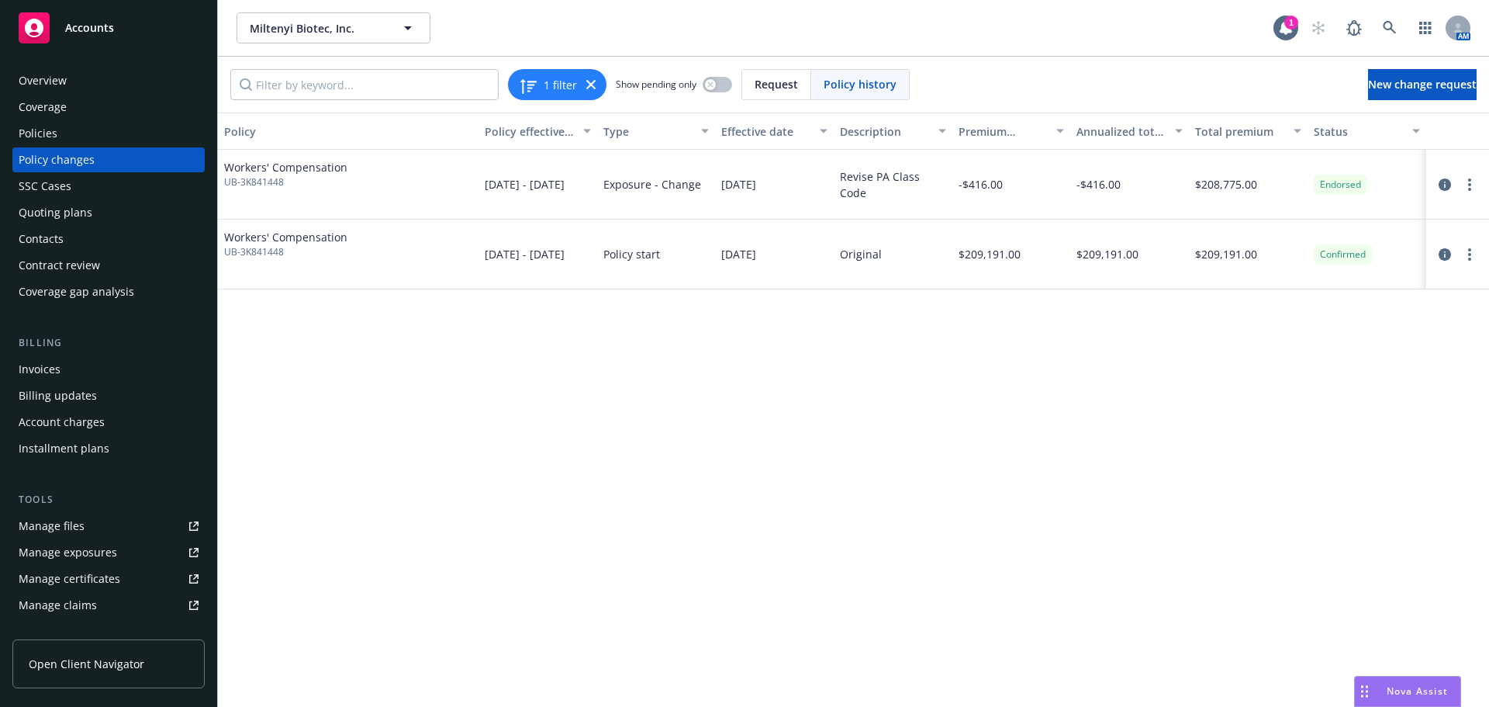
drag, startPoint x: 70, startPoint y: 137, endPoint x: 78, endPoint y: 133, distance: 9.4
click at [70, 137] on div "Policies" at bounding box center [109, 133] width 180 height 25
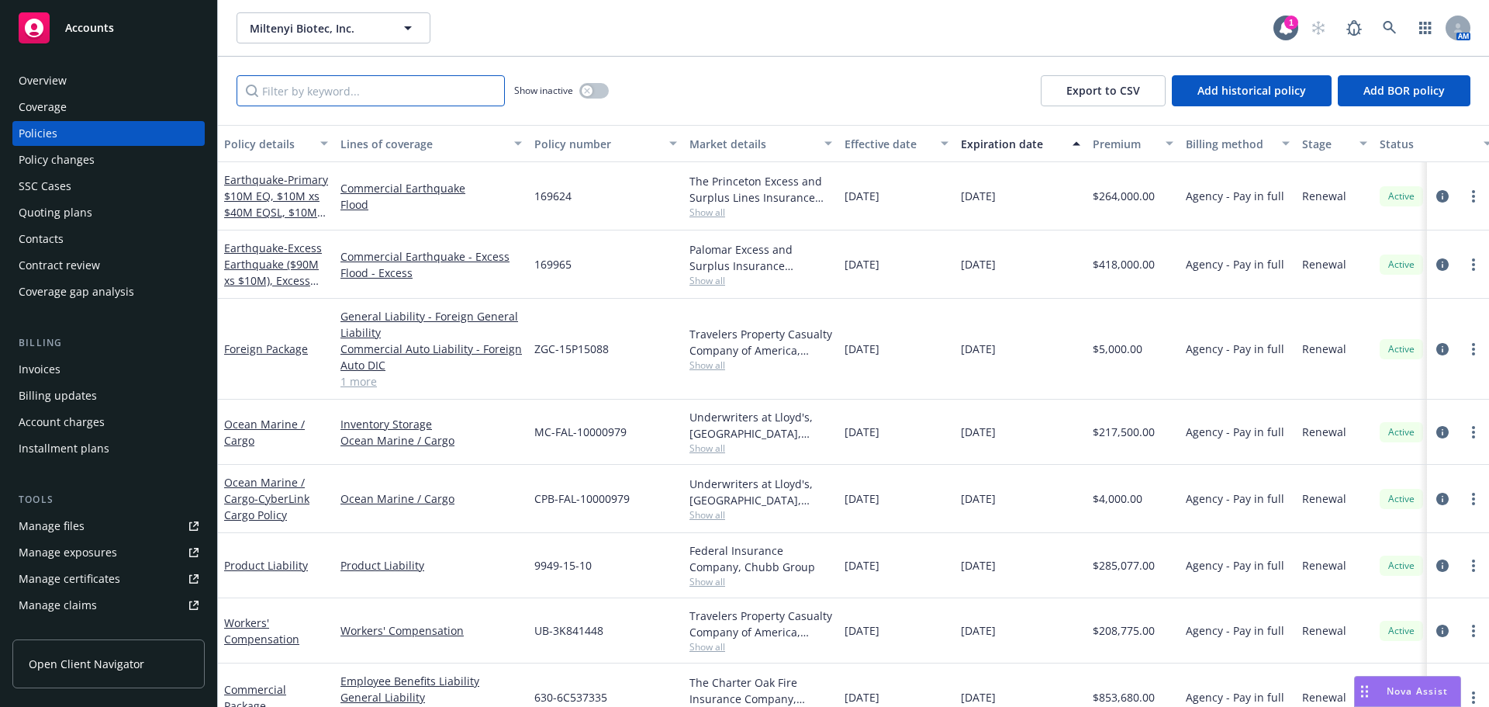
click at [382, 92] on input "Filter by keyword..." at bounding box center [371, 90] width 268 height 31
type input "m"
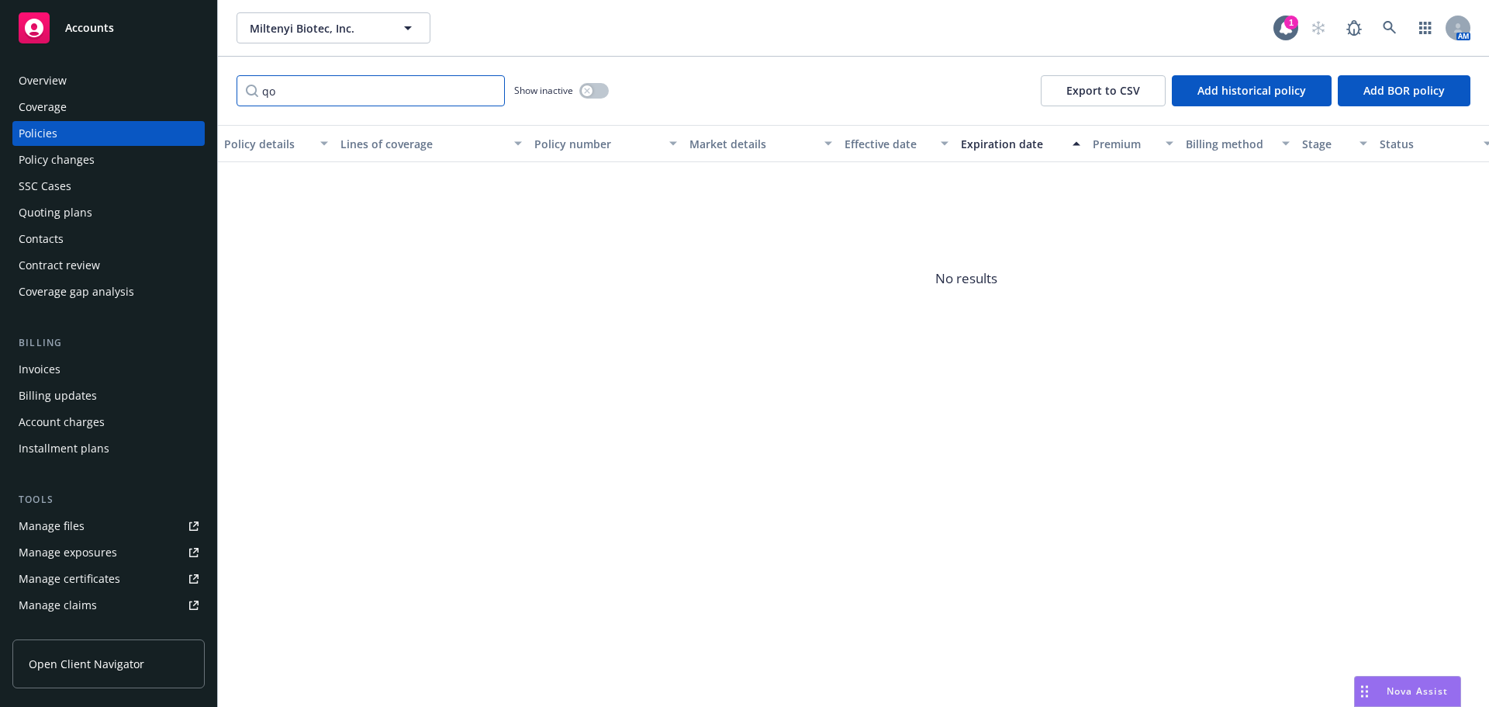
type input "q"
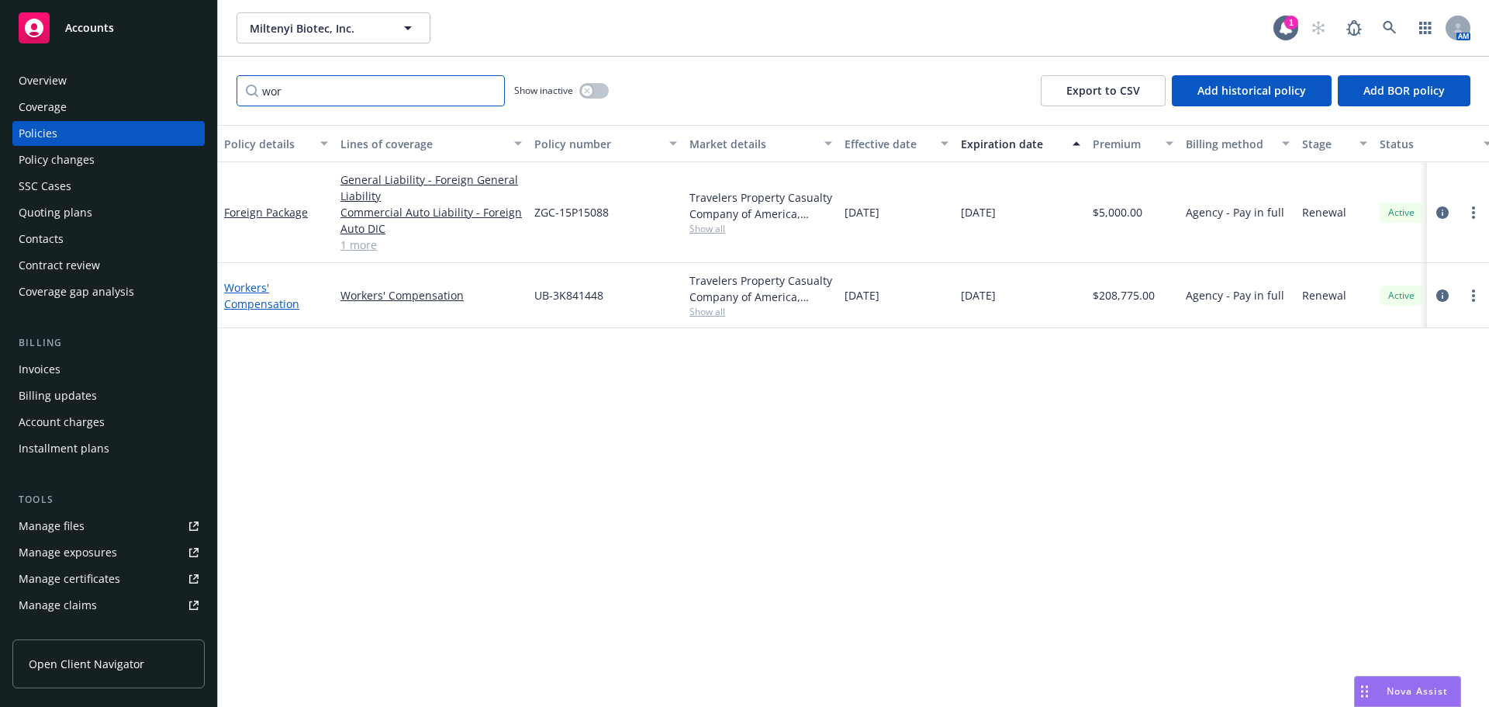
type input "wor"
click at [251, 307] on link "Workers' Compensation" at bounding box center [261, 295] width 75 height 31
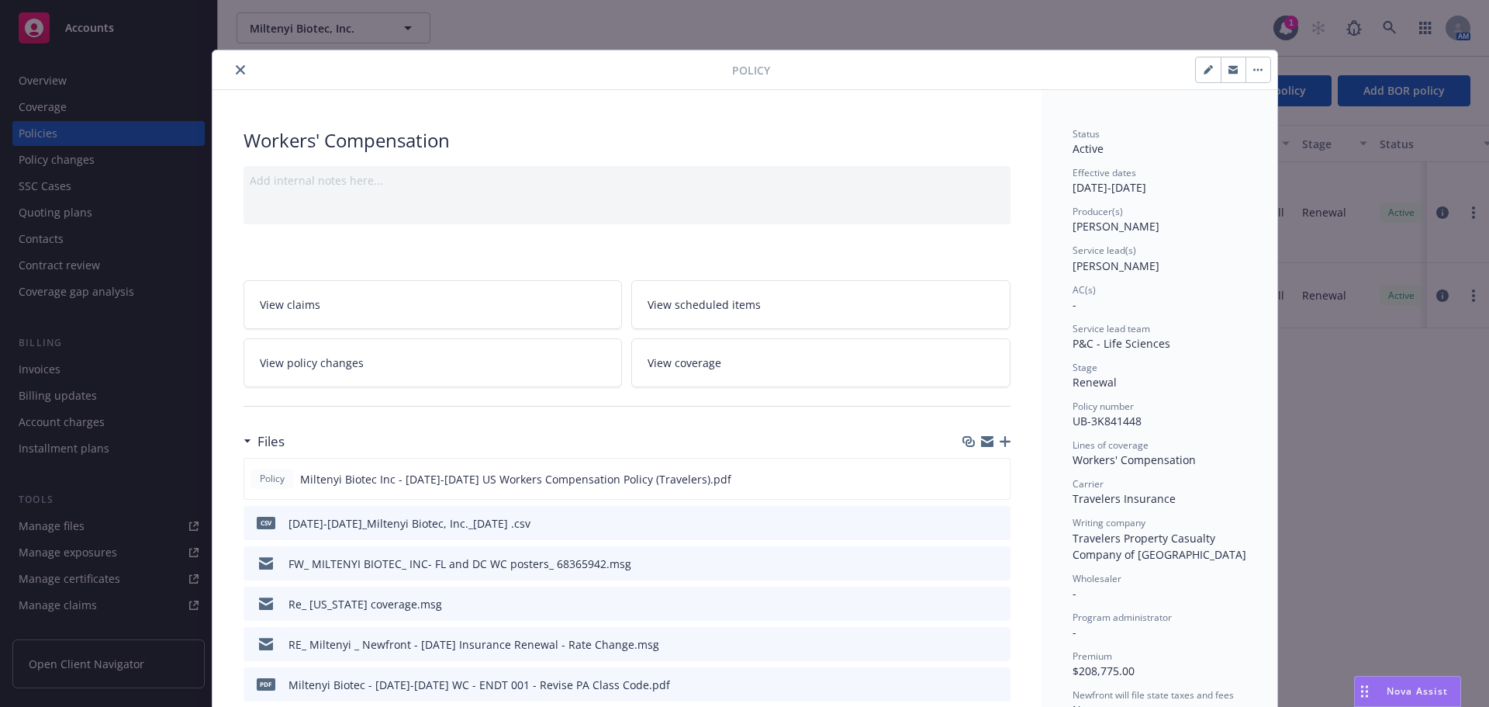
click at [321, 369] on span "View policy changes" at bounding box center [312, 362] width 104 height 16
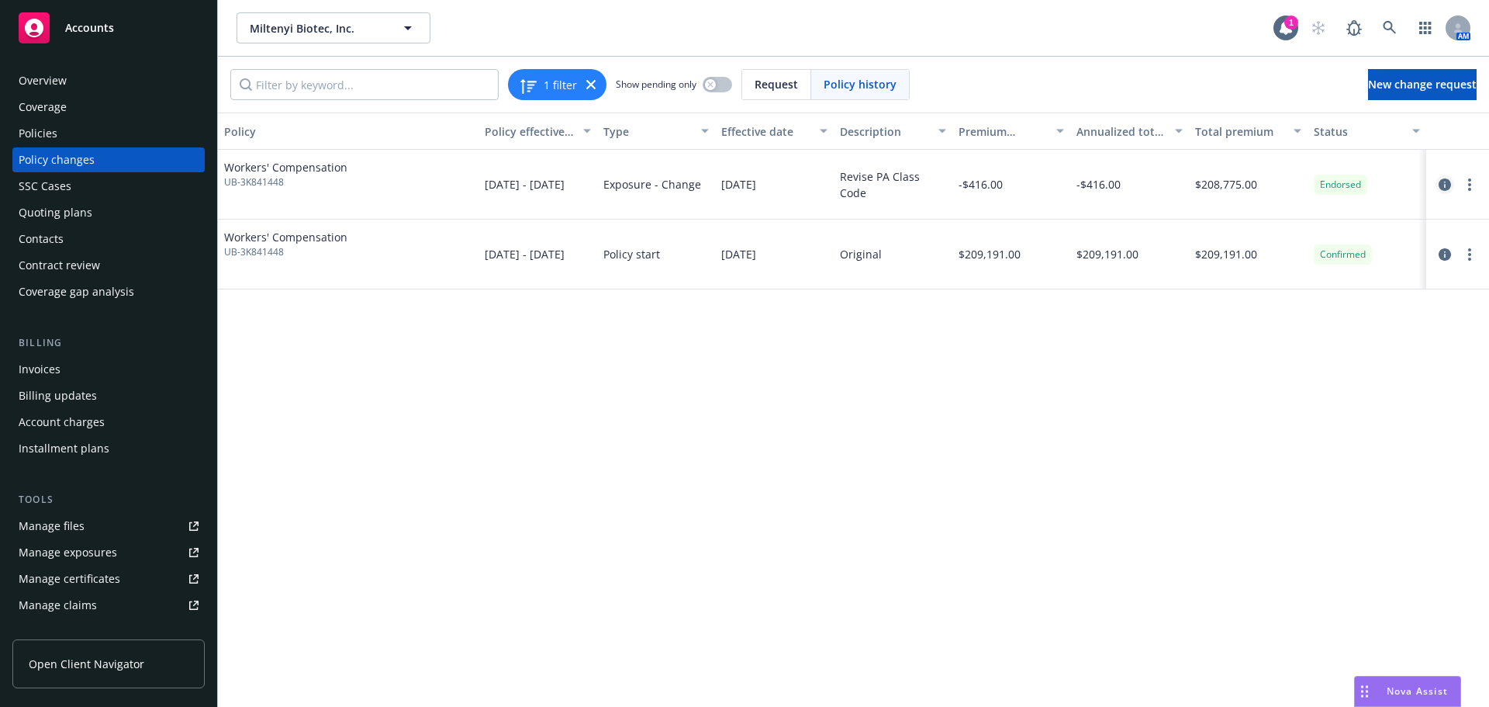
click at [1442, 185] on icon "circleInformation" at bounding box center [1445, 184] width 12 height 12
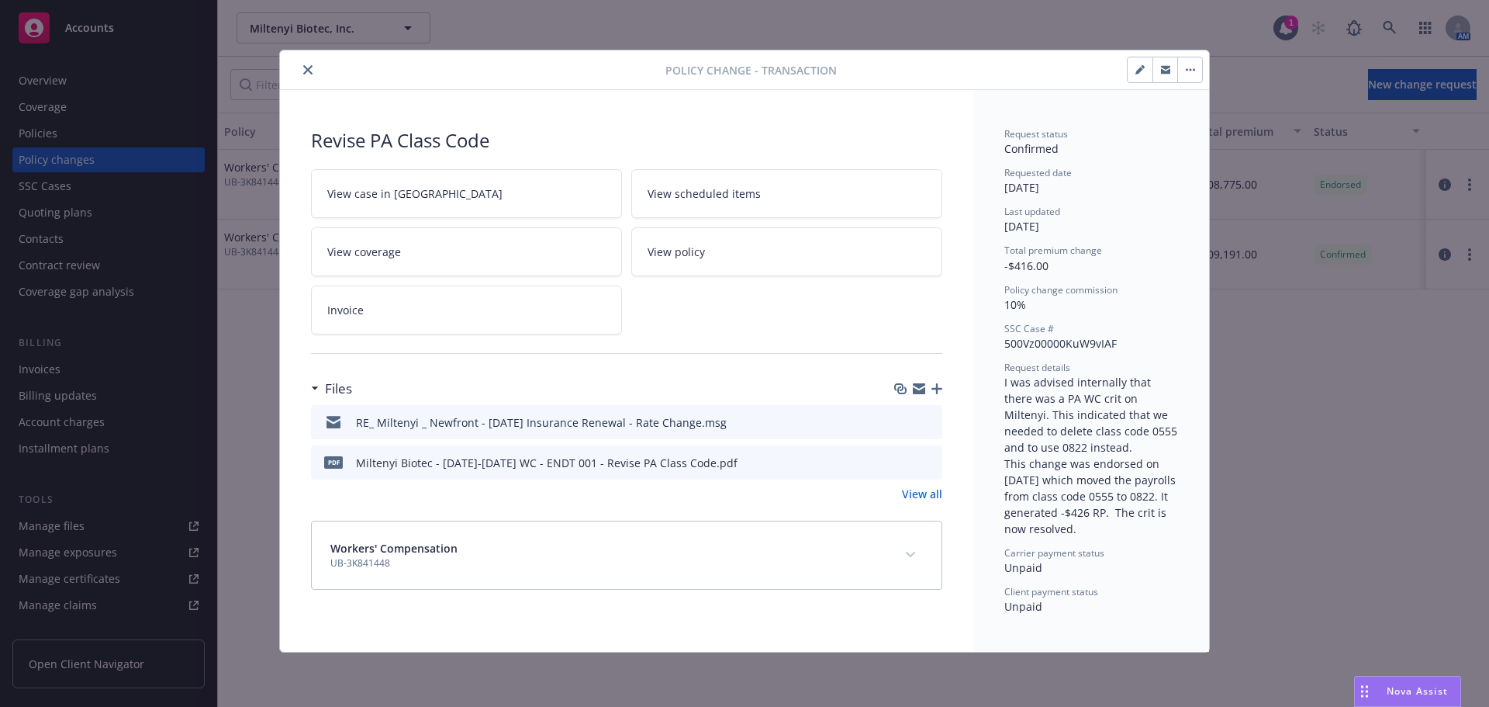
click at [316, 68] on button "close" at bounding box center [308, 69] width 19 height 19
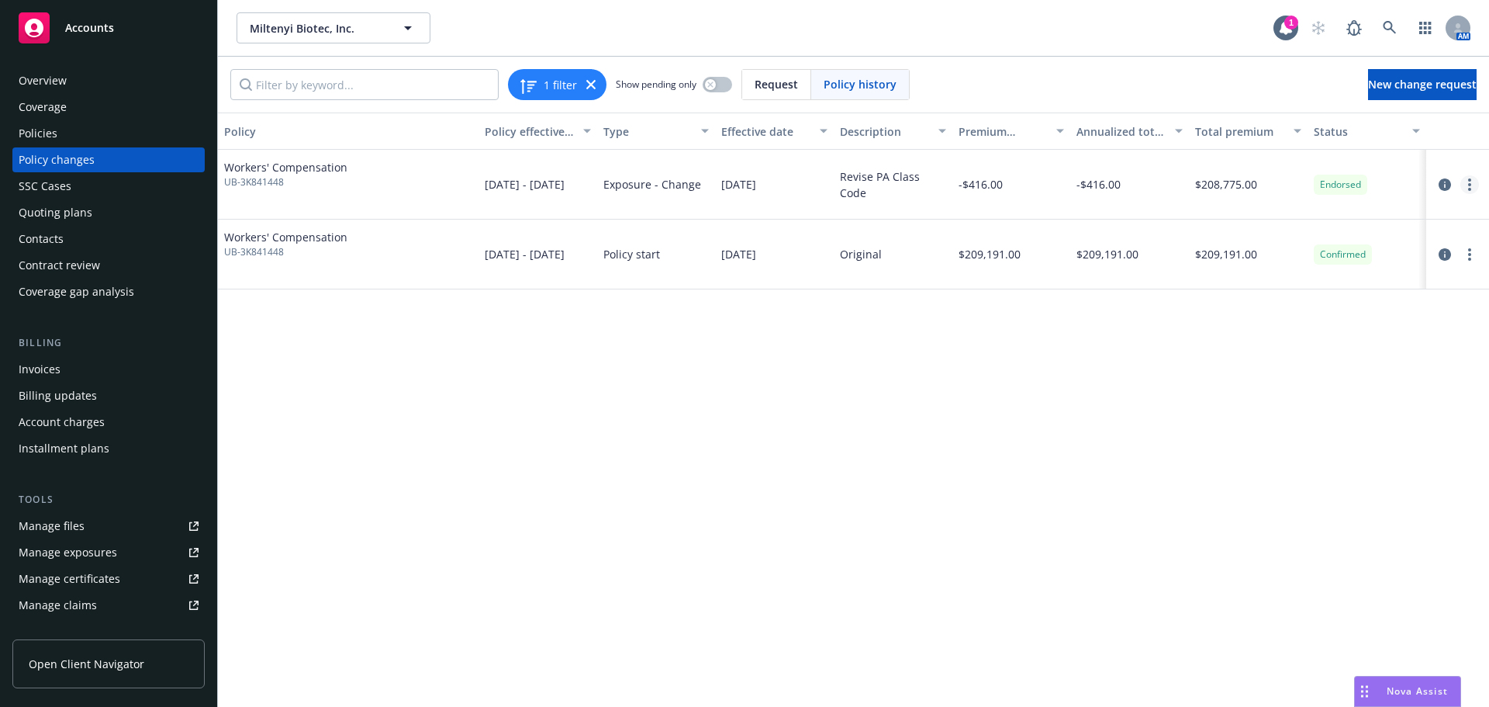
click at [1471, 184] on circle "more" at bounding box center [1469, 184] width 3 height 3
click at [1341, 311] on link "Edit billing info" at bounding box center [1345, 309] width 266 height 31
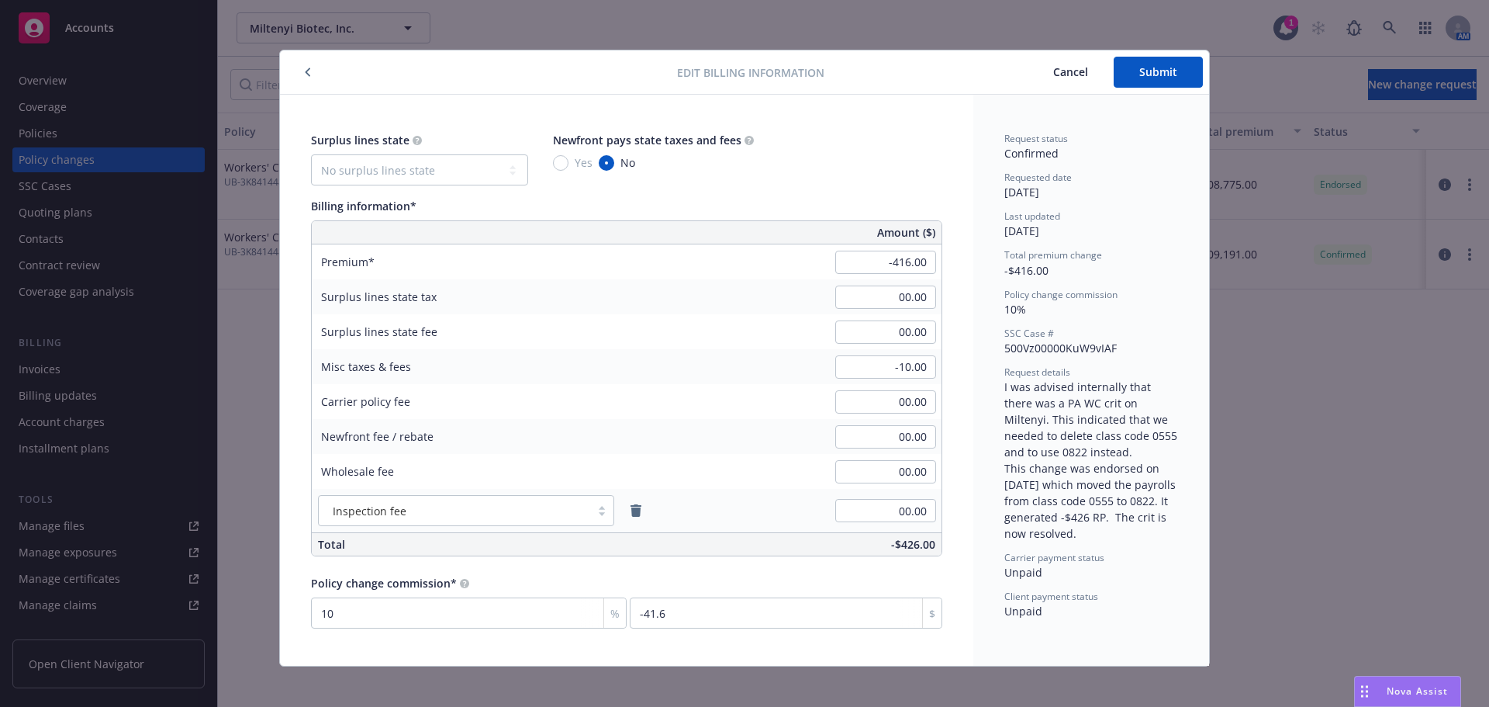
click at [299, 71] on button "button" at bounding box center [308, 72] width 19 height 19
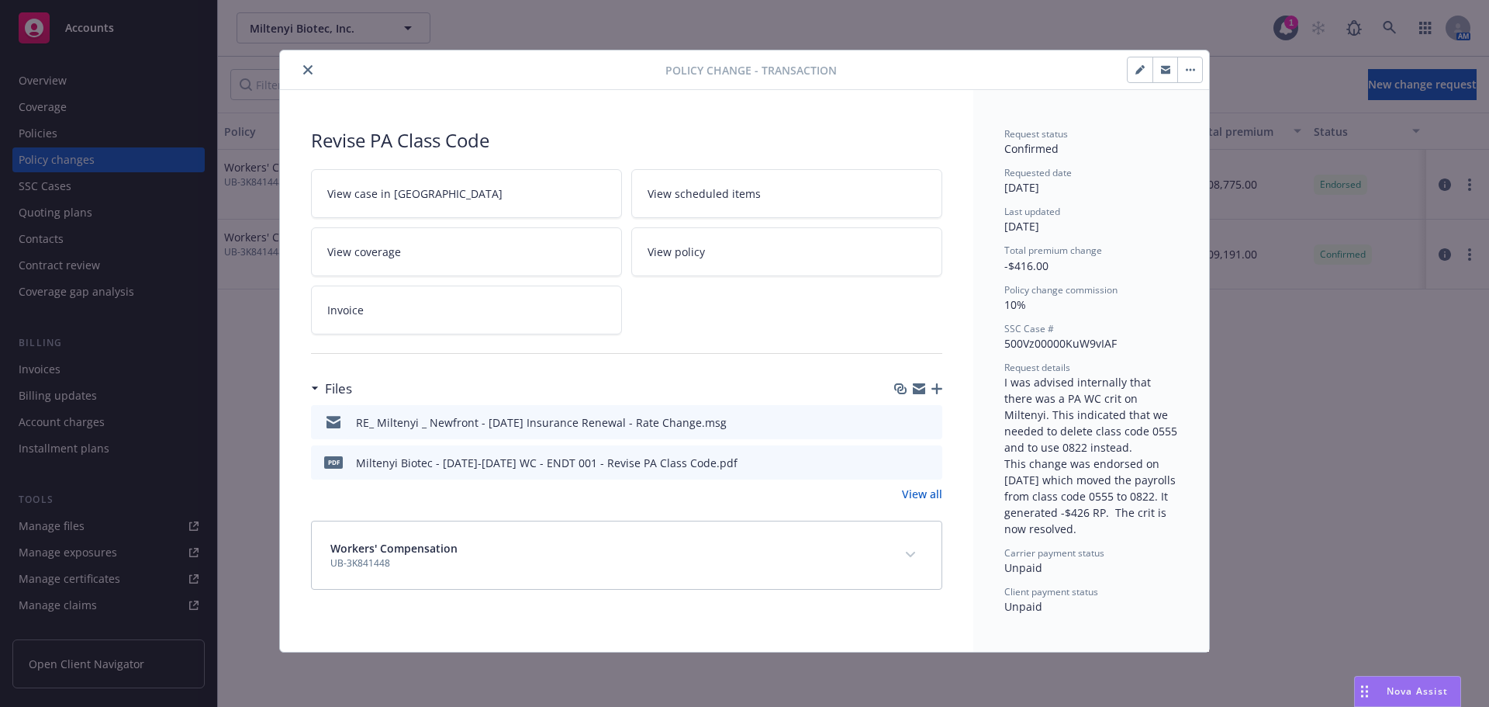
click at [300, 75] on button "close" at bounding box center [308, 69] width 19 height 19
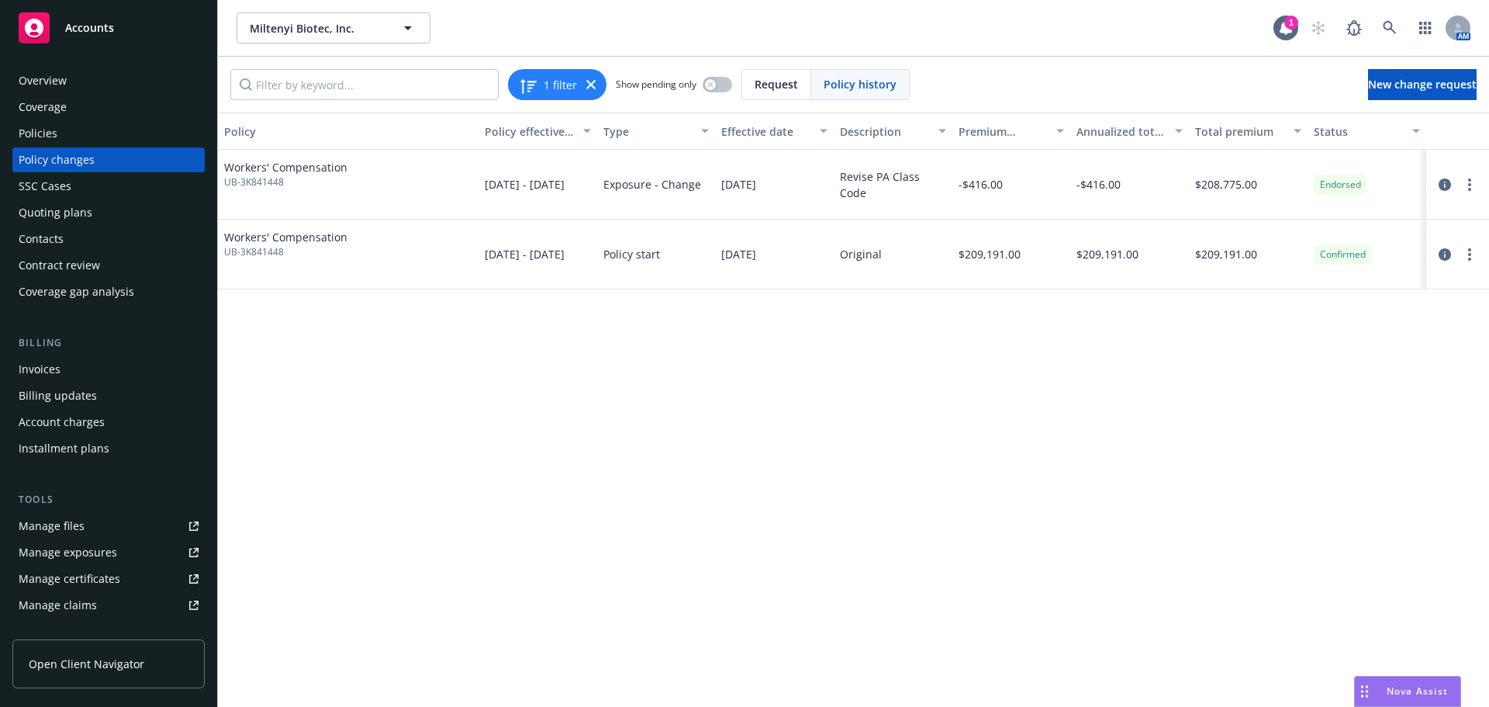
click at [68, 382] on div "Invoices Billing updates Account charges Installment plans" at bounding box center [108, 409] width 192 height 104
click at [67, 372] on div "Invoices" at bounding box center [109, 369] width 180 height 25
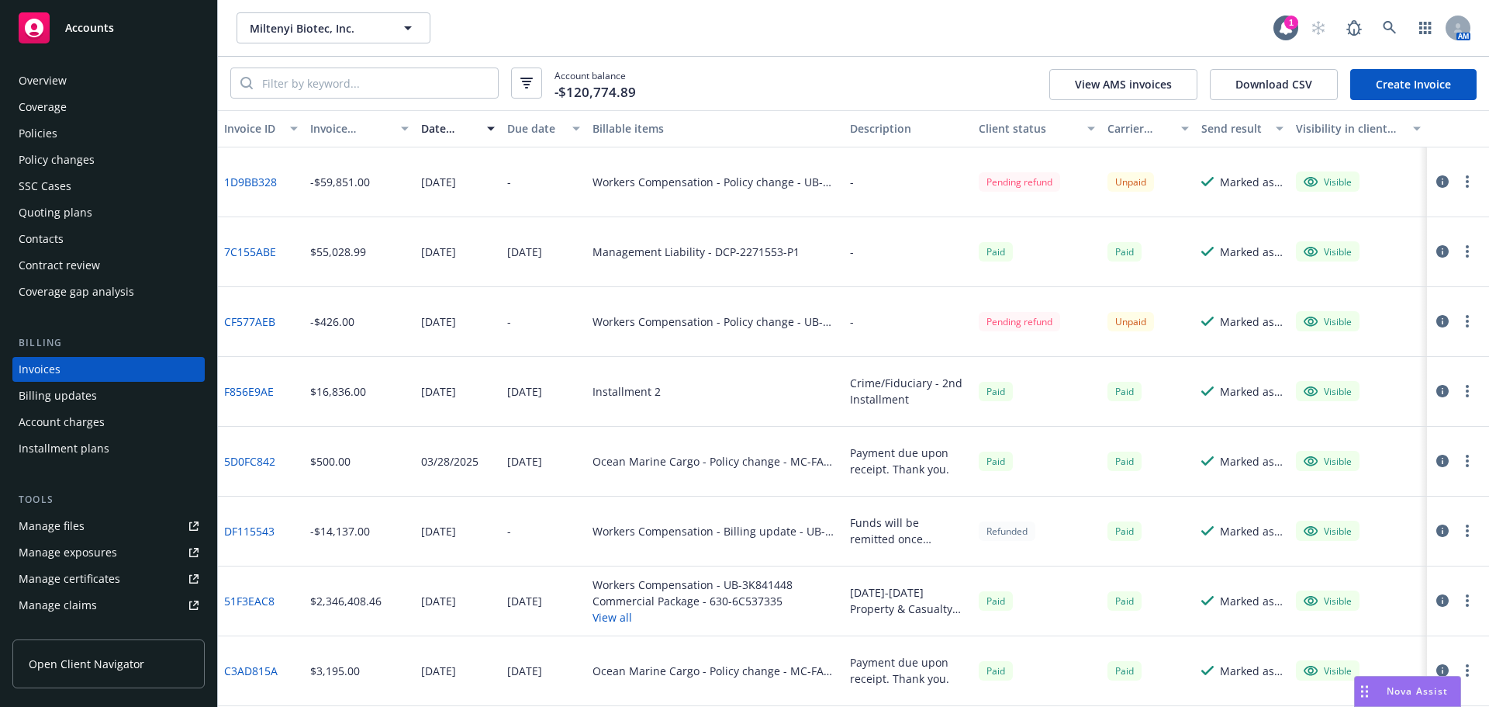
click at [58, 131] on div "Policies" at bounding box center [109, 133] width 180 height 25
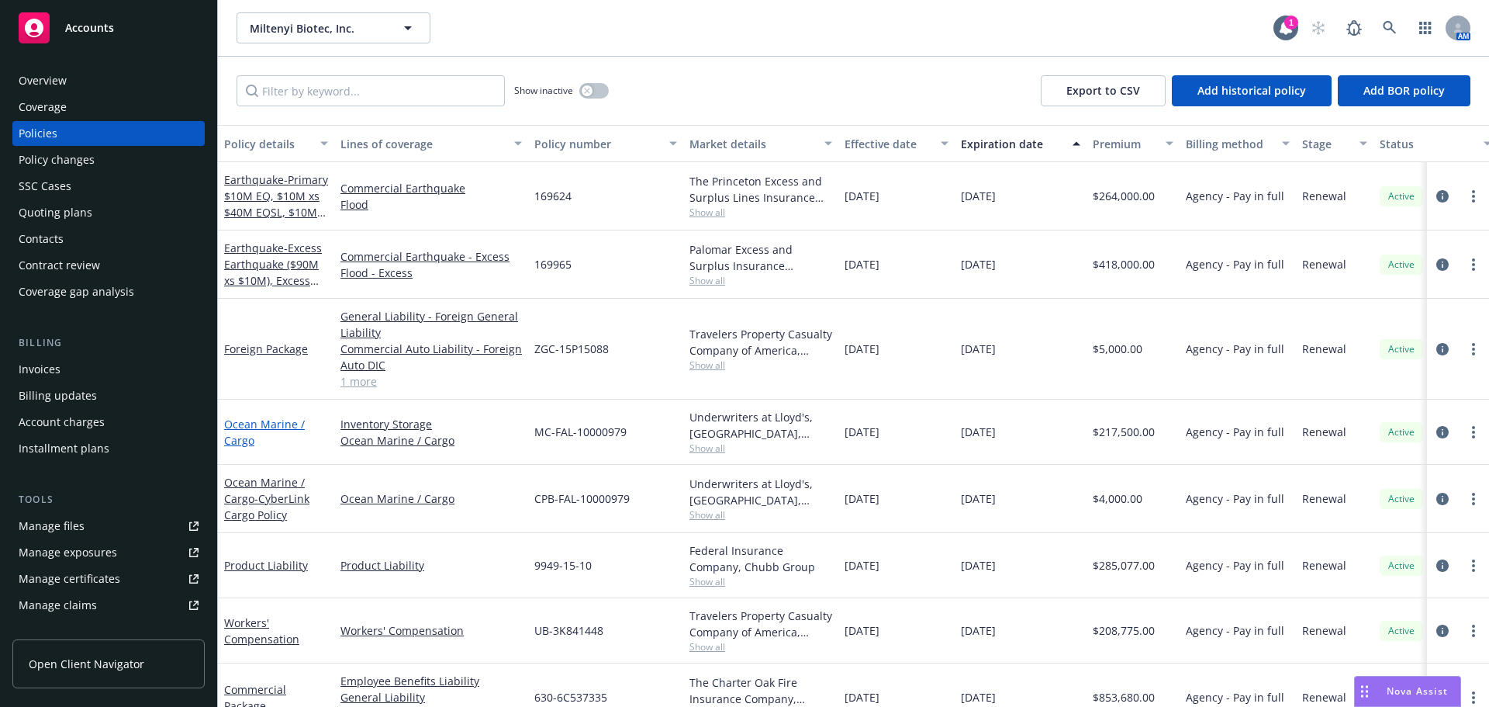
click at [247, 424] on link "Ocean Marine / Cargo" at bounding box center [264, 431] width 81 height 31
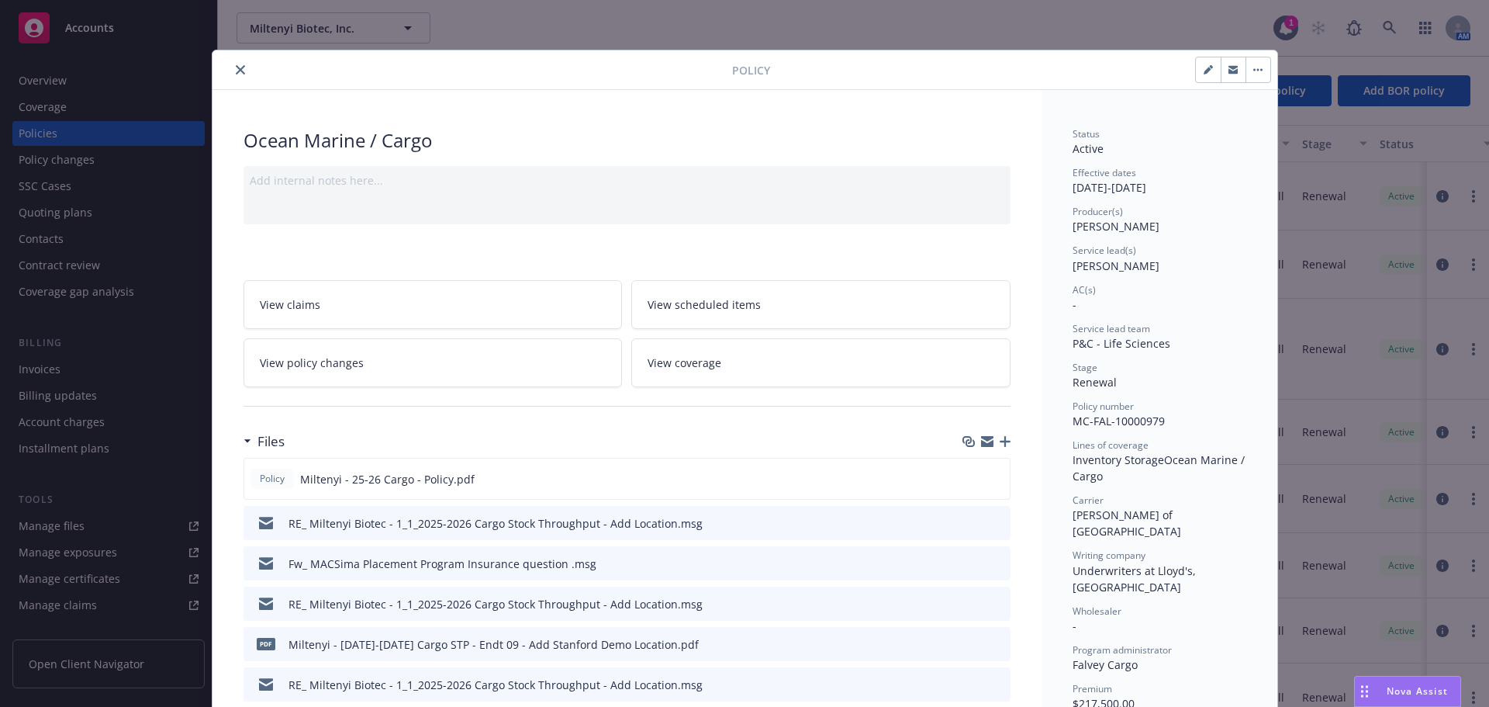
click at [236, 74] on icon "close" at bounding box center [240, 69] width 9 height 9
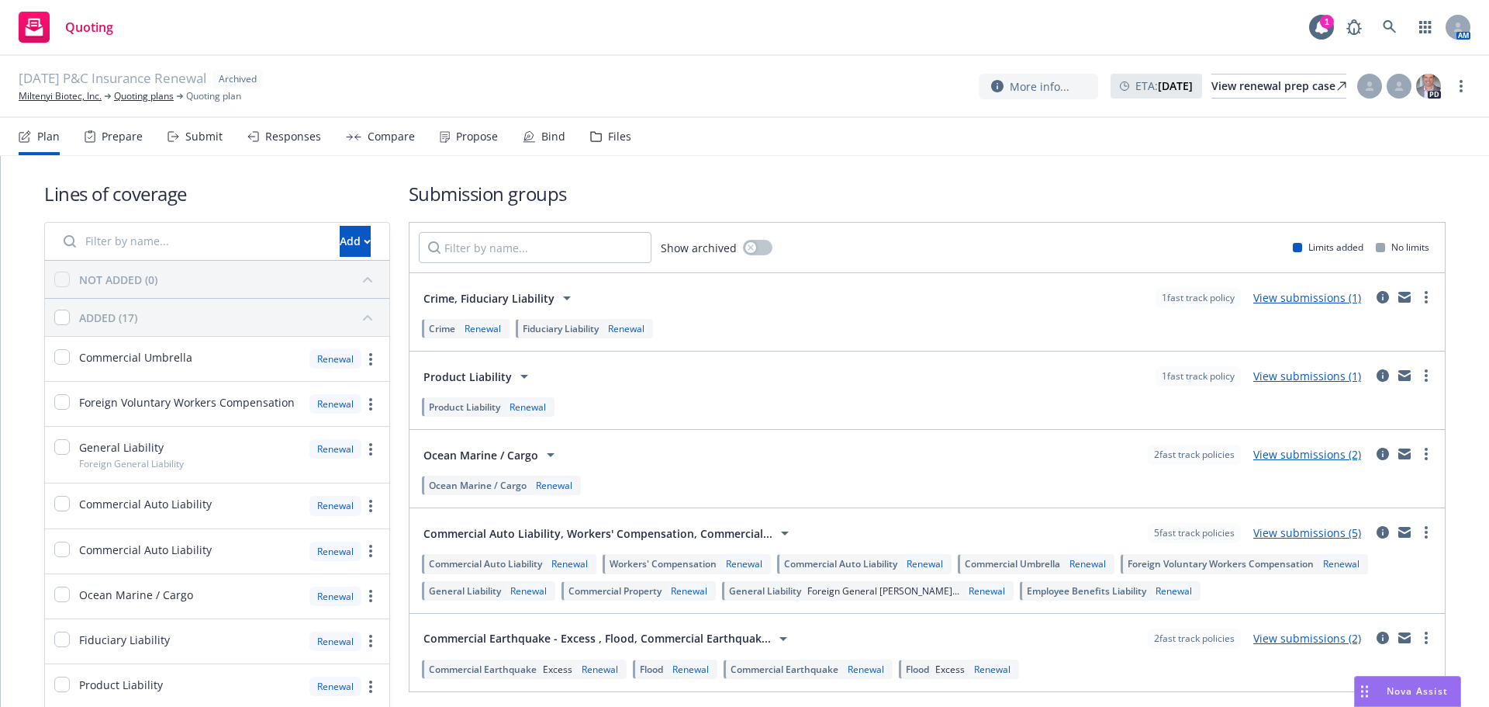
click at [609, 135] on div "Files" at bounding box center [619, 136] width 23 height 12
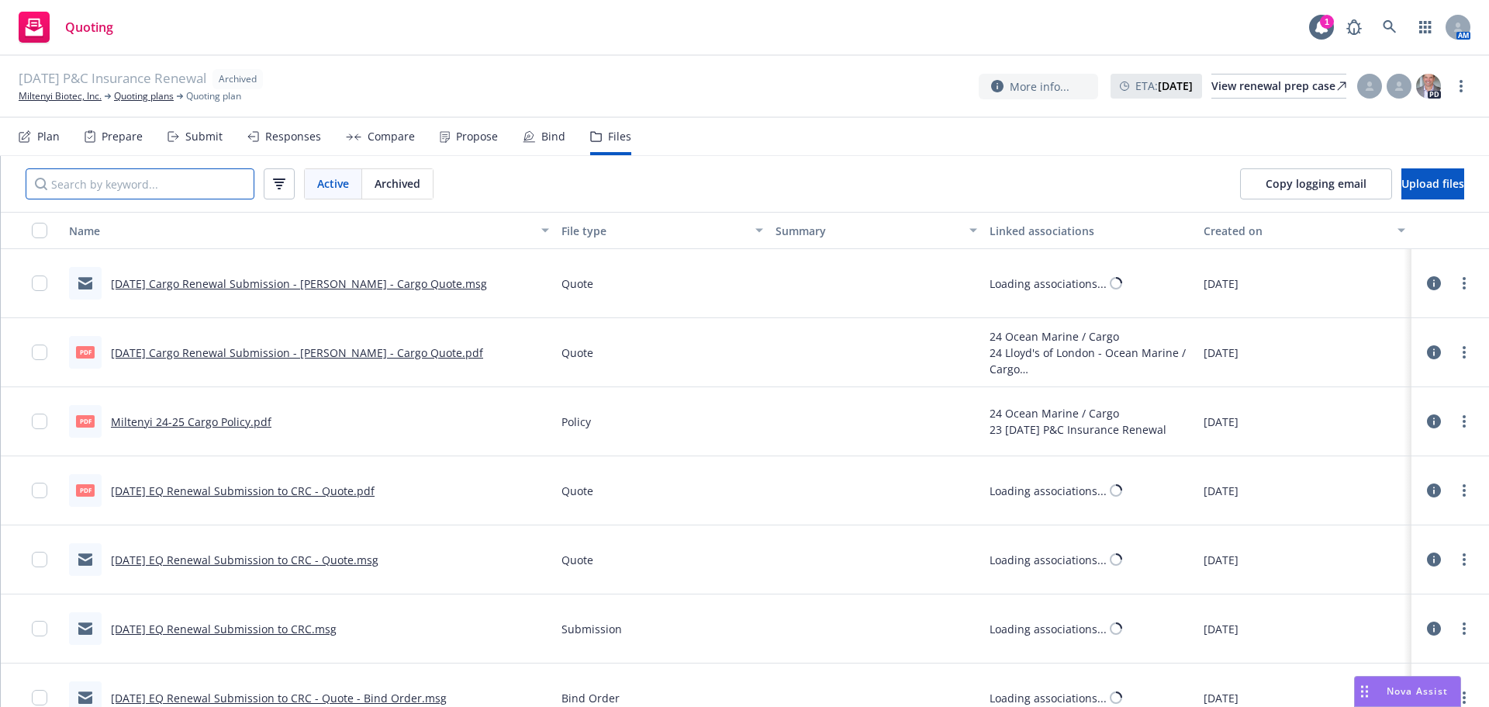
click at [172, 177] on input "Search by keyword..." at bounding box center [140, 183] width 229 height 31
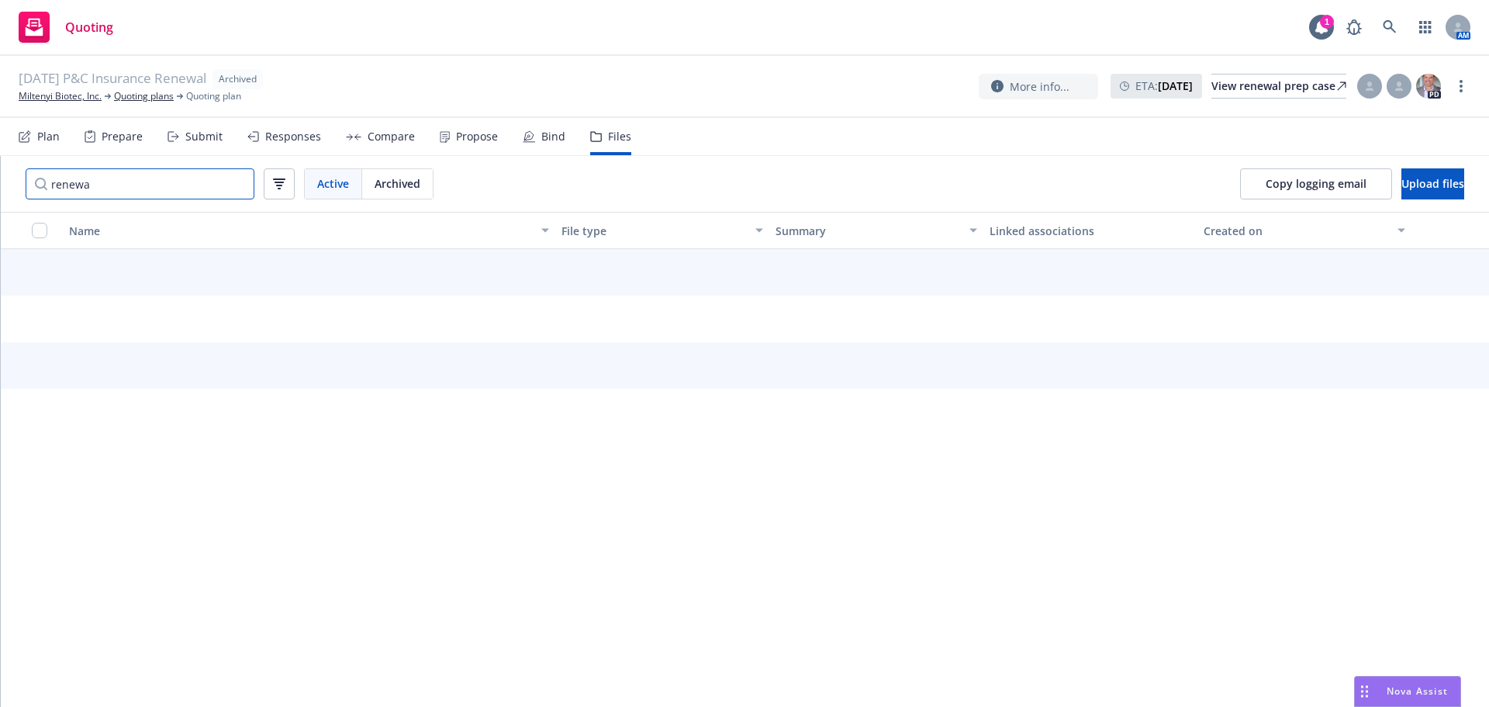
type input "renewal"
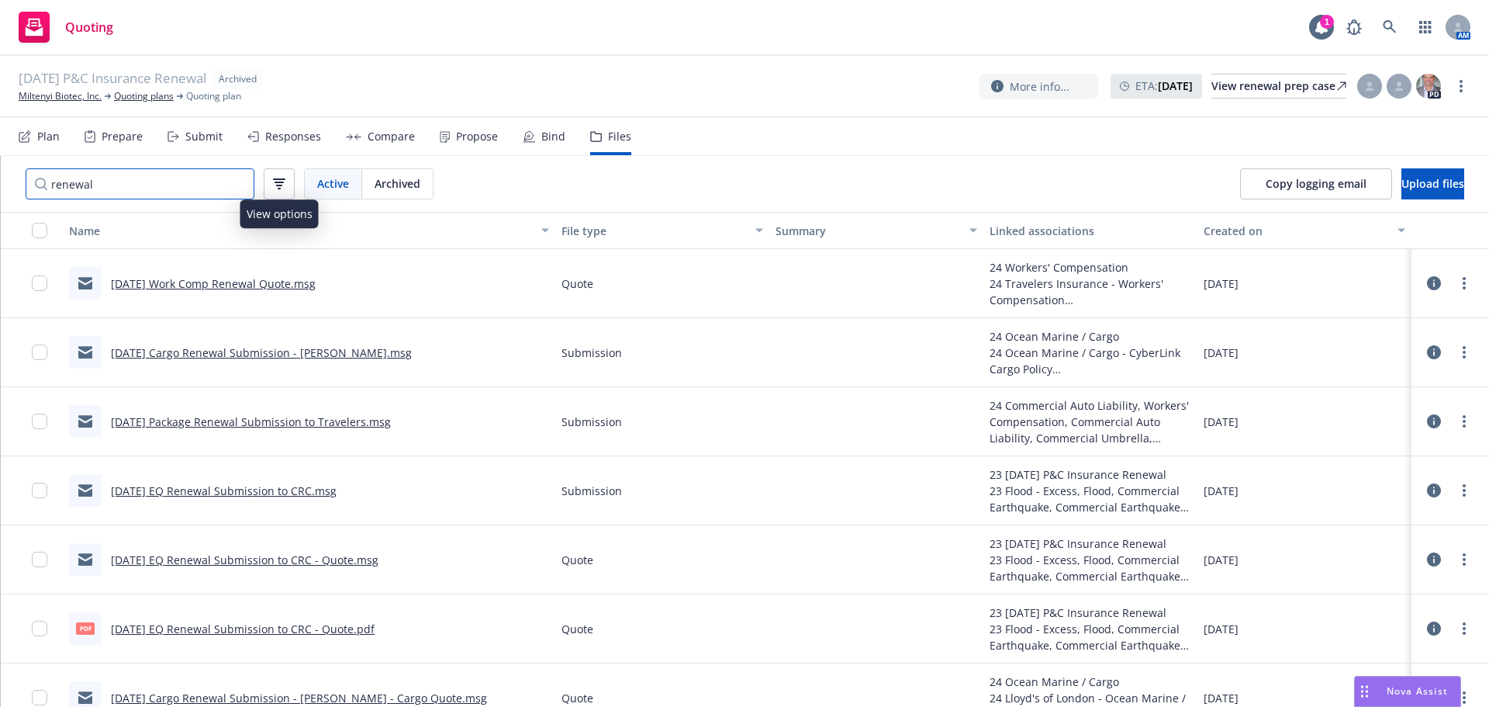
click at [240, 184] on input "renewal" at bounding box center [140, 183] width 229 height 31
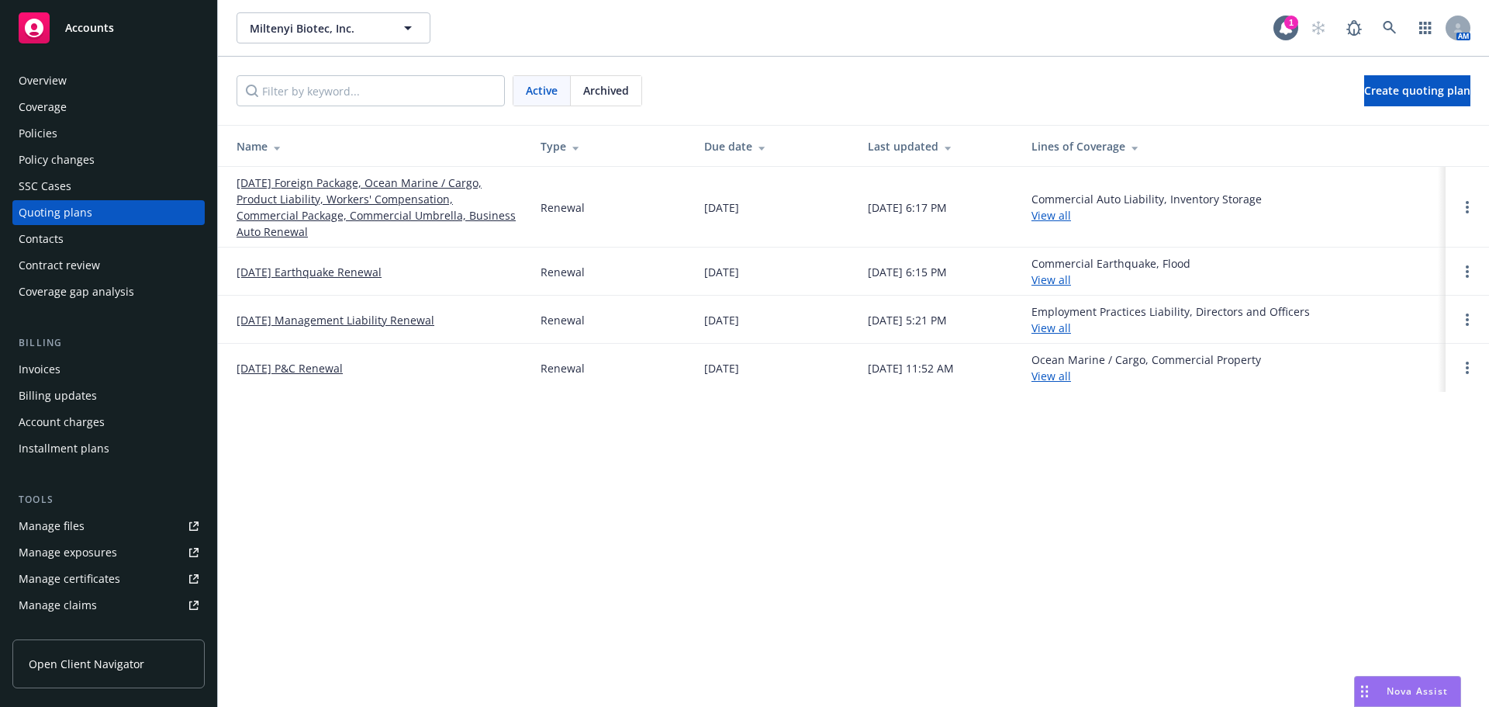
click at [616, 94] on span "Archived" at bounding box center [606, 90] width 46 height 16
